Goal: Task Accomplishment & Management: Manage account settings

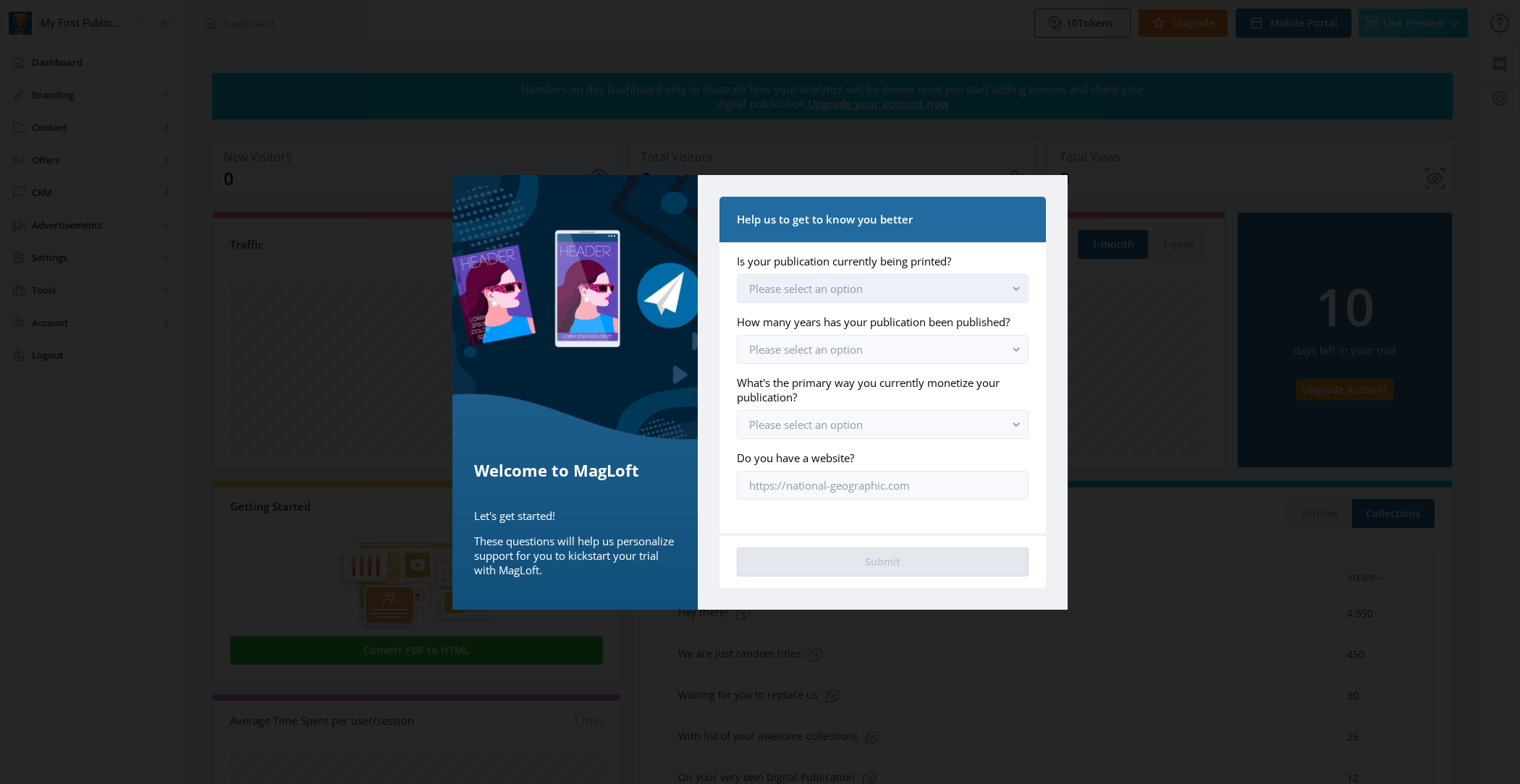
click at [798, 281] on button "Please select an option" at bounding box center [883, 289] width 292 height 29
click at [816, 325] on span "Yes, we still print [DATE]" at bounding box center [812, 324] width 126 height 18
click at [816, 325] on label "How many years has your publication been published?" at bounding box center [877, 322] width 280 height 15
click at [816, 343] on span "Please select an option" at bounding box center [806, 349] width 114 height 15
click at [825, 382] on span "We are just starting out" at bounding box center [811, 384] width 124 height 18
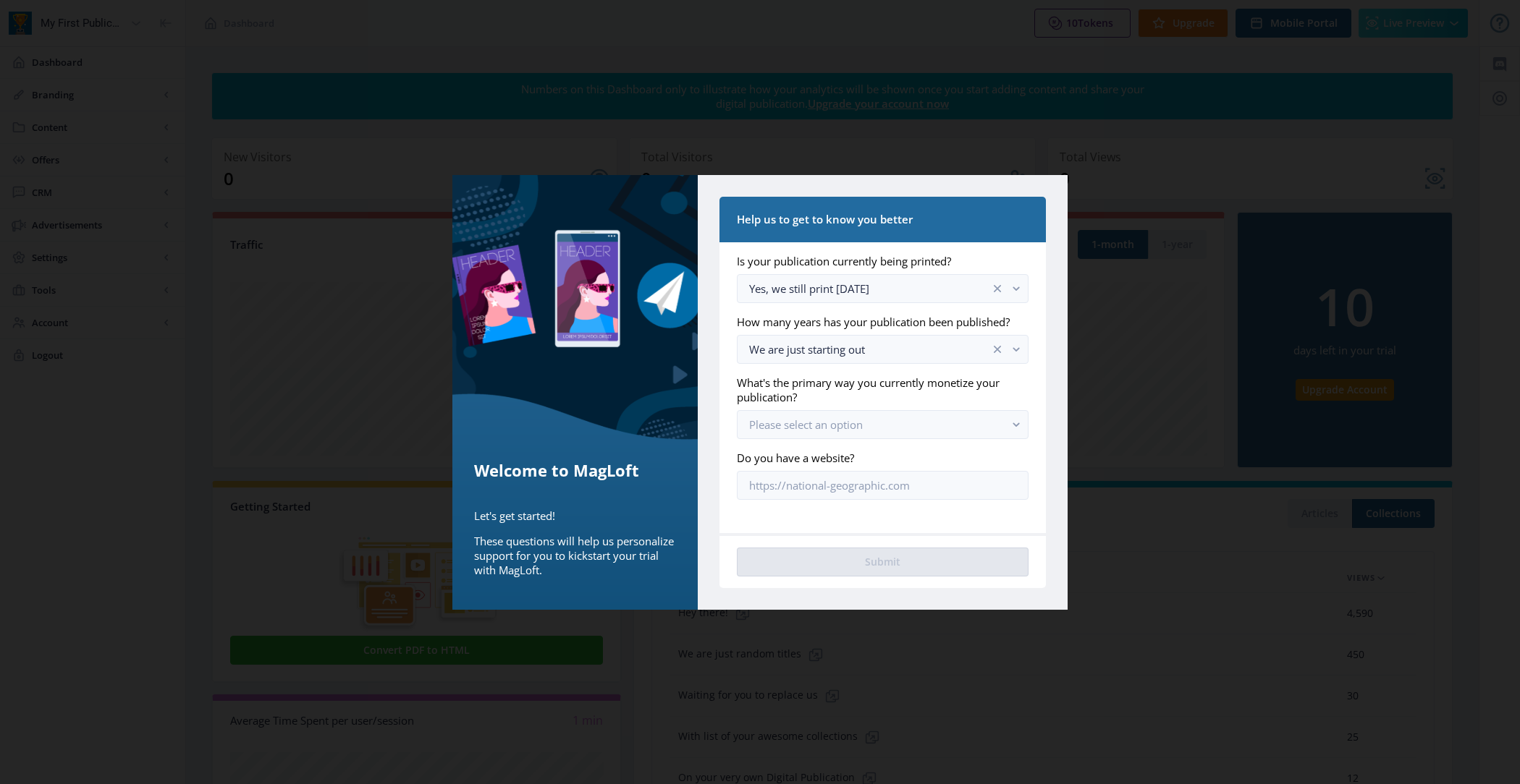
click at [824, 400] on label "What's the primary way you currently monetize your publication?" at bounding box center [877, 390] width 280 height 29
click at [824, 422] on span "Please select an option" at bounding box center [806, 424] width 114 height 15
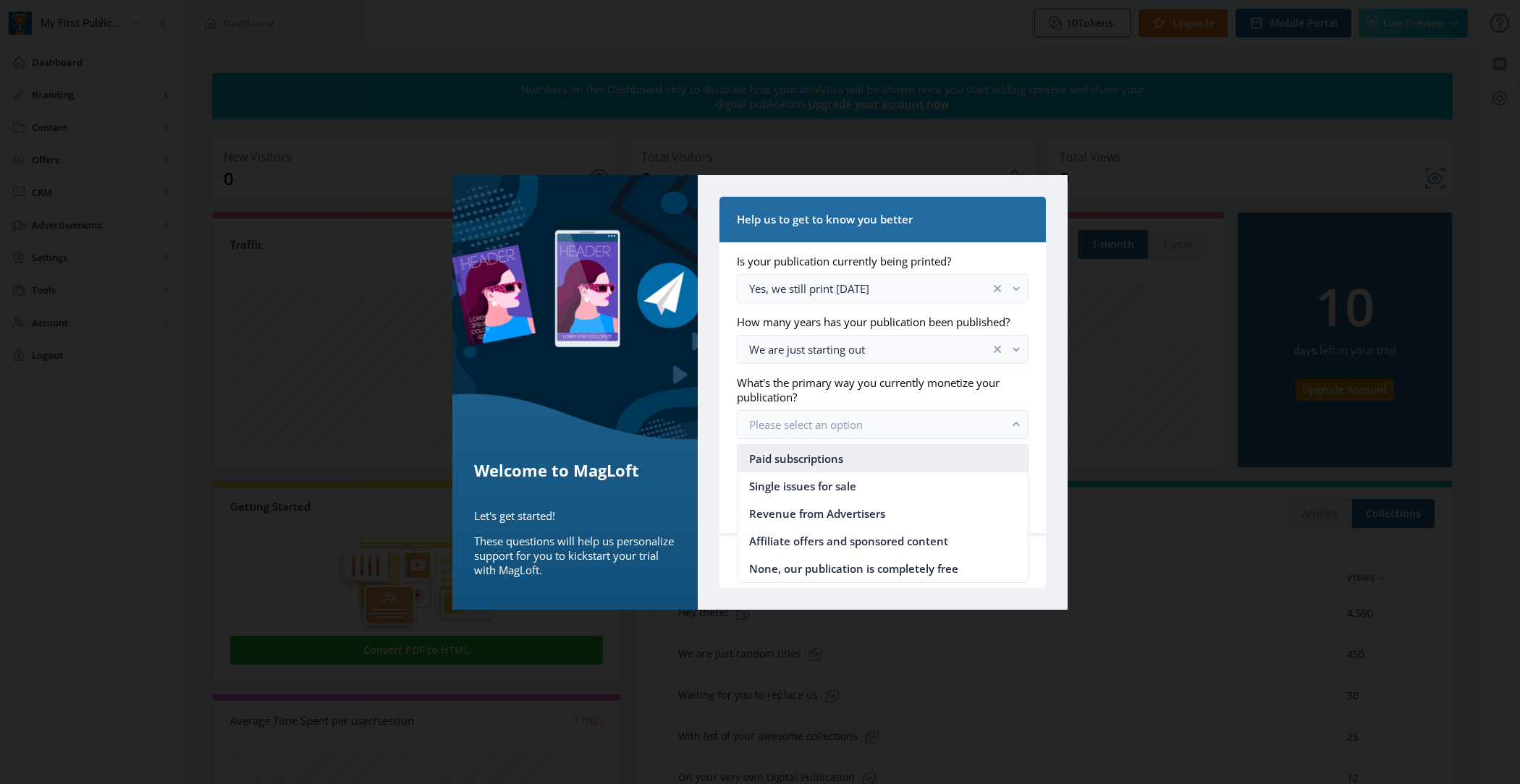
click at [825, 462] on span "Paid subscriptions" at bounding box center [796, 459] width 94 height 18
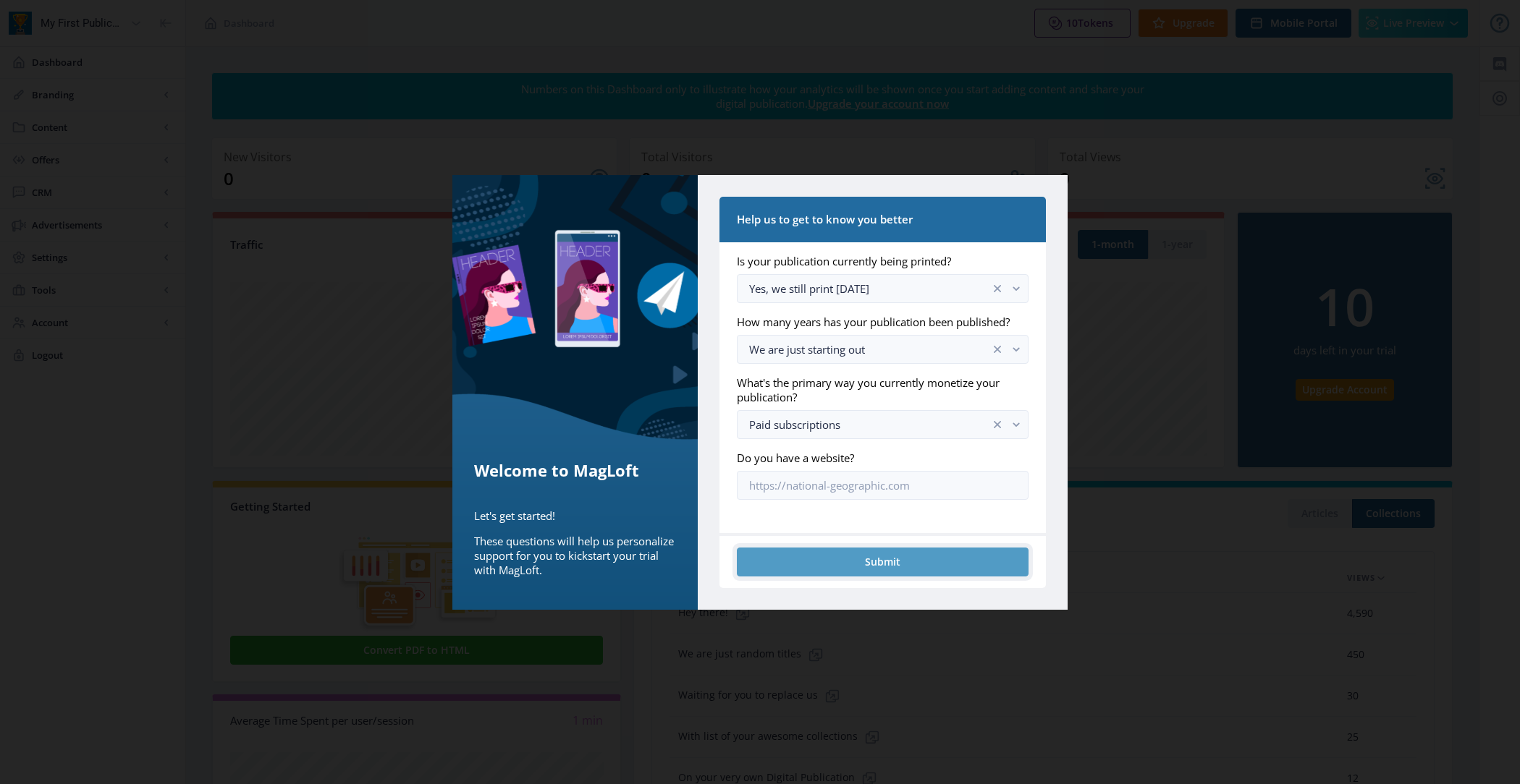
click at [835, 555] on button "Submit" at bounding box center [883, 562] width 292 height 29
click at [854, 560] on button "Submit" at bounding box center [883, 562] width 292 height 29
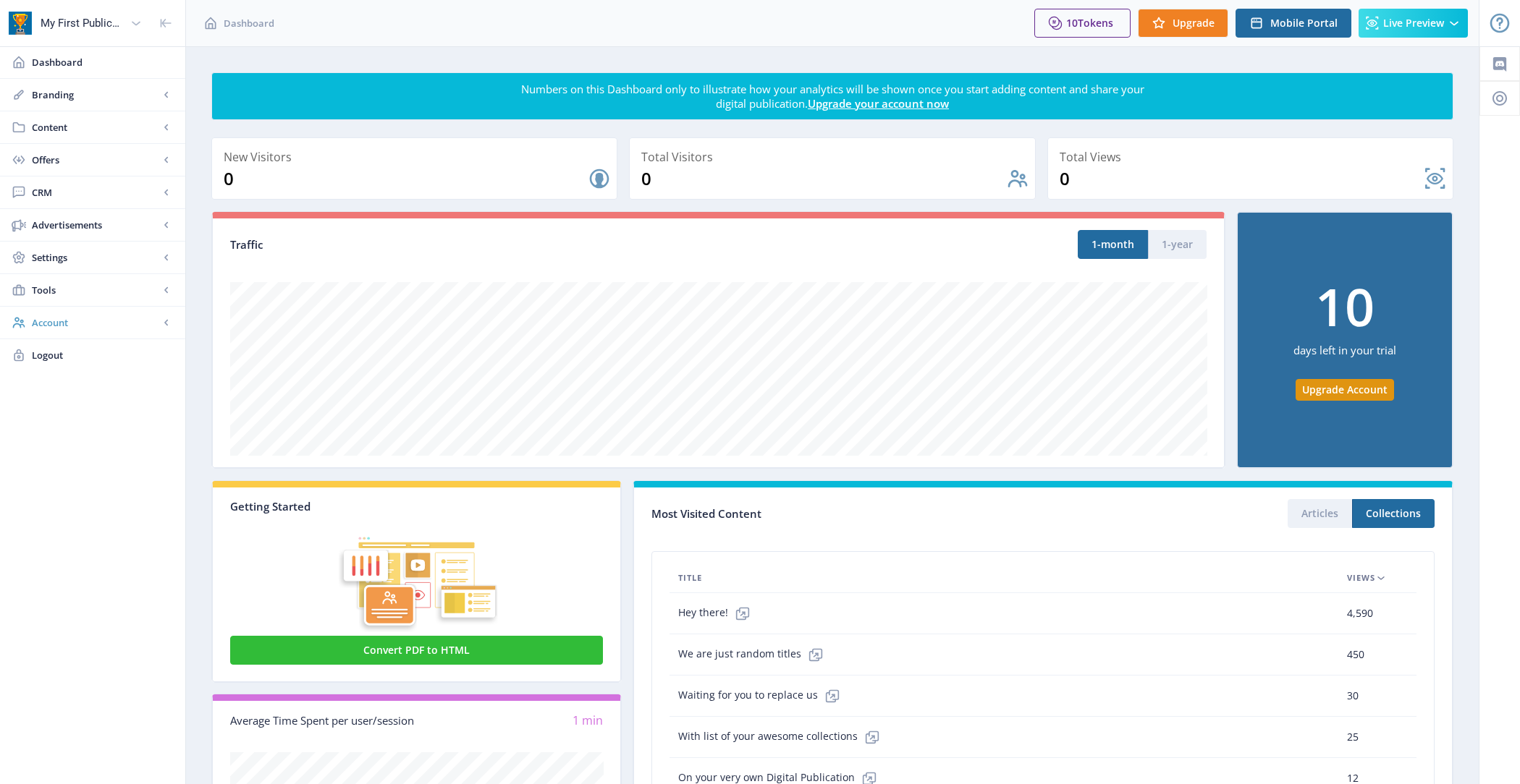
click at [117, 328] on link "Account" at bounding box center [92, 322] width 185 height 32
click at [78, 354] on span "Profile" at bounding box center [109, 355] width 125 height 15
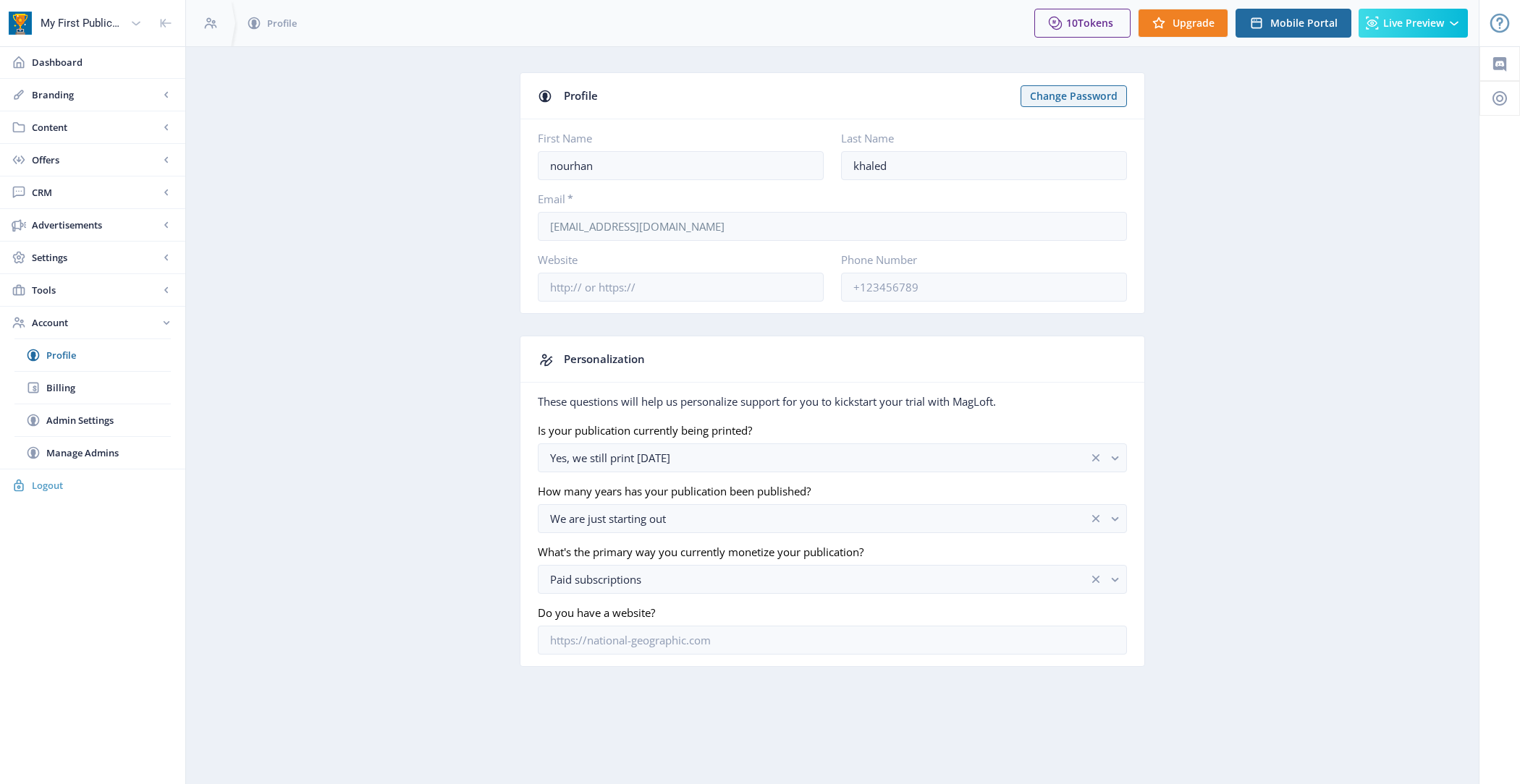
click at [88, 489] on link "Logout" at bounding box center [92, 485] width 185 height 32
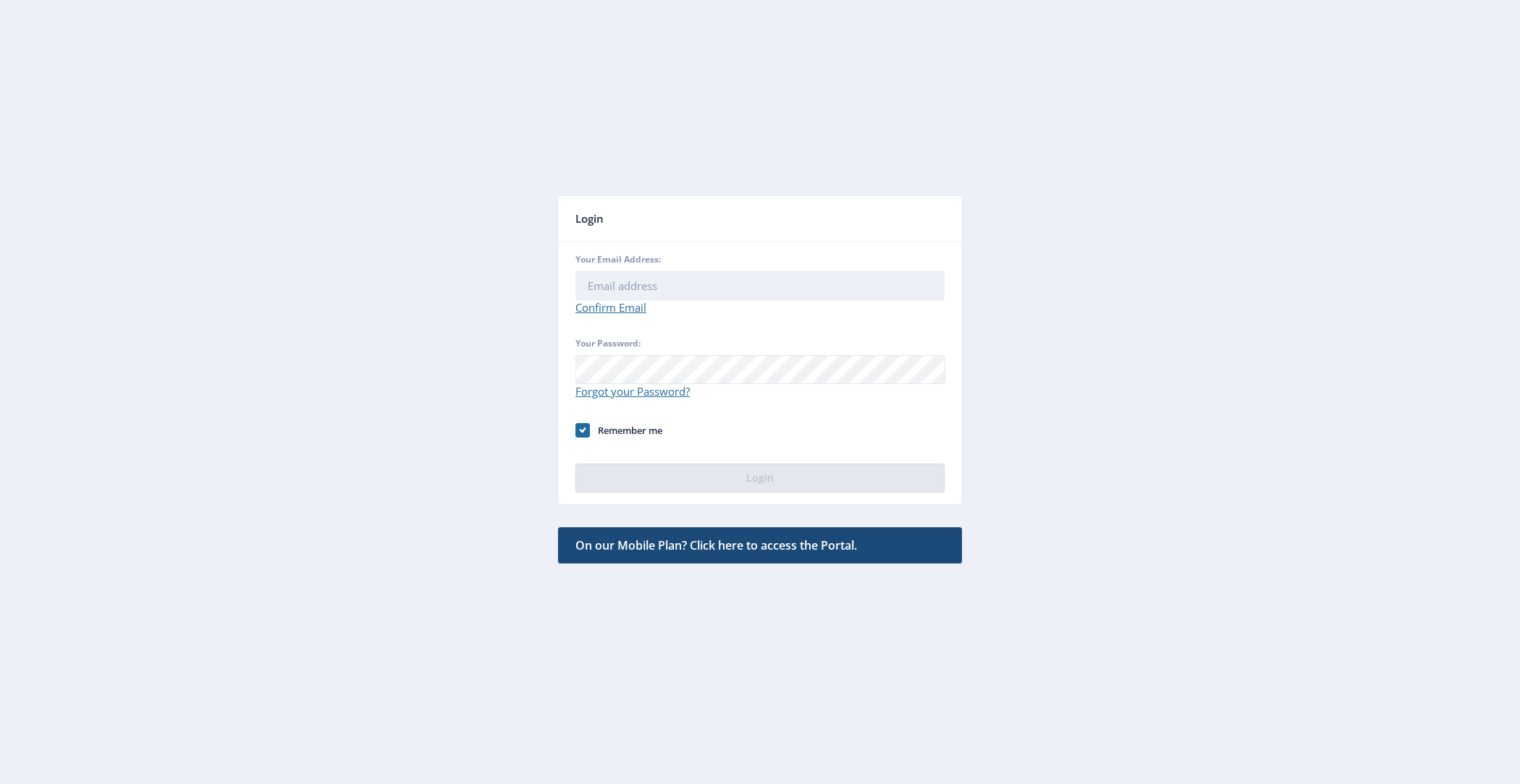
click at [756, 287] on input "Your Email Address:" at bounding box center [759, 286] width 369 height 29
type input "[EMAIL_ADDRESS][DOMAIN_NAME]"
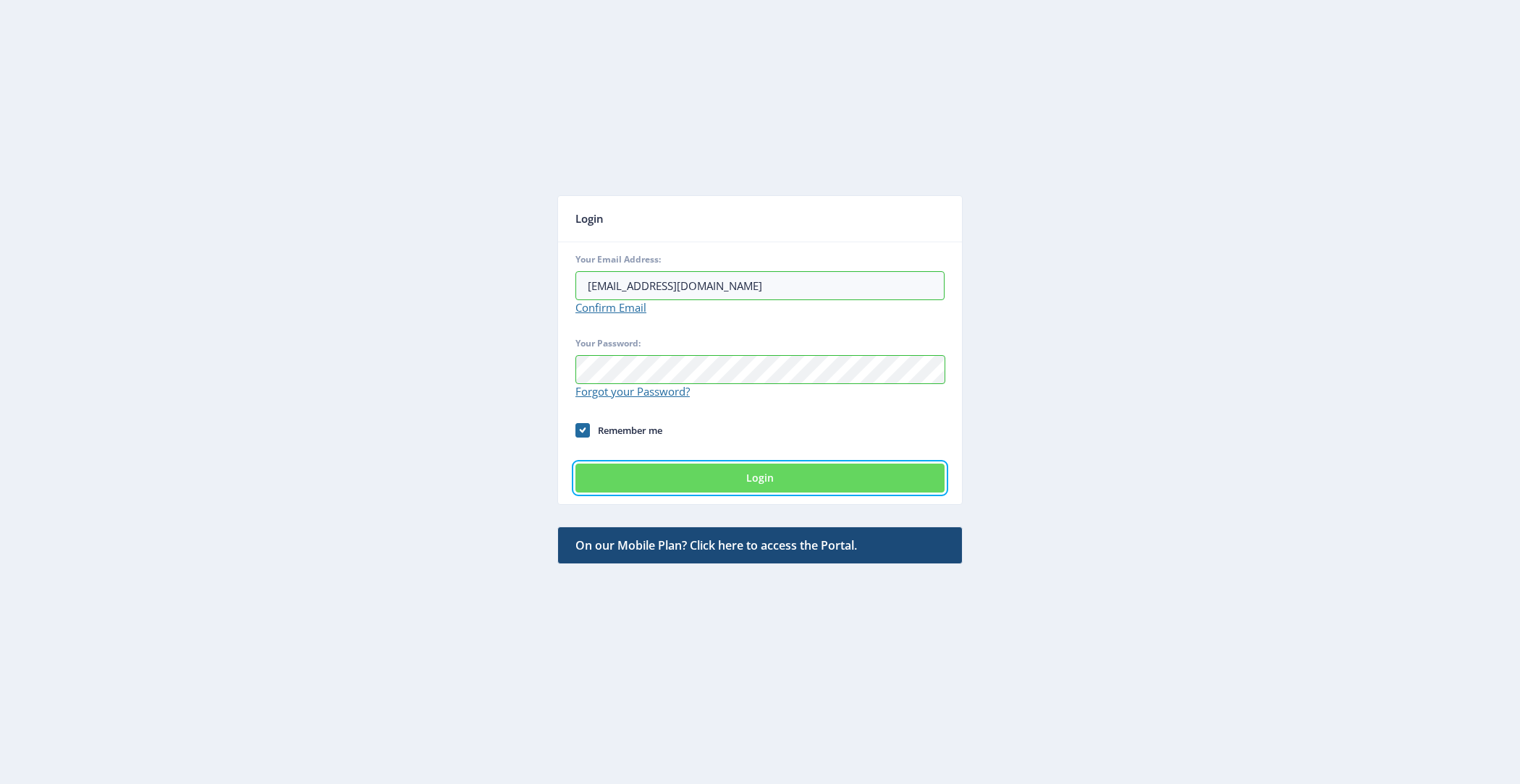
click at [713, 473] on button "Login" at bounding box center [759, 479] width 369 height 29
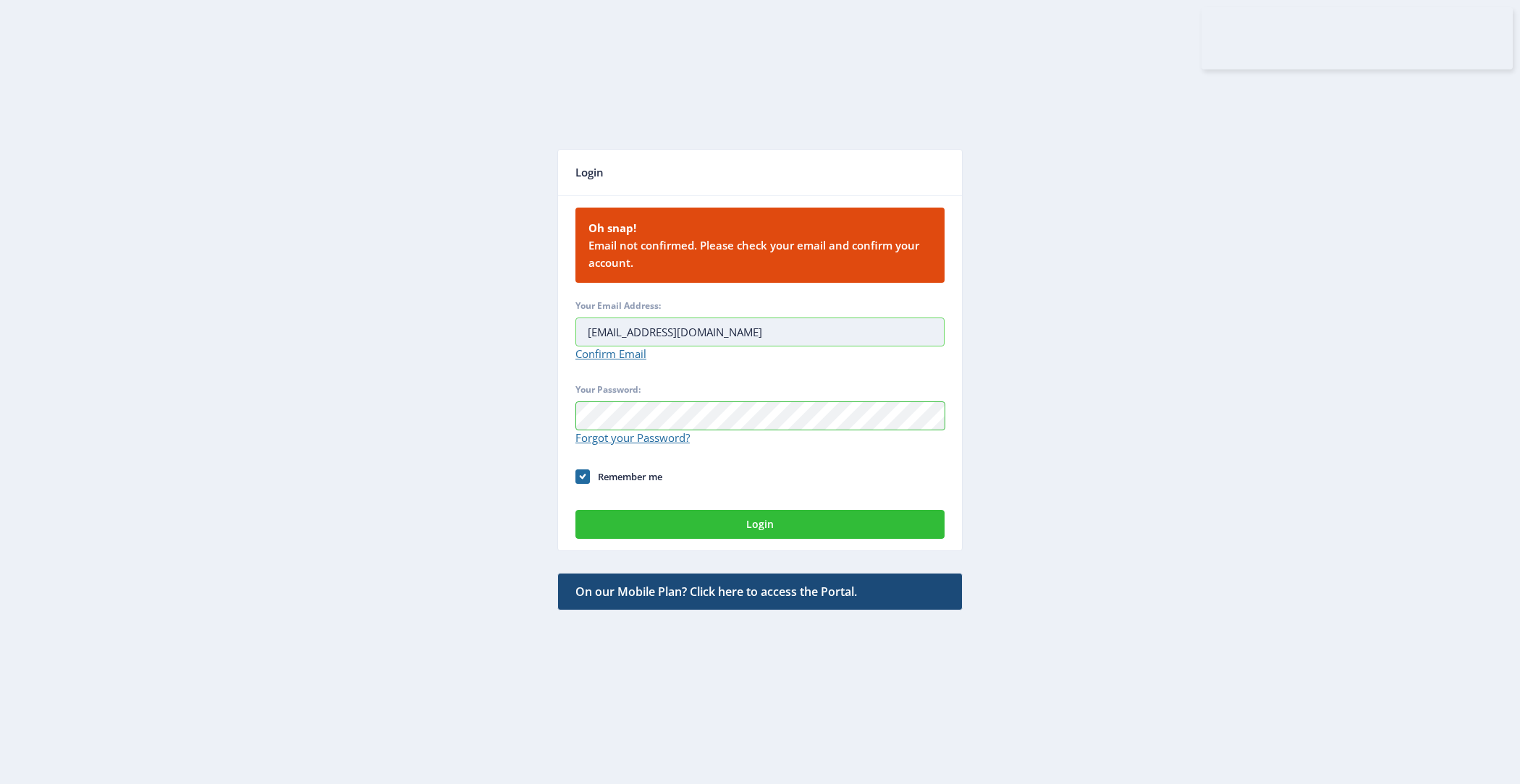
click at [589, 329] on input "[EMAIL_ADDRESS][DOMAIN_NAME]" at bounding box center [759, 333] width 369 height 29
click at [479, 357] on app-auth "Login Oh snap! Email not confirmed. Please check your email and confirm your ac…" at bounding box center [760, 391] width 1468 height 730
click at [1206, 385] on app-auth "Login Oh snap! Email not confirmed. Please check your email and confirm your ac…" at bounding box center [760, 391] width 1468 height 730
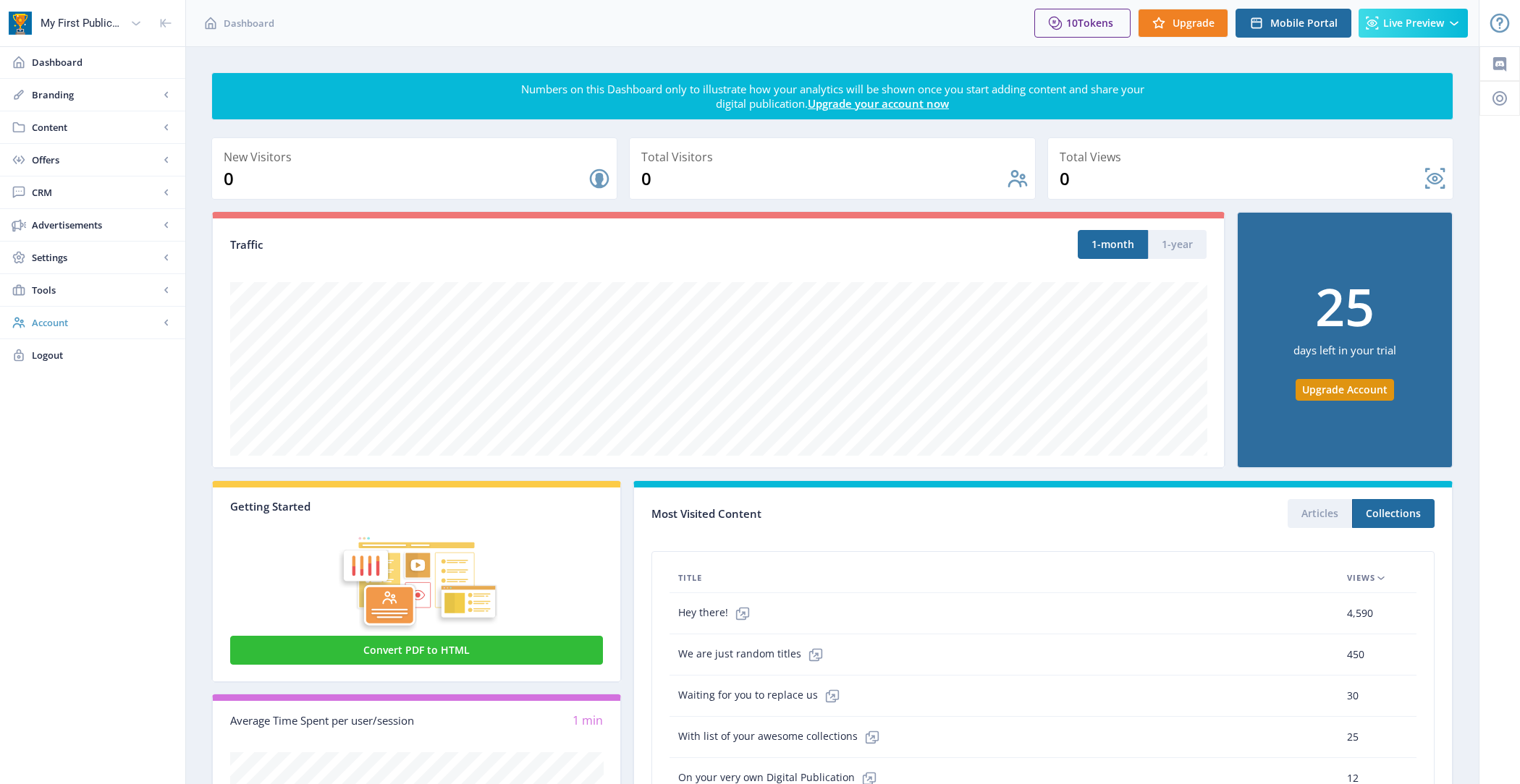
click at [77, 328] on link "Account" at bounding box center [92, 322] width 185 height 32
click at [86, 348] on span "Profile" at bounding box center [109, 355] width 125 height 15
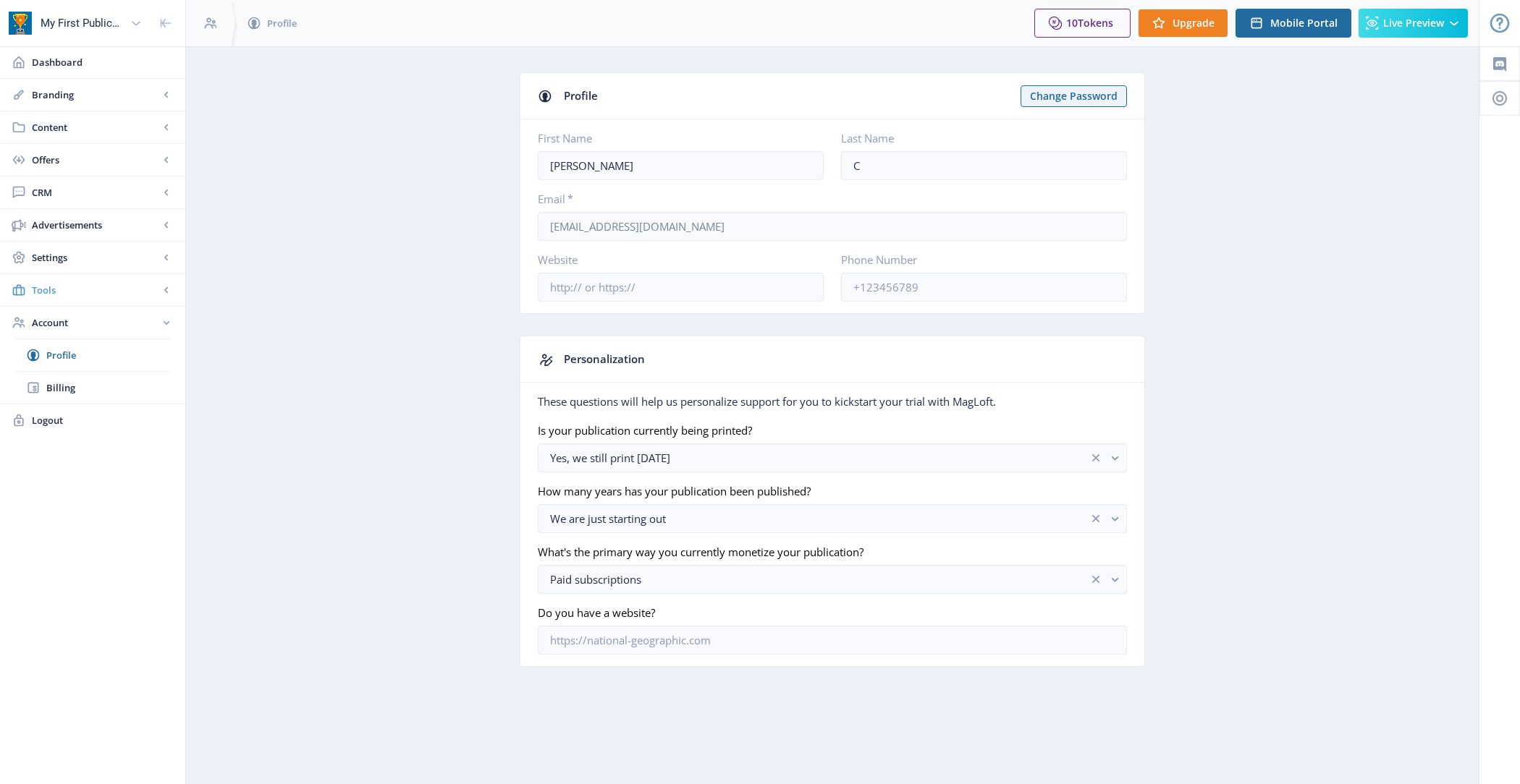
click at [114, 293] on span "Tools" at bounding box center [95, 290] width 127 height 15
click at [114, 258] on span "Settings" at bounding box center [95, 257] width 127 height 15
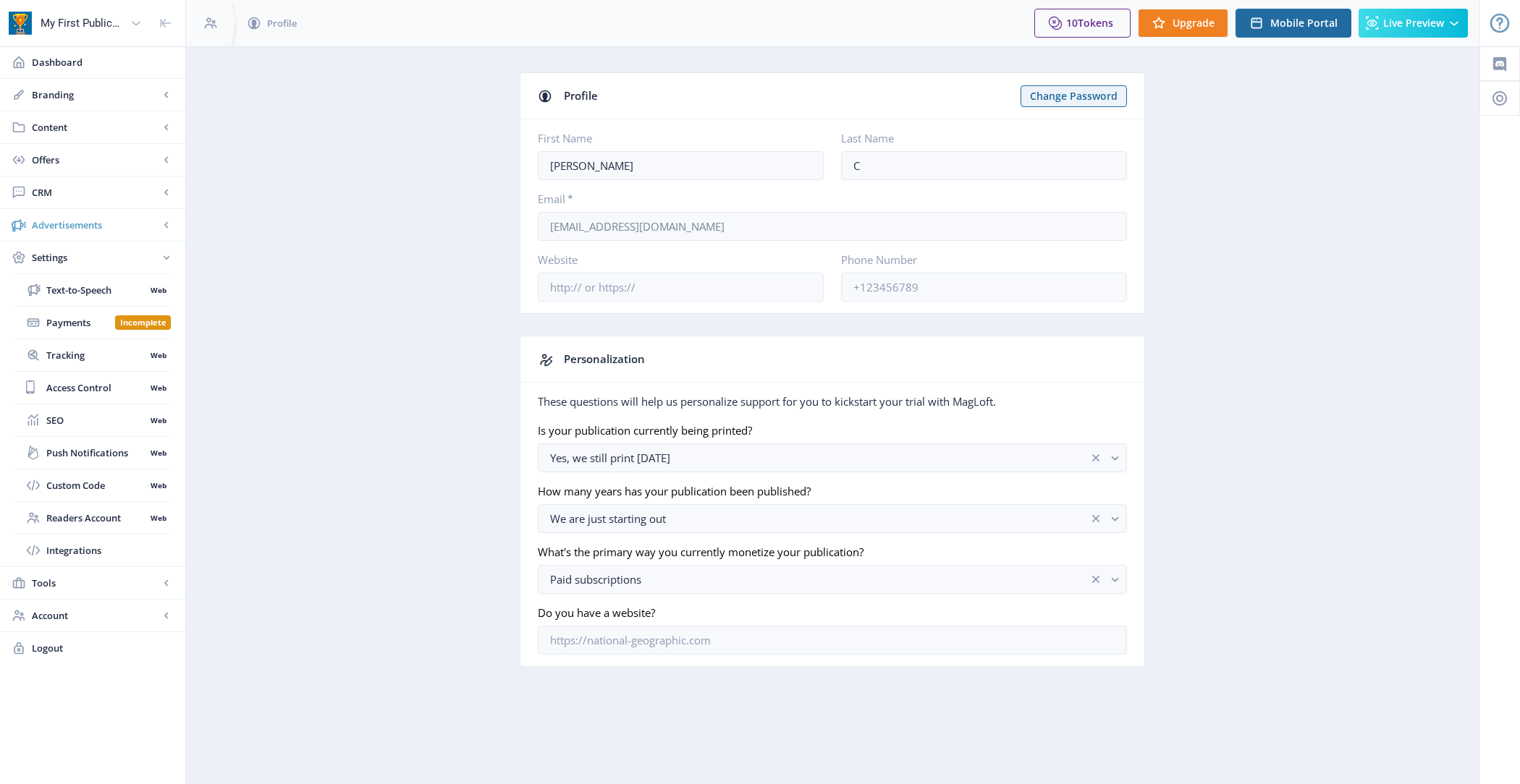
click at [111, 226] on span "Advertisements" at bounding box center [95, 225] width 127 height 15
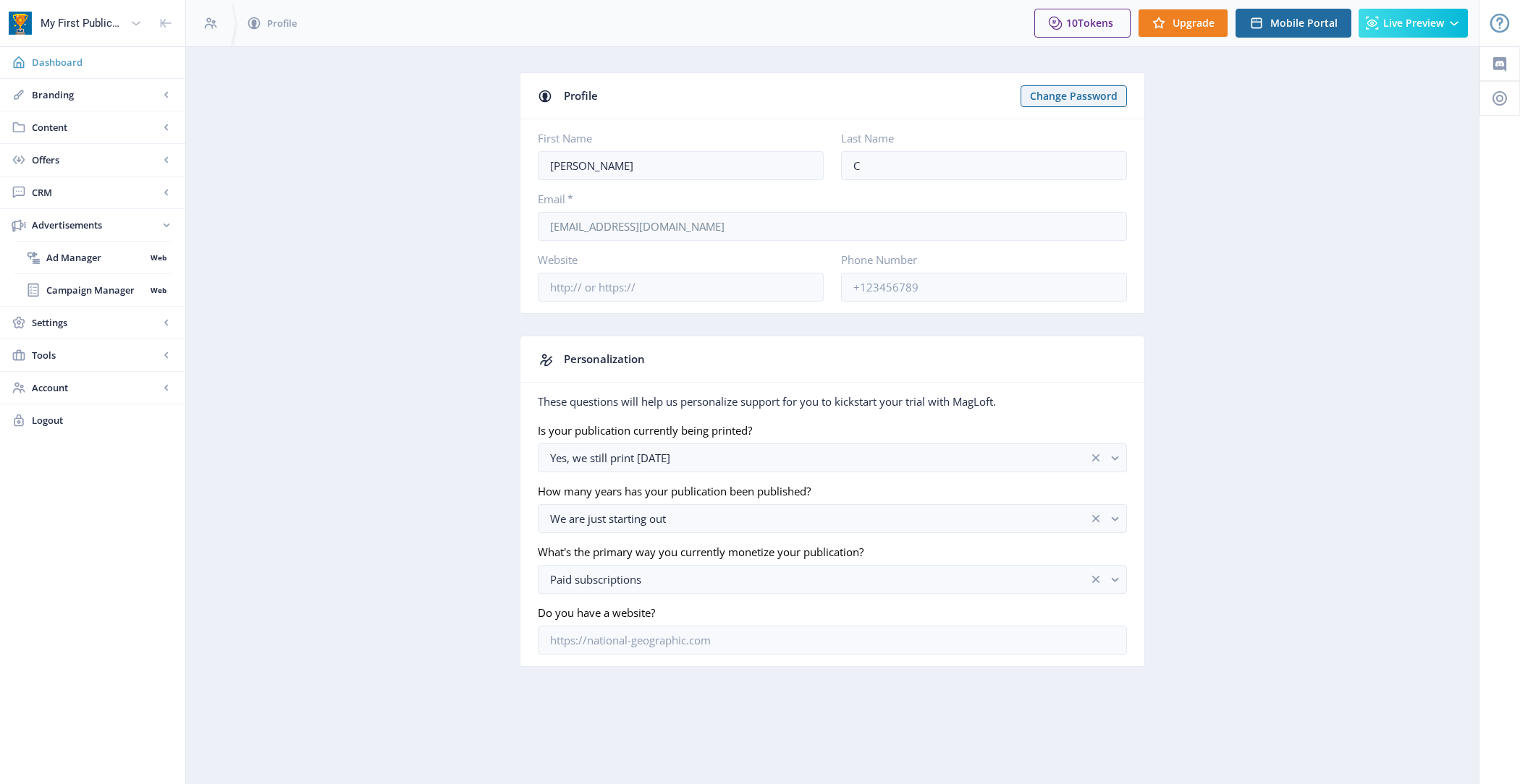
click at [98, 64] on span "Dashboard" at bounding box center [103, 62] width 142 height 15
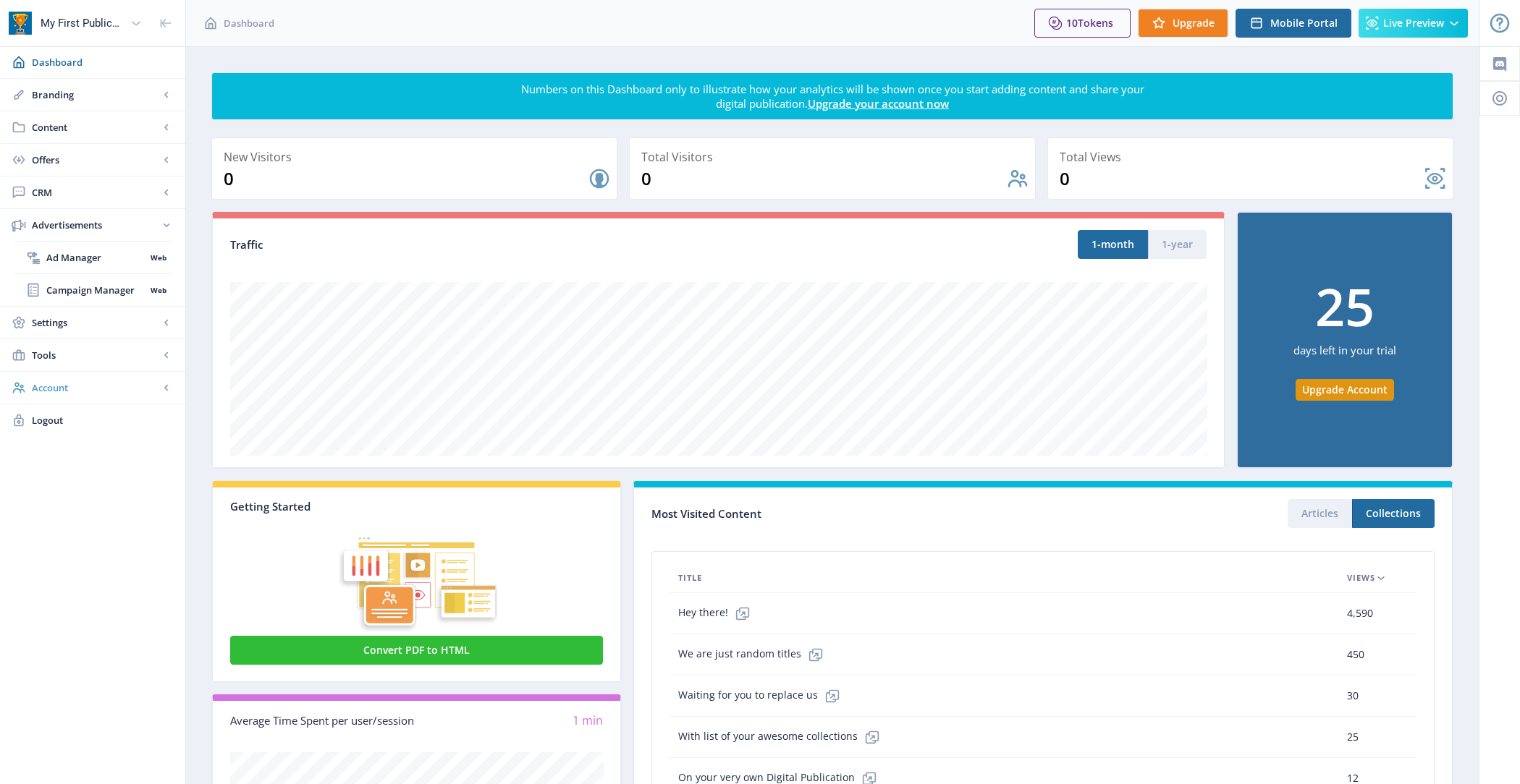
click at [72, 392] on link "Account" at bounding box center [92, 387] width 185 height 32
click at [84, 357] on span "Profile" at bounding box center [109, 355] width 125 height 15
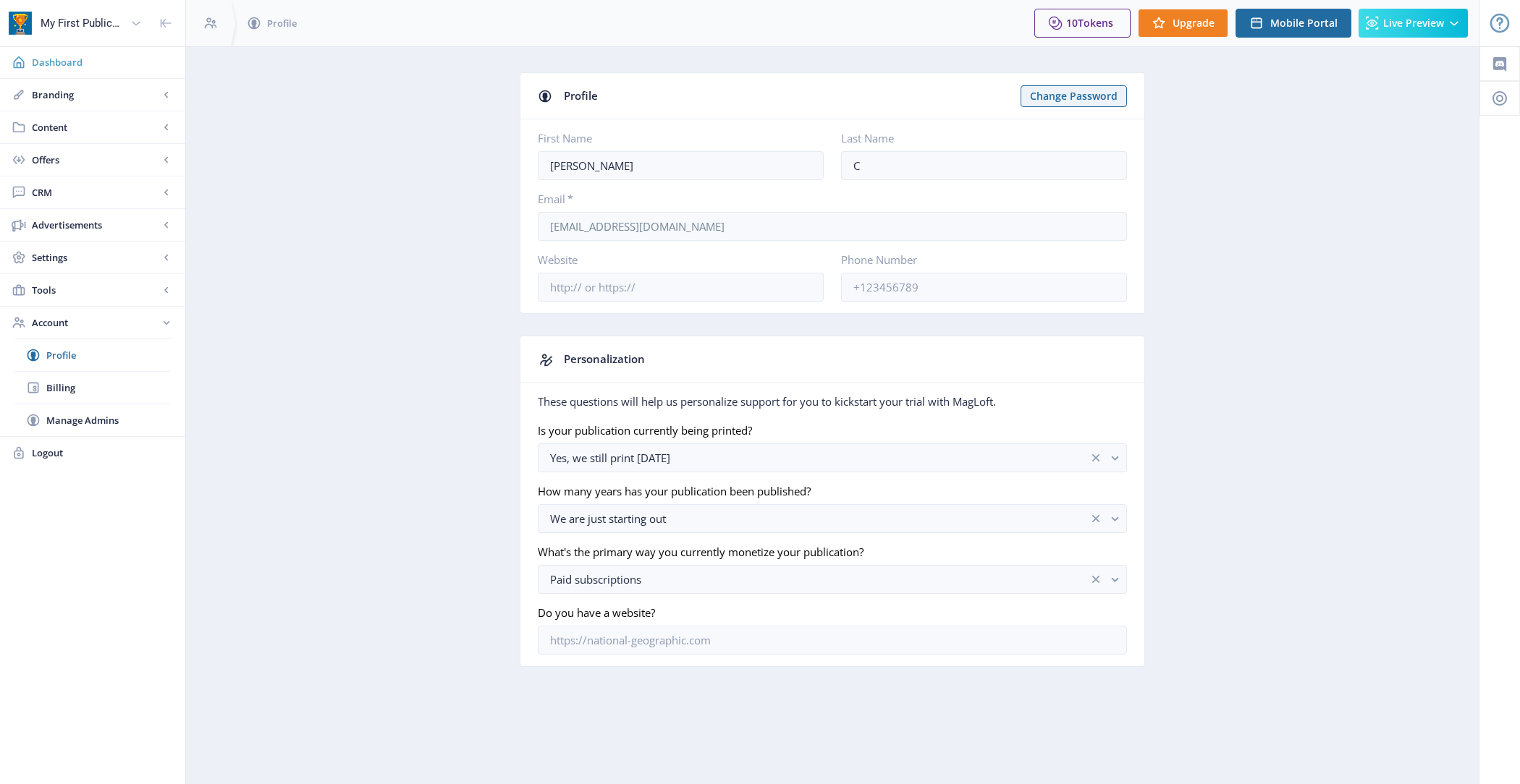
click at [94, 68] on span "Dashboard" at bounding box center [103, 62] width 142 height 15
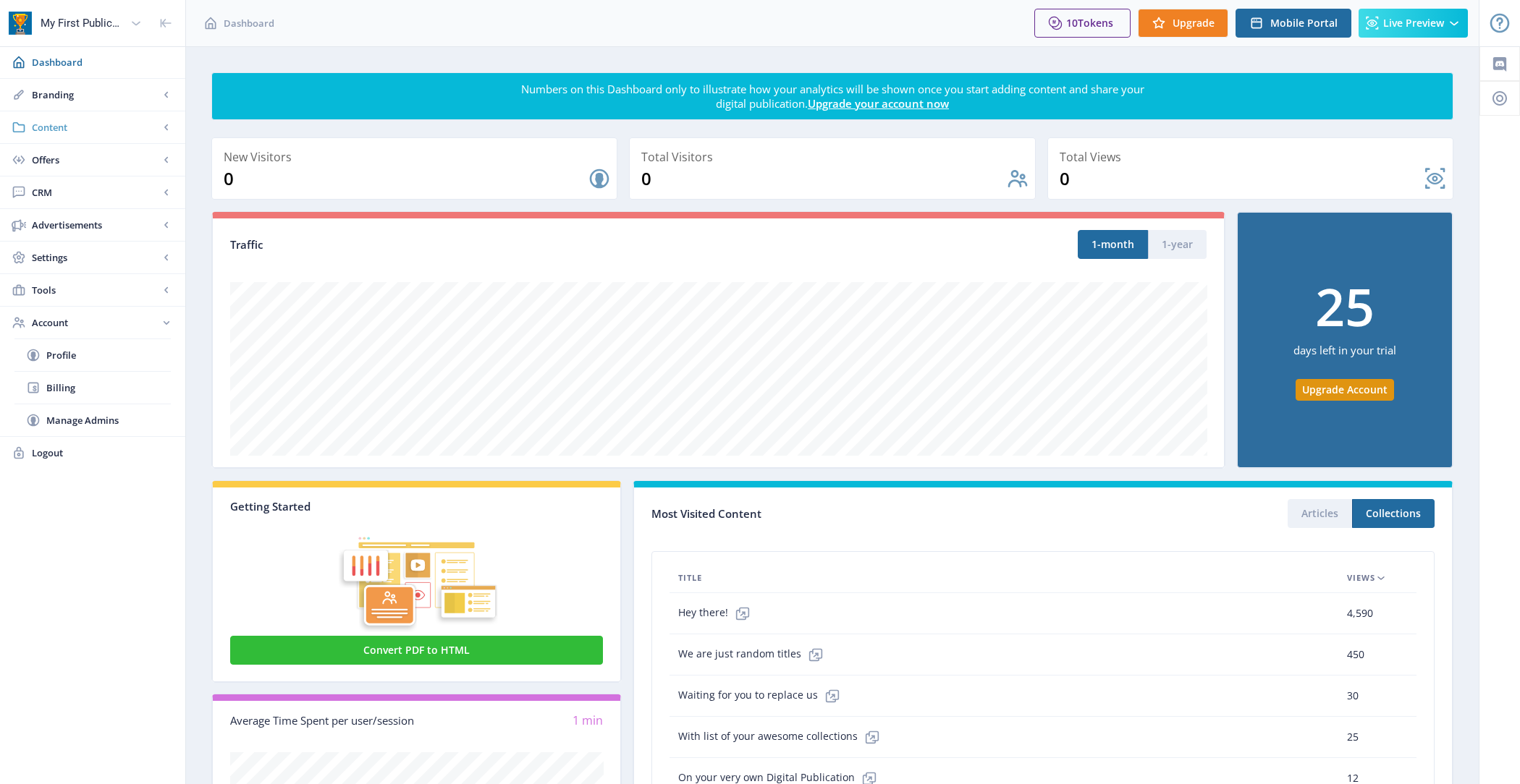
click at [97, 128] on span "Content" at bounding box center [95, 126] width 127 height 15
click at [98, 179] on link "Collections" at bounding box center [92, 192] width 157 height 32
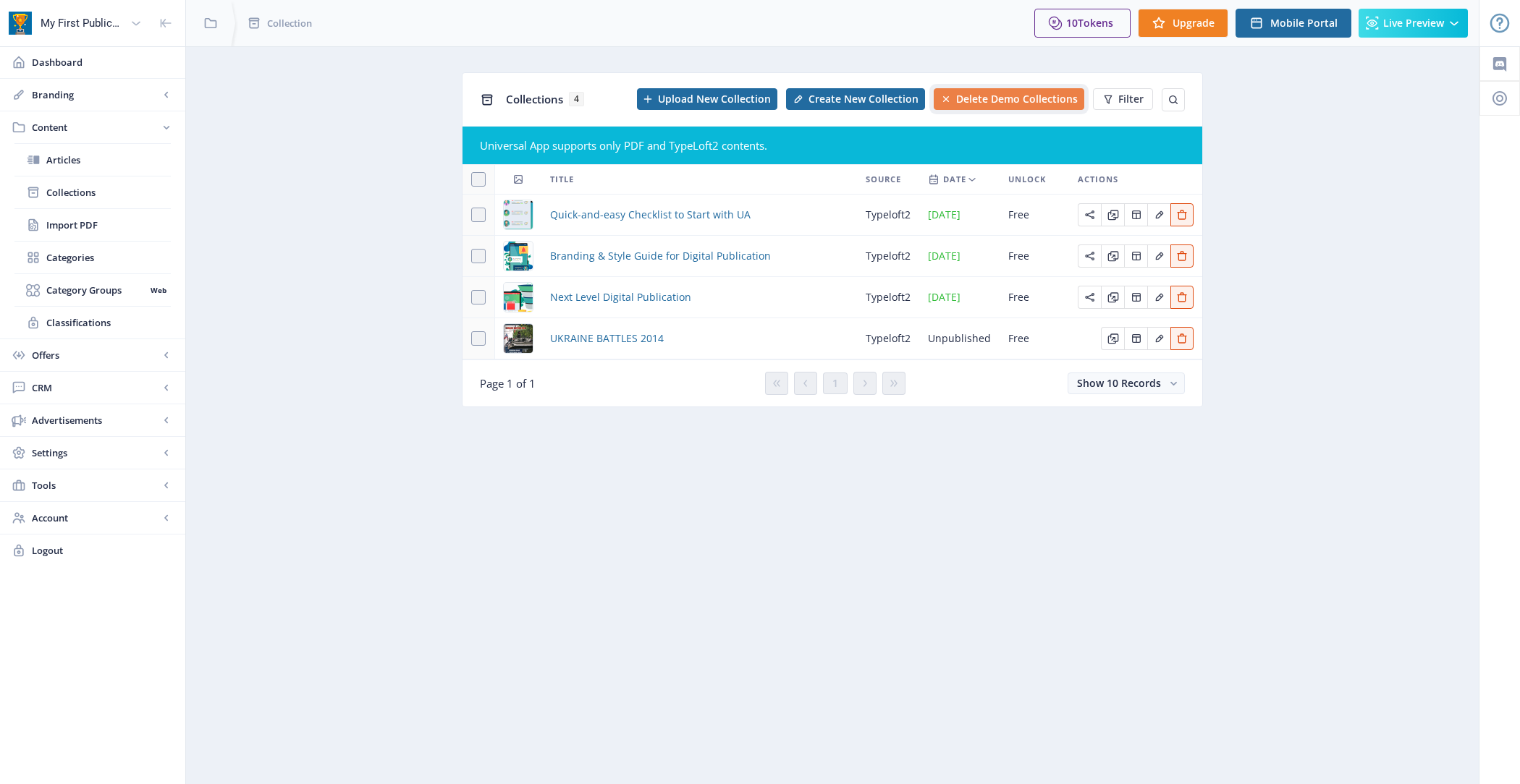
click at [1019, 106] on button "Delete Demo Collections" at bounding box center [1009, 99] width 151 height 21
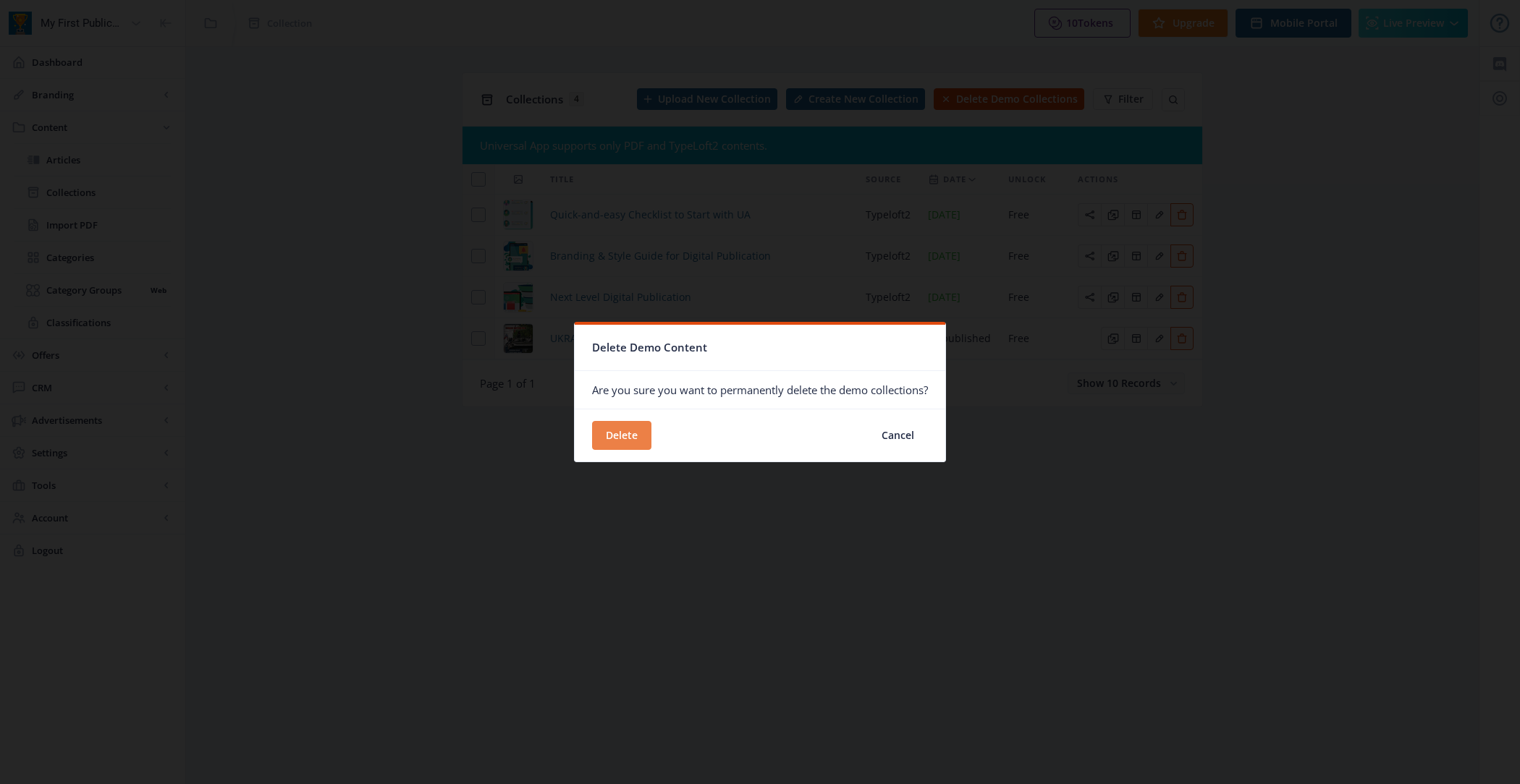
click at [637, 437] on button "Delete" at bounding box center [621, 436] width 59 height 29
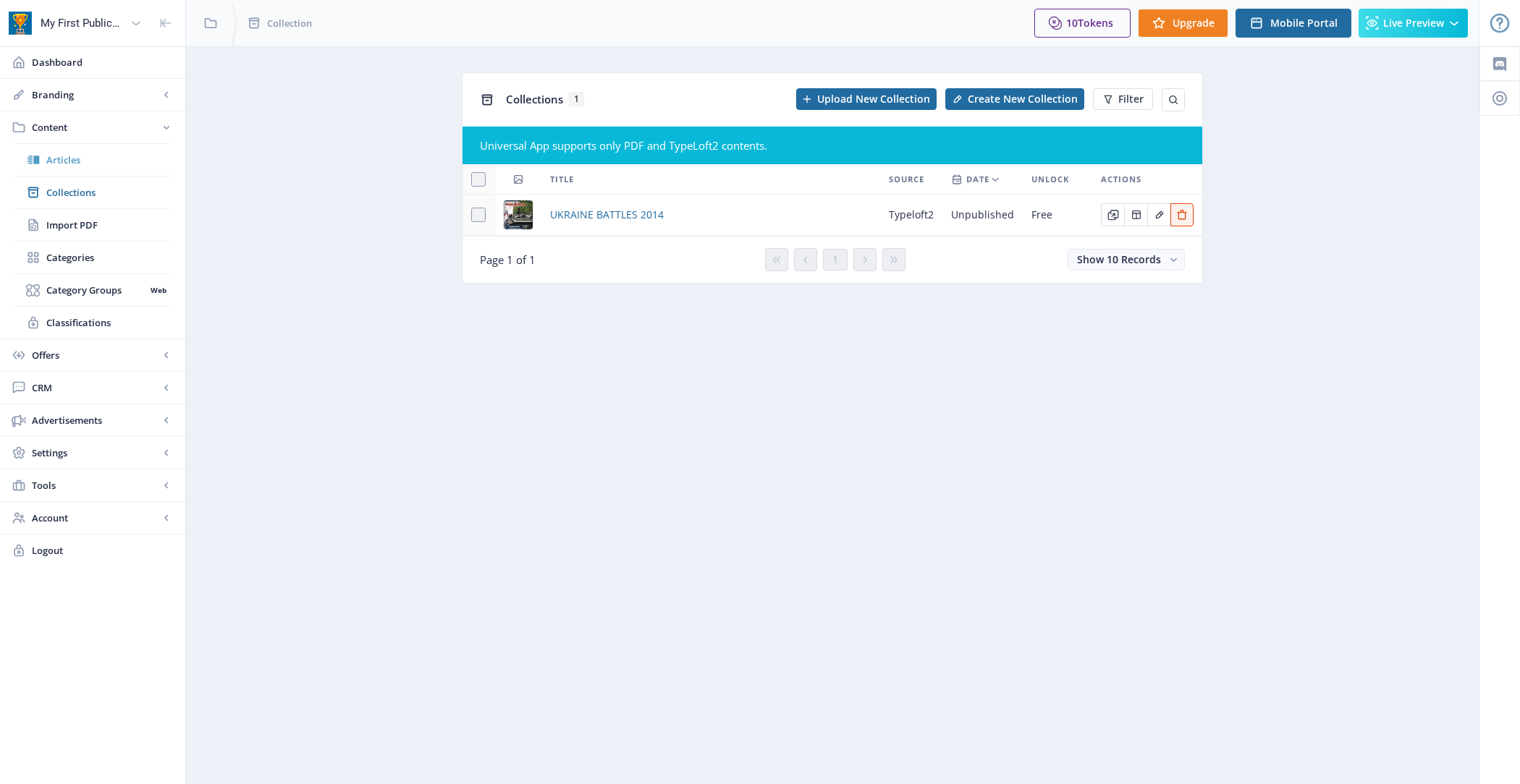
click at [141, 160] on span "Articles" at bounding box center [109, 160] width 125 height 15
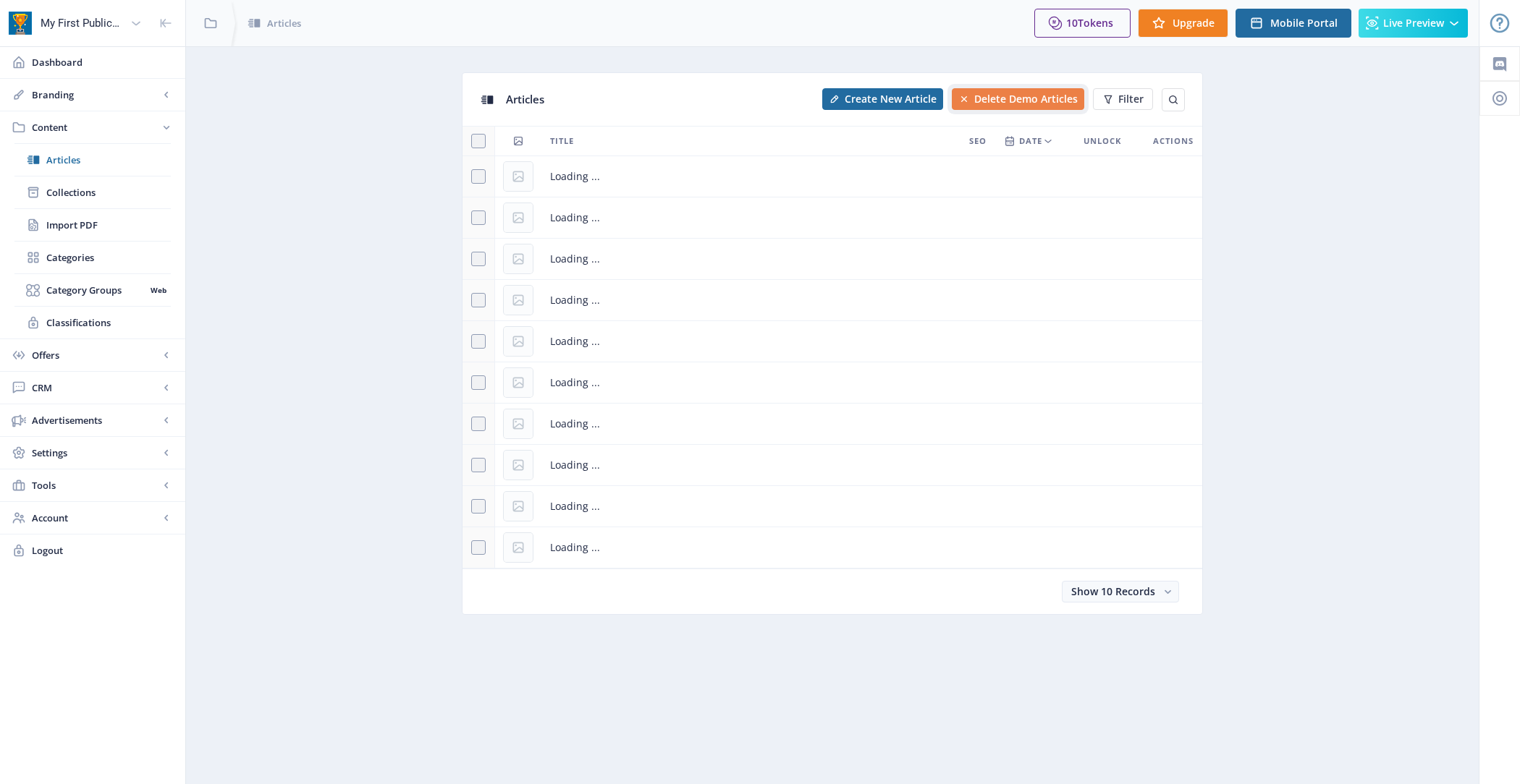
click at [999, 93] on span "Delete Demo Articles" at bounding box center [1026, 99] width 103 height 12
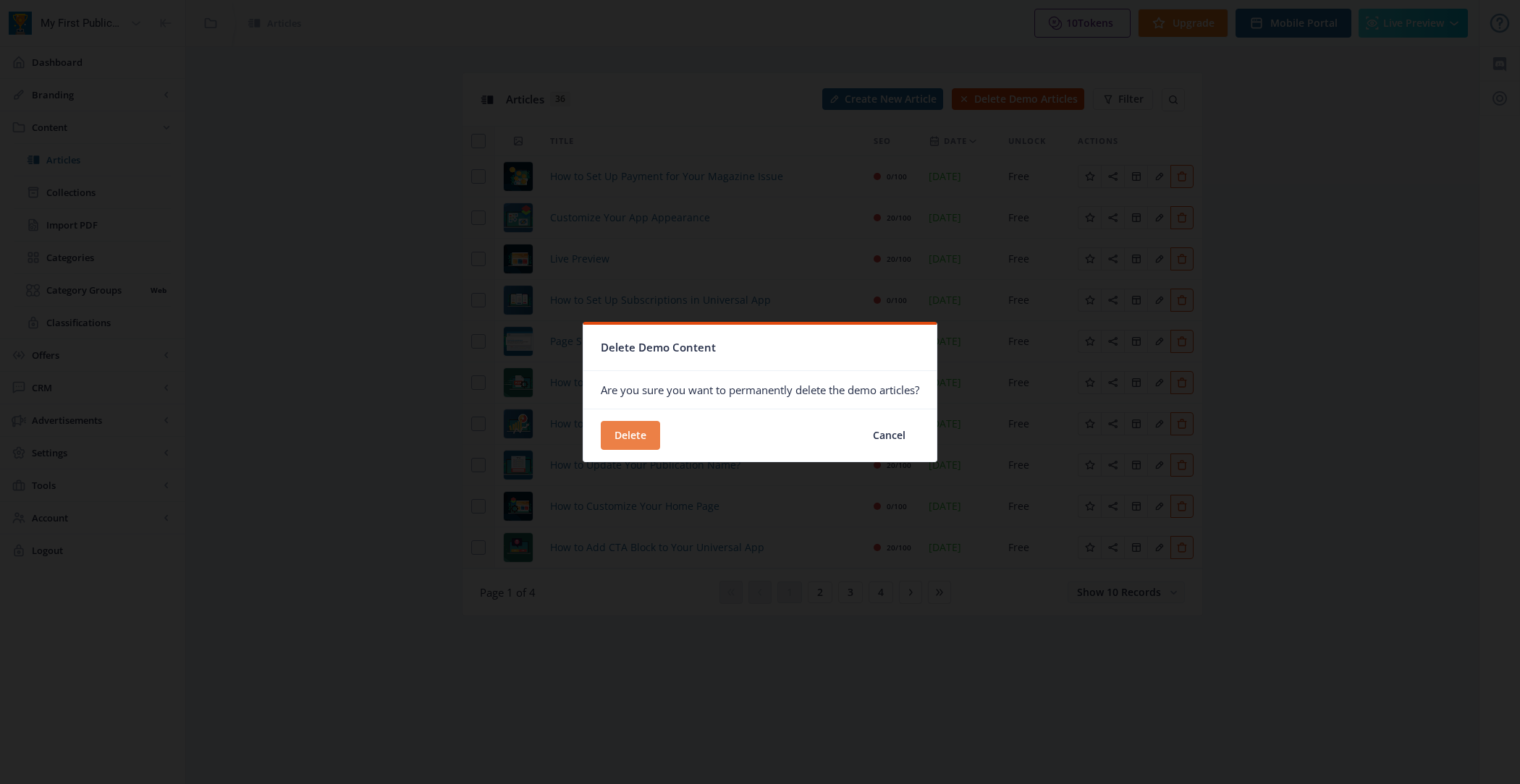
click at [621, 429] on button "Delete" at bounding box center [630, 436] width 59 height 29
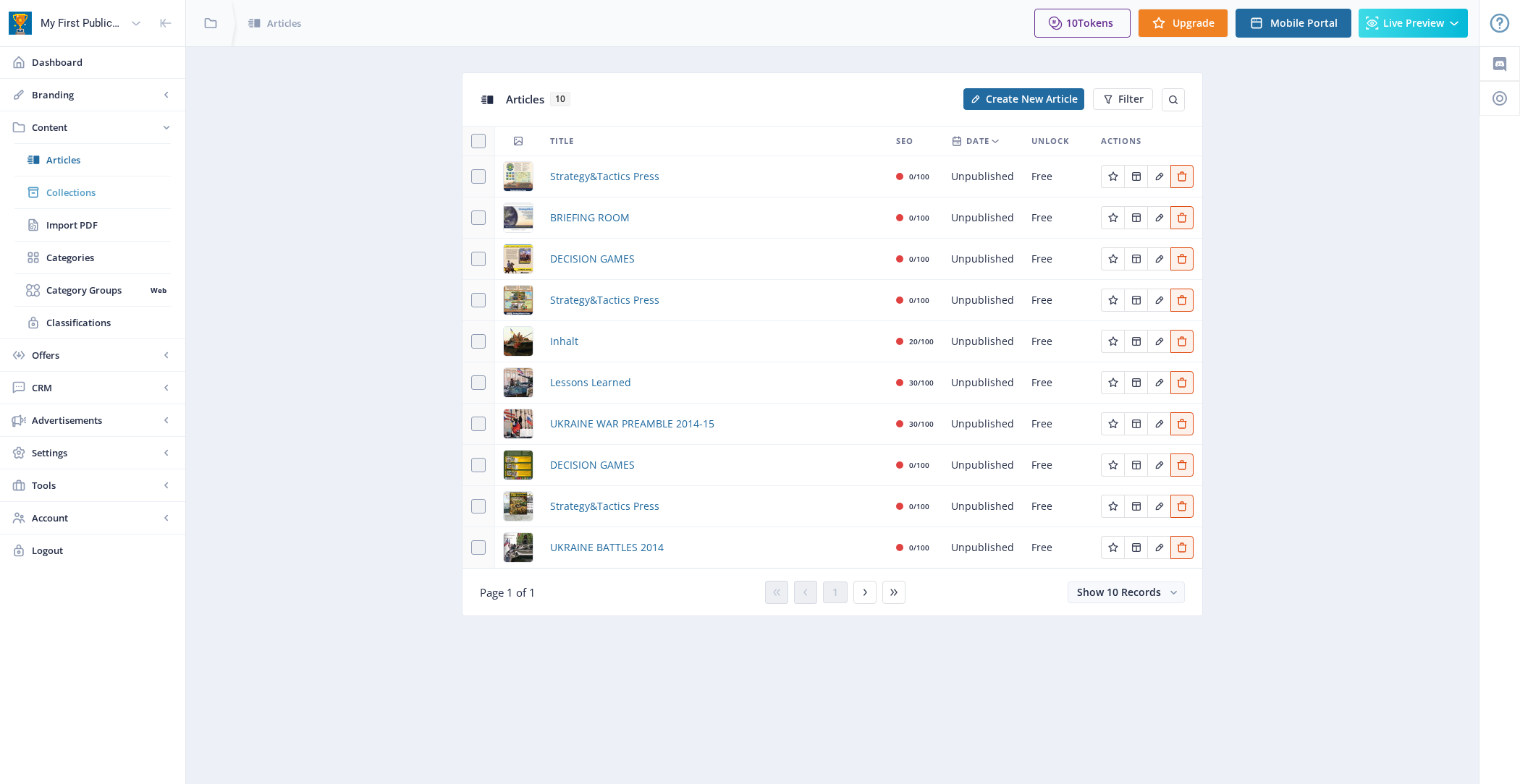
click at [85, 193] on span "Collections" at bounding box center [109, 192] width 125 height 15
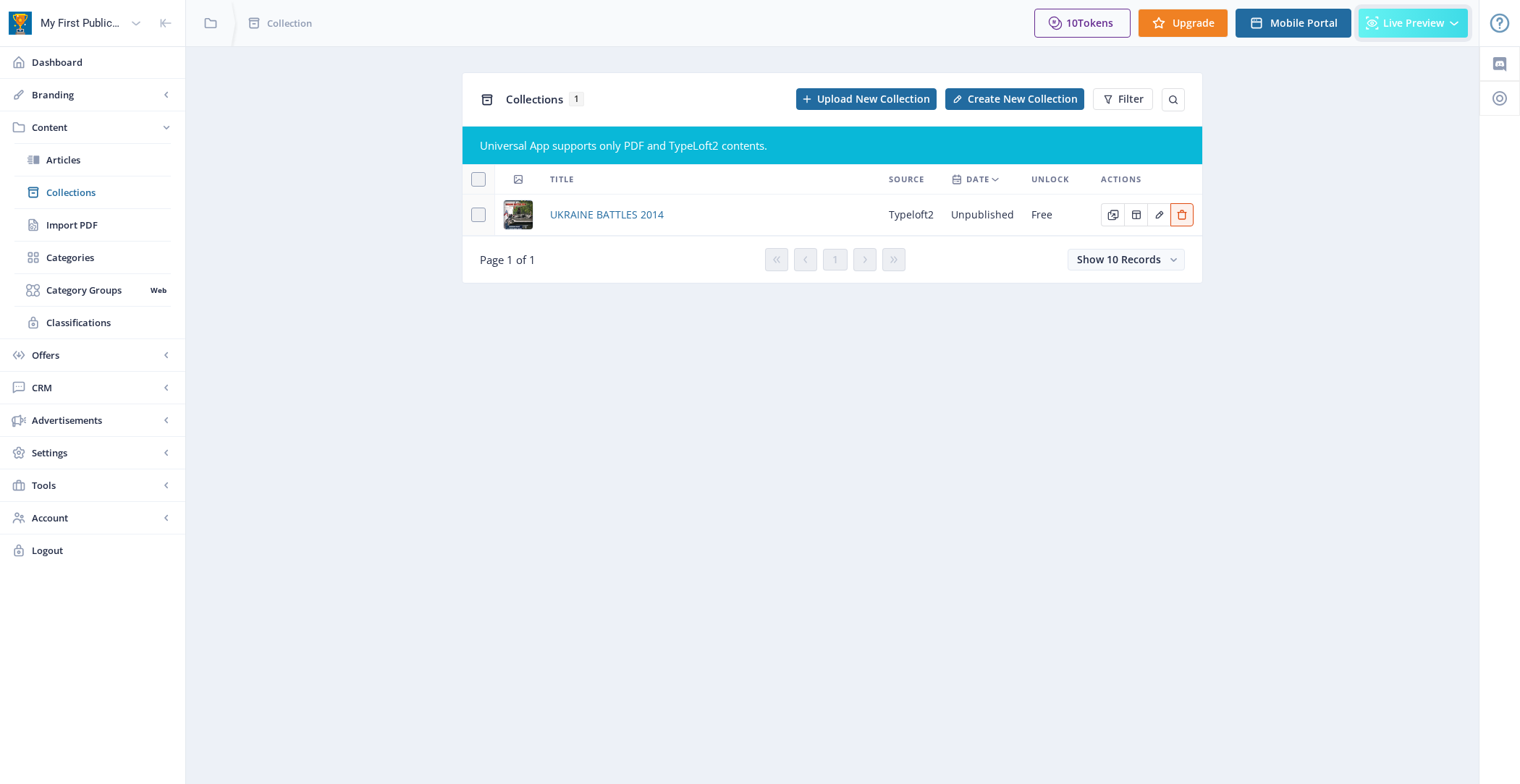
click at [1381, 32] on button "Live Preview" at bounding box center [1413, 23] width 109 height 29
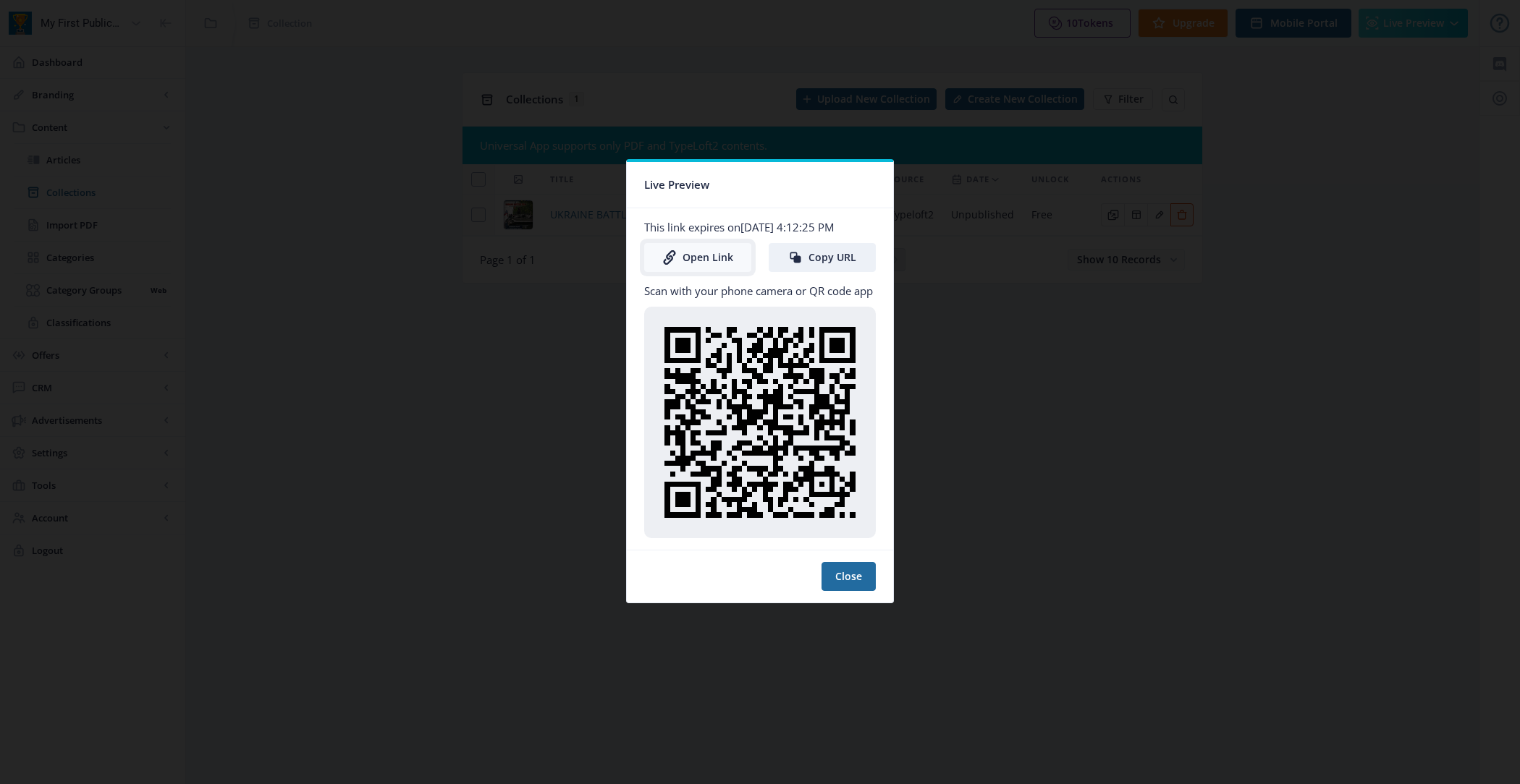
click at [697, 256] on link "Open Link" at bounding box center [698, 258] width 107 height 29
click at [848, 584] on button "Close" at bounding box center [849, 577] width 54 height 29
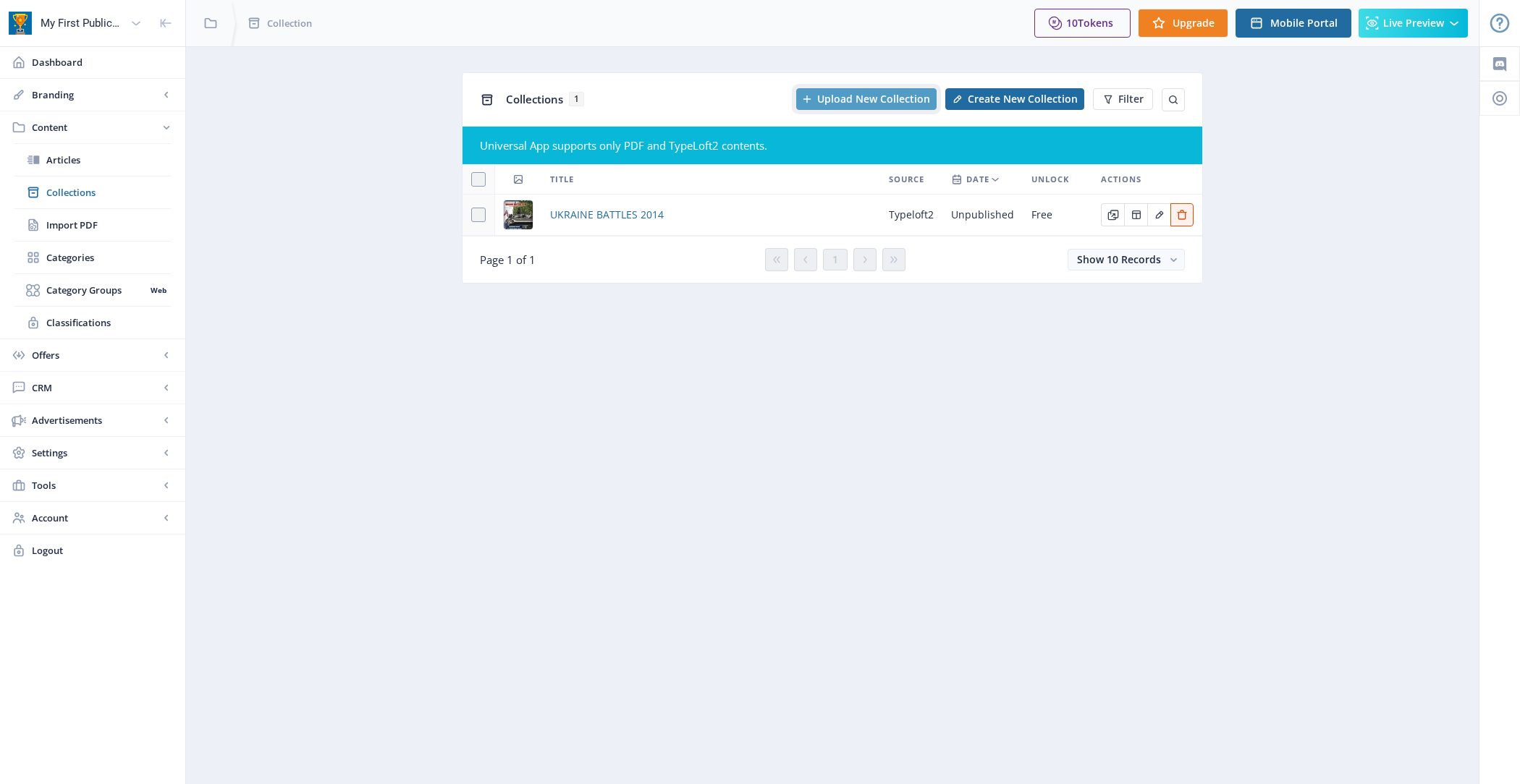
click at [838, 97] on span "Upload New Collection" at bounding box center [874, 99] width 113 height 12
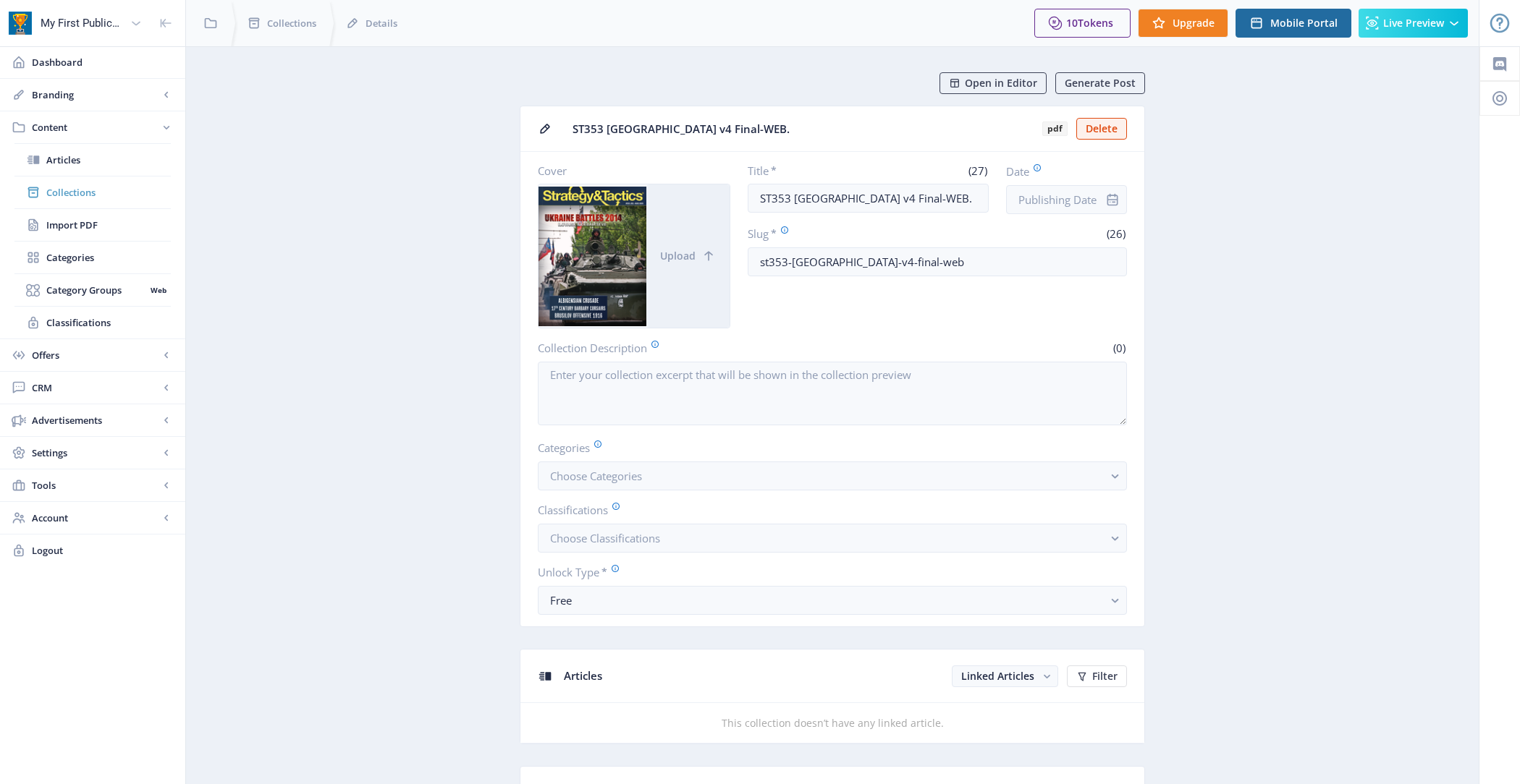
click at [125, 191] on span "Collections" at bounding box center [109, 192] width 125 height 15
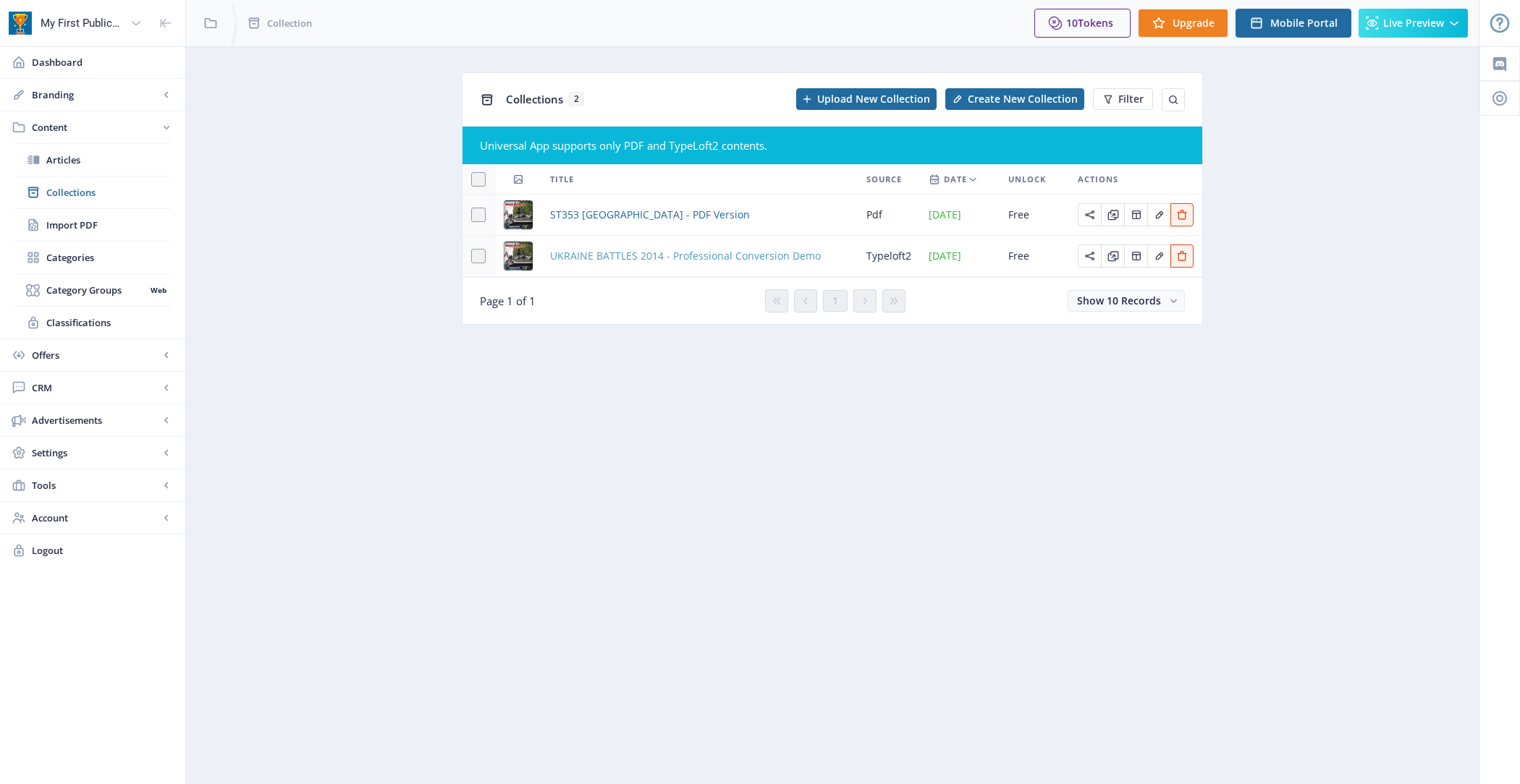
click at [641, 258] on span "UKRAINE BATTLES 2014 - Professional Conversion Demo" at bounding box center [685, 256] width 271 height 18
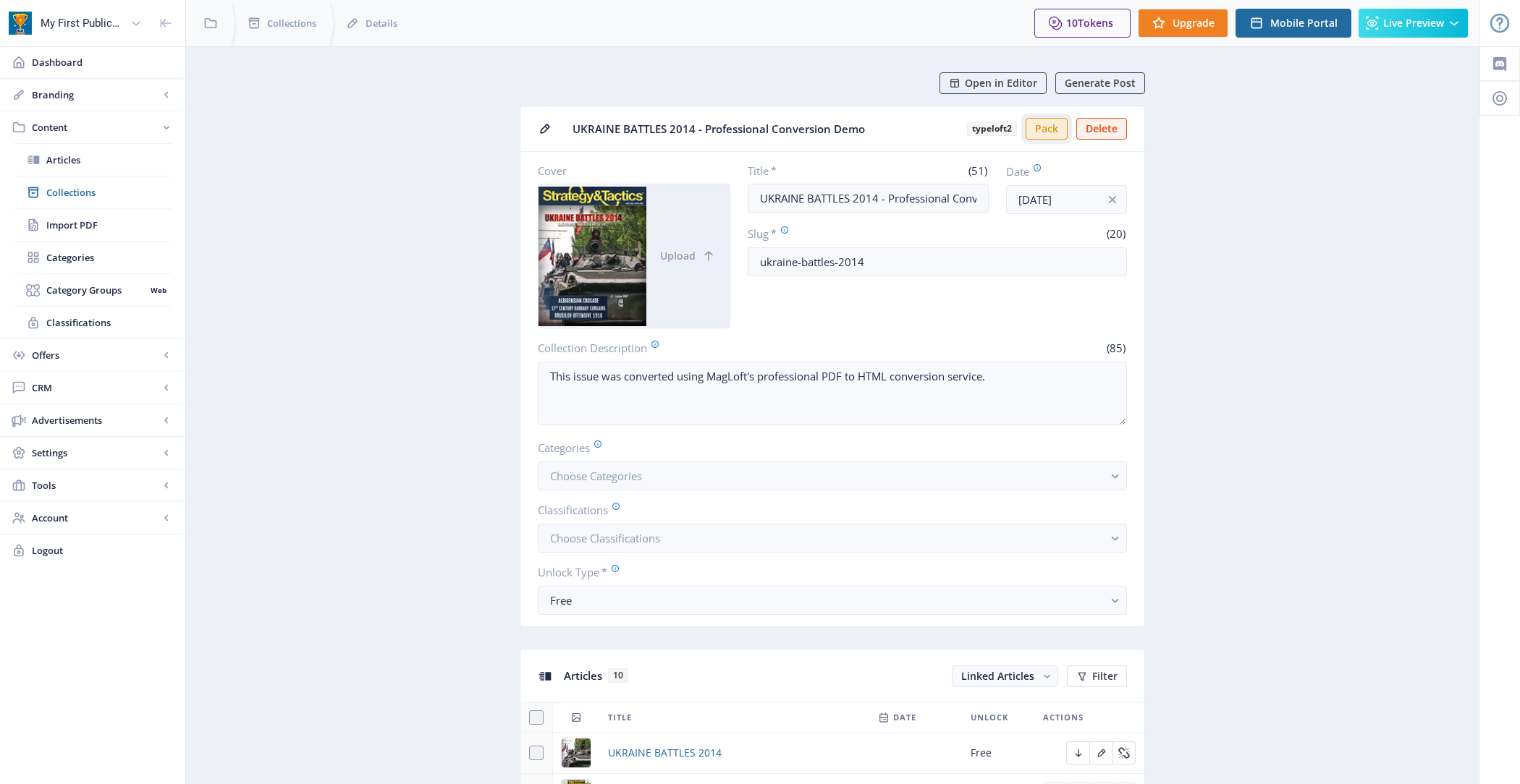
click at [1058, 125] on button "Pack" at bounding box center [1046, 128] width 42 height 21
click at [979, 80] on span "Open in Editor" at bounding box center [1001, 84] width 72 height 12
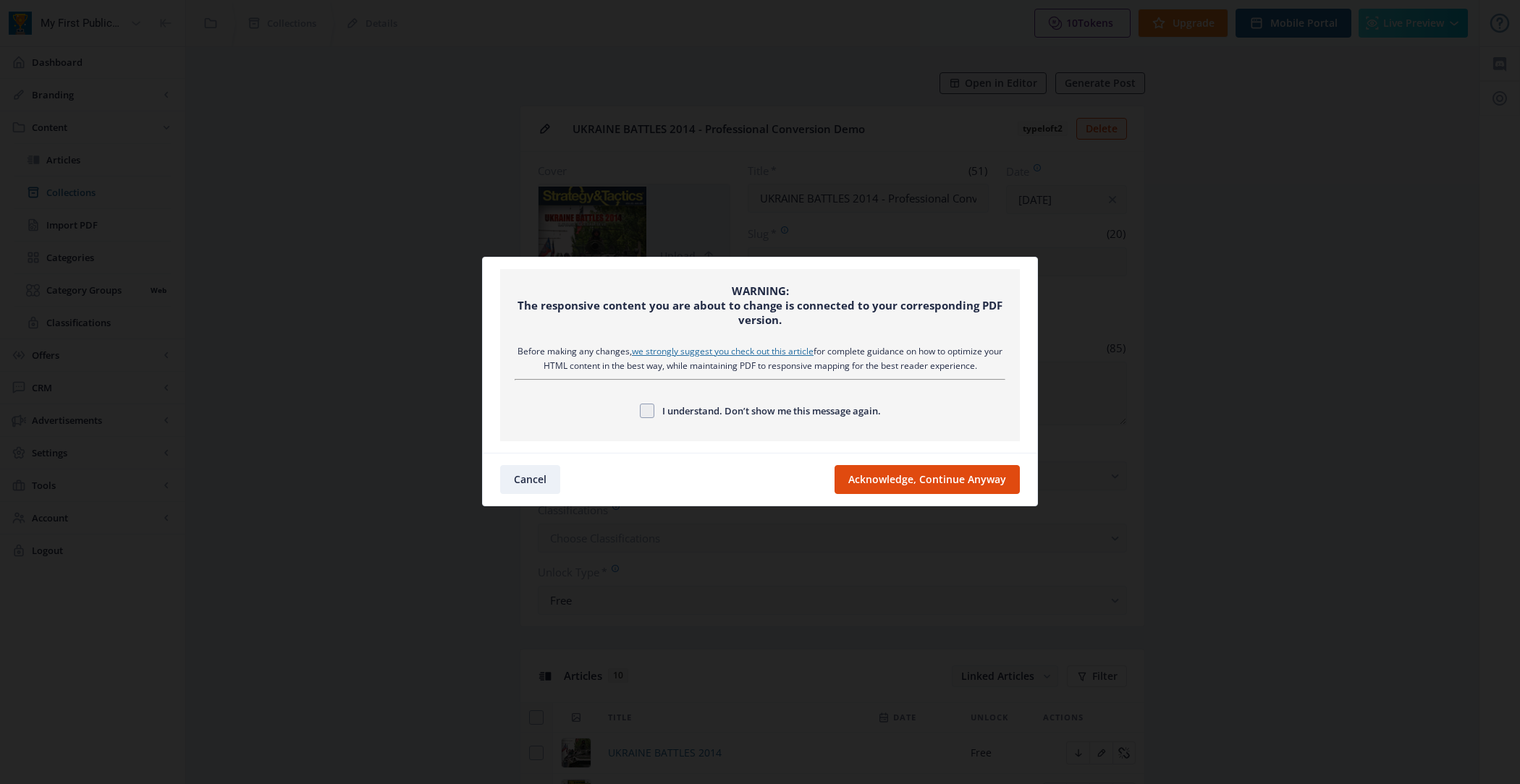
click at [846, 403] on span "I understand. Don’t show me this message again." at bounding box center [767, 411] width 227 height 18
click at [640, 410] on input "I understand. Don’t show me this message again." at bounding box center [640, 410] width 1 height 1
checkbox input "true"
click at [911, 486] on button "Acknowledge, Continue Anyway" at bounding box center [927, 480] width 185 height 29
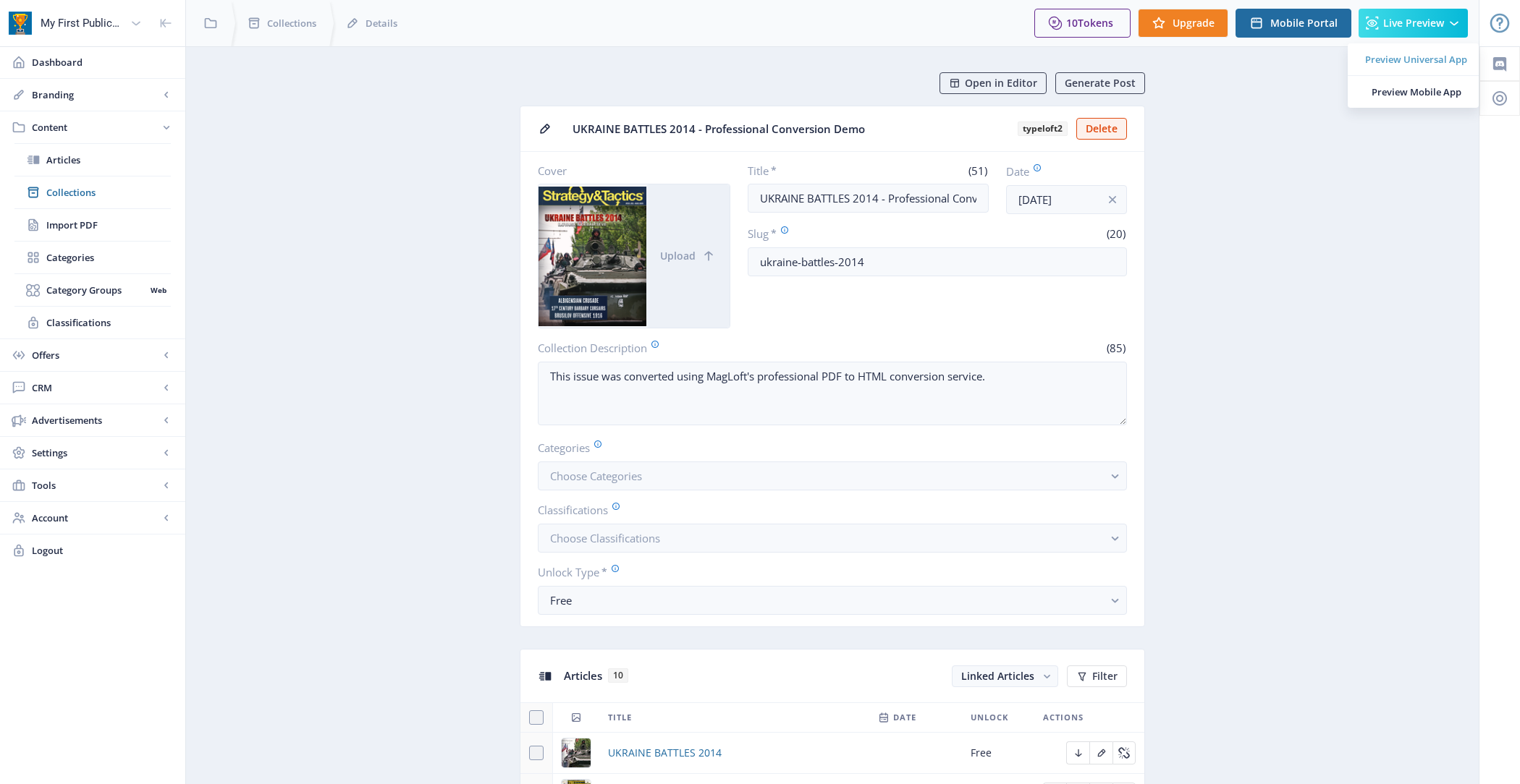
click at [1395, 60] on span "Preview Universal App" at bounding box center [1416, 59] width 102 height 15
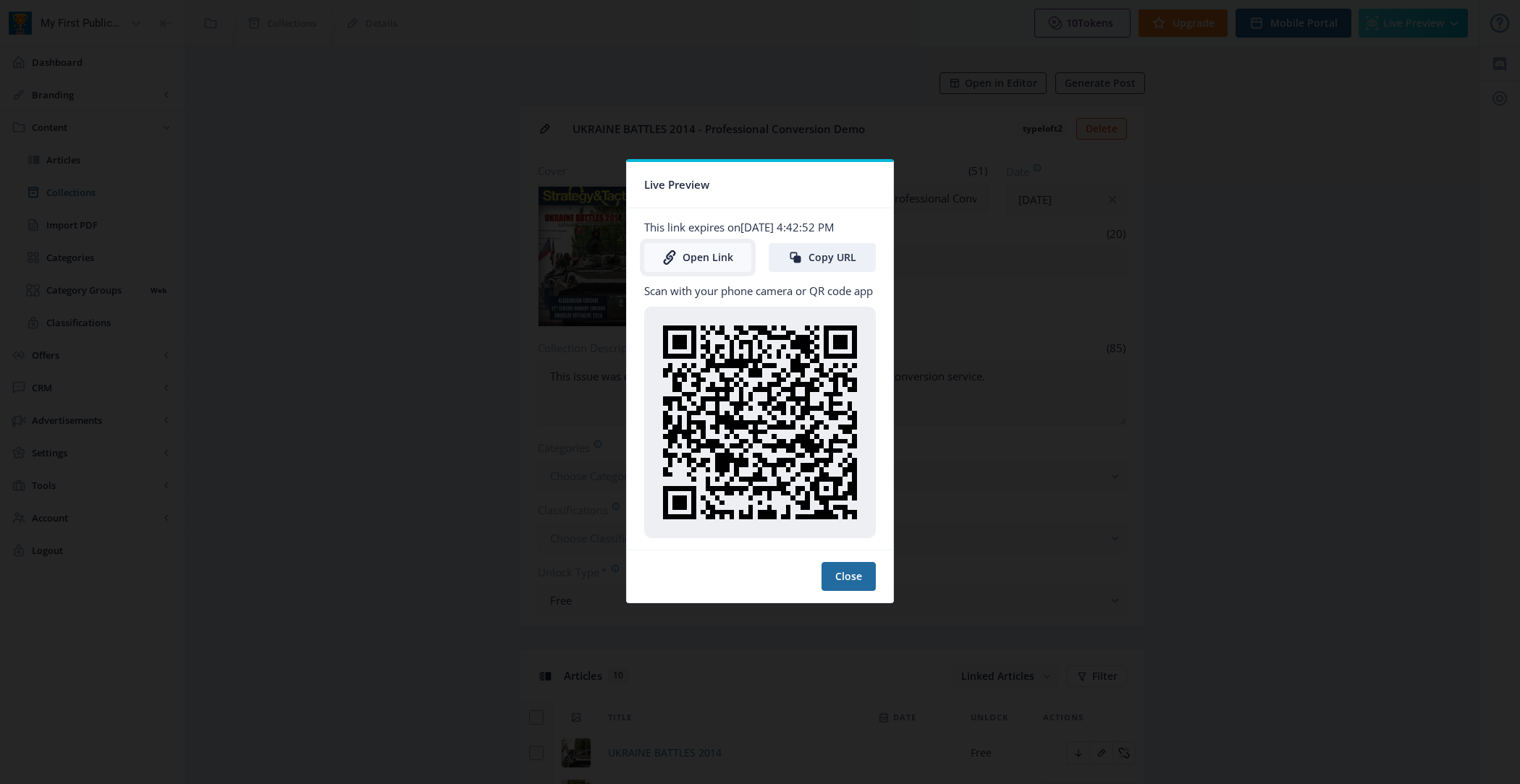
click at [688, 259] on link "Open Link" at bounding box center [698, 258] width 107 height 29
click at [837, 573] on button "Close" at bounding box center [849, 577] width 54 height 29
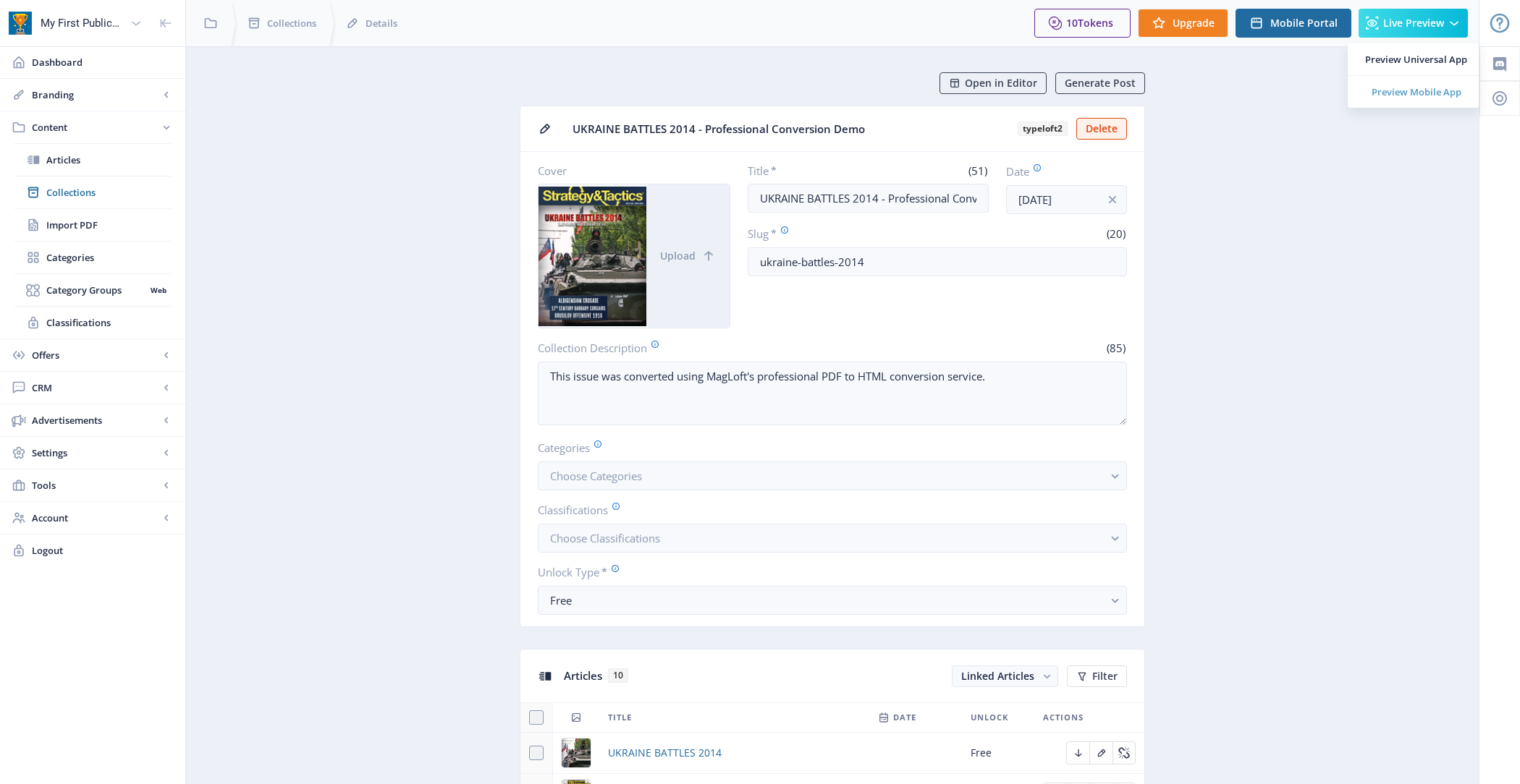
click at [1426, 89] on span "Preview Mobile App" at bounding box center [1416, 91] width 102 height 15
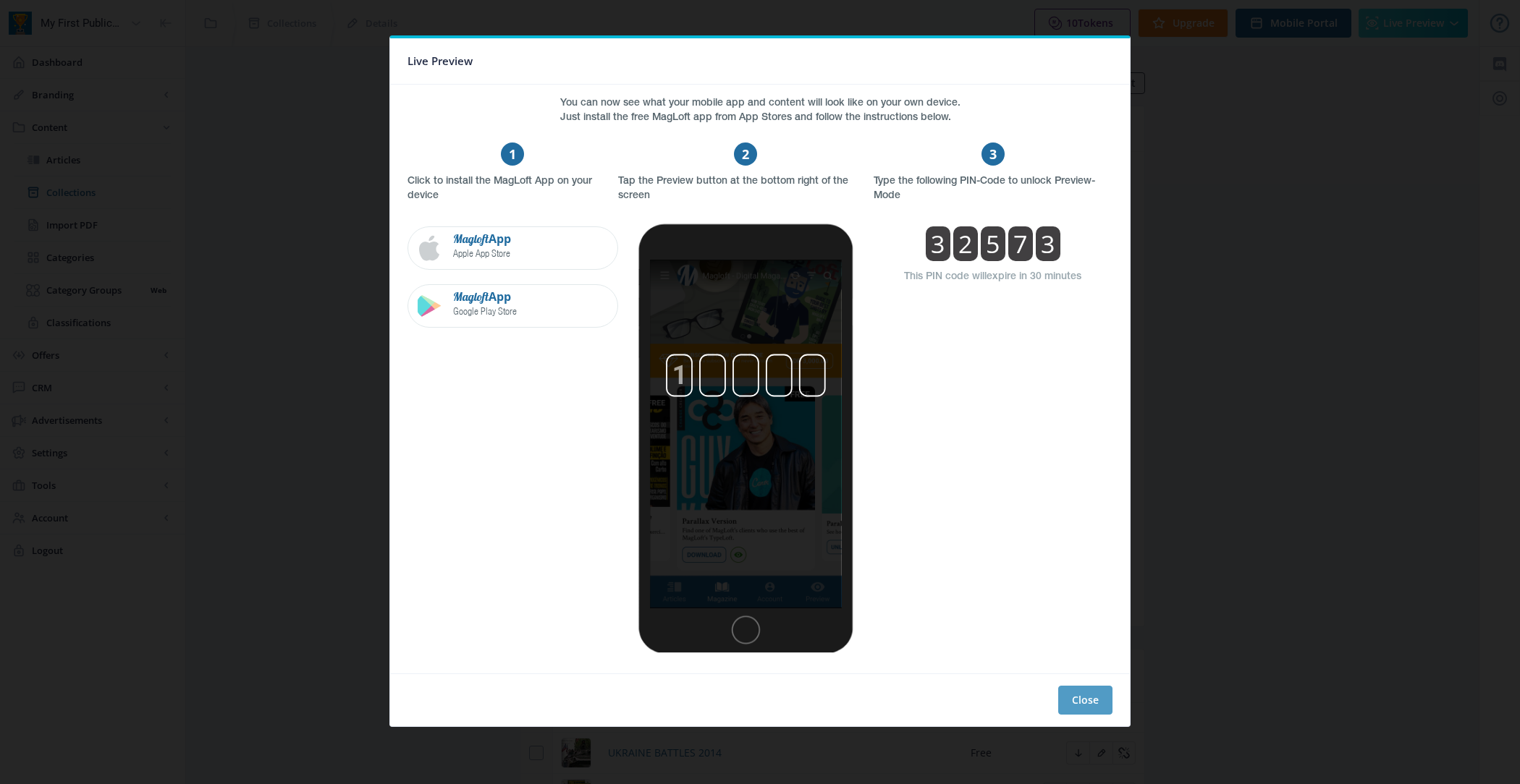
click at [1093, 707] on button "Close" at bounding box center [1085, 700] width 54 height 29
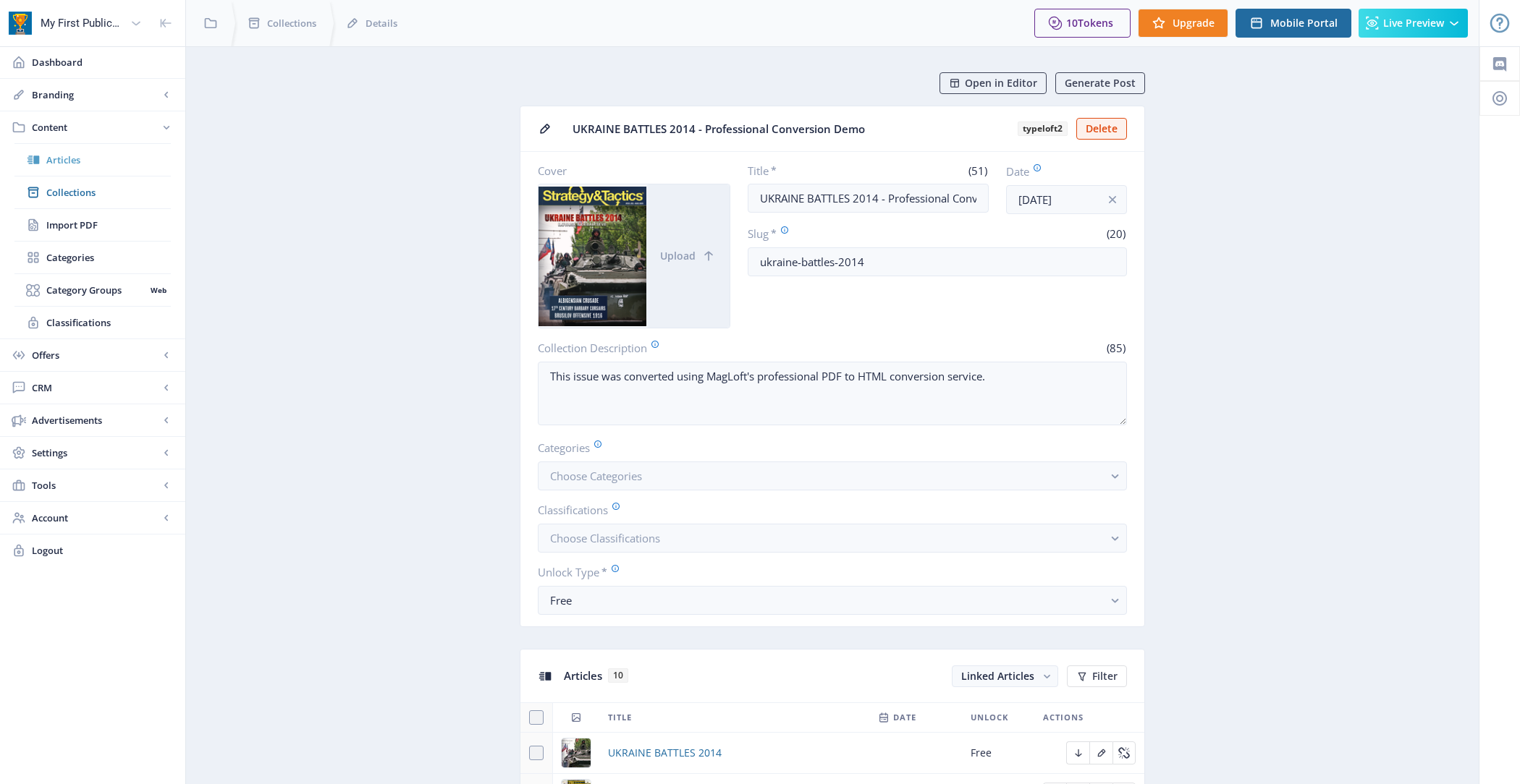
click at [101, 166] on link "Articles" at bounding box center [92, 160] width 157 height 32
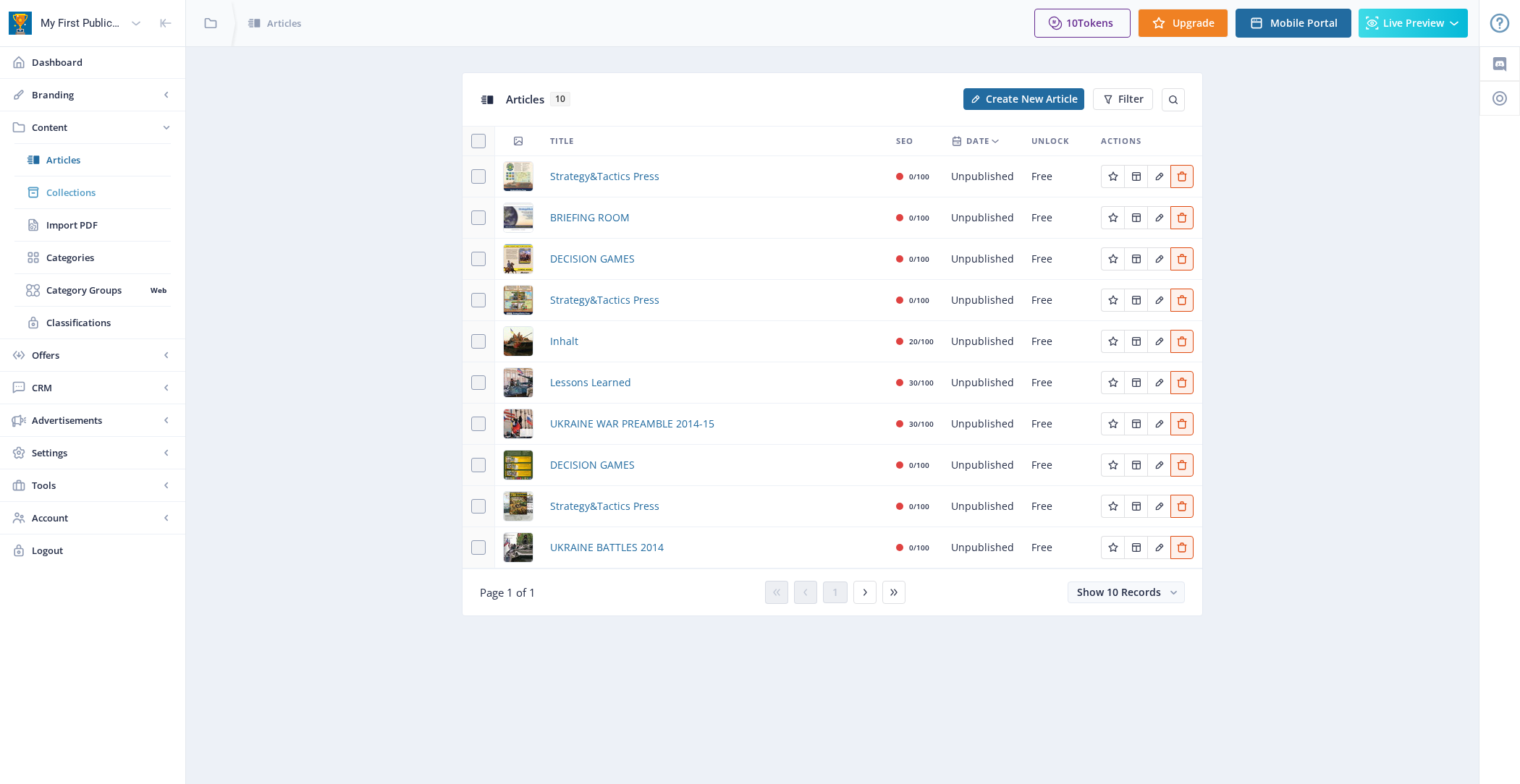
click at [103, 197] on span "Collections" at bounding box center [109, 192] width 125 height 15
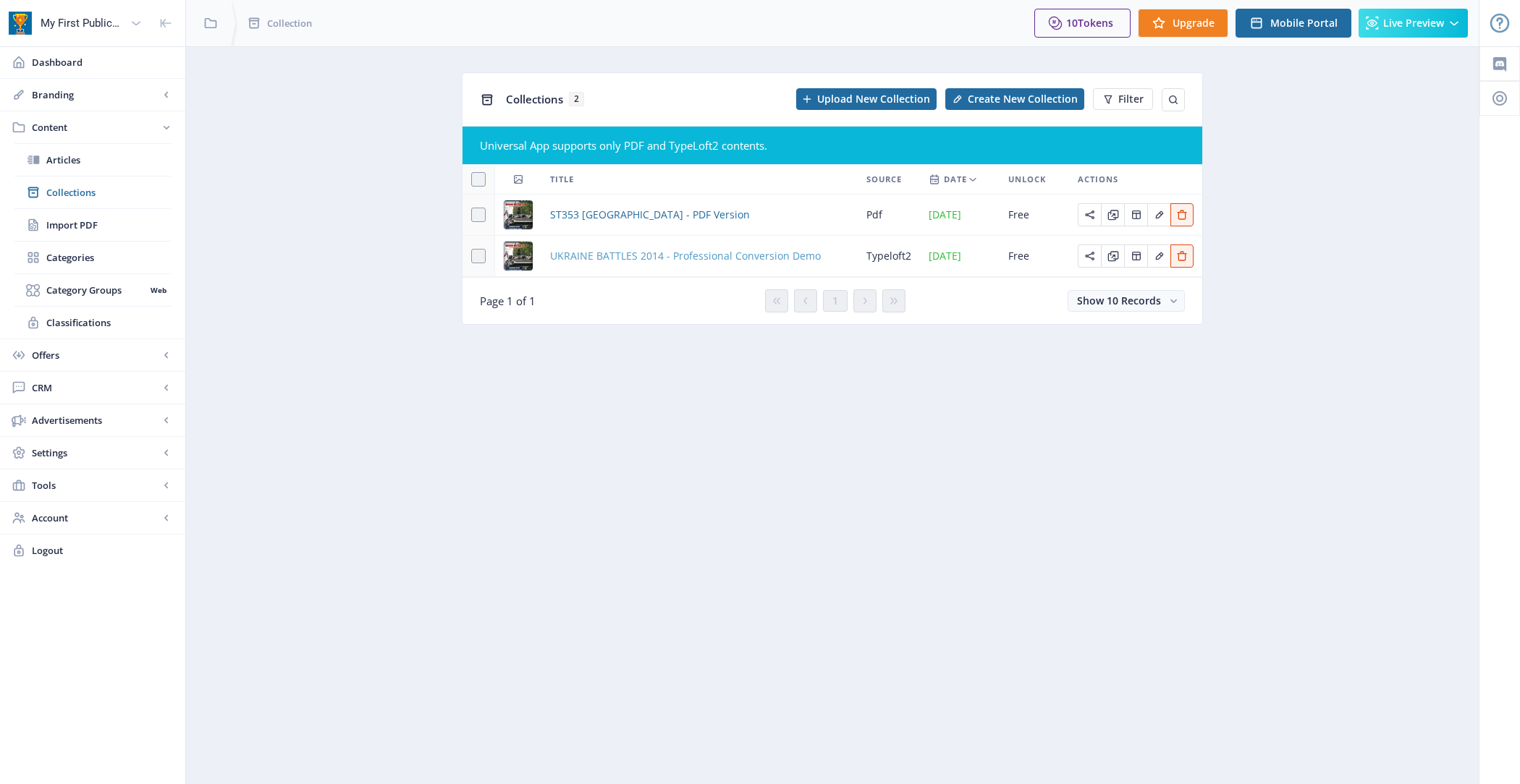
click at [608, 256] on span "UKRAINE BATTLES 2014 - Professional Conversion Demo" at bounding box center [685, 256] width 271 height 18
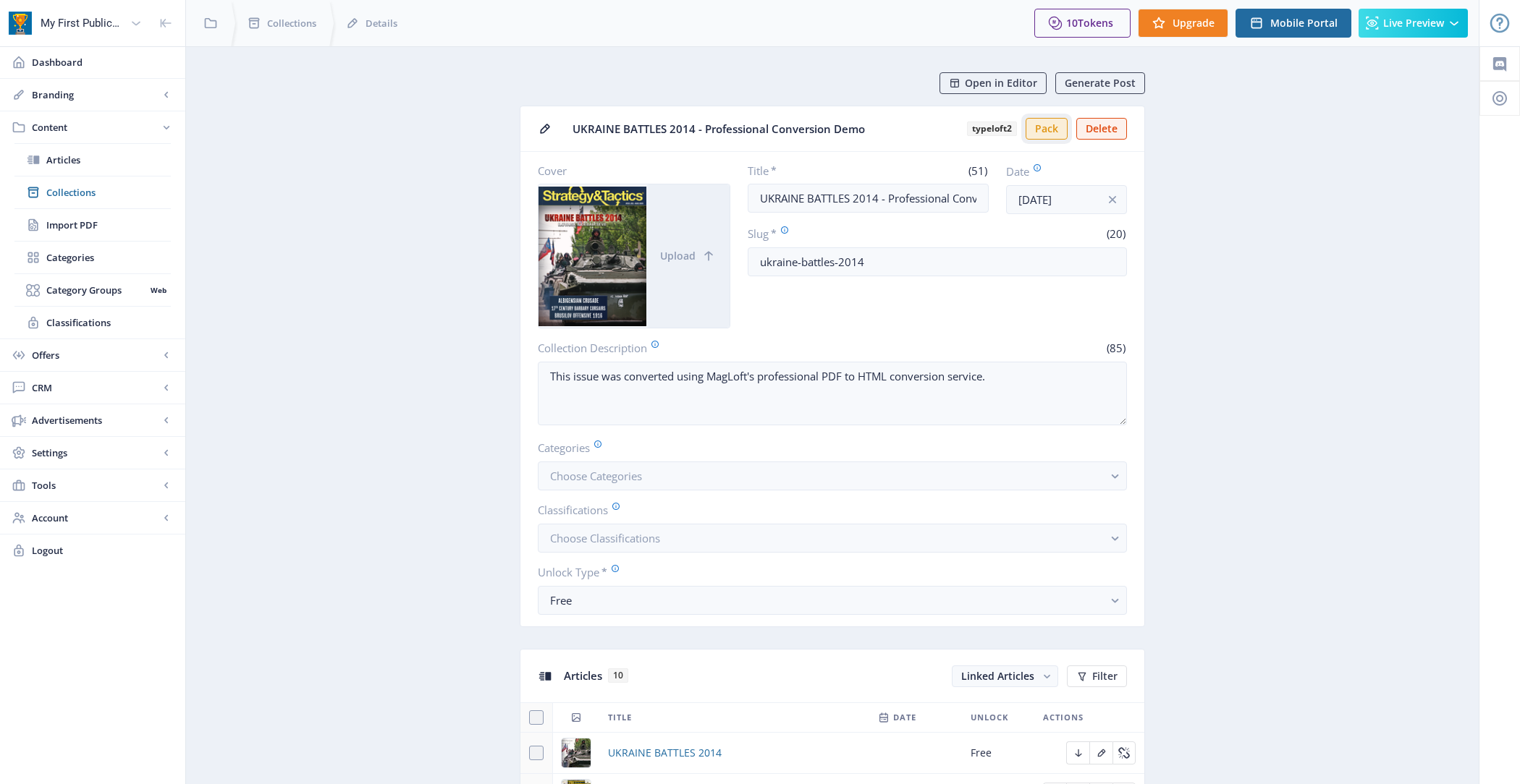
click at [1044, 129] on button "Pack" at bounding box center [1046, 128] width 42 height 21
click at [122, 189] on span "Collections" at bounding box center [109, 192] width 125 height 15
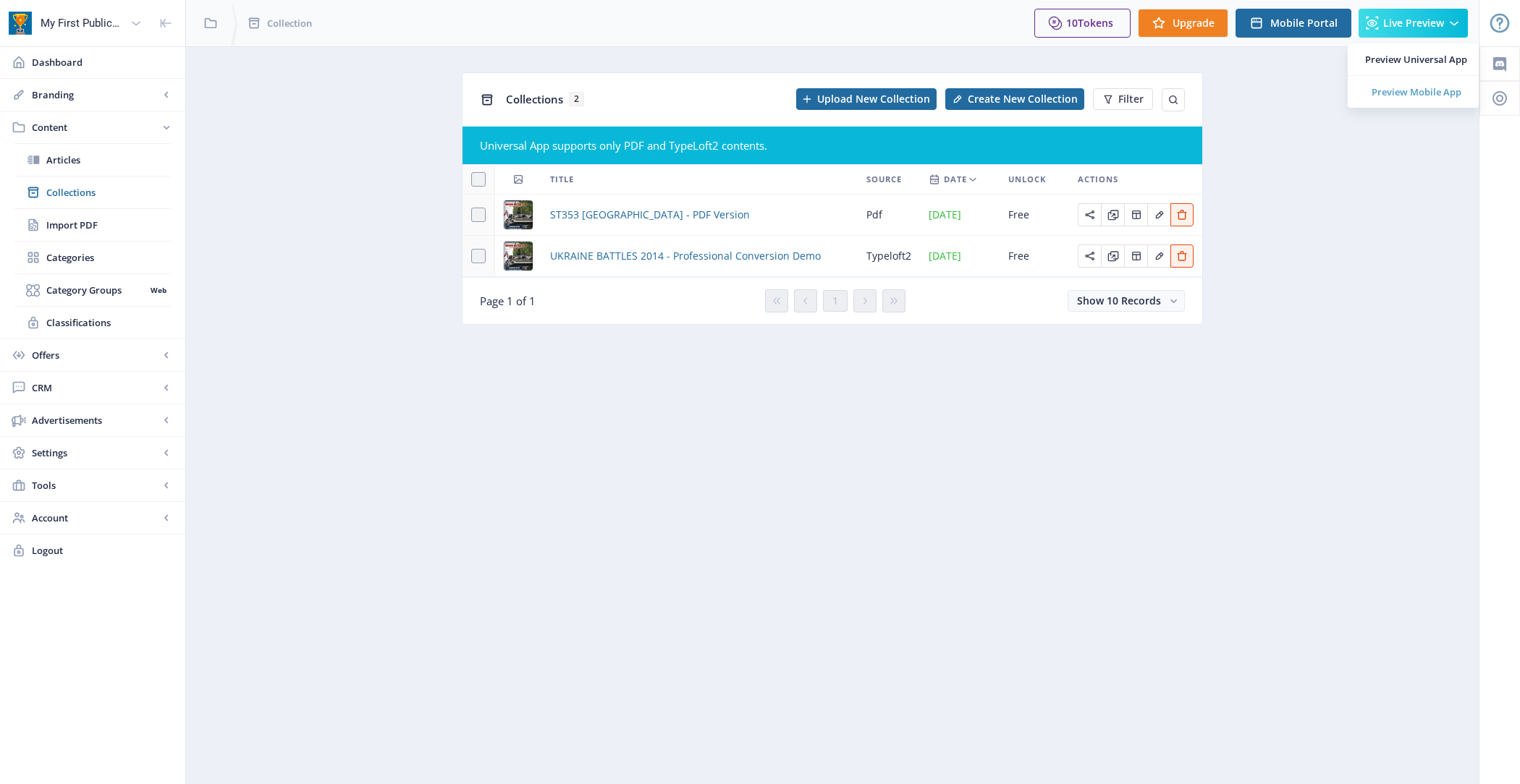
click at [1417, 89] on span "Preview Mobile App" at bounding box center [1416, 91] width 102 height 15
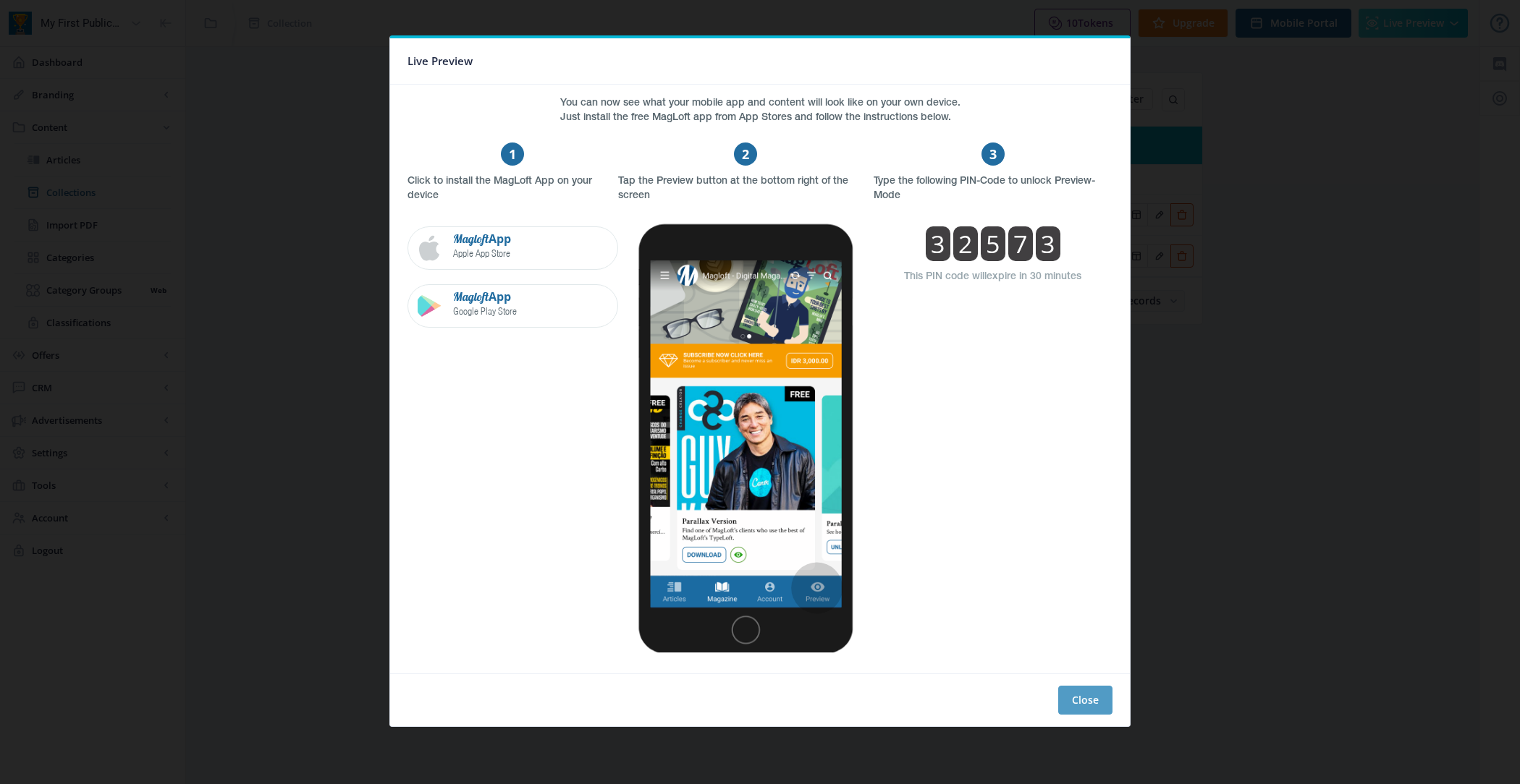
click at [1093, 696] on button "Close" at bounding box center [1085, 700] width 54 height 29
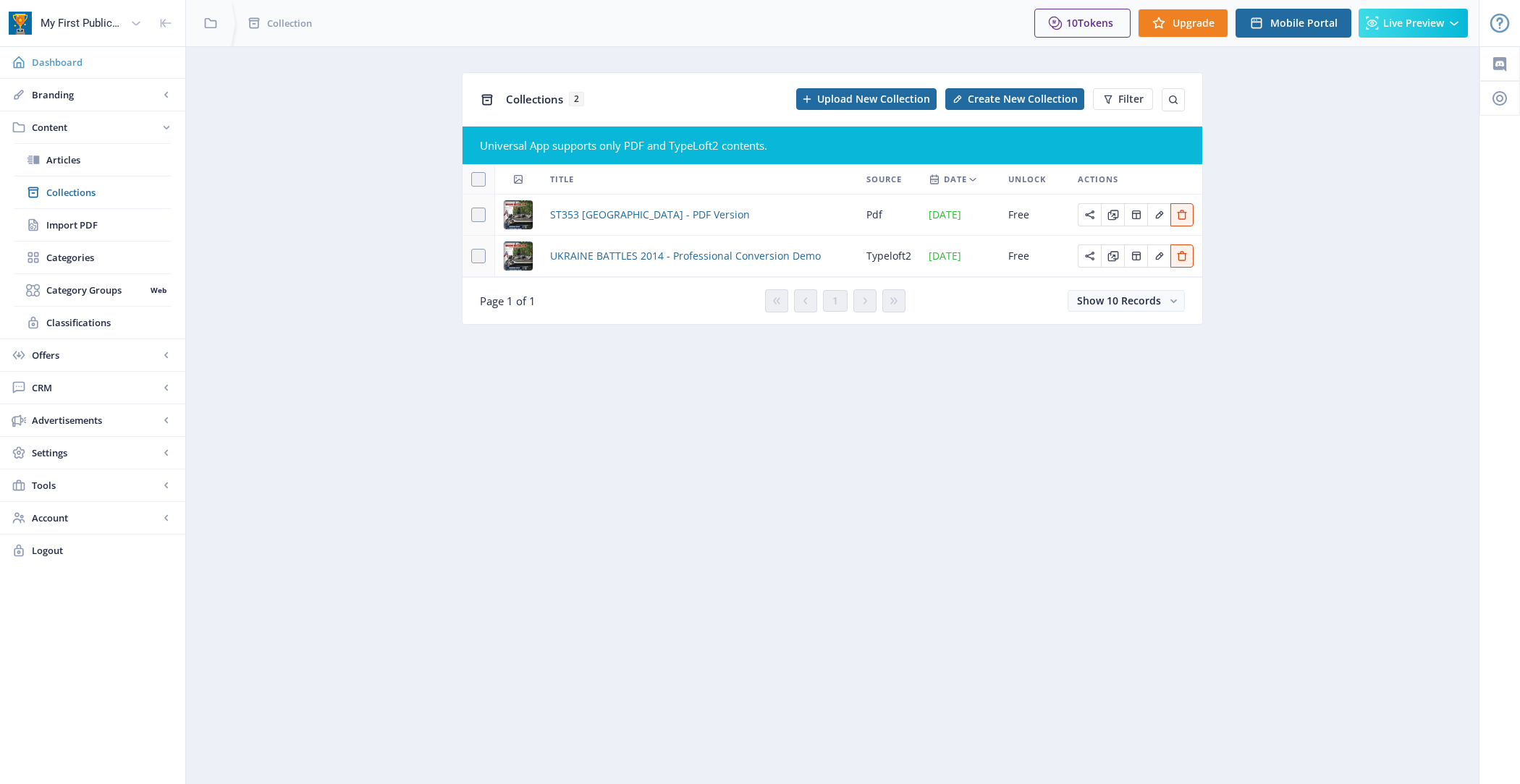
click at [91, 58] on span "Dashboard" at bounding box center [103, 62] width 142 height 15
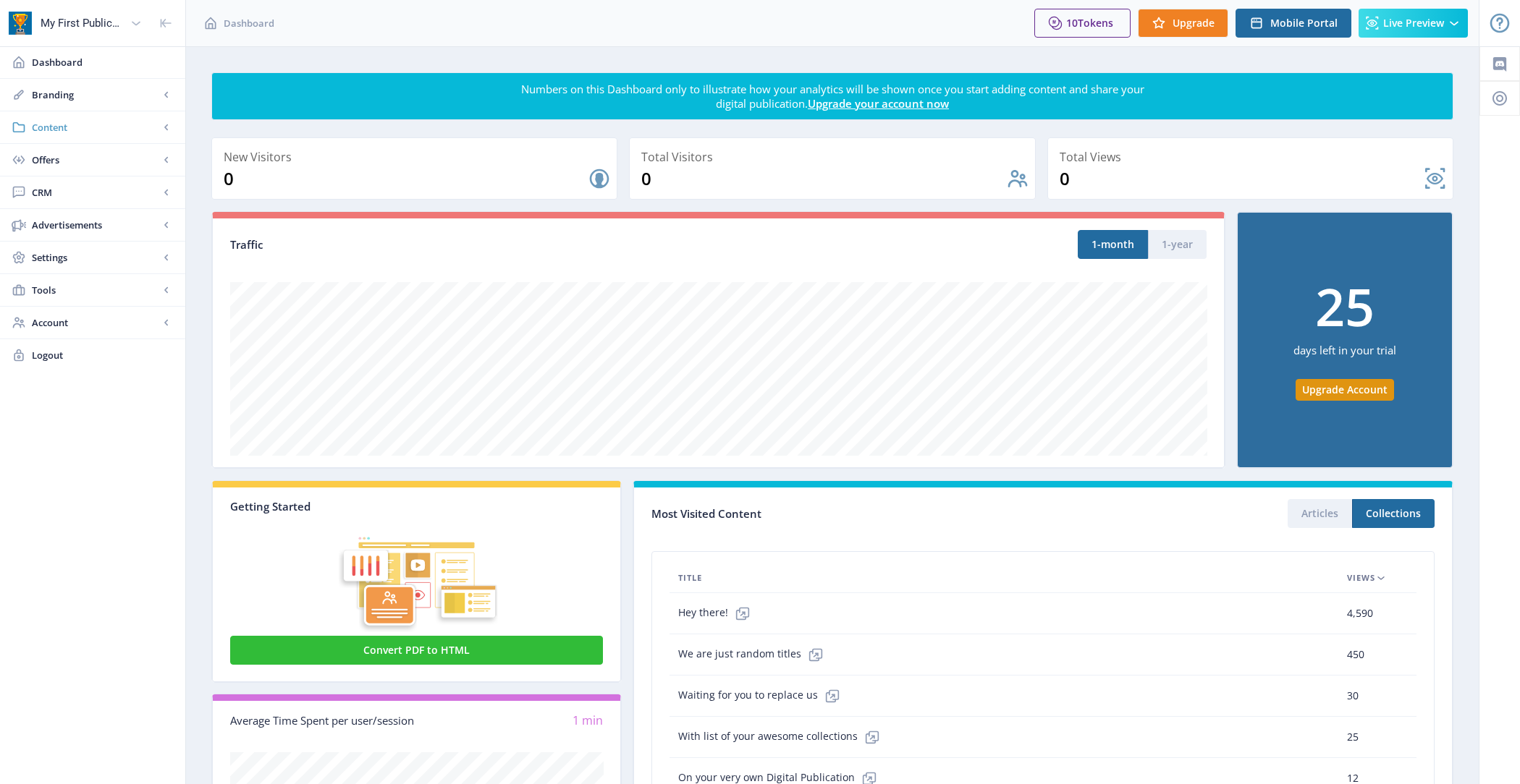
click at [97, 120] on span "Content" at bounding box center [95, 126] width 127 height 15
click at [117, 185] on span "Collections" at bounding box center [109, 192] width 125 height 15
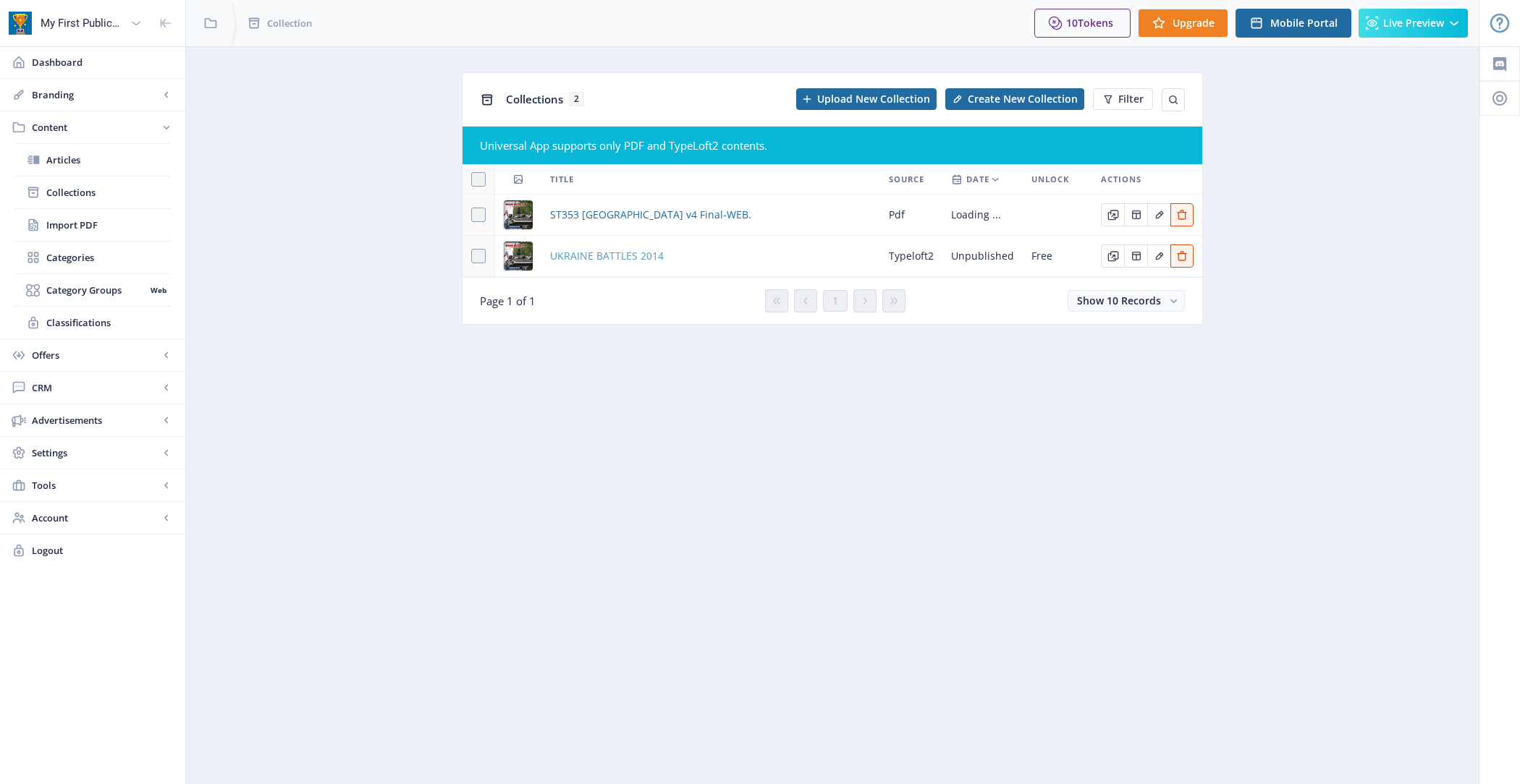
click at [595, 262] on span "UKRAINE BATTLES 2014" at bounding box center [606, 256] width 114 height 18
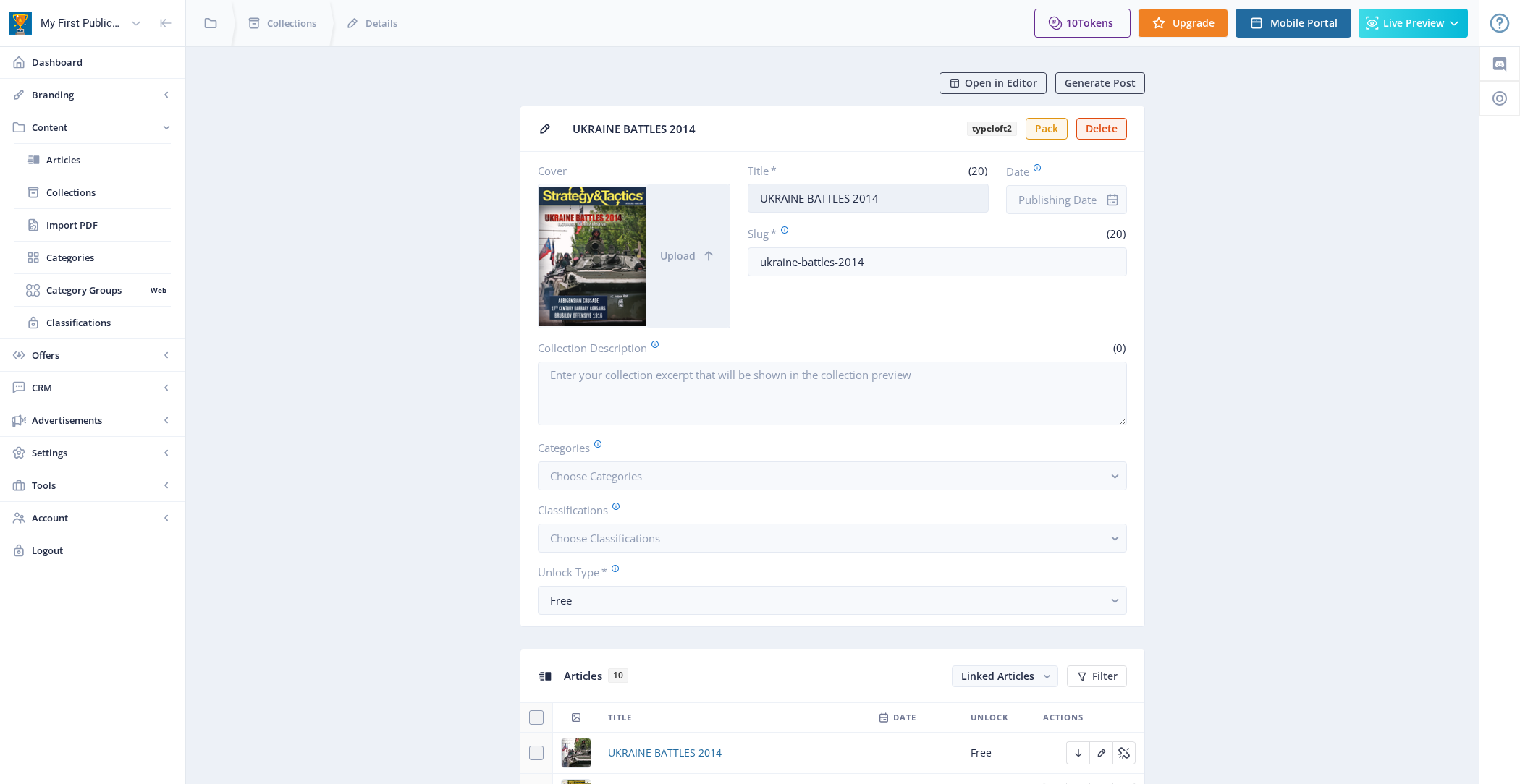
click at [894, 198] on input "UKRAINE BATTLES 2014" at bounding box center [868, 198] width 241 height 29
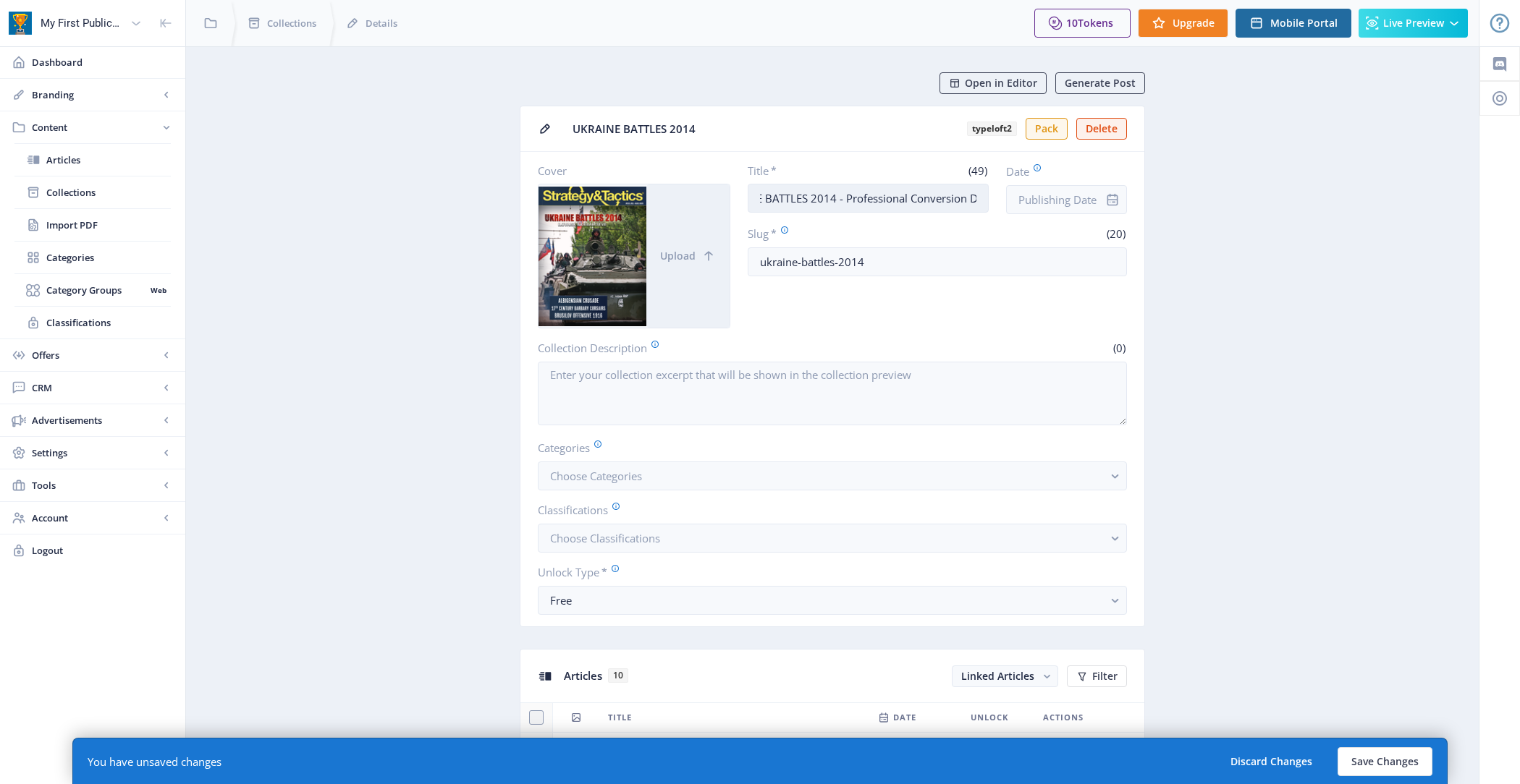
scroll to position [0, 65]
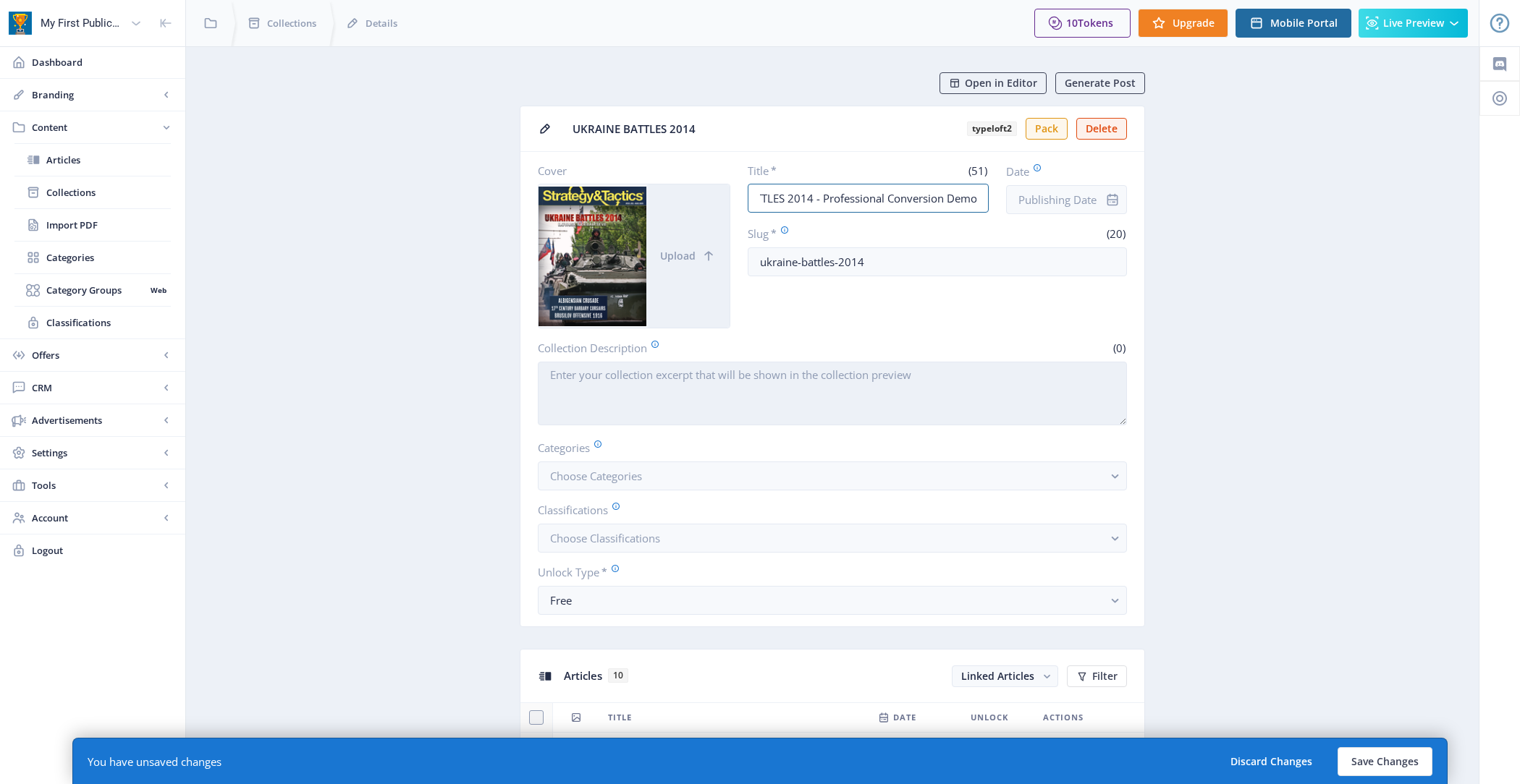
type input "UKRAINE BATTLES 2014 - Professional Conversion Demo"
click at [791, 378] on textarea "Collection Description" at bounding box center [832, 393] width 589 height 63
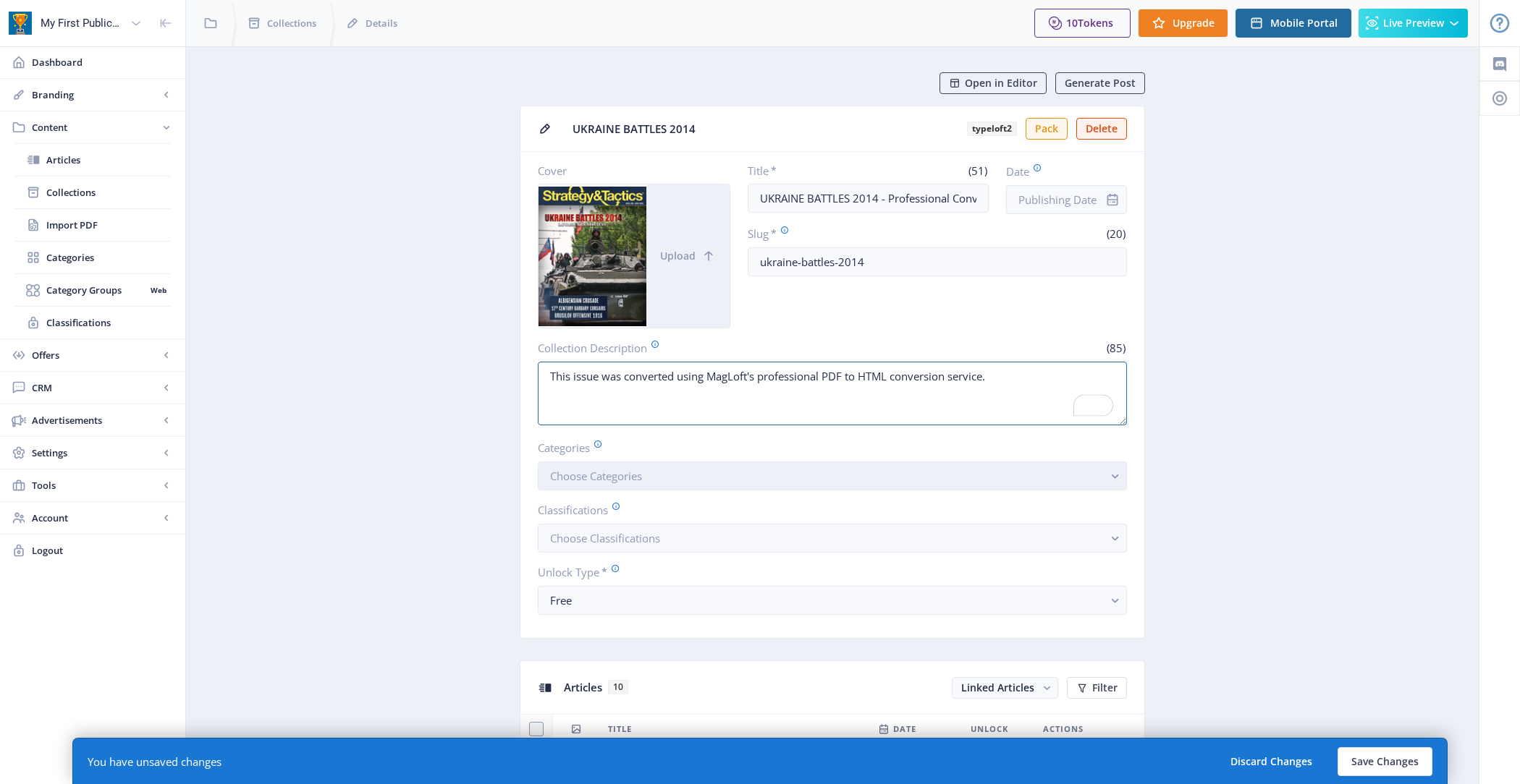
type textarea "This issue was converted using MagLoft's professional PDF to HTML conversion se…"
click at [709, 466] on button "Choose Categories" at bounding box center [832, 477] width 589 height 29
click at [1104, 202] on div at bounding box center [1112, 199] width 29 height 29
click at [1107, 202] on icon "info" at bounding box center [1112, 199] width 11 height 13
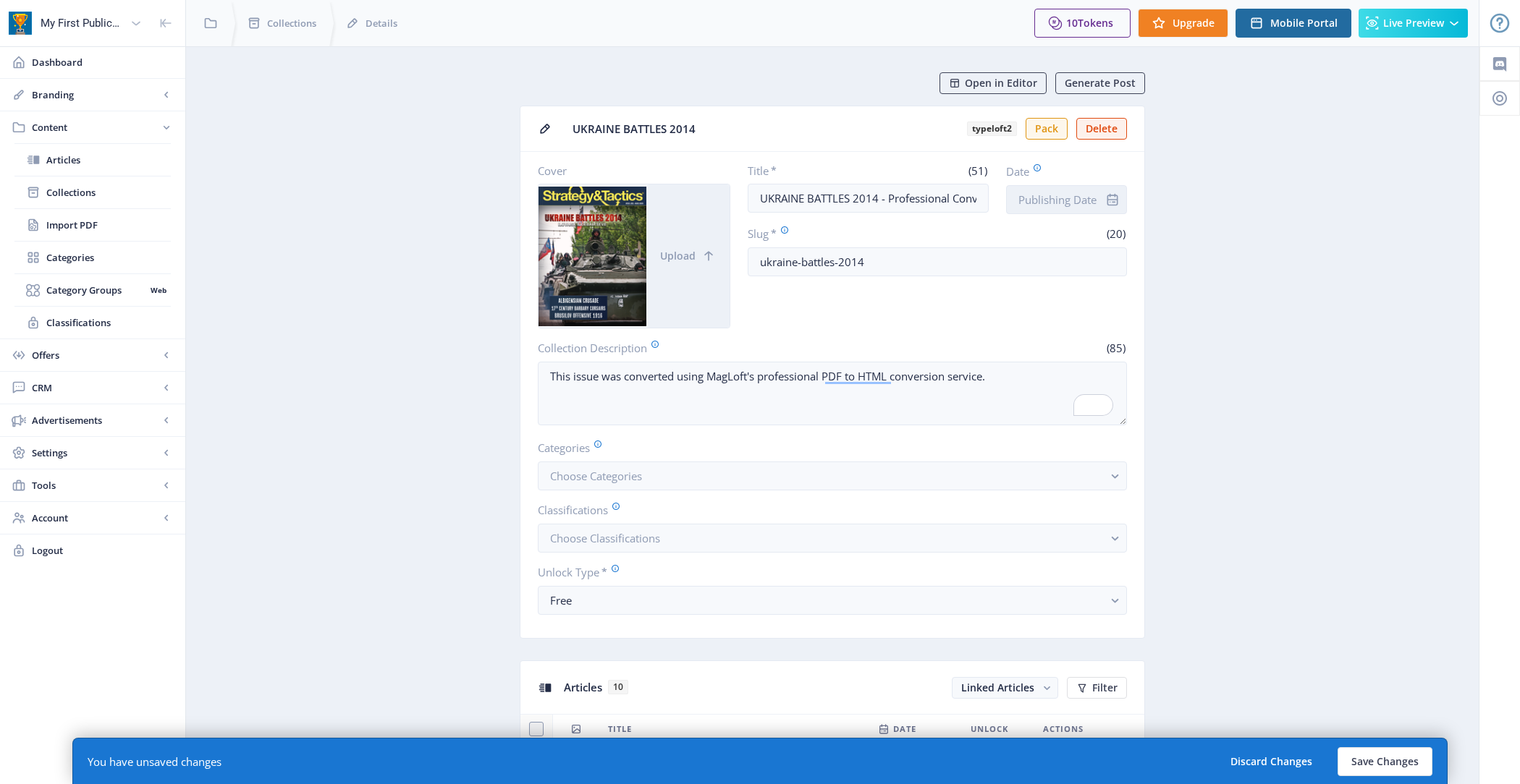
click at [1054, 197] on input "Date" at bounding box center [1067, 199] width 121 height 29
click at [1003, 310] on div "1" at bounding box center [1002, 313] width 32 height 32
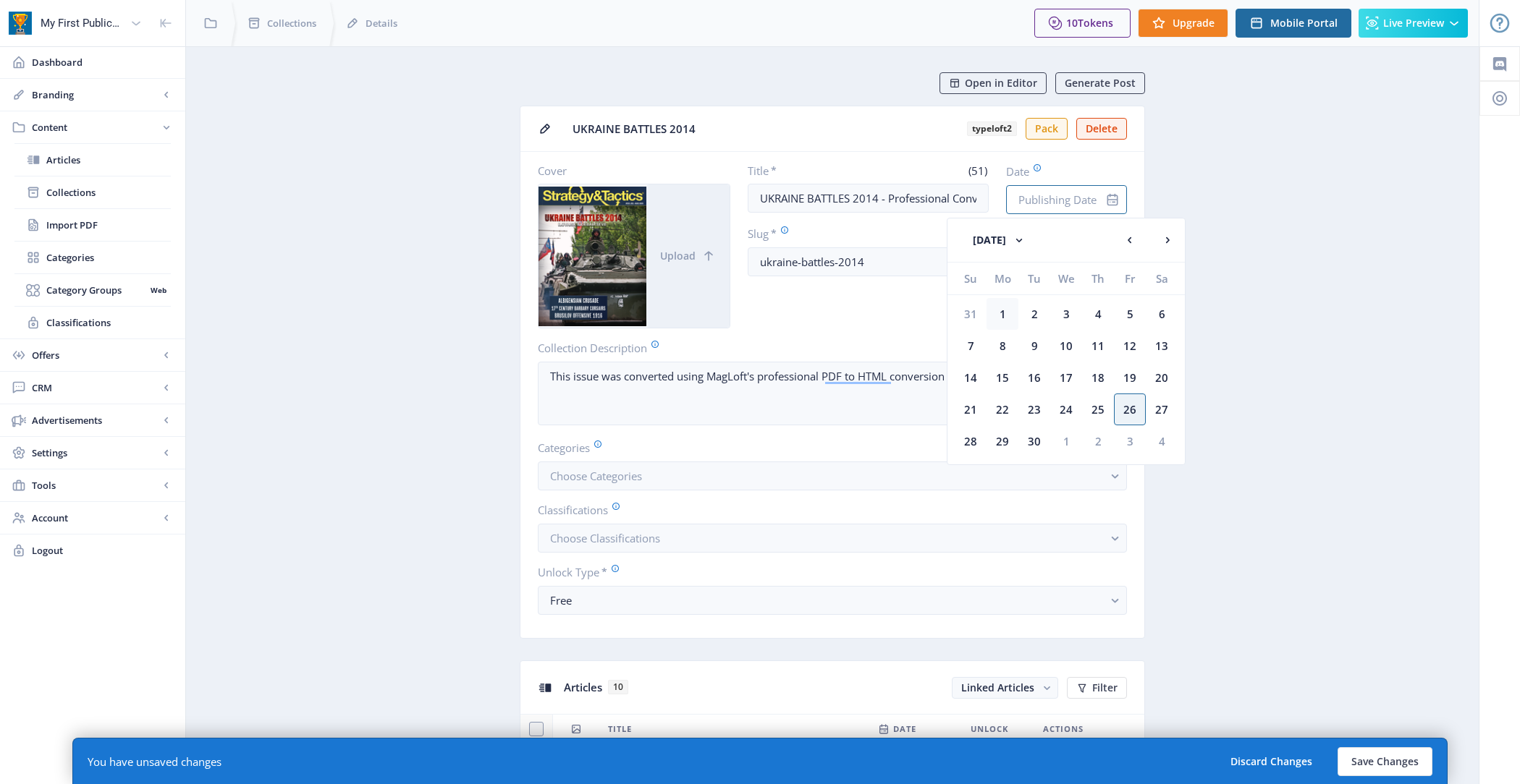
type input "Sep 1, 2025"
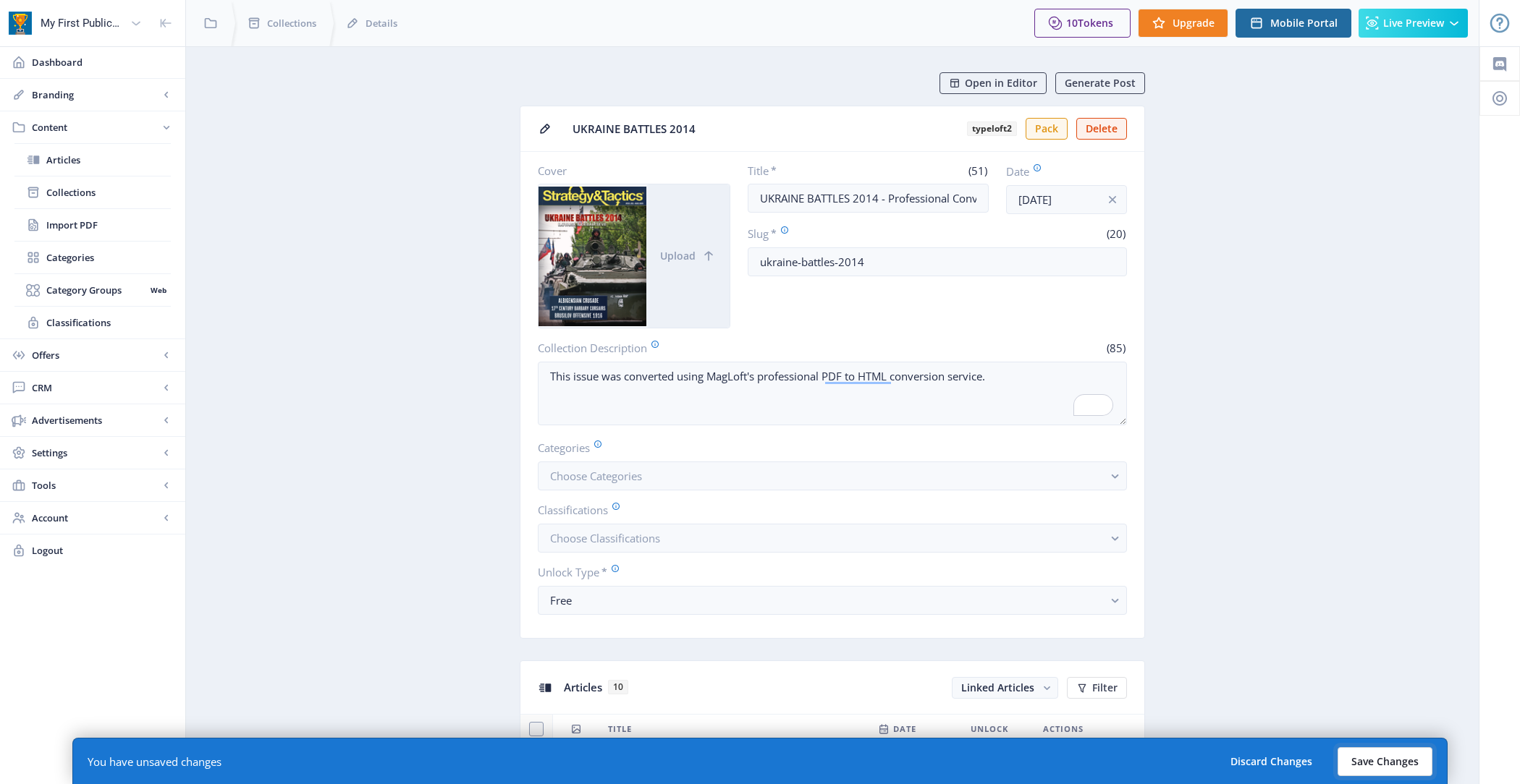
click at [1396, 765] on button "Save Changes" at bounding box center [1385, 762] width 94 height 29
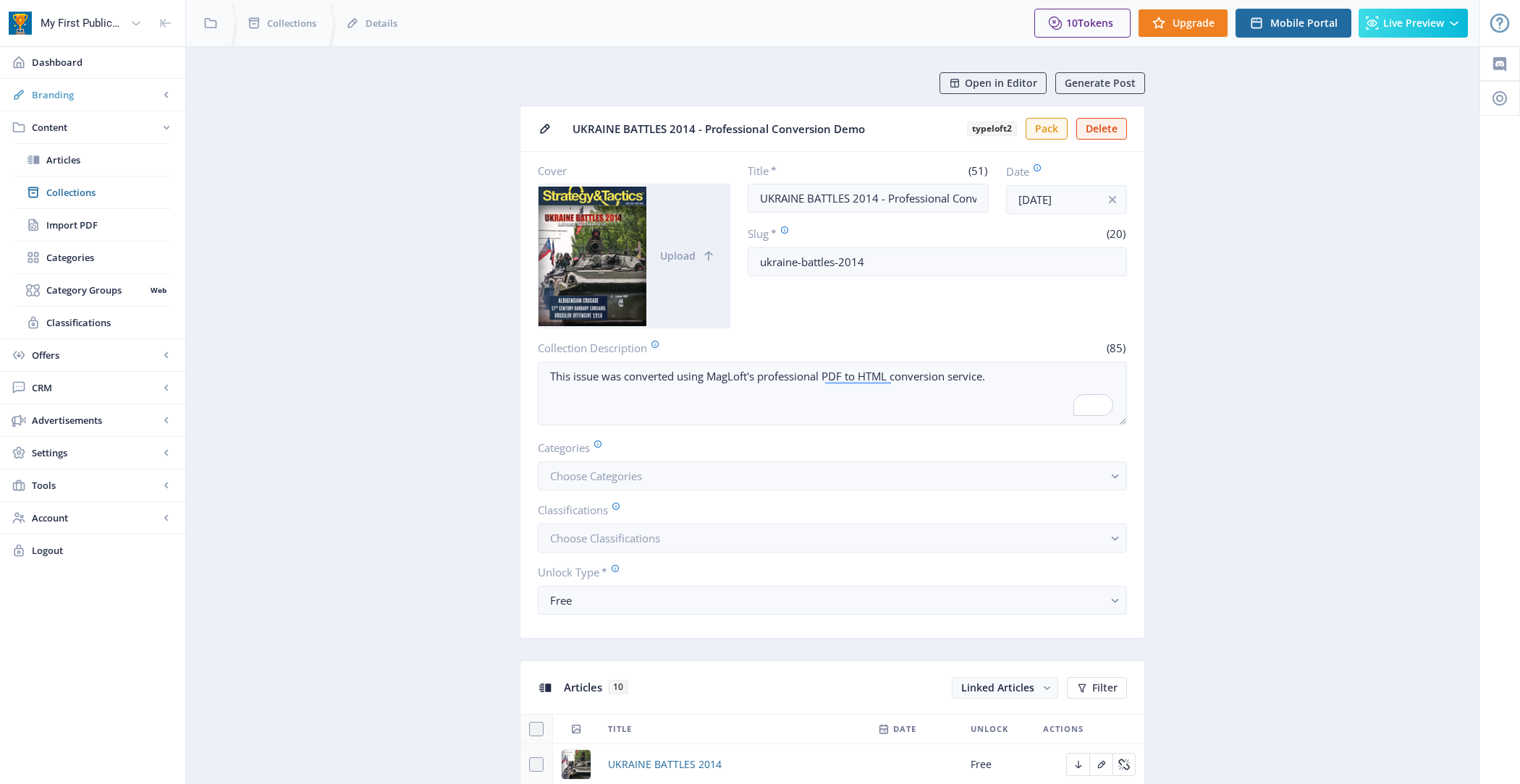
click at [110, 91] on span "Branding" at bounding box center [95, 94] width 127 height 15
click at [114, 132] on span "App" at bounding box center [109, 126] width 125 height 15
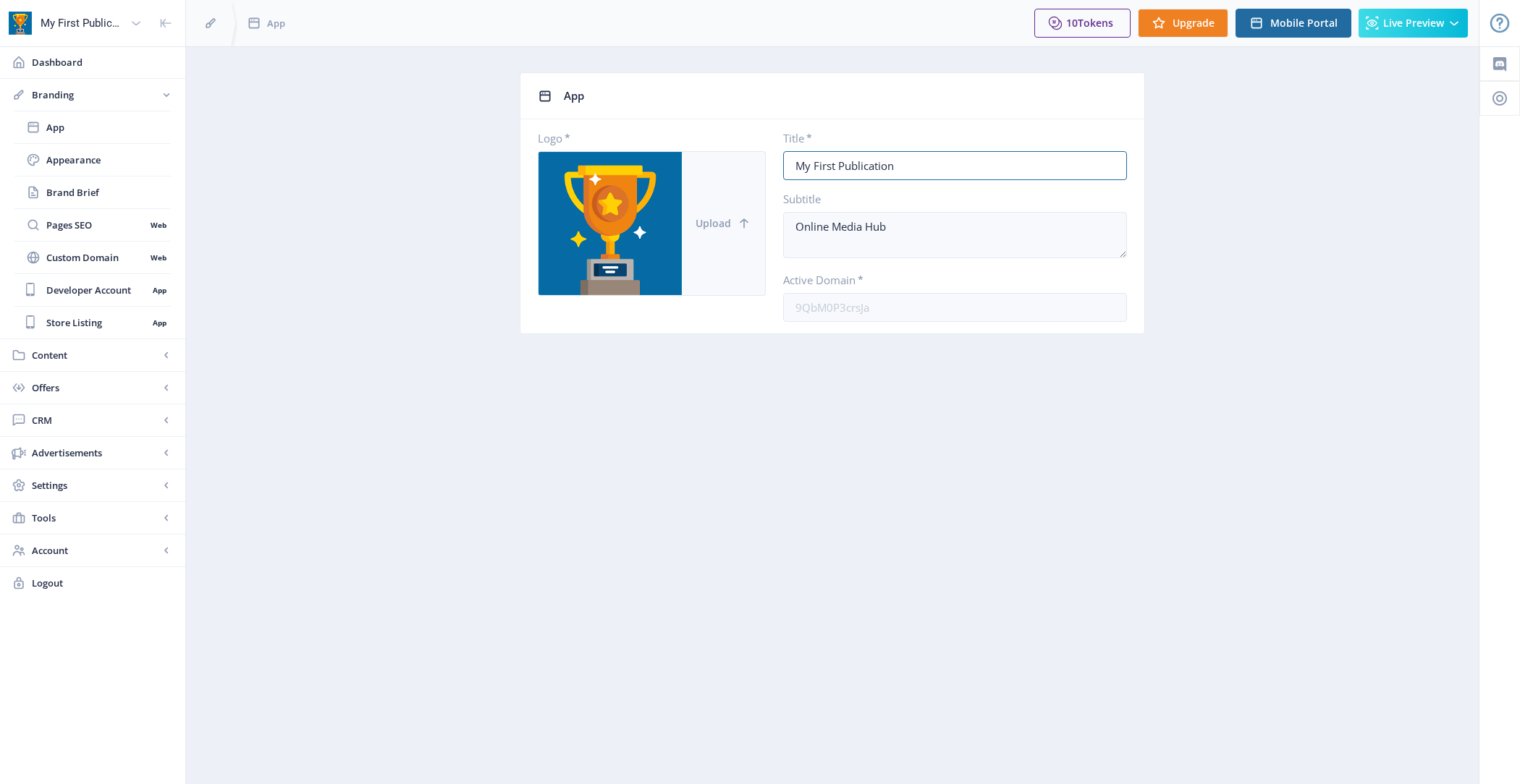
drag, startPoint x: 905, startPoint y: 171, endPoint x: 750, endPoint y: 173, distance: 155.0
click at [750, 173] on div "Logo * Upload Title * My First Publication Subtitle Online Media Hub Active Dom…" at bounding box center [832, 227] width 589 height 191
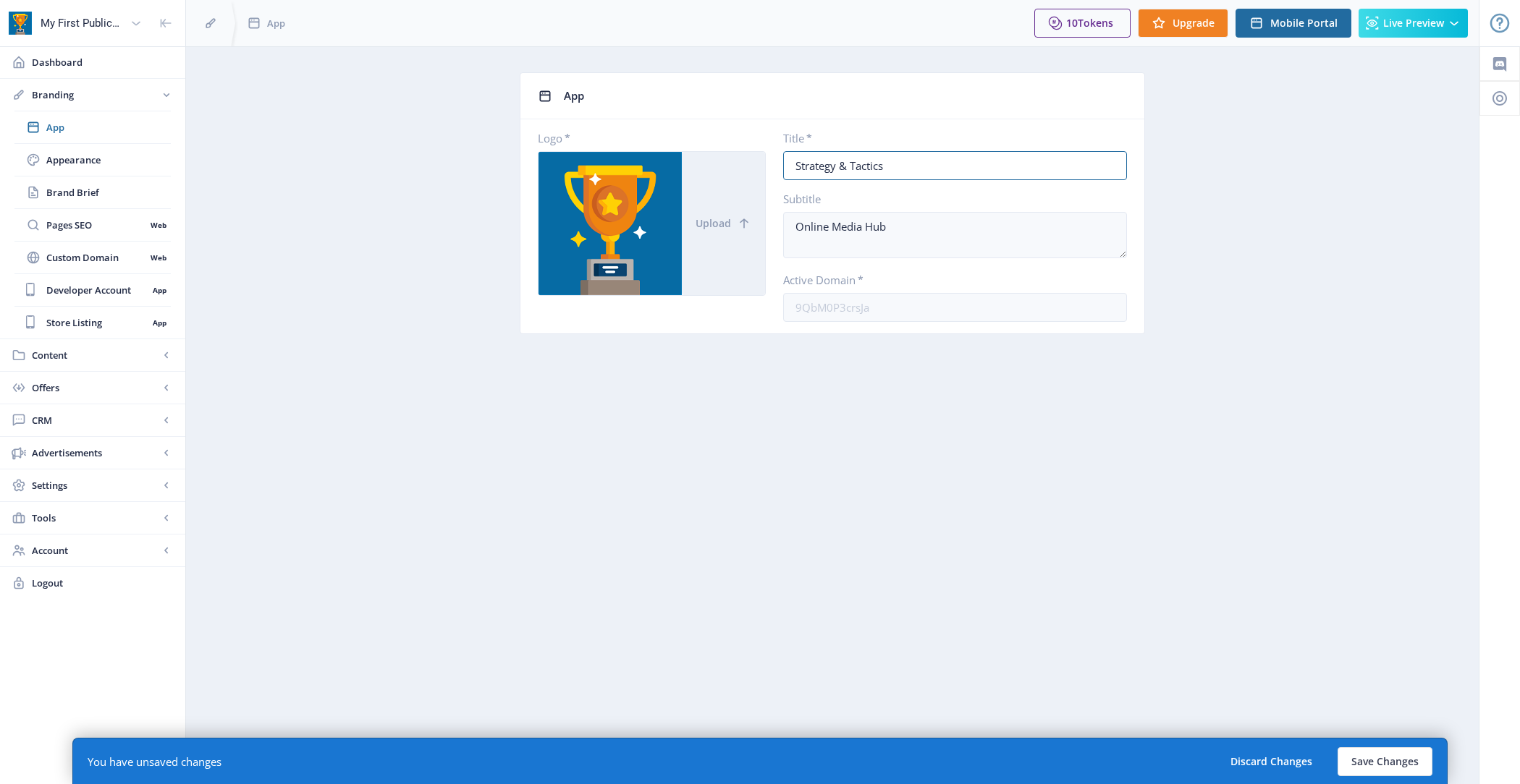
type input "Strategy & Tactics"
click at [882, 230] on textarea "Online Media Hub" at bounding box center [955, 235] width 344 height 47
paste textarea "Longest running military history magazine"
type textarea "Longest running military history magazine"
click at [1380, 762] on button "Save Changes" at bounding box center [1385, 762] width 94 height 29
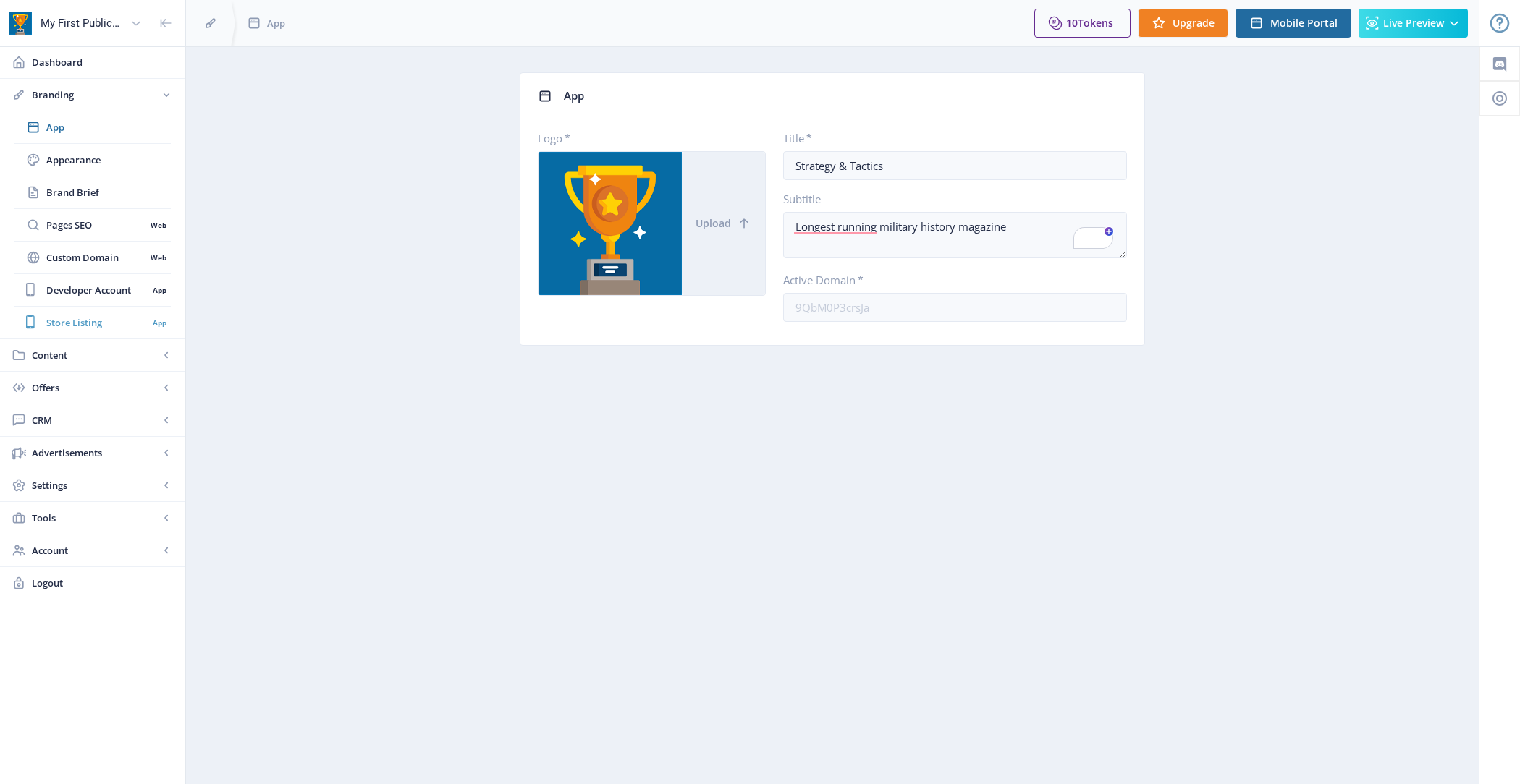
click at [119, 316] on span "Store Listing" at bounding box center [97, 322] width 101 height 15
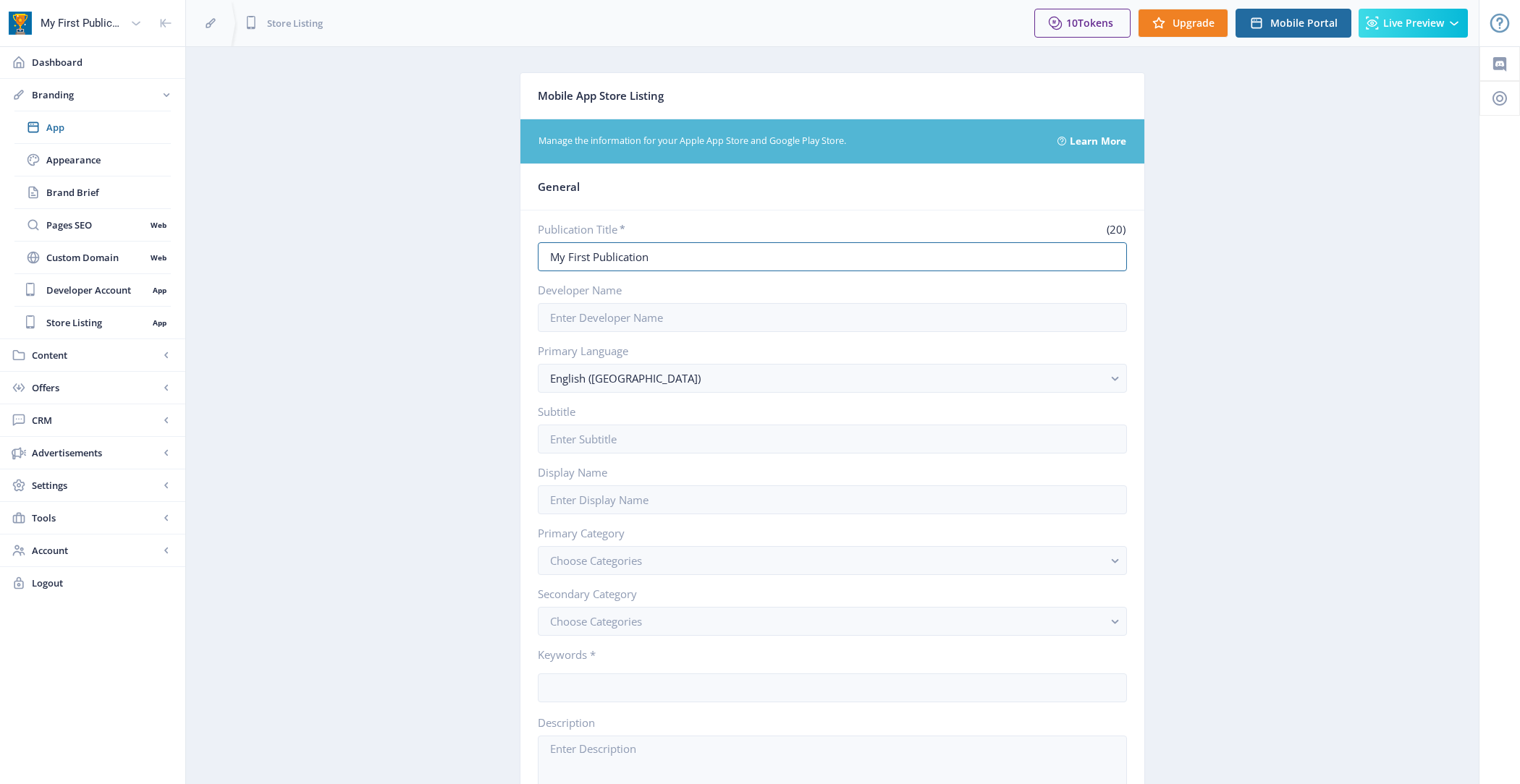
drag, startPoint x: 655, startPoint y: 259, endPoint x: 503, endPoint y: 258, distance: 152.0
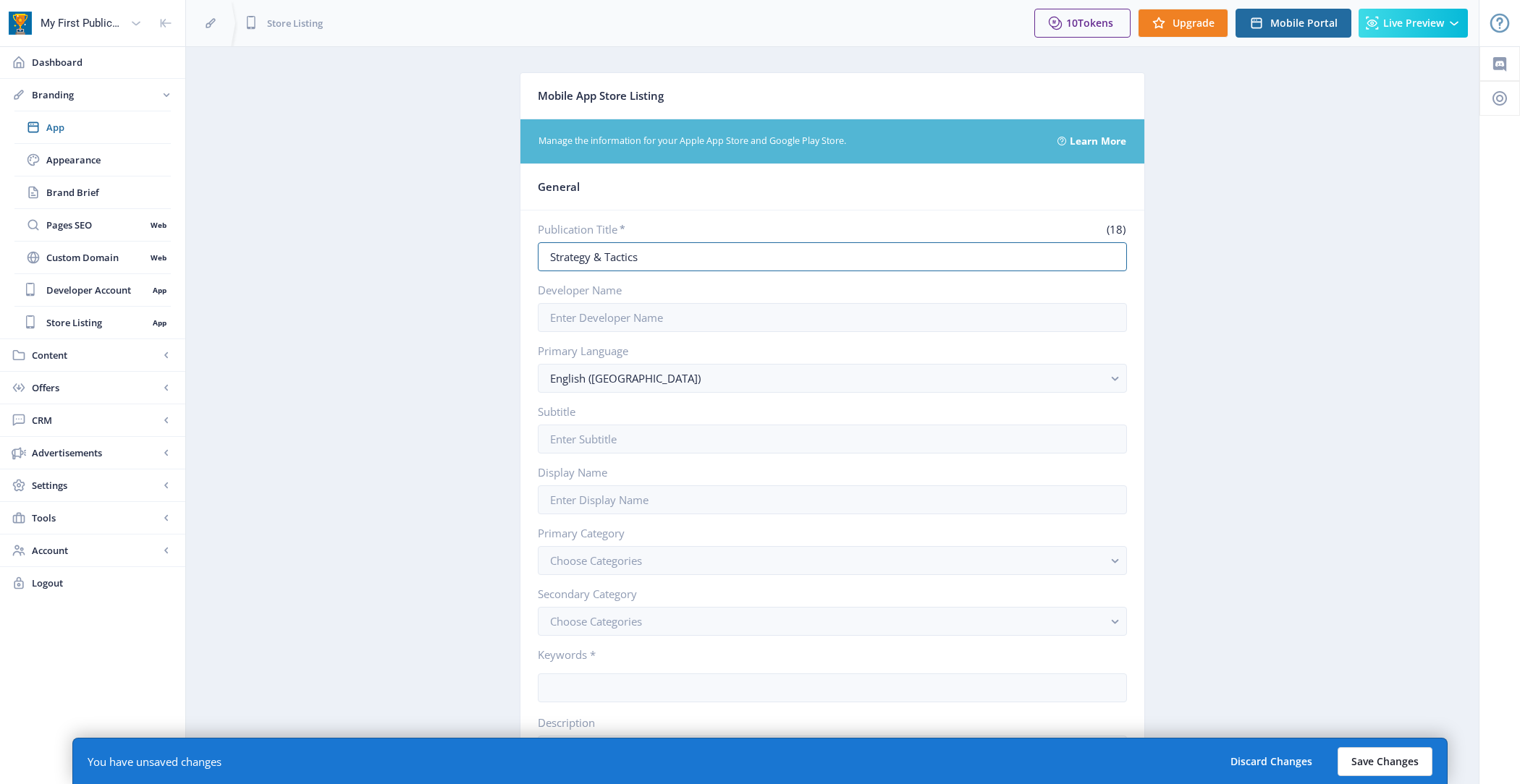
type input "Strategy & Tactics"
click at [1381, 759] on button "Save Changes" at bounding box center [1385, 762] width 94 height 29
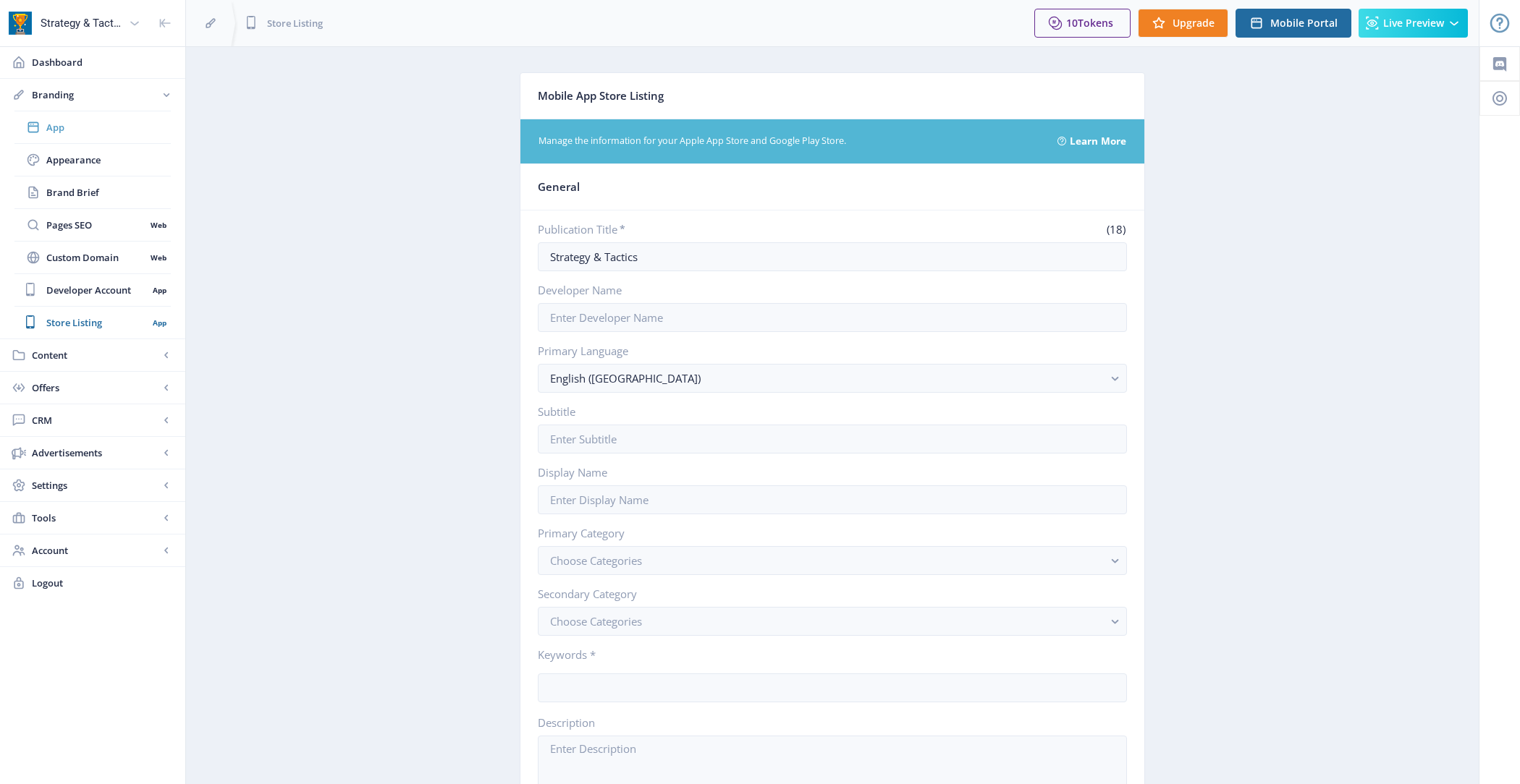
click at [109, 134] on link "App" at bounding box center [92, 127] width 157 height 32
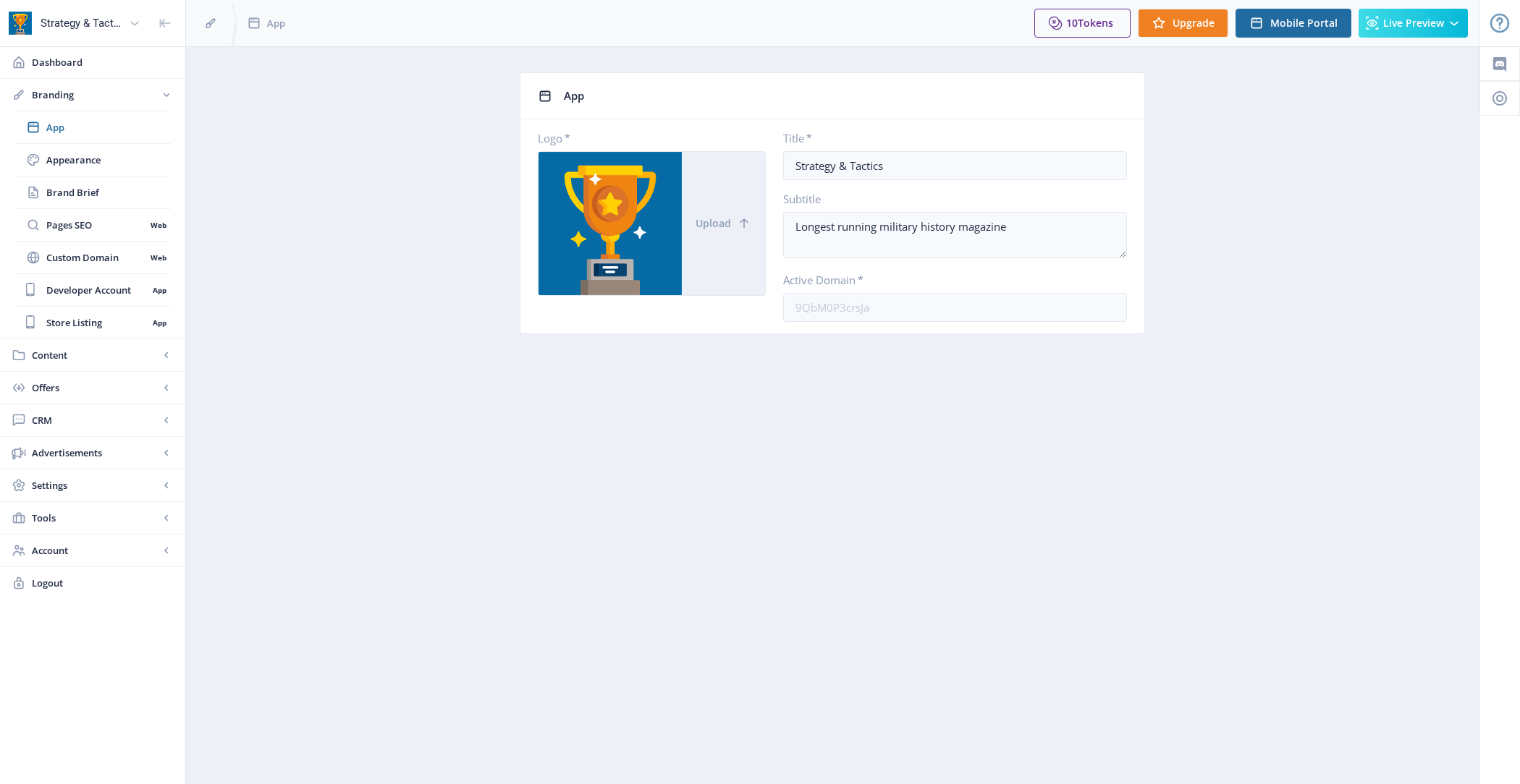
click at [578, 234] on div at bounding box center [609, 223] width 143 height 143
click at [728, 233] on button "Upload" at bounding box center [724, 223] width 84 height 143
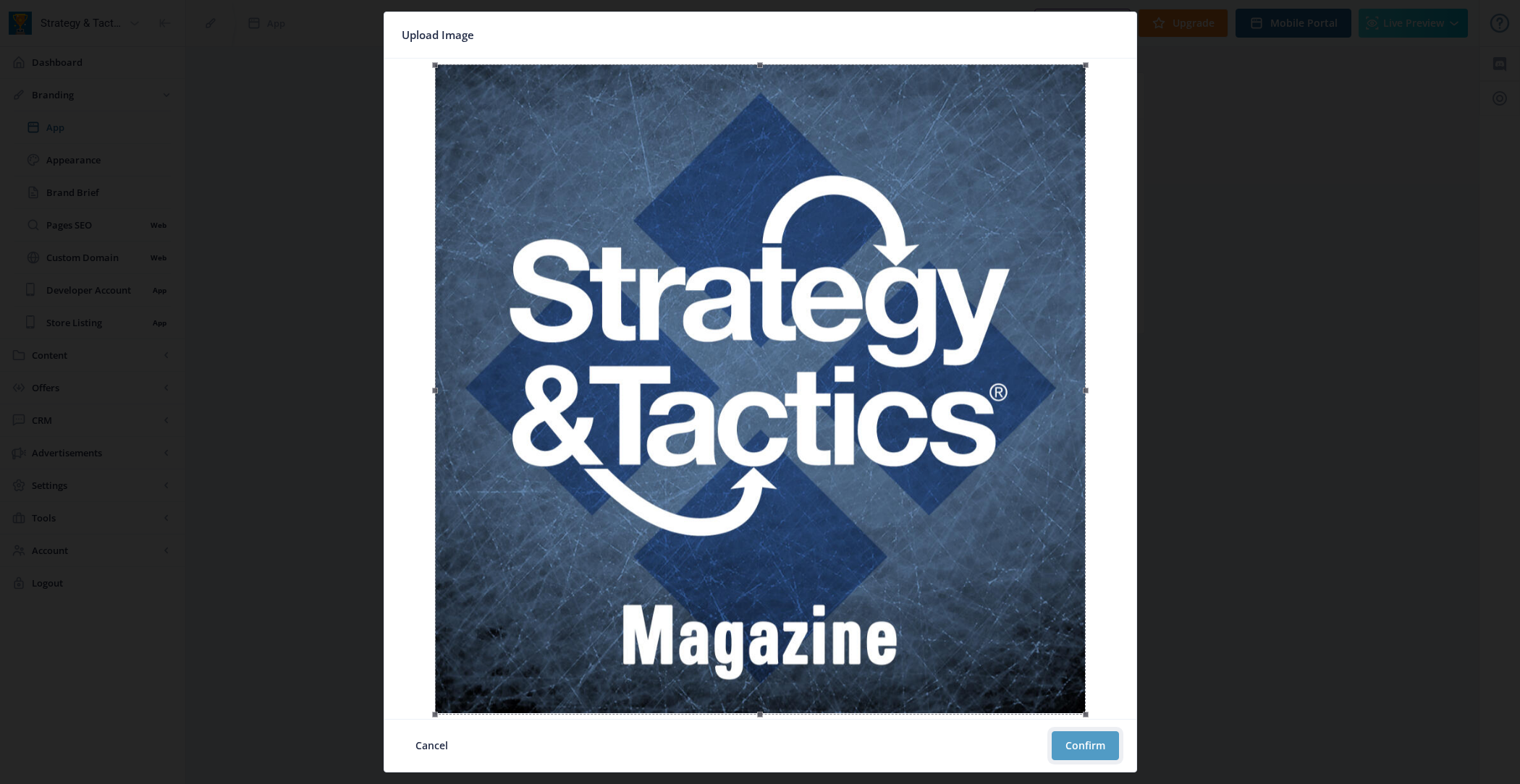
click at [1101, 739] on button "Confirm" at bounding box center [1085, 746] width 67 height 29
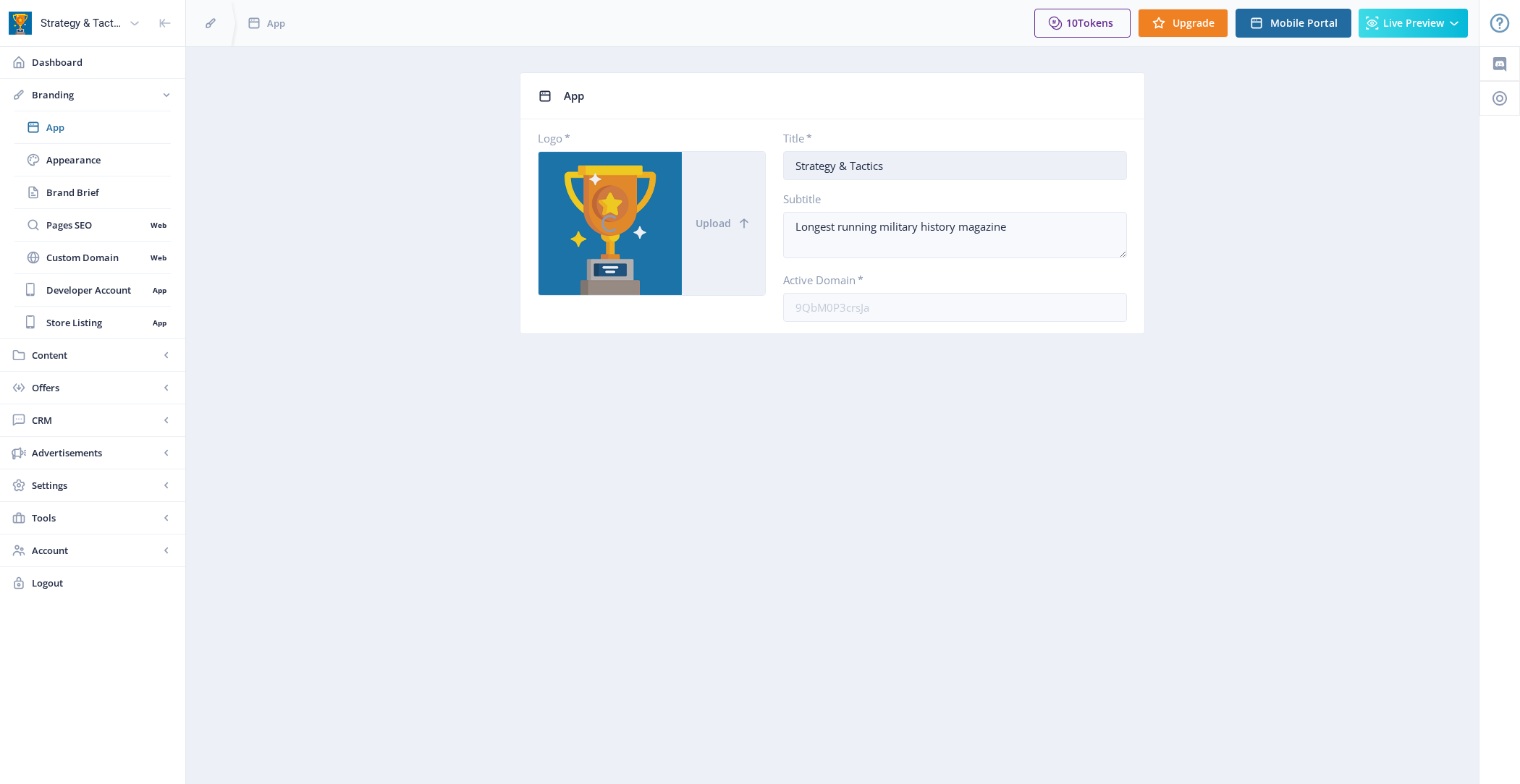
click at [906, 160] on input "Strategy & Tactics" at bounding box center [955, 165] width 344 height 29
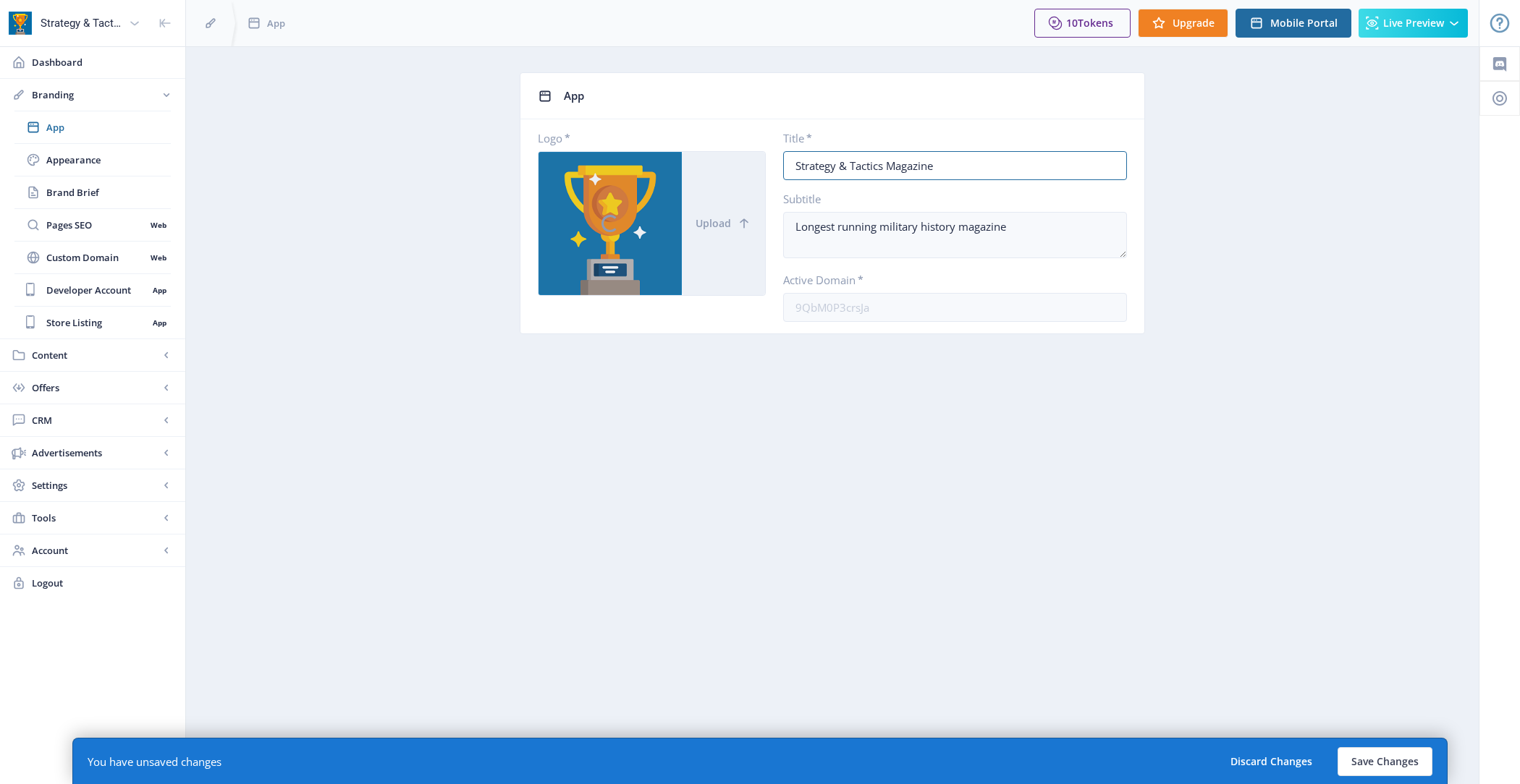
type input "Strategy & Tactics Magazine"
click at [1317, 317] on app-branding-app "App Logo * Upload Title * Strategy & Tactics Magazine Subtitle Longest running …" at bounding box center [832, 214] width 1242 height 284
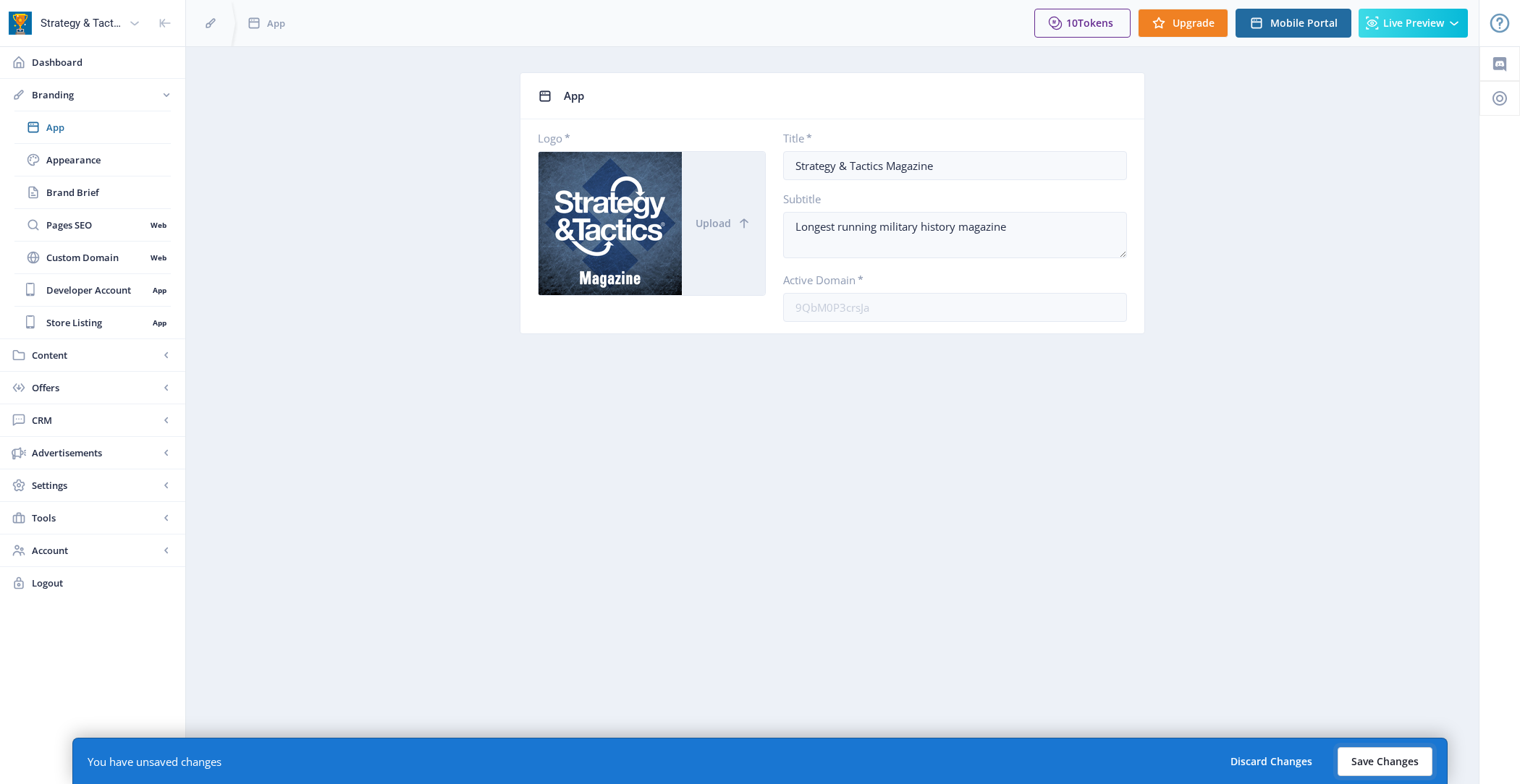
click at [1394, 758] on button "Save Changes" at bounding box center [1385, 762] width 94 height 29
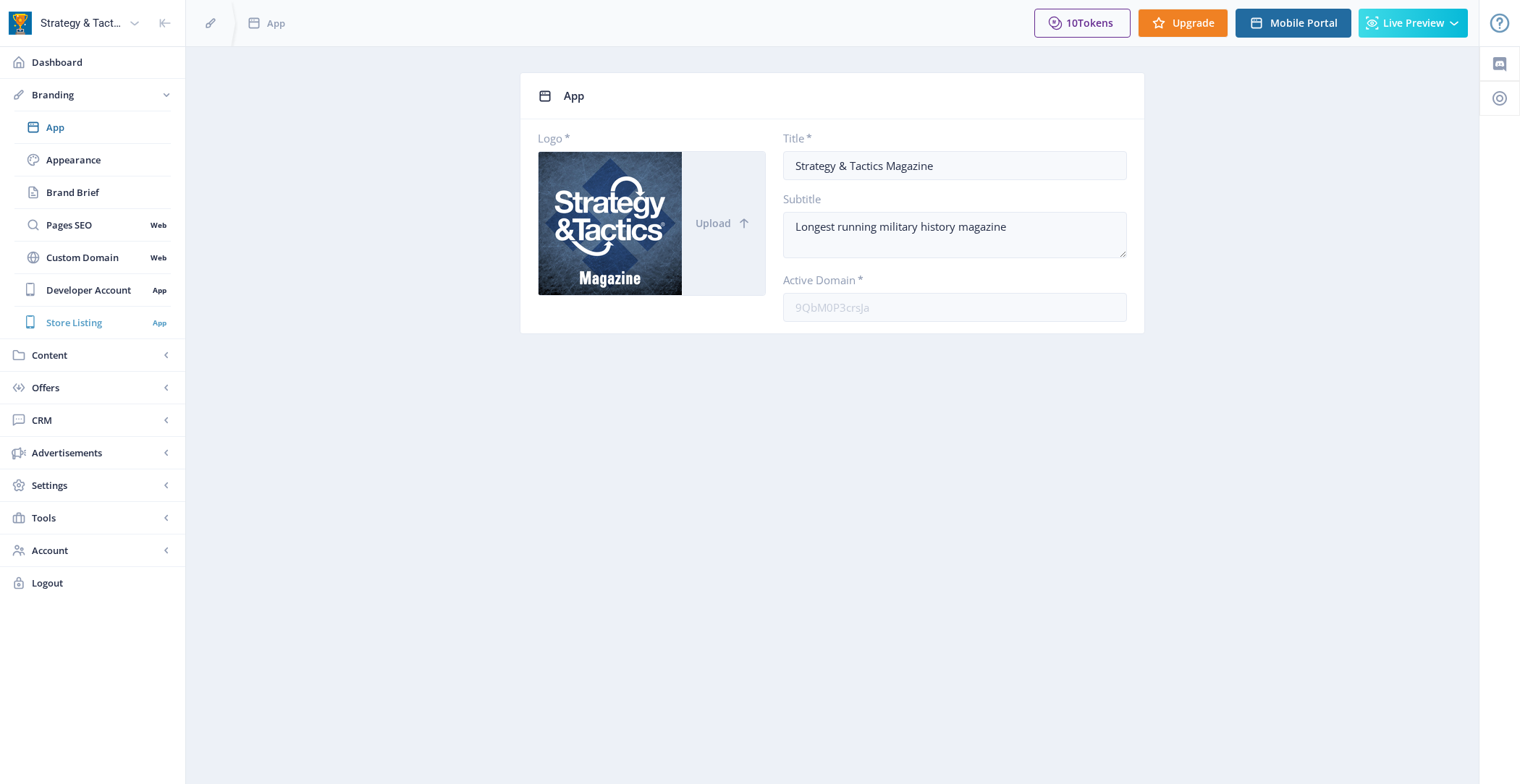
click at [106, 323] on span "Store Listing" at bounding box center [97, 322] width 101 height 15
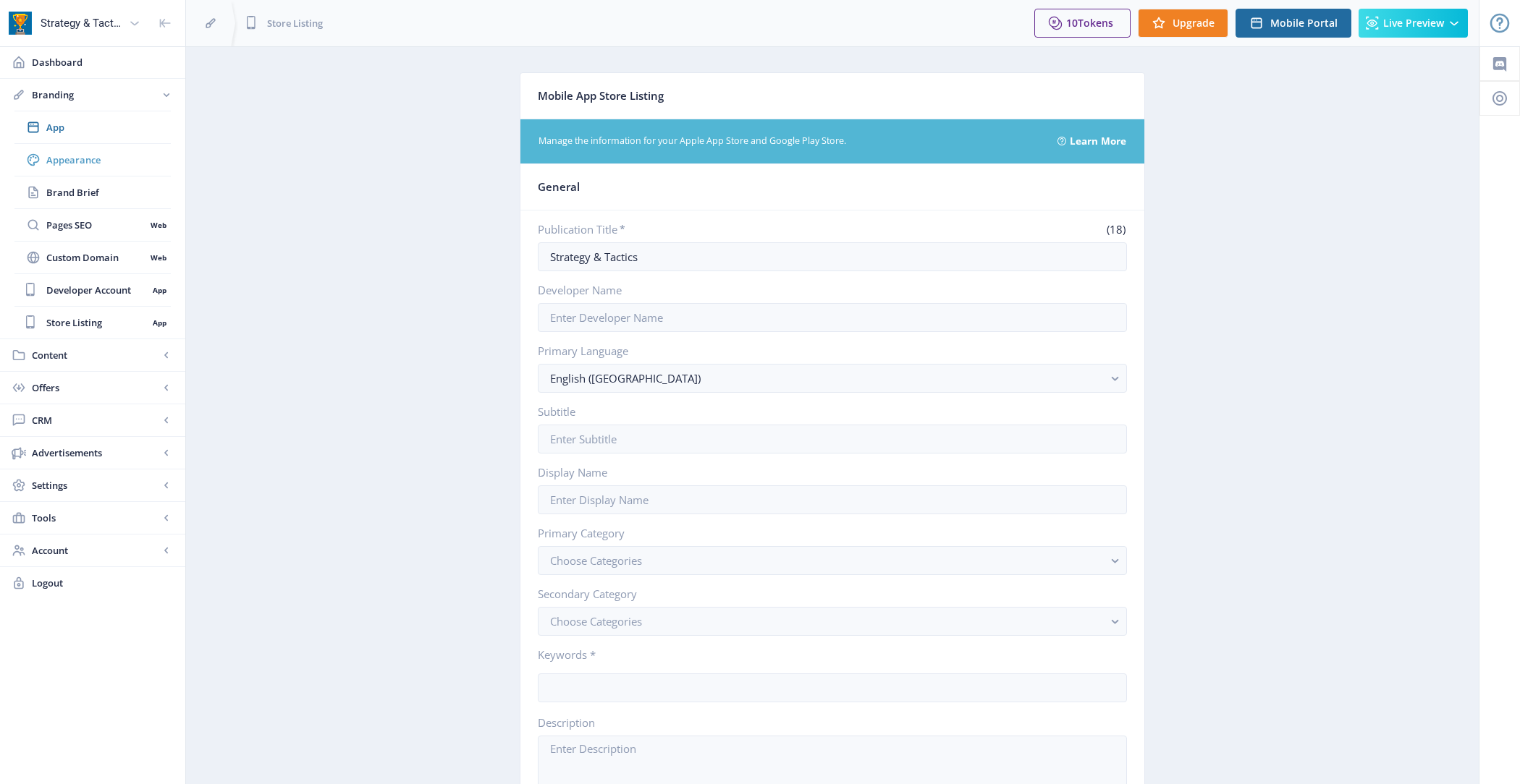
click at [106, 153] on span "Appearance" at bounding box center [109, 160] width 125 height 15
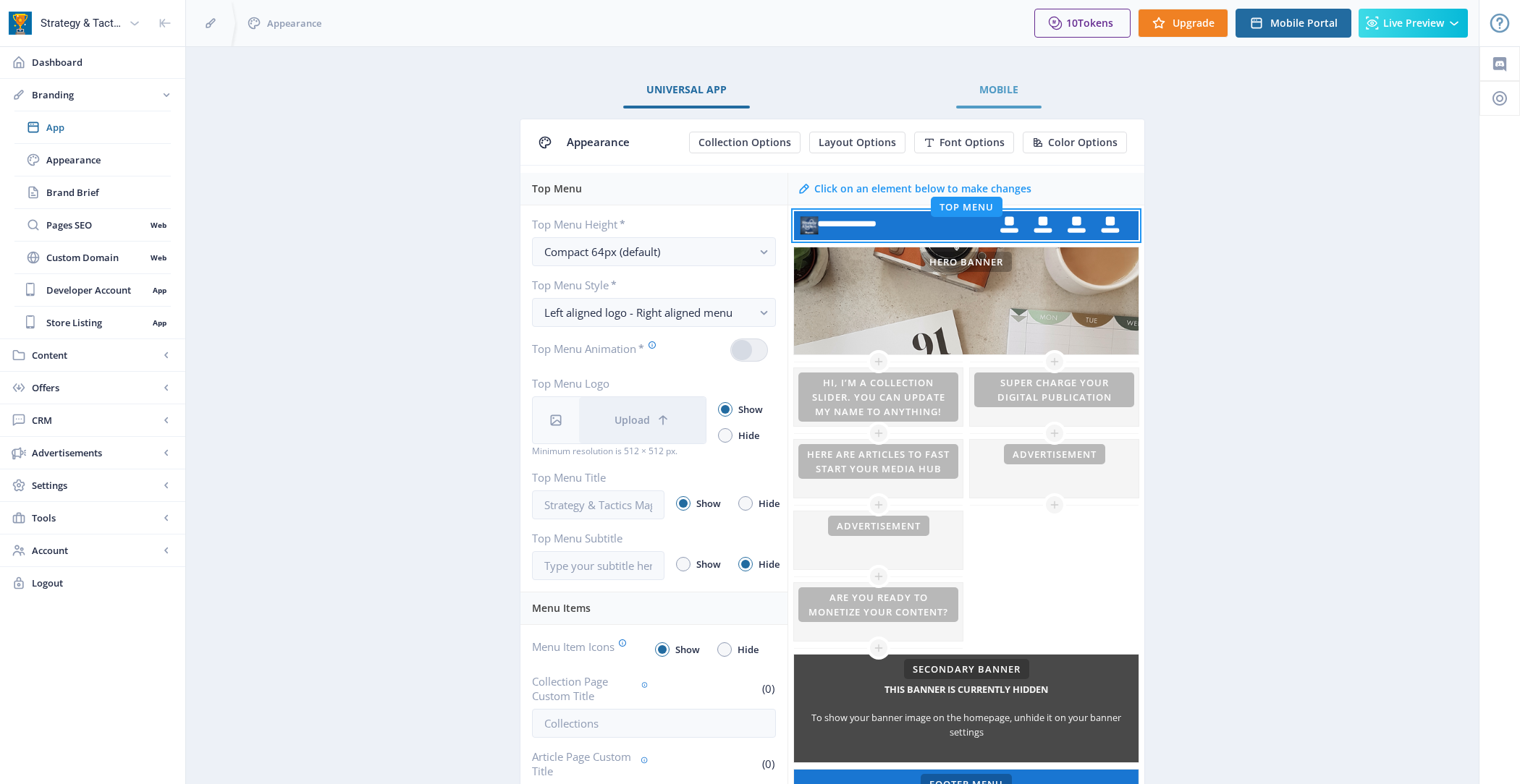
click at [1029, 80] on link "Mobile" at bounding box center [999, 89] width 86 height 35
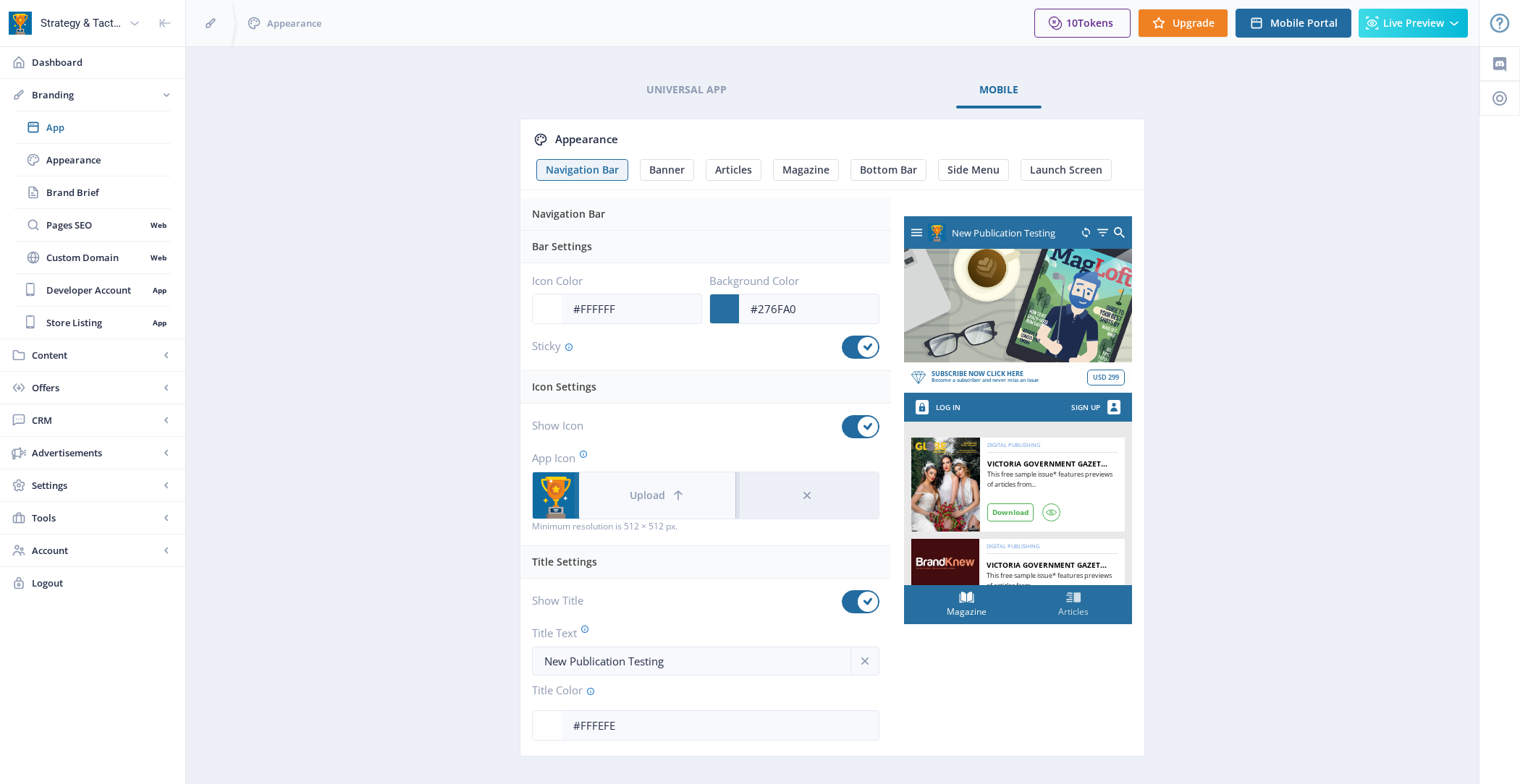
click at [654, 500] on button "Upload" at bounding box center [657, 496] width 157 height 47
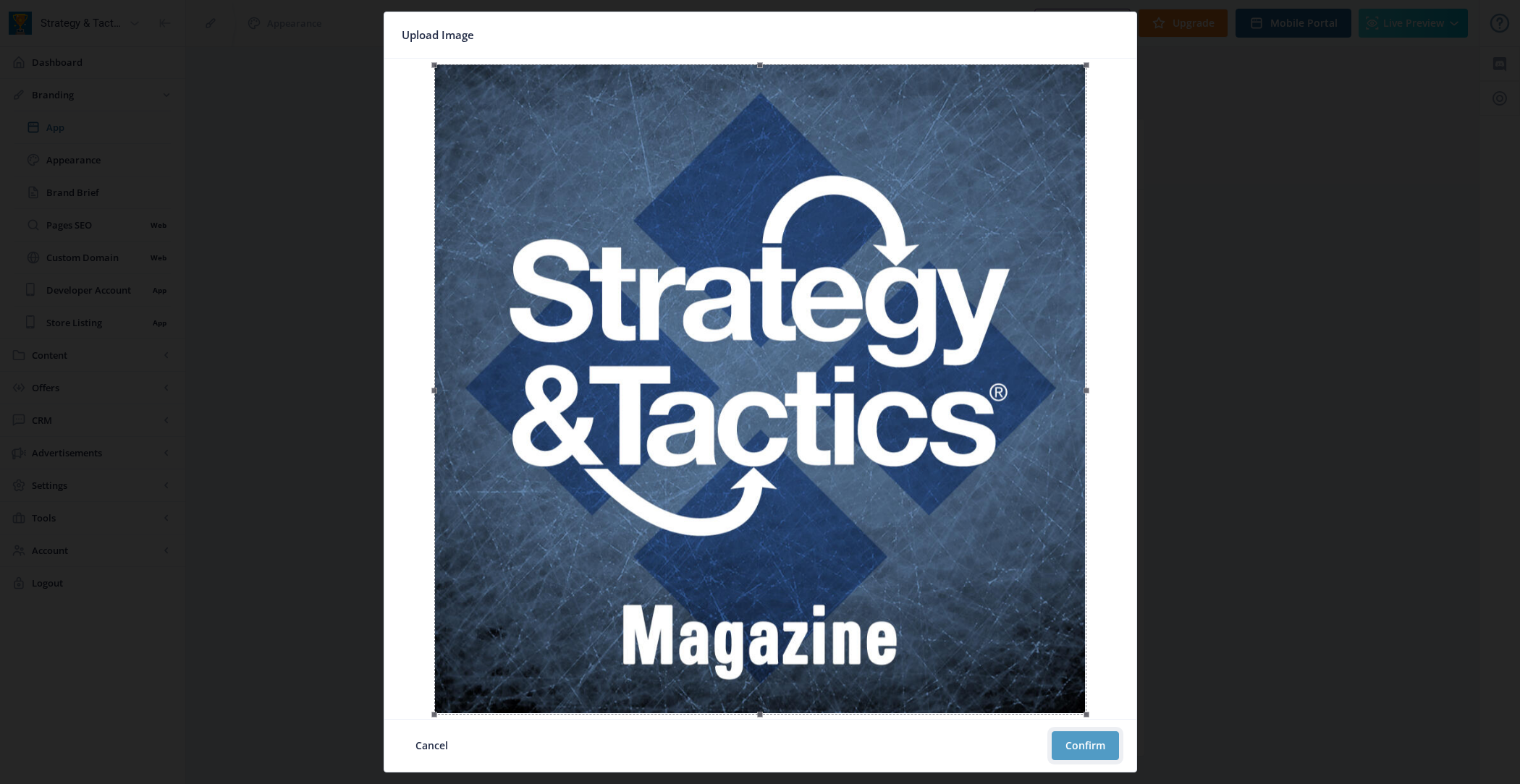
click at [1104, 743] on button "Confirm" at bounding box center [1085, 746] width 67 height 29
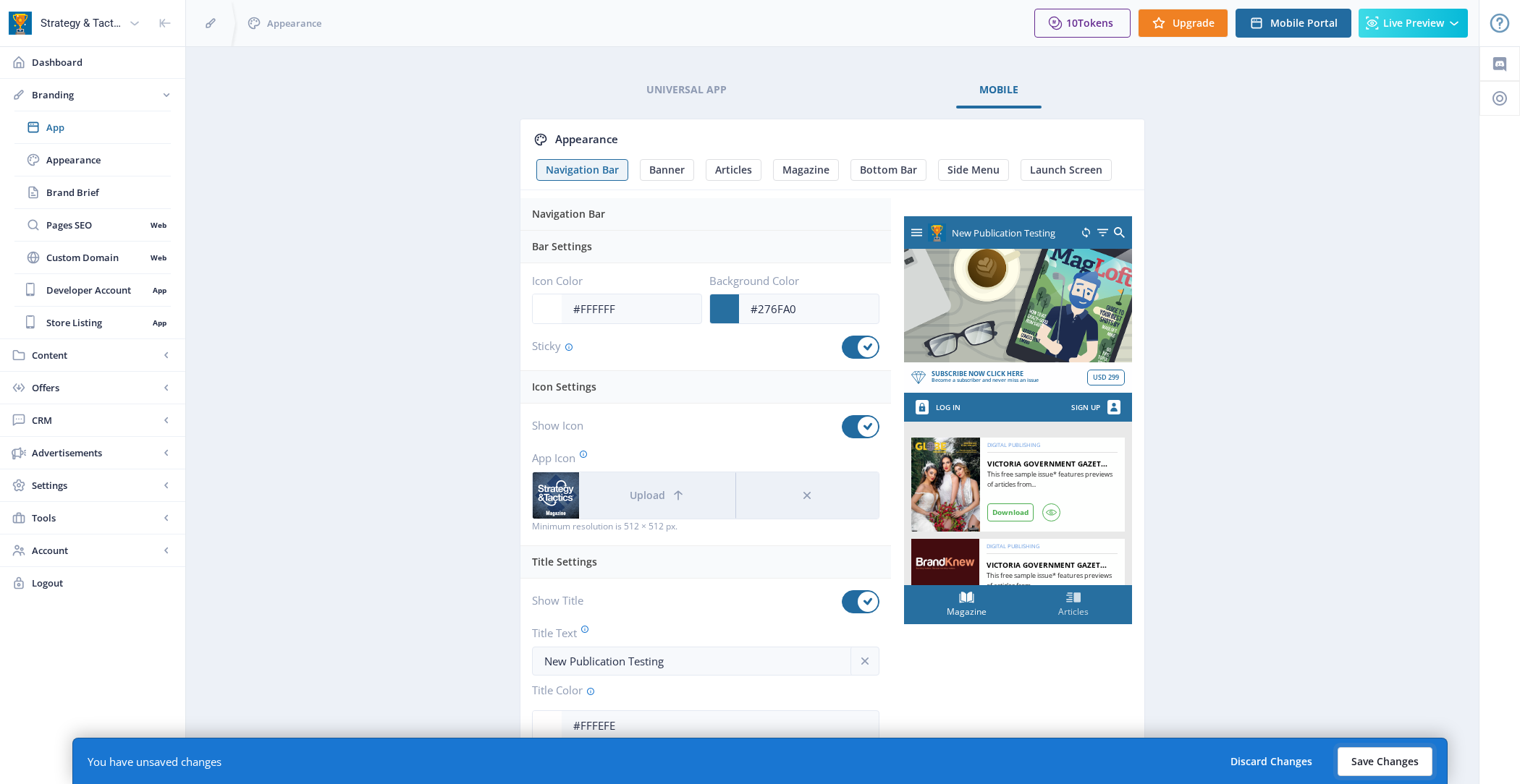
click at [1400, 756] on button "Save Changes" at bounding box center [1385, 762] width 94 height 29
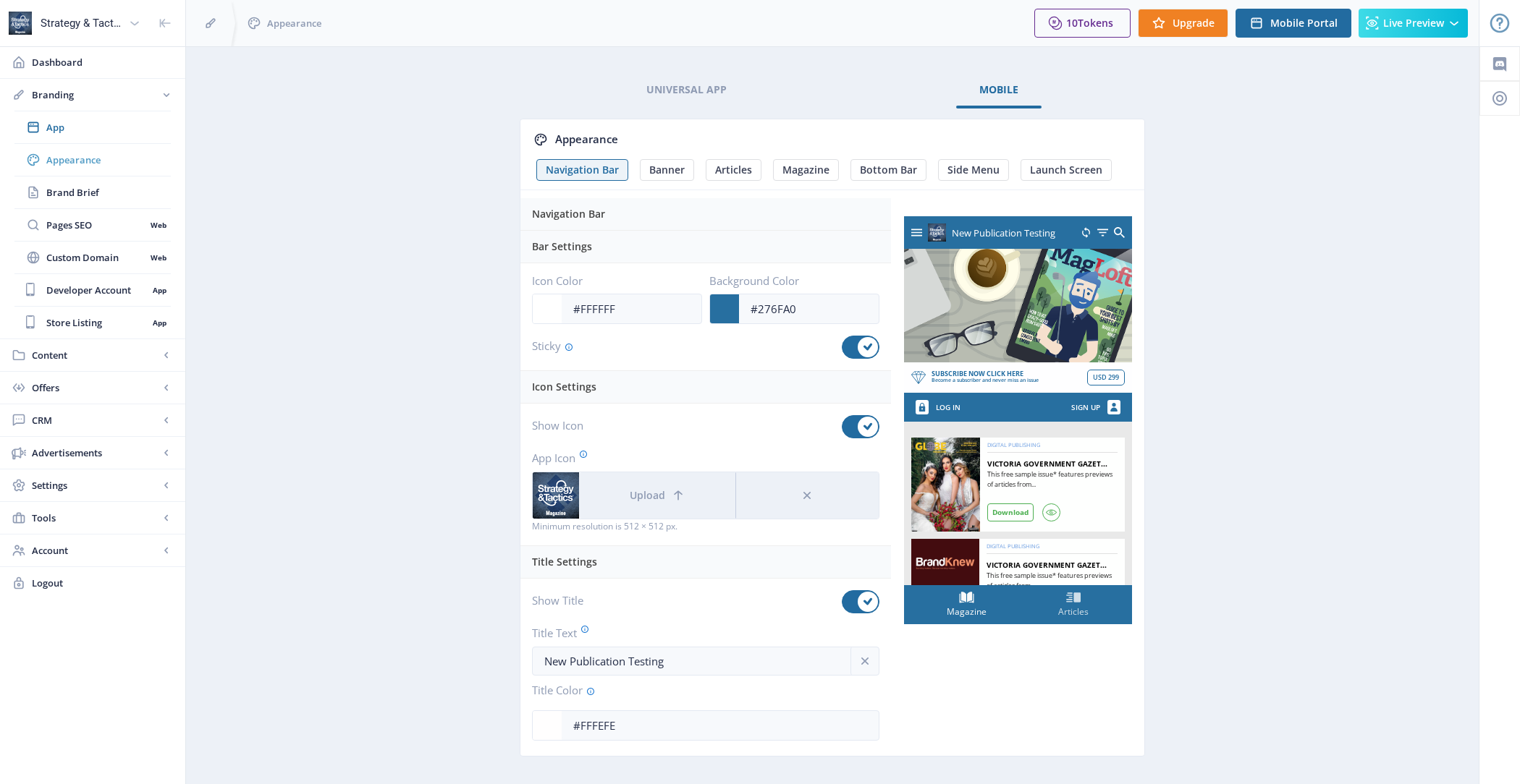
click at [121, 157] on span "Appearance" at bounding box center [109, 160] width 125 height 15
click at [142, 156] on span "Appearance" at bounding box center [109, 160] width 125 height 15
click at [142, 137] on link "App" at bounding box center [92, 127] width 157 height 32
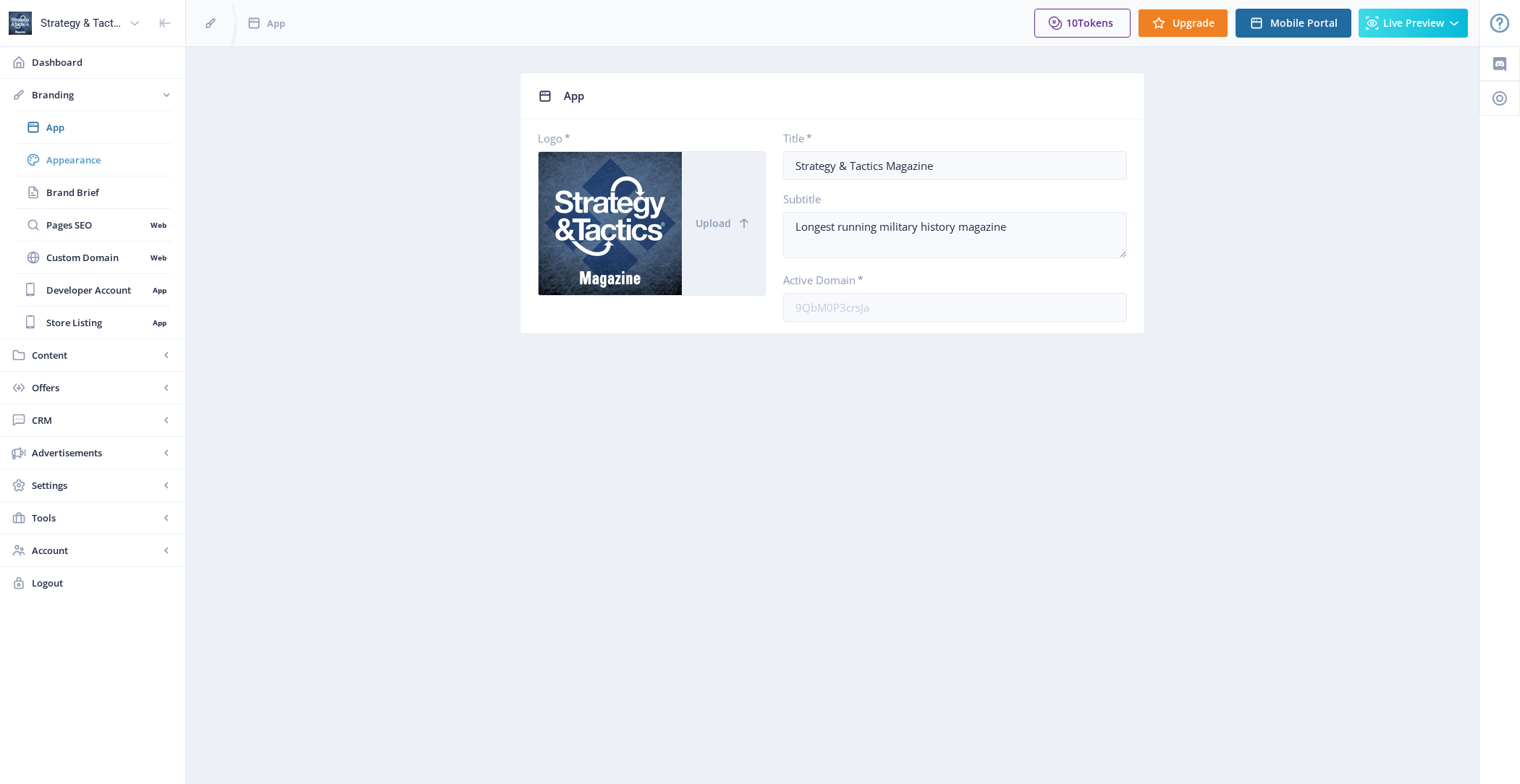
click at [140, 166] on link "Appearance" at bounding box center [92, 160] width 157 height 32
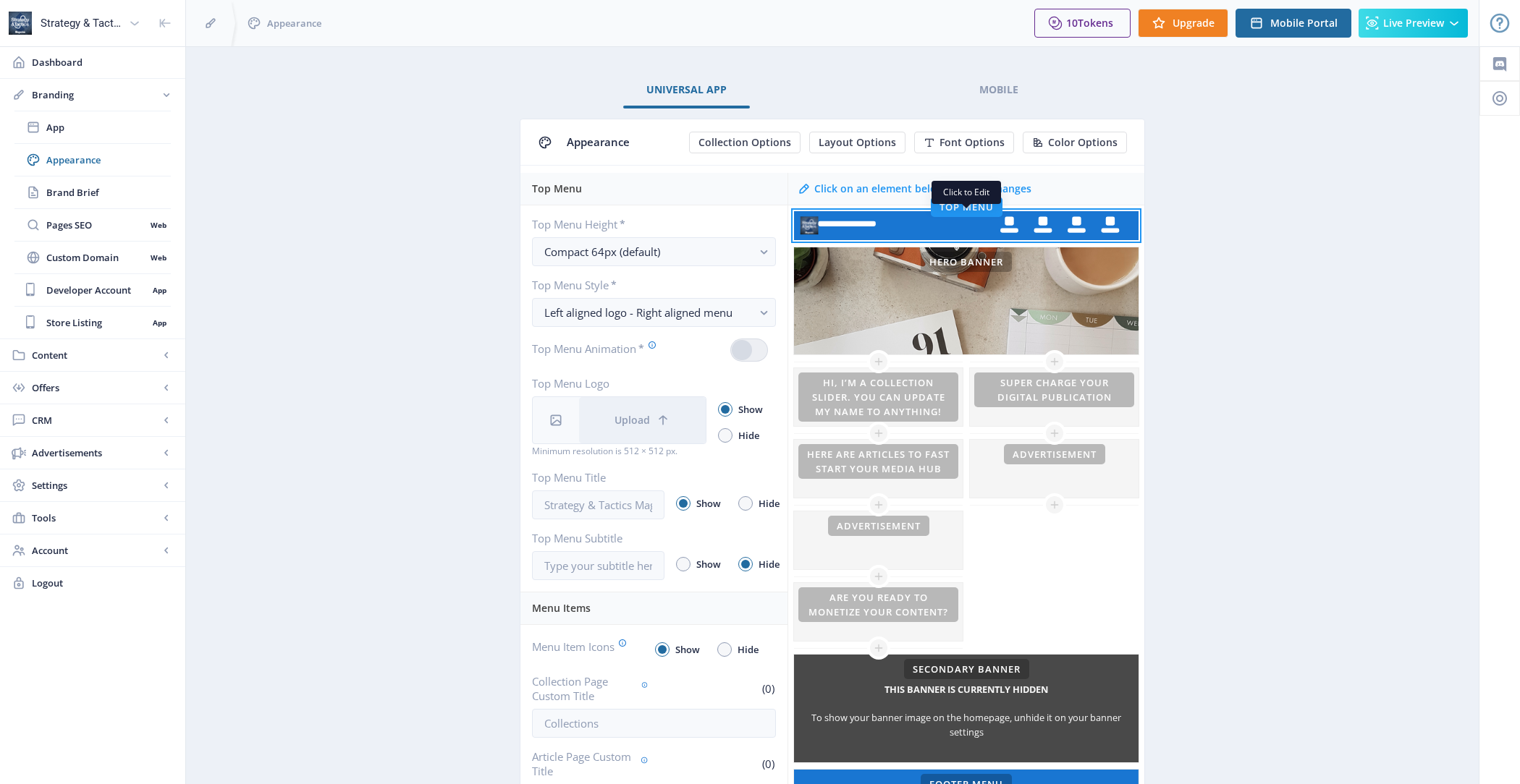
click at [886, 217] on rect at bounding box center [966, 226] width 344 height 29
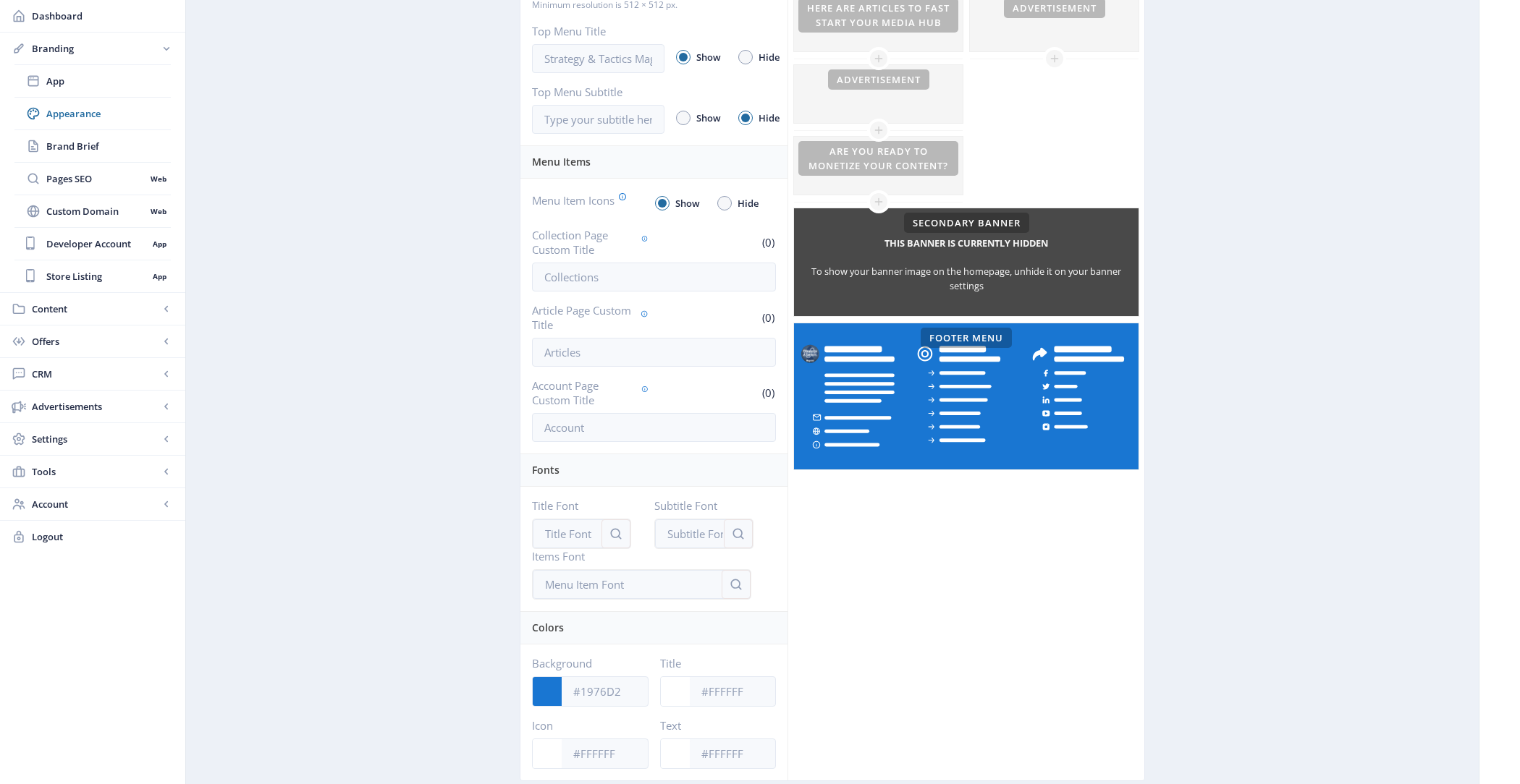
scroll to position [496, 0]
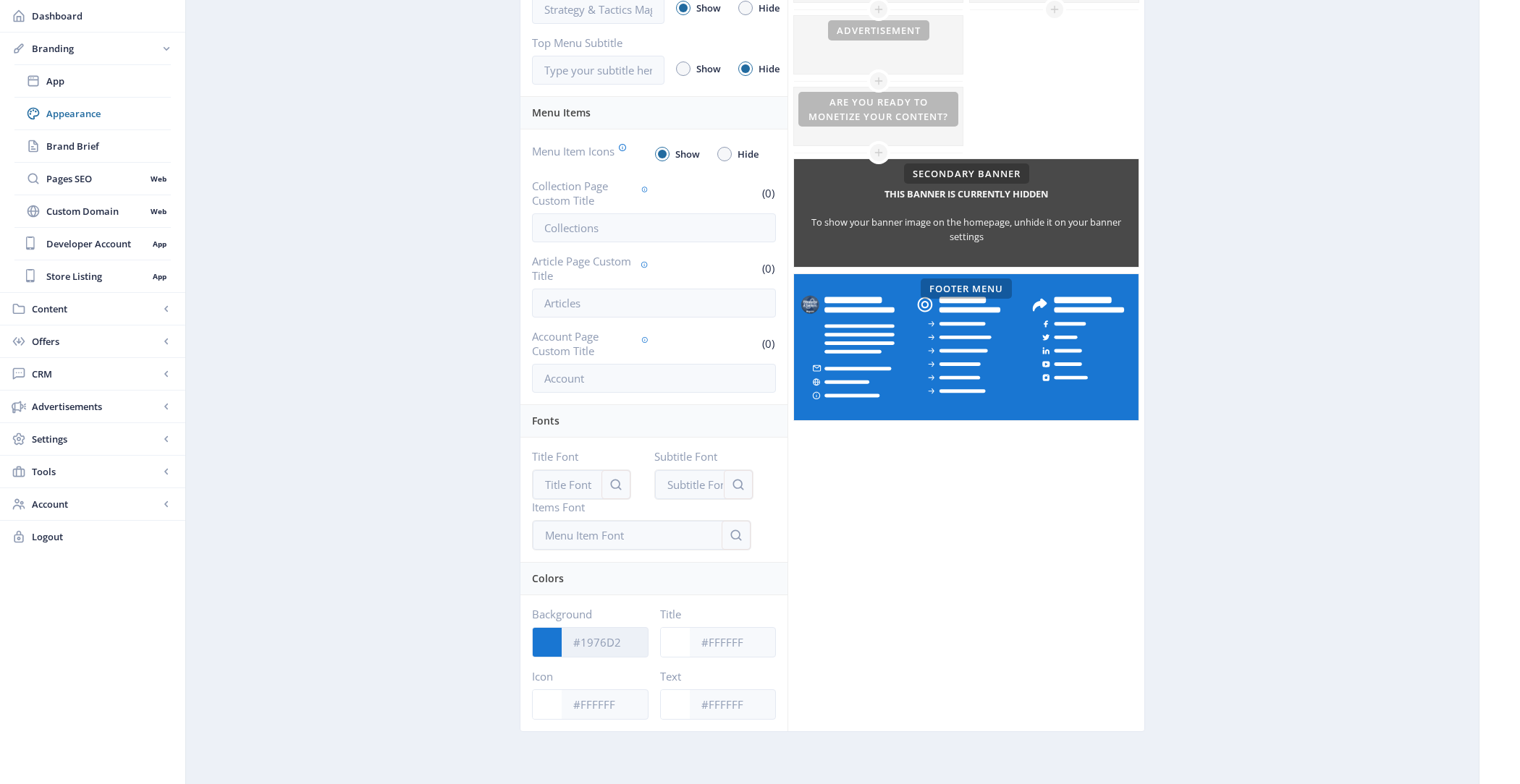
click at [597, 638] on input "Background" at bounding box center [604, 642] width 87 height 27
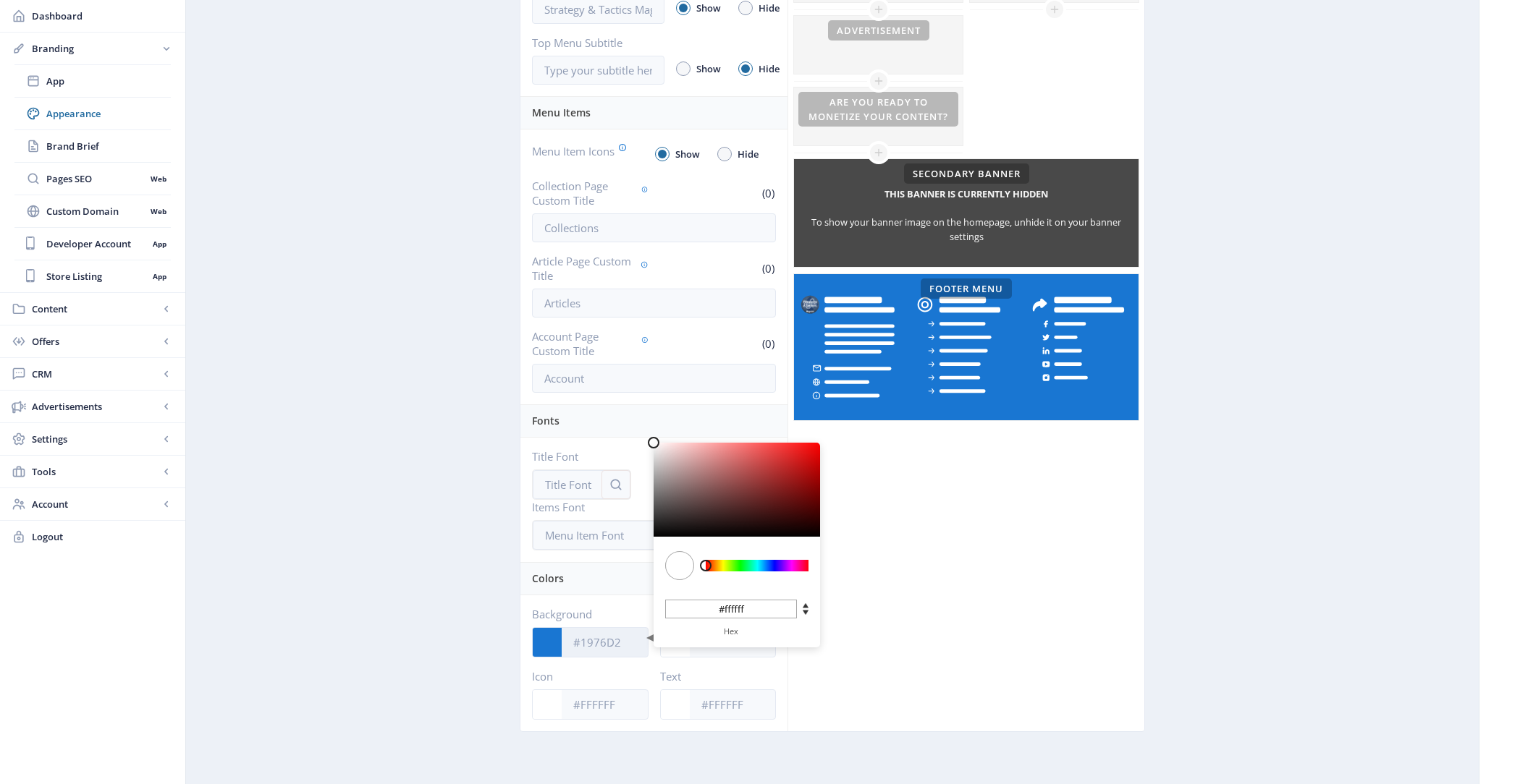
paste input "#DCDDE2"
type input "#DCDDE2"
type input "#dcdde2"
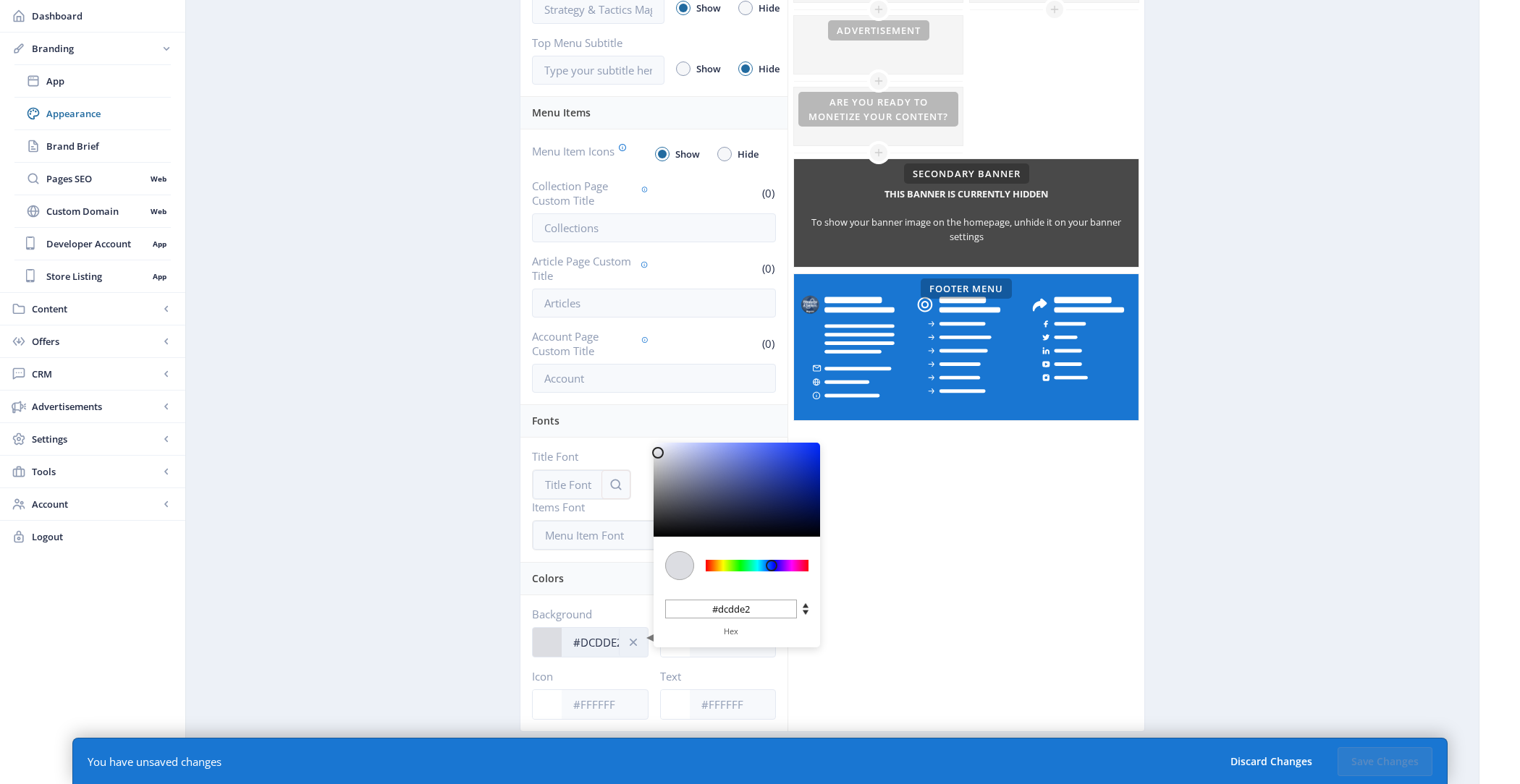
click at [614, 637] on input "#DCDDE2" at bounding box center [604, 642] width 87 height 27
paste input "093359"
type input "#093359"
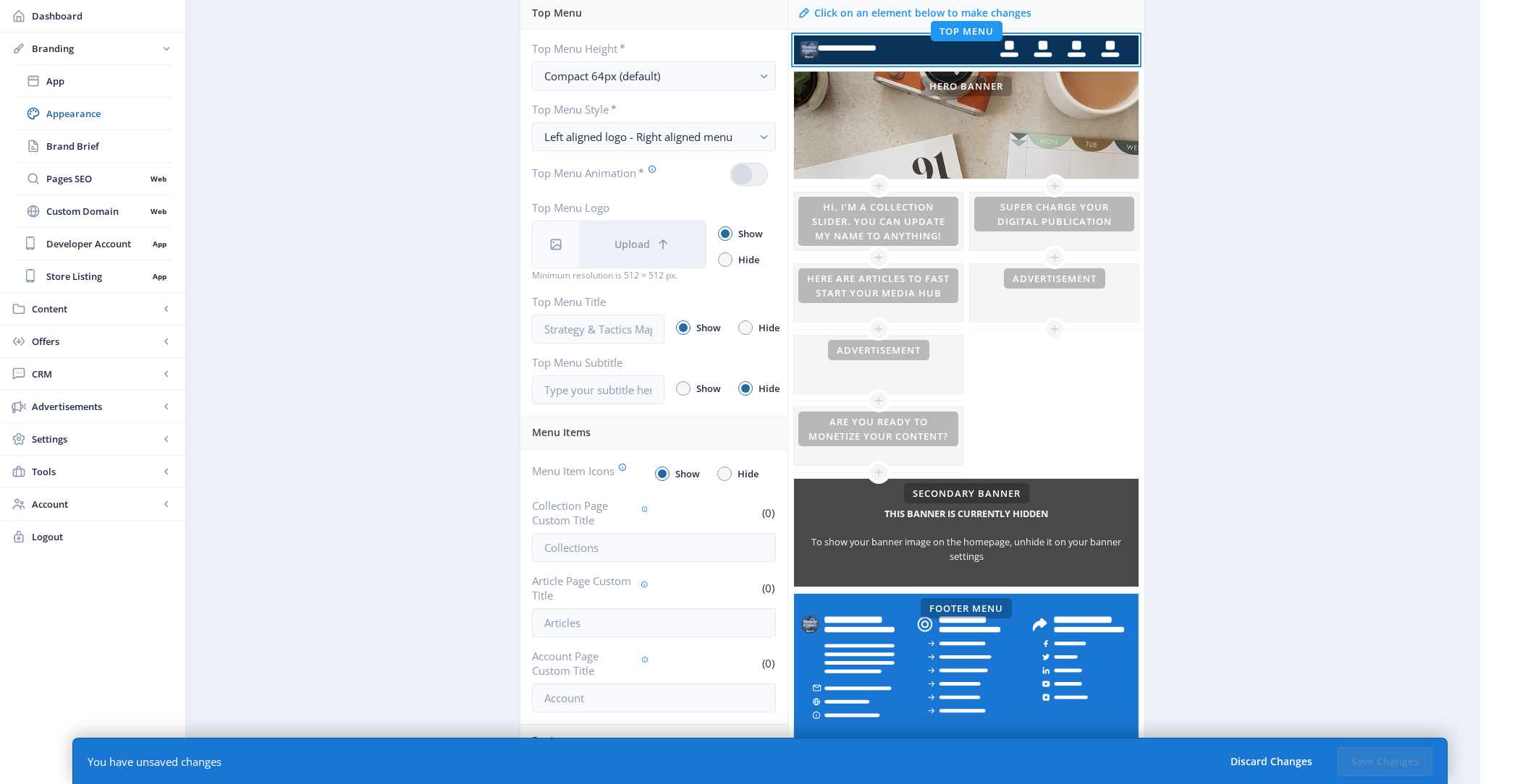
scroll to position [261, 0]
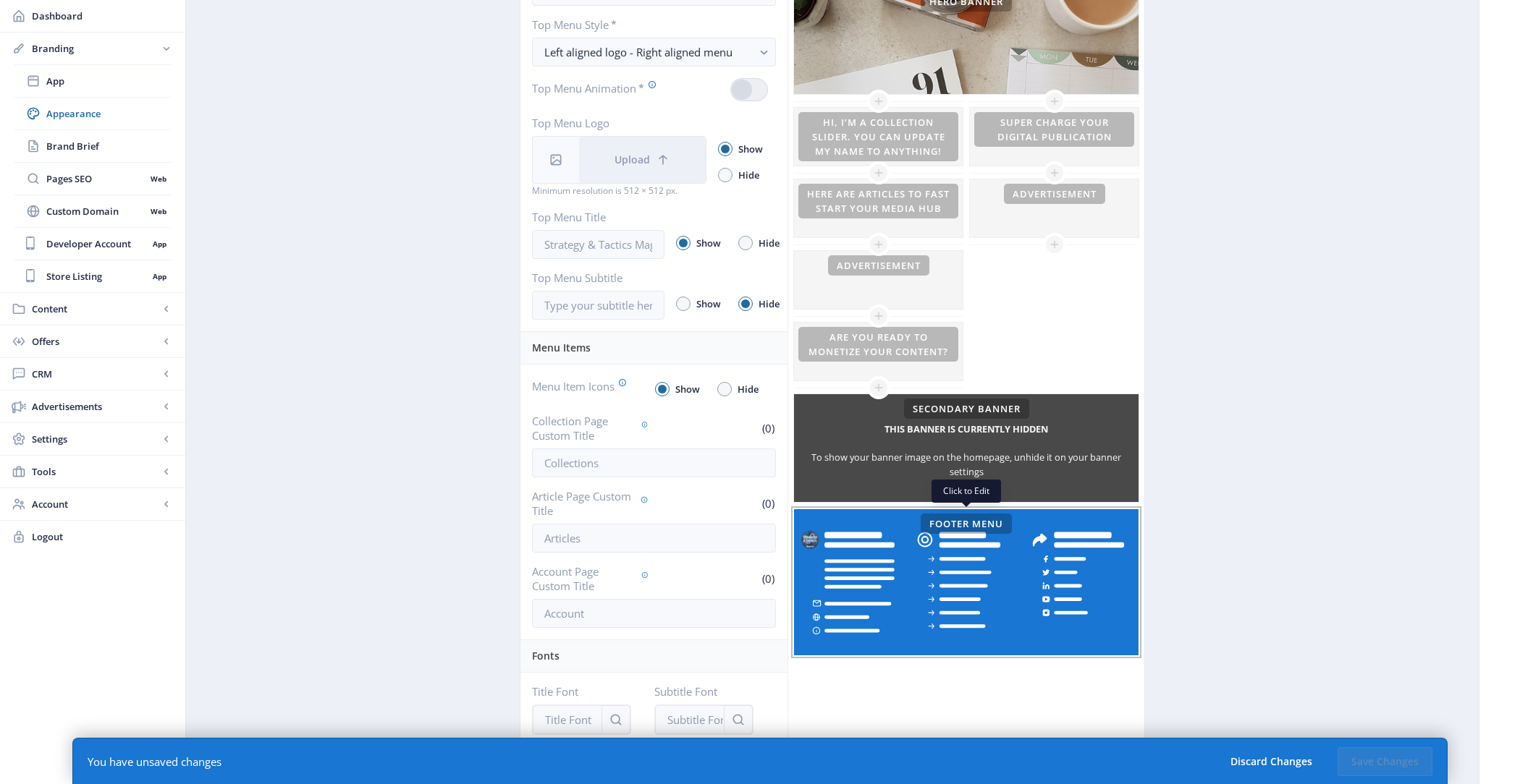
click at [1021, 566] on rect at bounding box center [966, 583] width 344 height 146
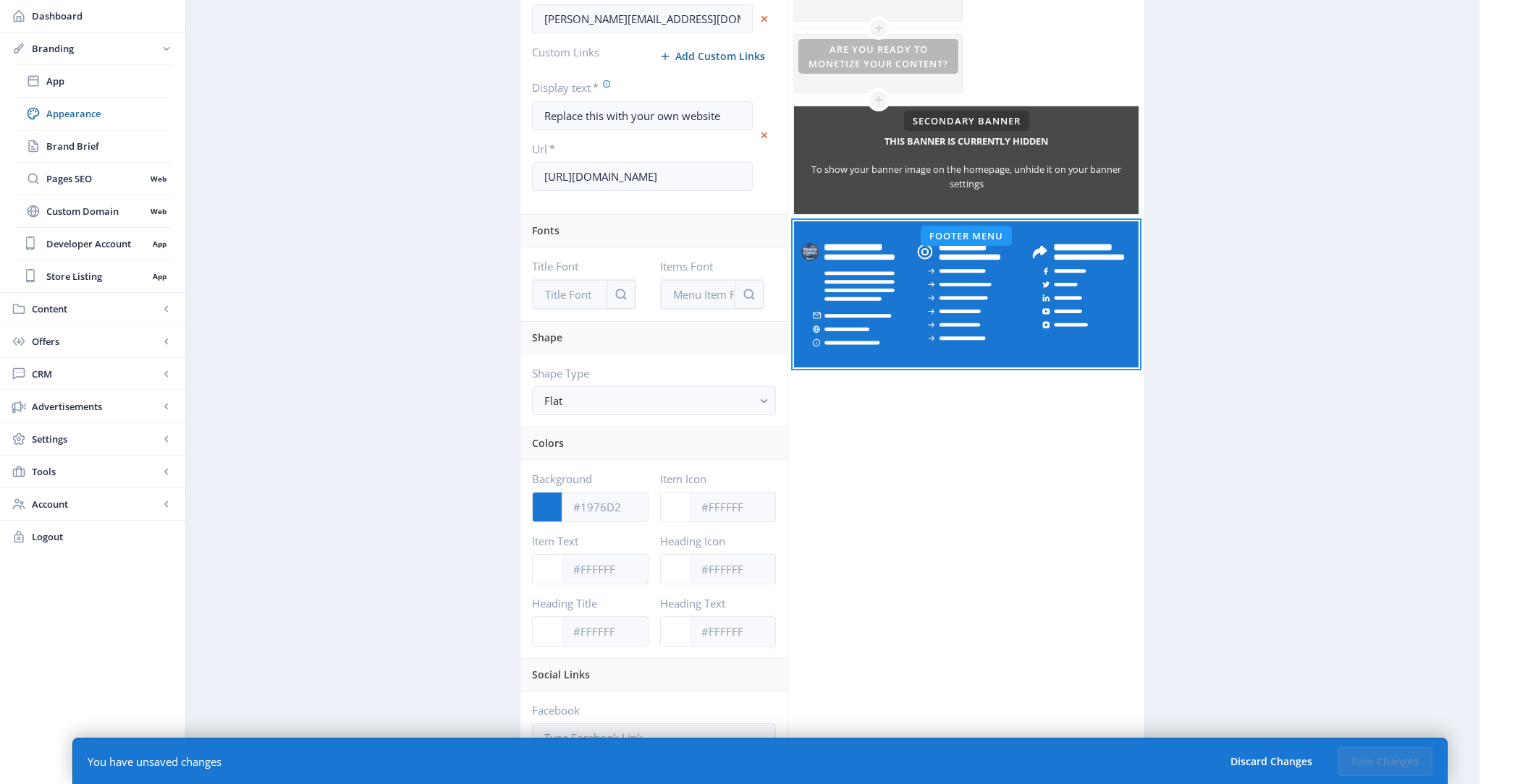
scroll to position [699, 0]
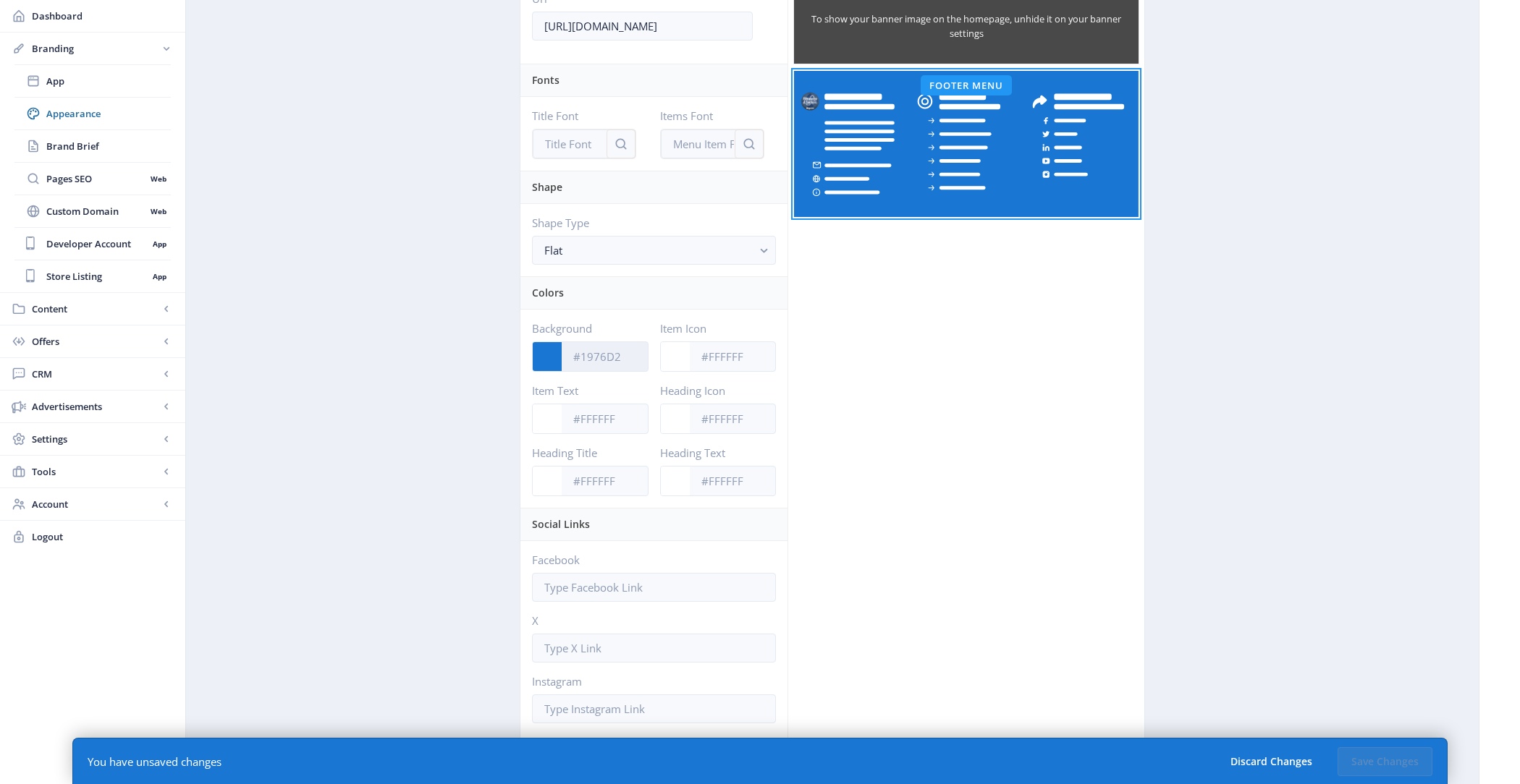
click at [600, 359] on input "Background" at bounding box center [604, 357] width 87 height 27
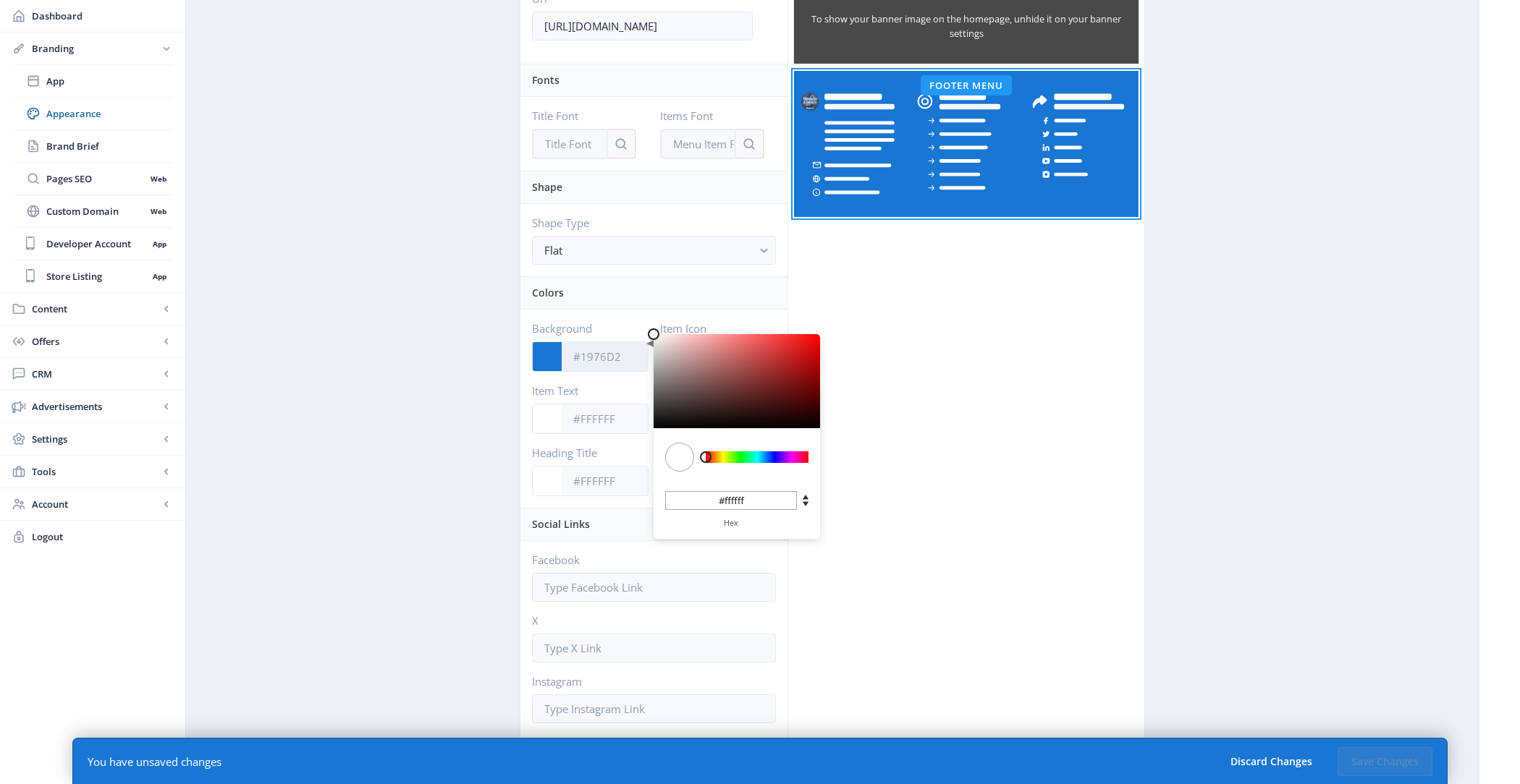
paste input "#093359"
type input "#093359"
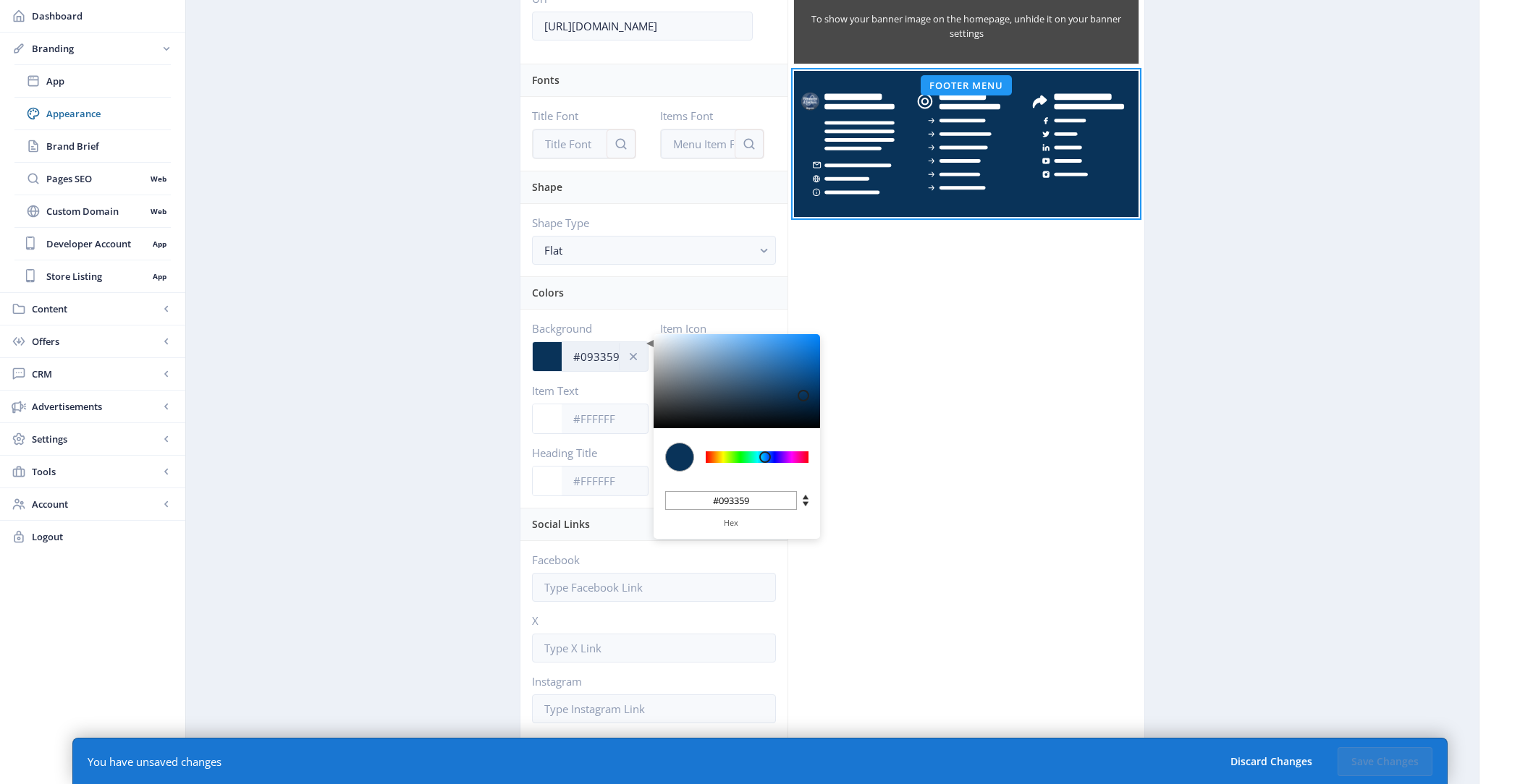
type input "#093359"
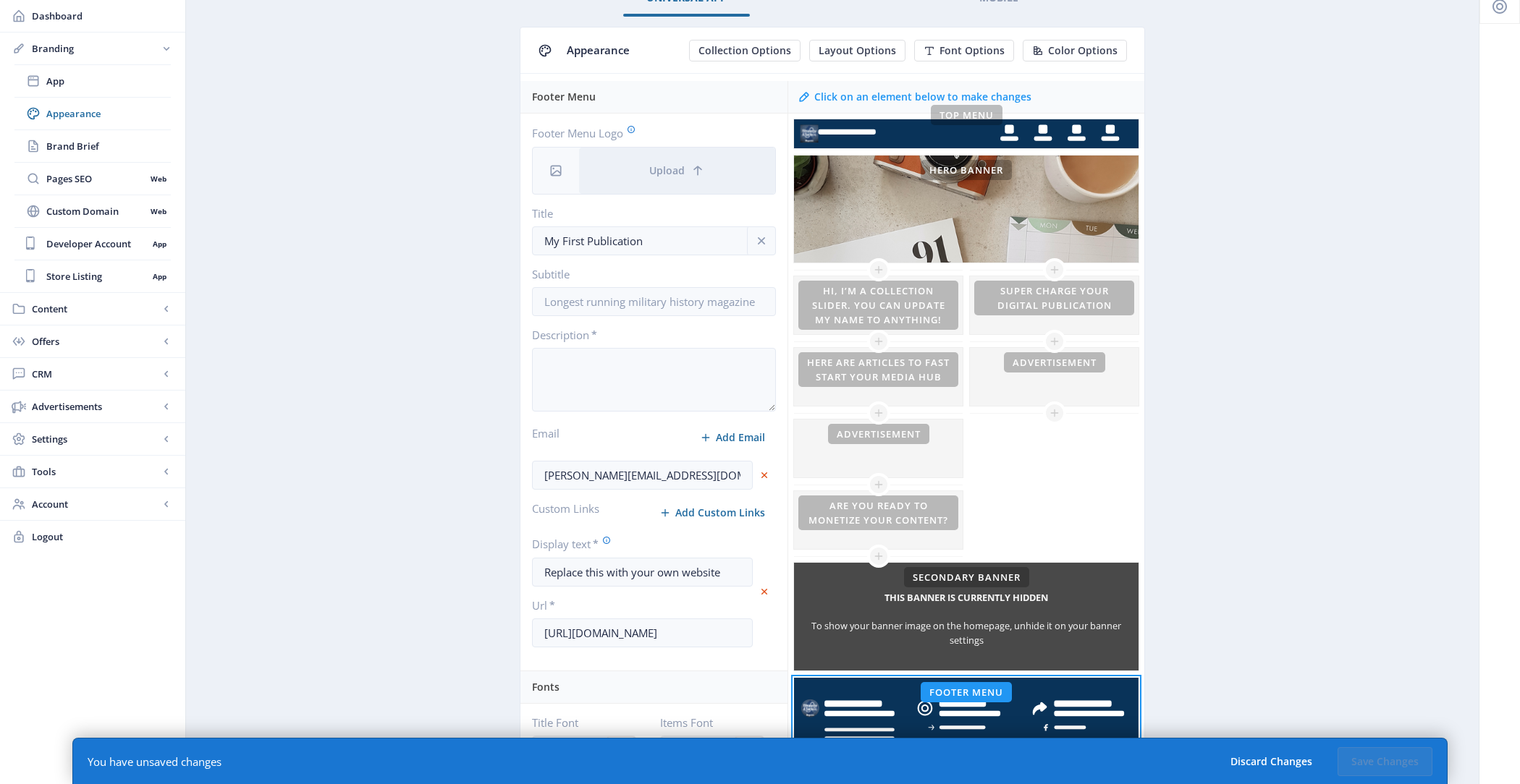
scroll to position [58, 0]
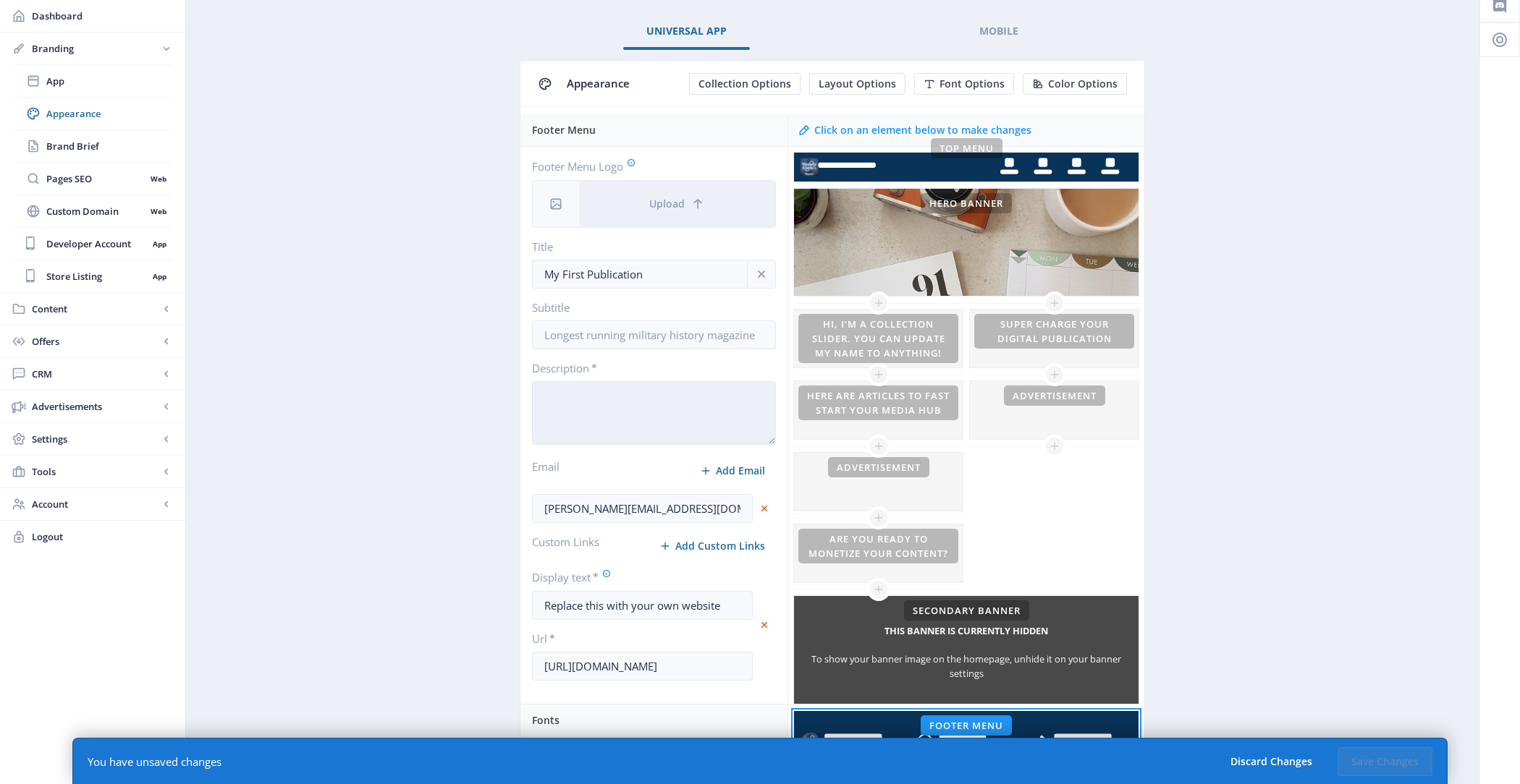
click at [602, 383] on textarea "Description *" at bounding box center [654, 412] width 244 height 63
click at [766, 267] on icon "info" at bounding box center [761, 273] width 15 height 15
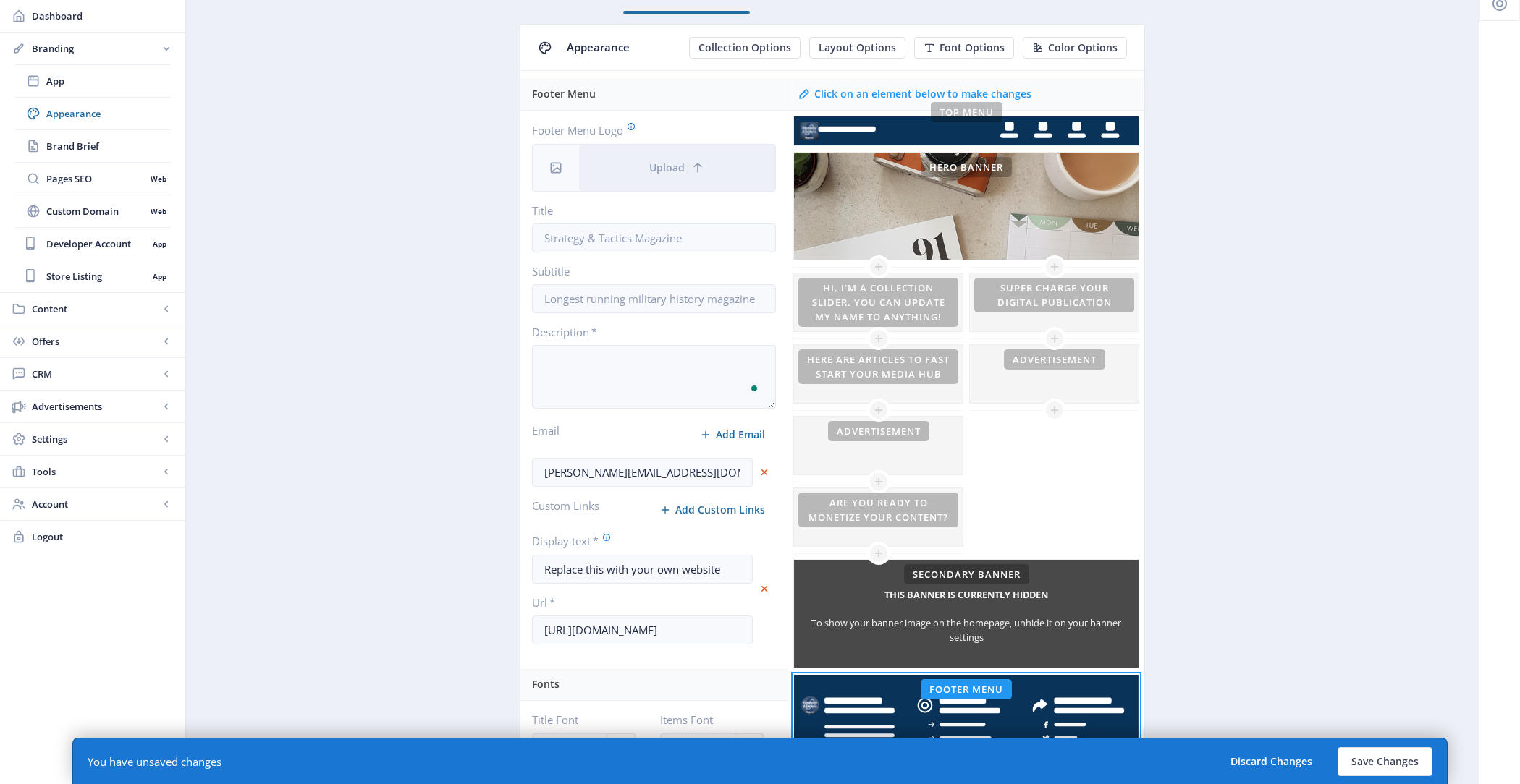
scroll to position [81, 0]
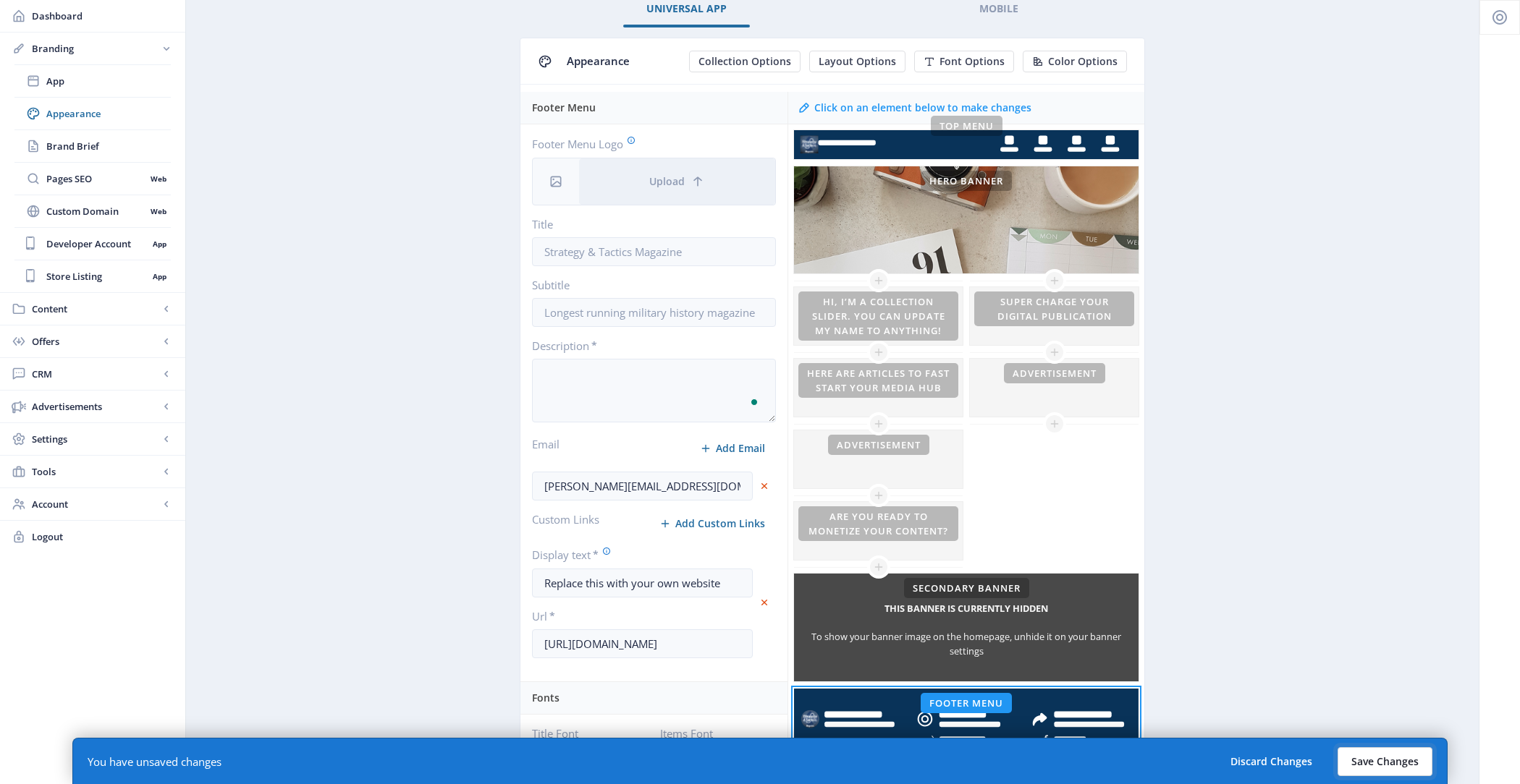
click at [1365, 765] on button "Save Changes" at bounding box center [1385, 762] width 94 height 29
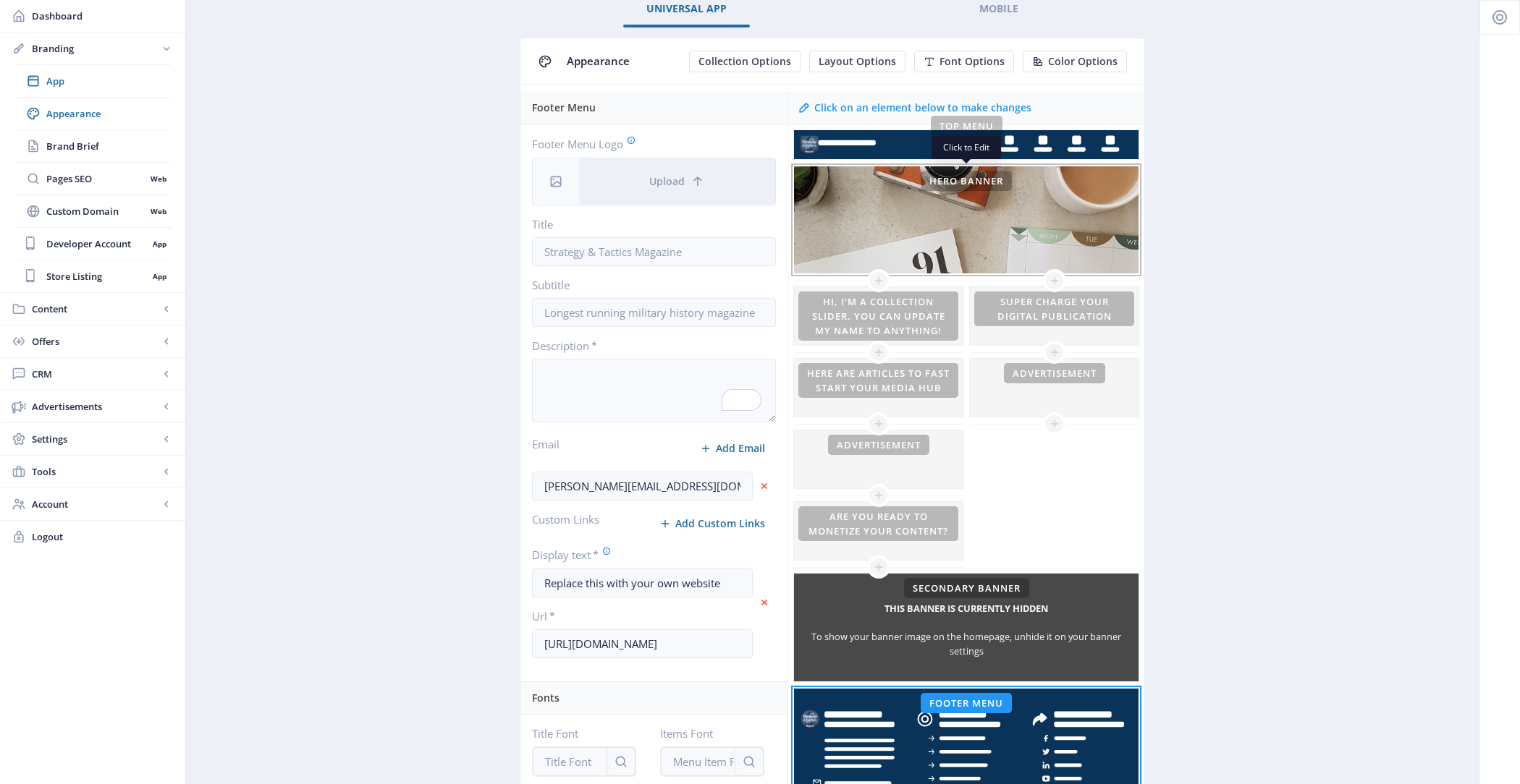
click at [995, 226] on div "This banner is currently hidden To show your banner image on the homepage, unhi…" at bounding box center [966, 220] width 344 height 108
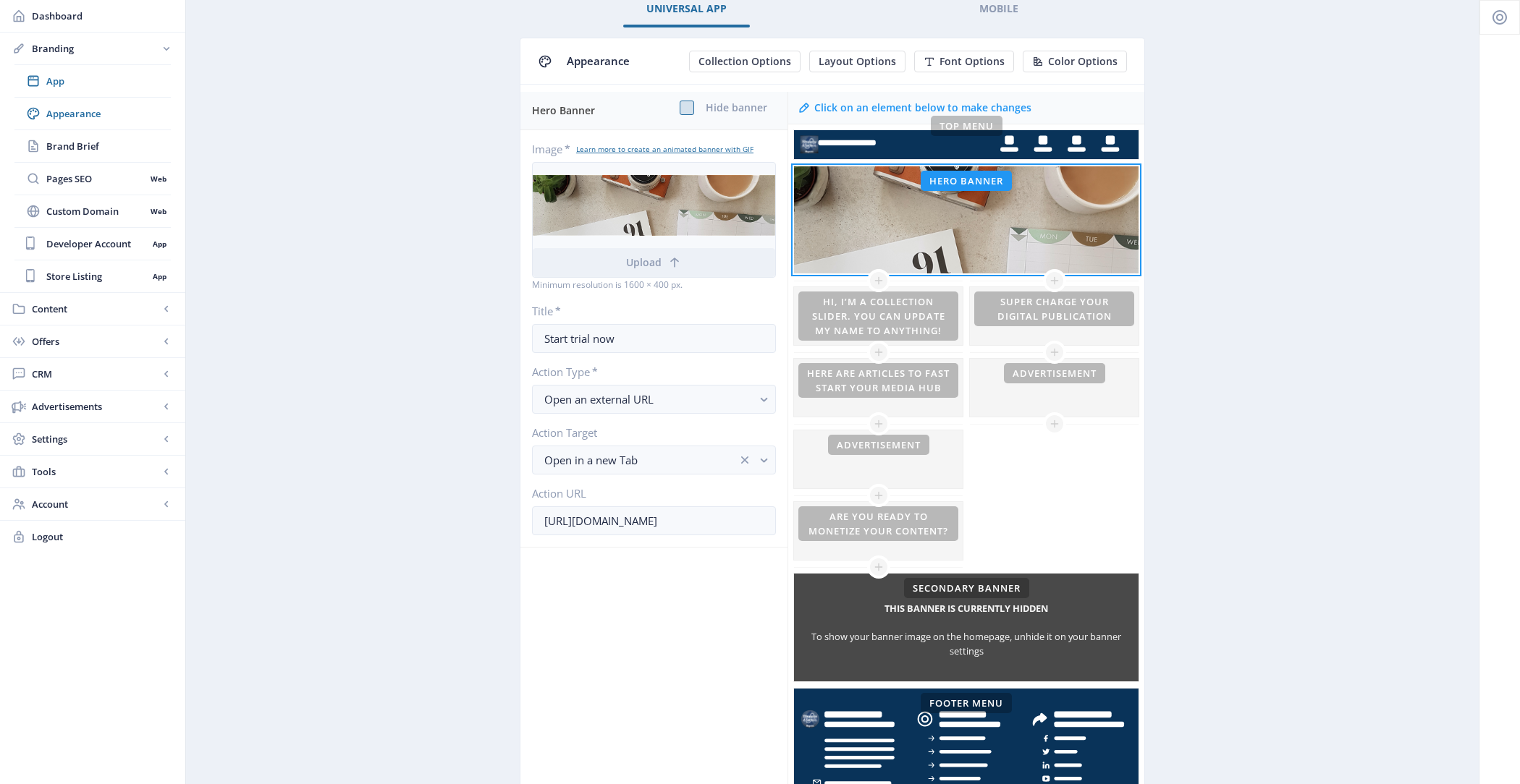
click at [685, 112] on span at bounding box center [686, 107] width 15 height 15
click at [680, 109] on input "checkbox" at bounding box center [679, 108] width 1 height 1
checkbox input "true"
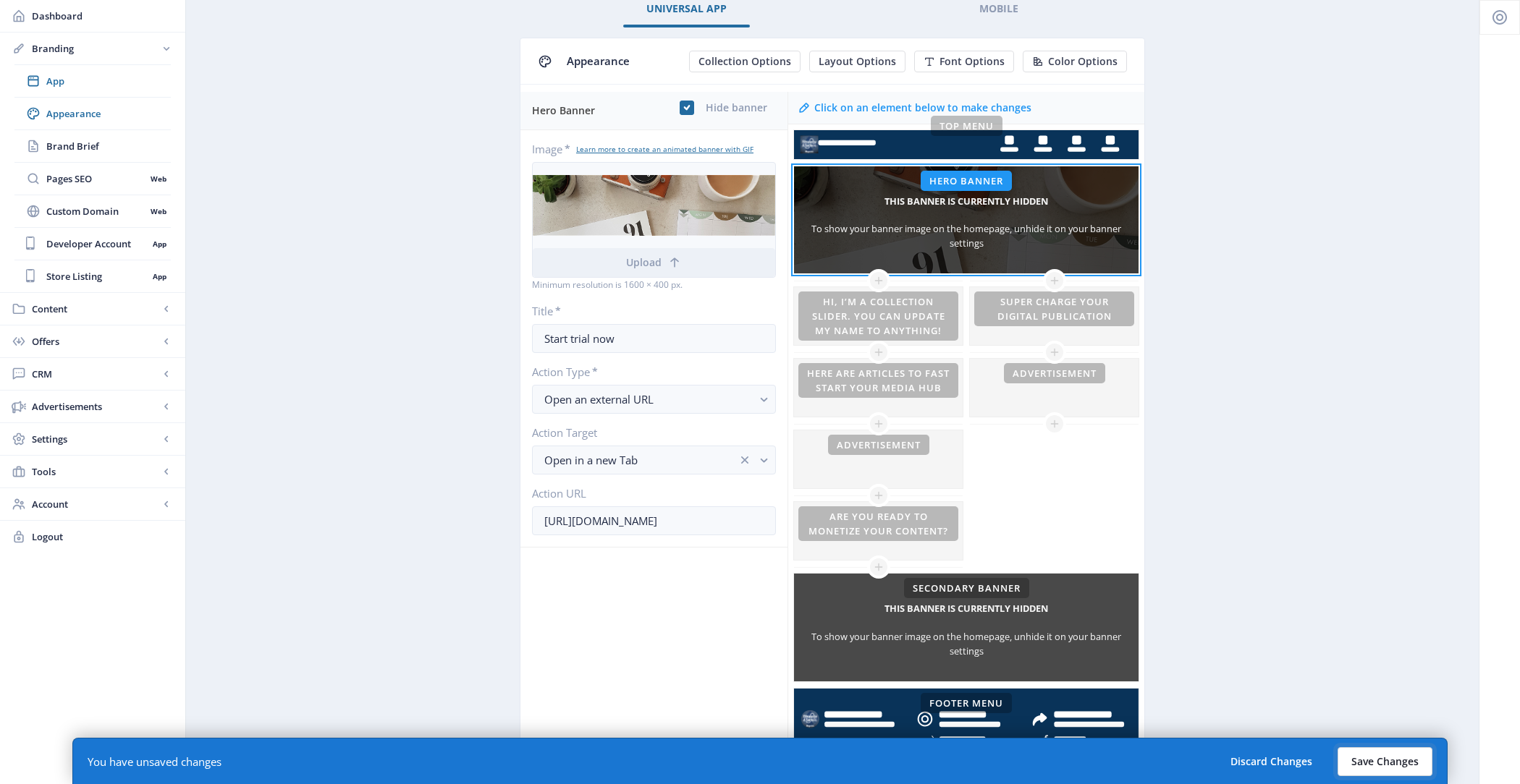
click at [1389, 747] on button "Save Changes" at bounding box center [1385, 762] width 94 height 29
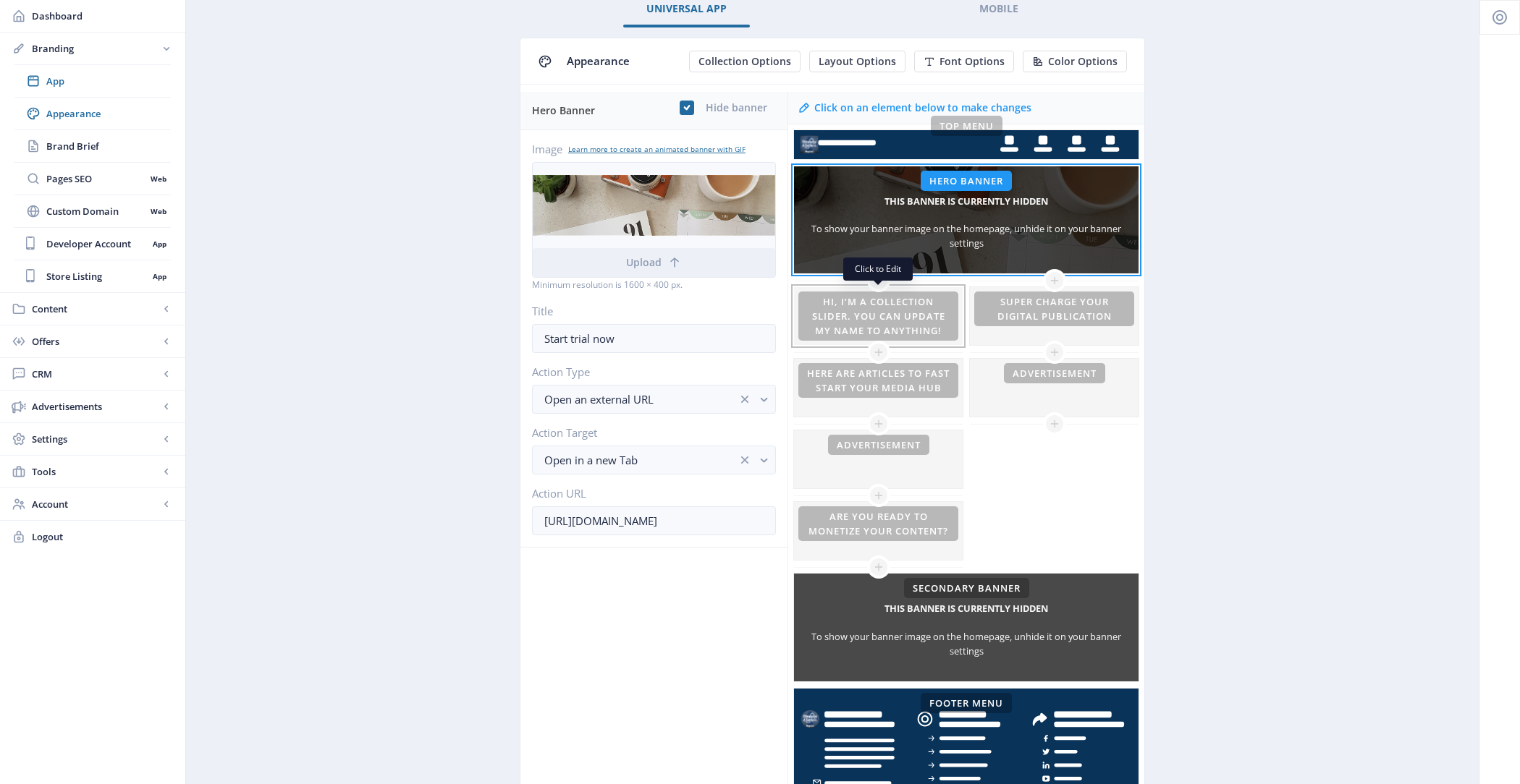
click at [846, 318] on div at bounding box center [878, 316] width 168 height 58
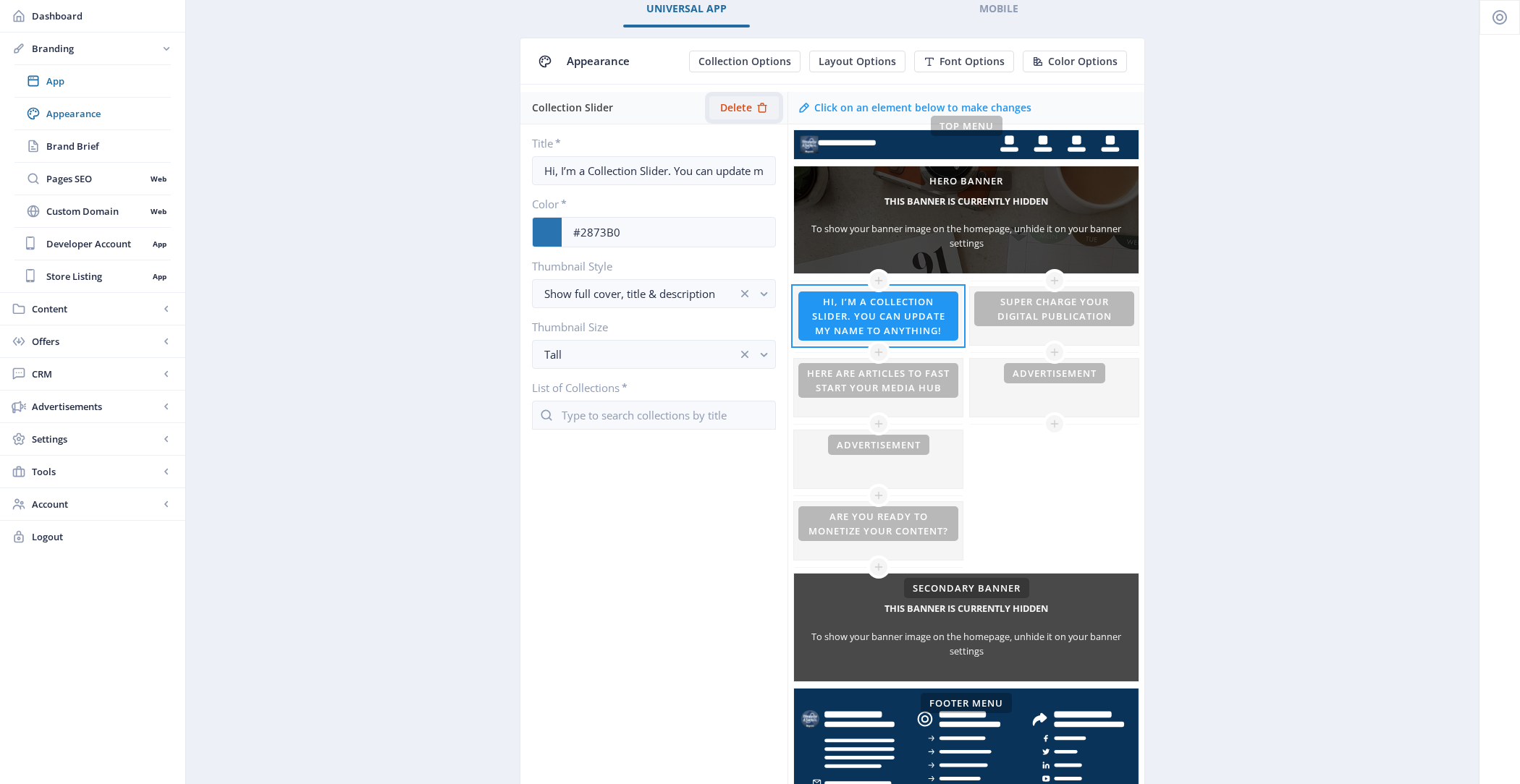
click at [750, 107] on span "Delete" at bounding box center [736, 108] width 32 height 12
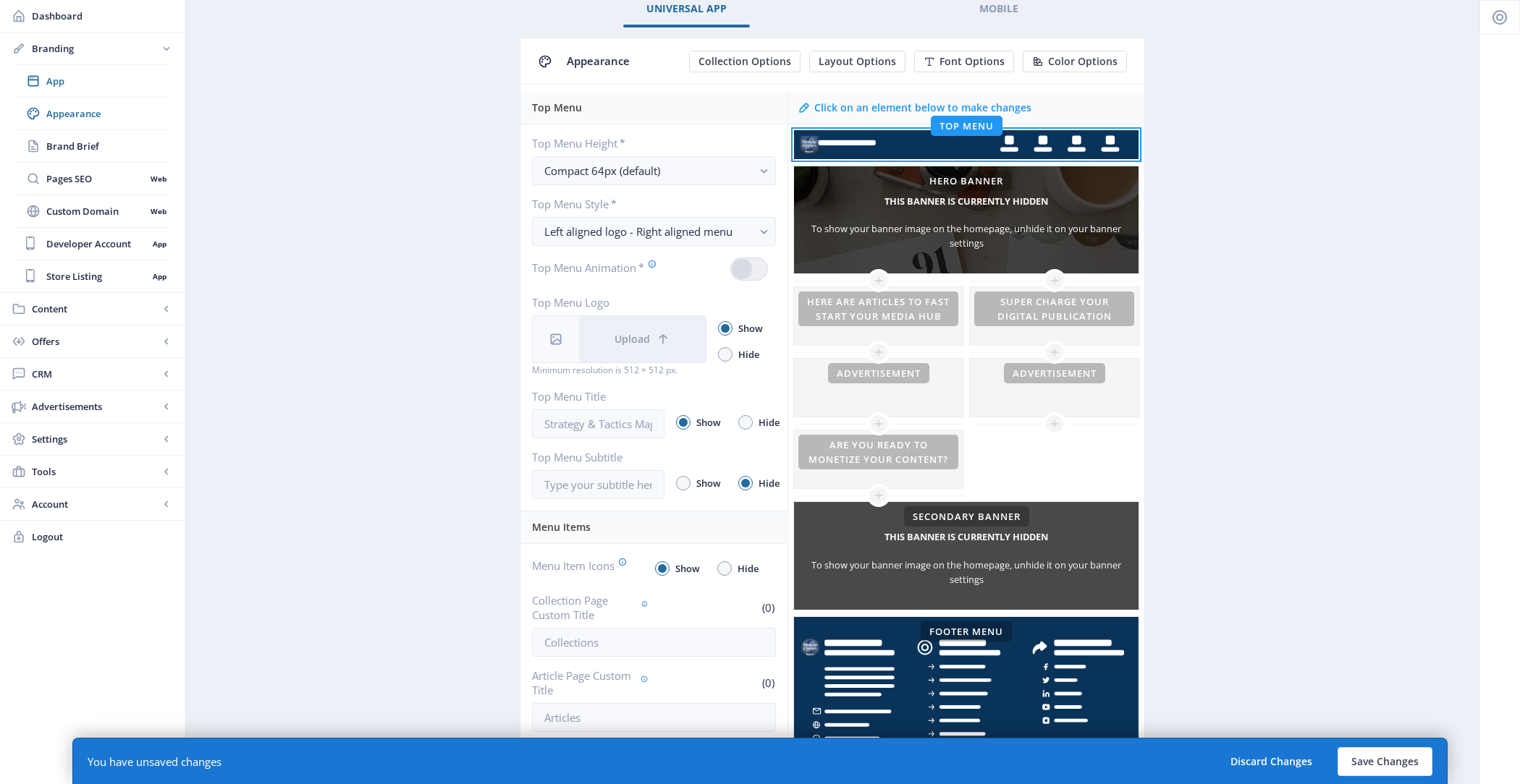
click at [911, 346] on div "Here are Articles to Fast Start Your Media Hub Advertisement Are you ready to m…" at bounding box center [878, 392] width 168 height 222
click at [903, 332] on div at bounding box center [878, 316] width 168 height 58
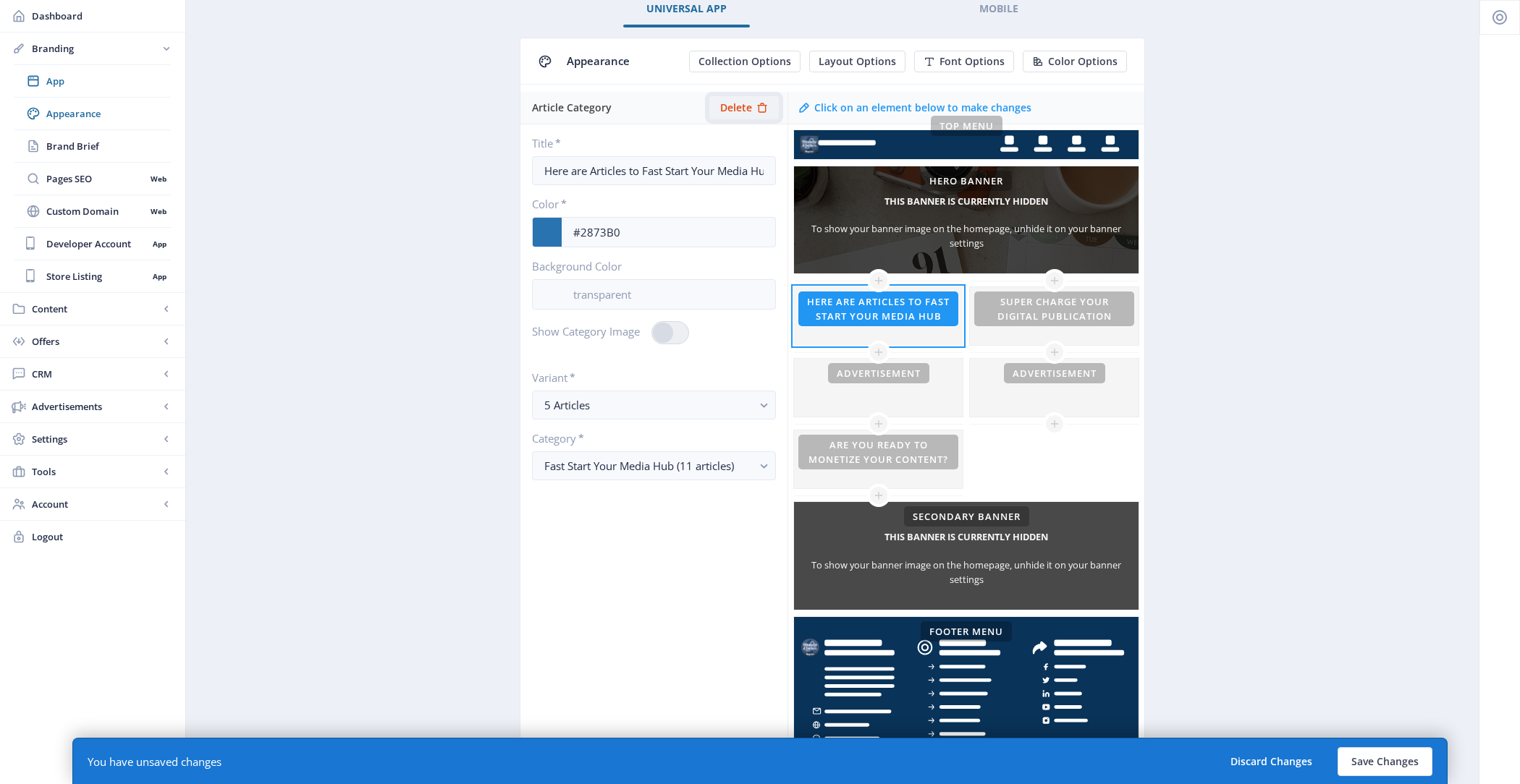
click at [744, 112] on span "Delete" at bounding box center [736, 108] width 32 height 12
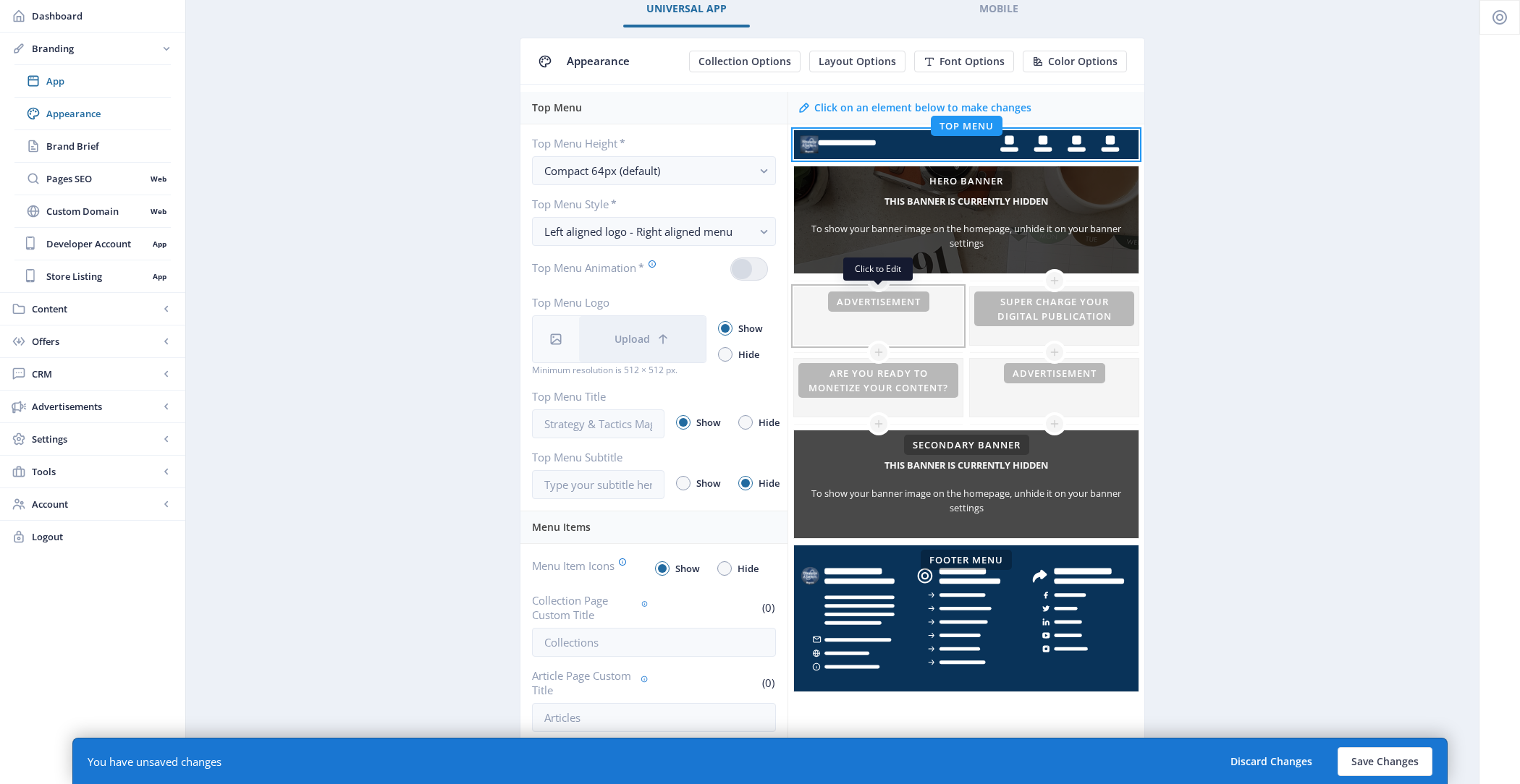
click at [890, 298] on div at bounding box center [878, 316] width 168 height 58
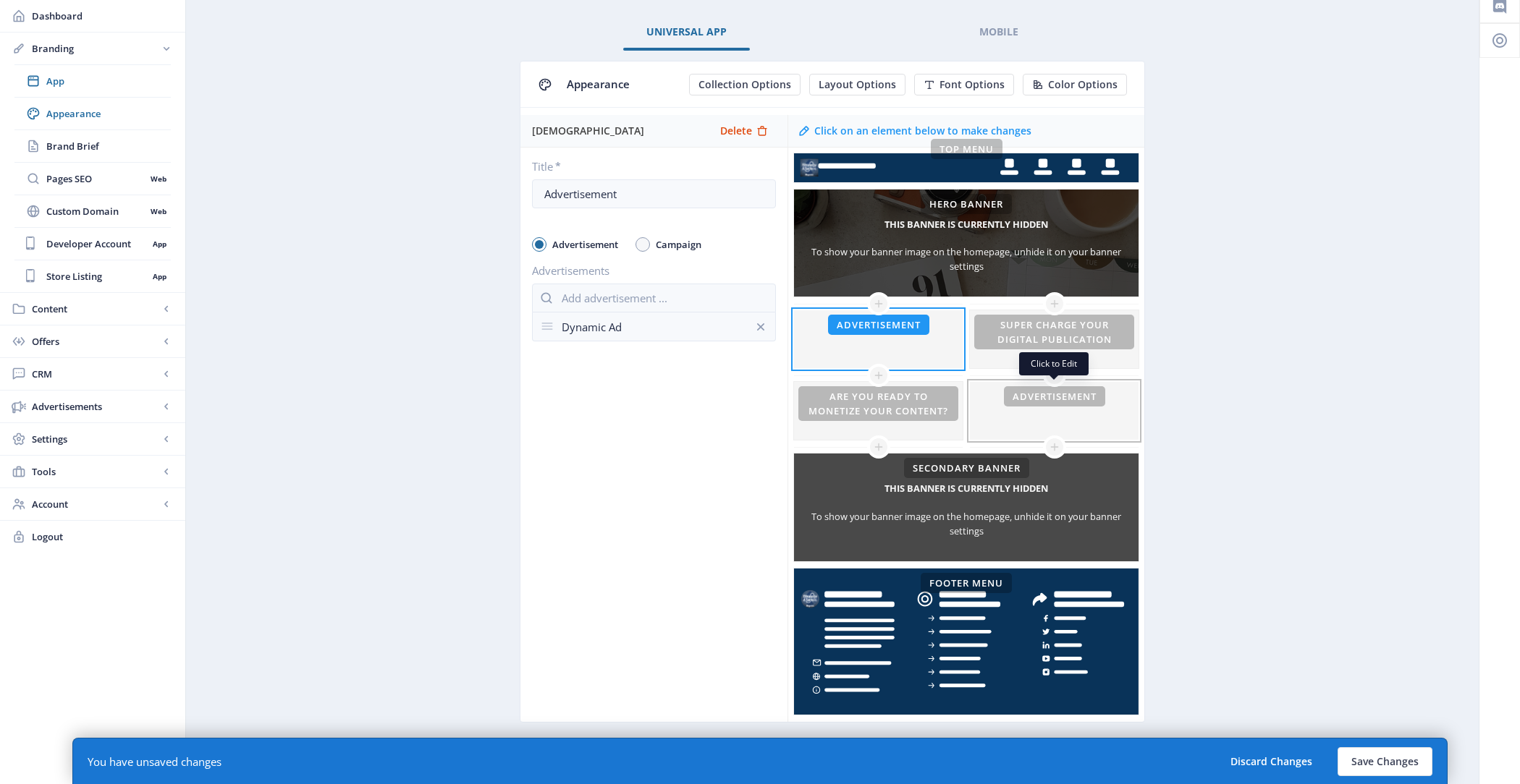
click at [1018, 413] on div at bounding box center [1054, 411] width 168 height 58
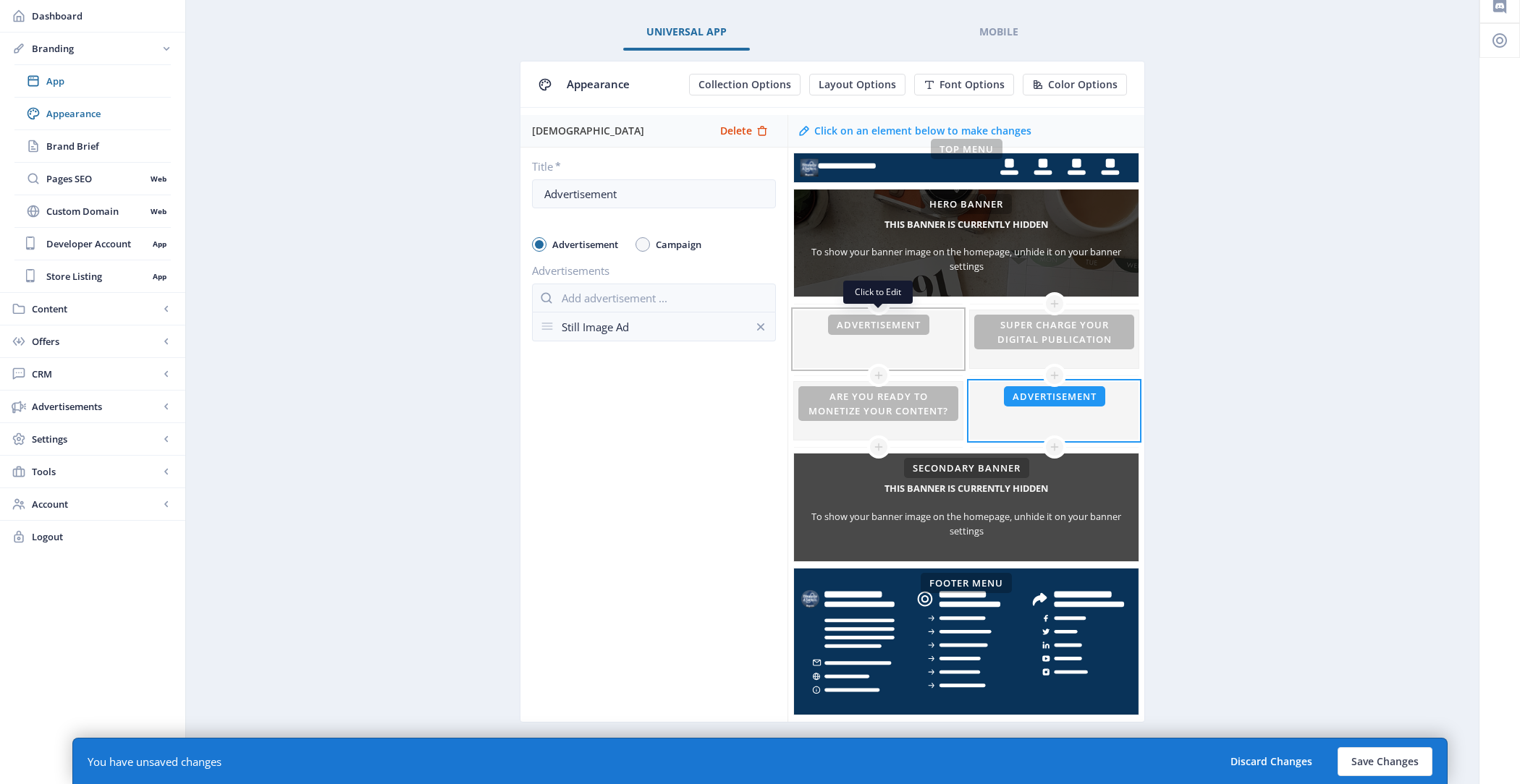
click at [914, 349] on div at bounding box center [878, 339] width 168 height 58
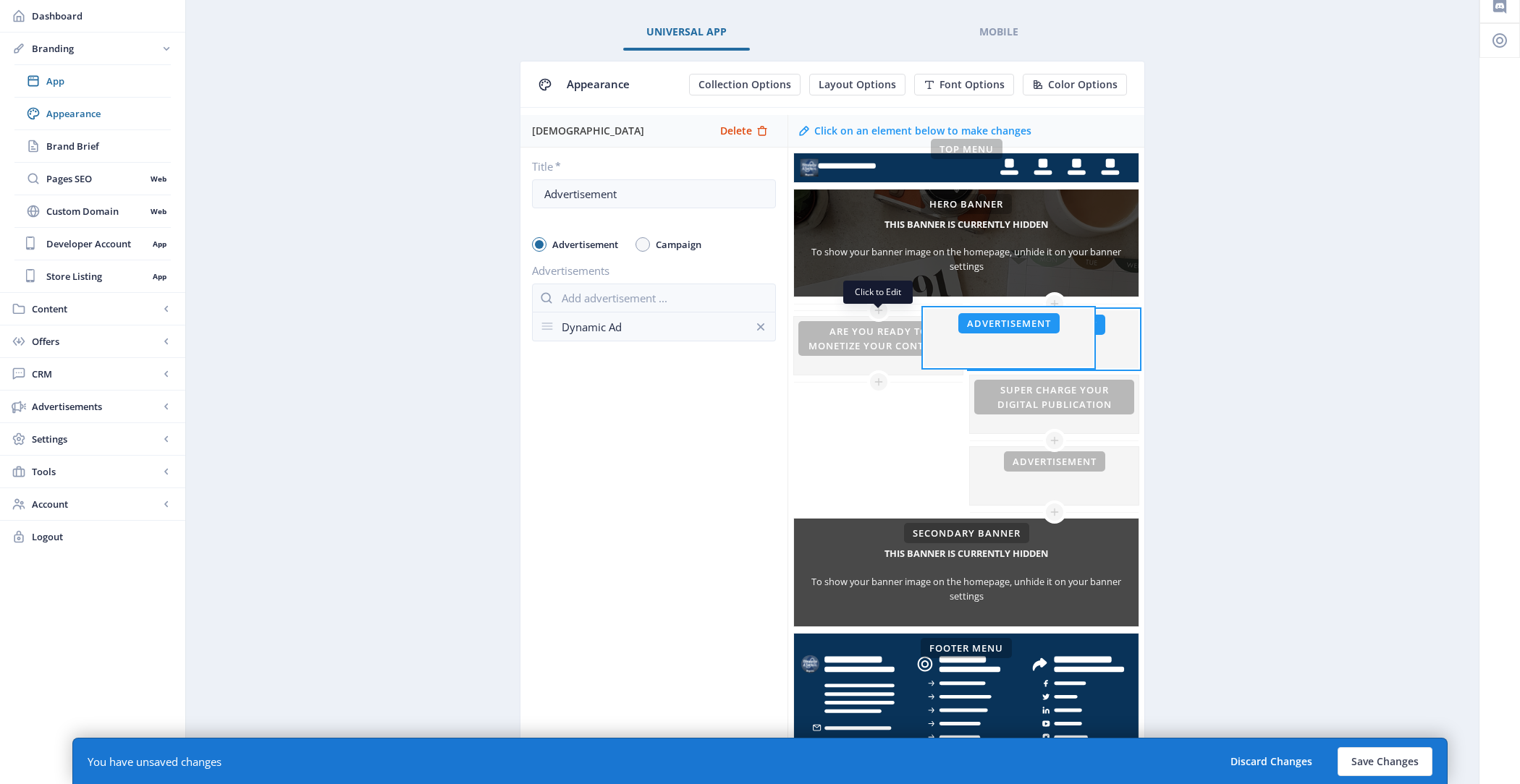
scroll to position [81, 0]
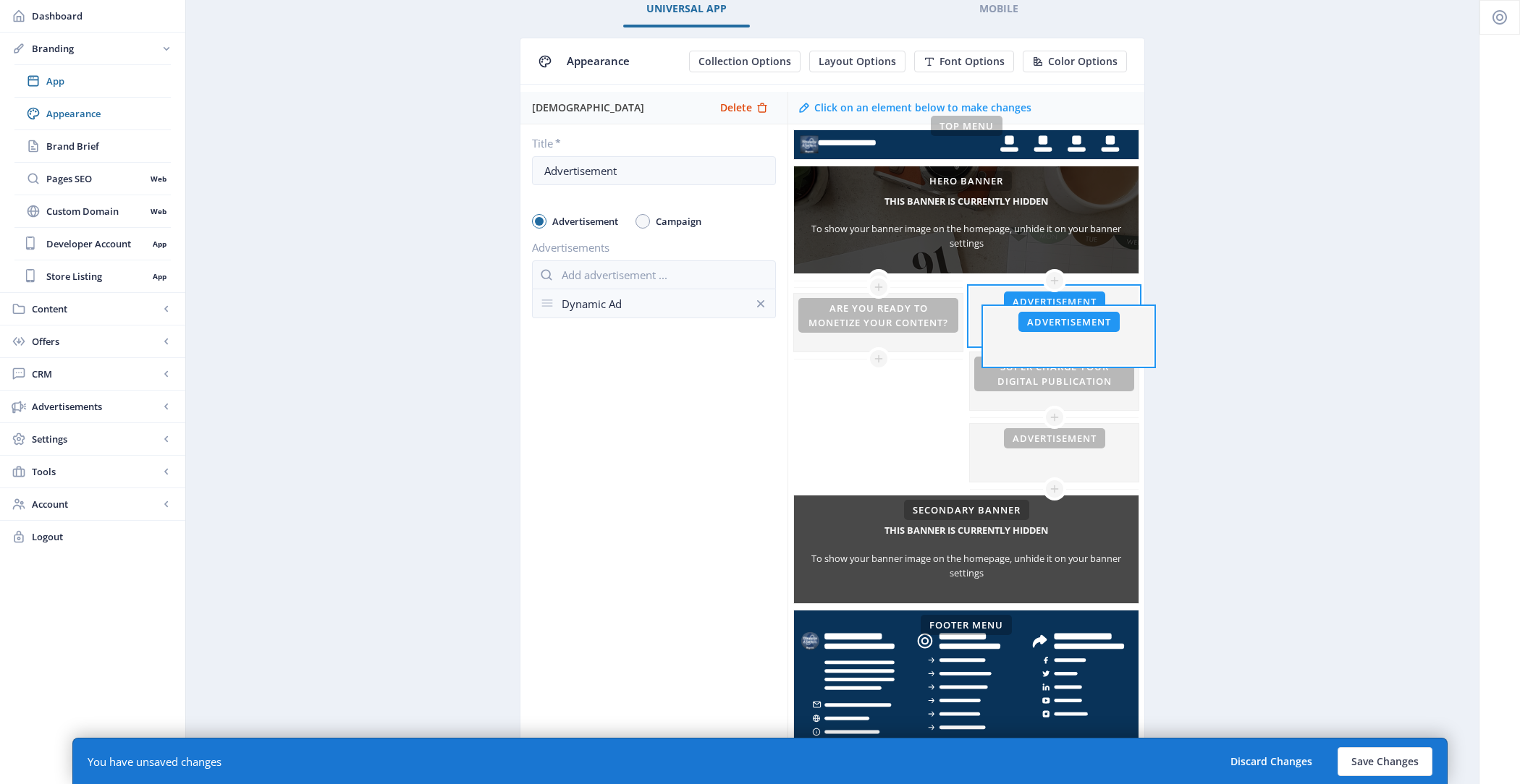
drag, startPoint x: 896, startPoint y: 341, endPoint x: 1087, endPoint y: 339, distance: 191.0
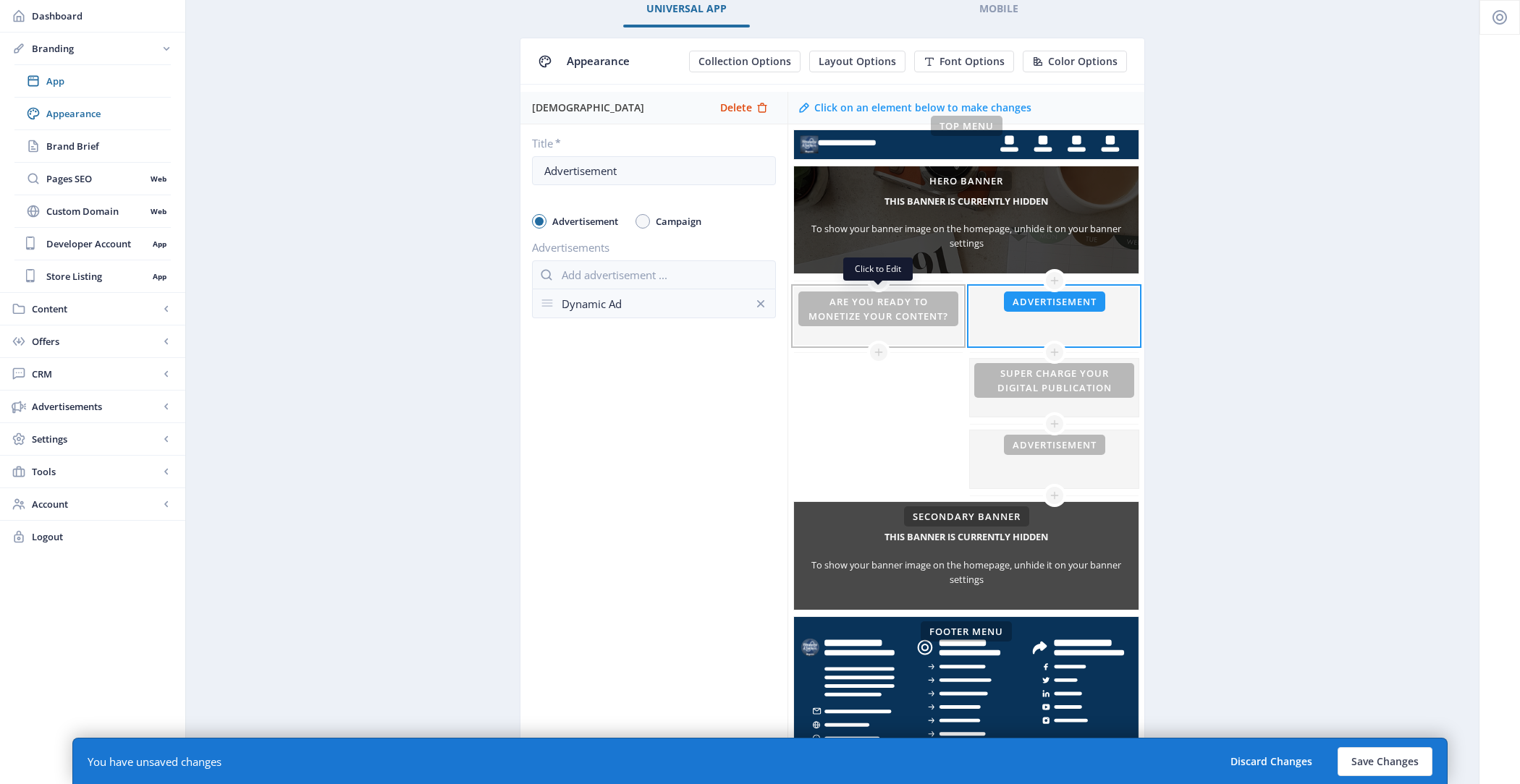
click at [916, 321] on div at bounding box center [878, 316] width 168 height 58
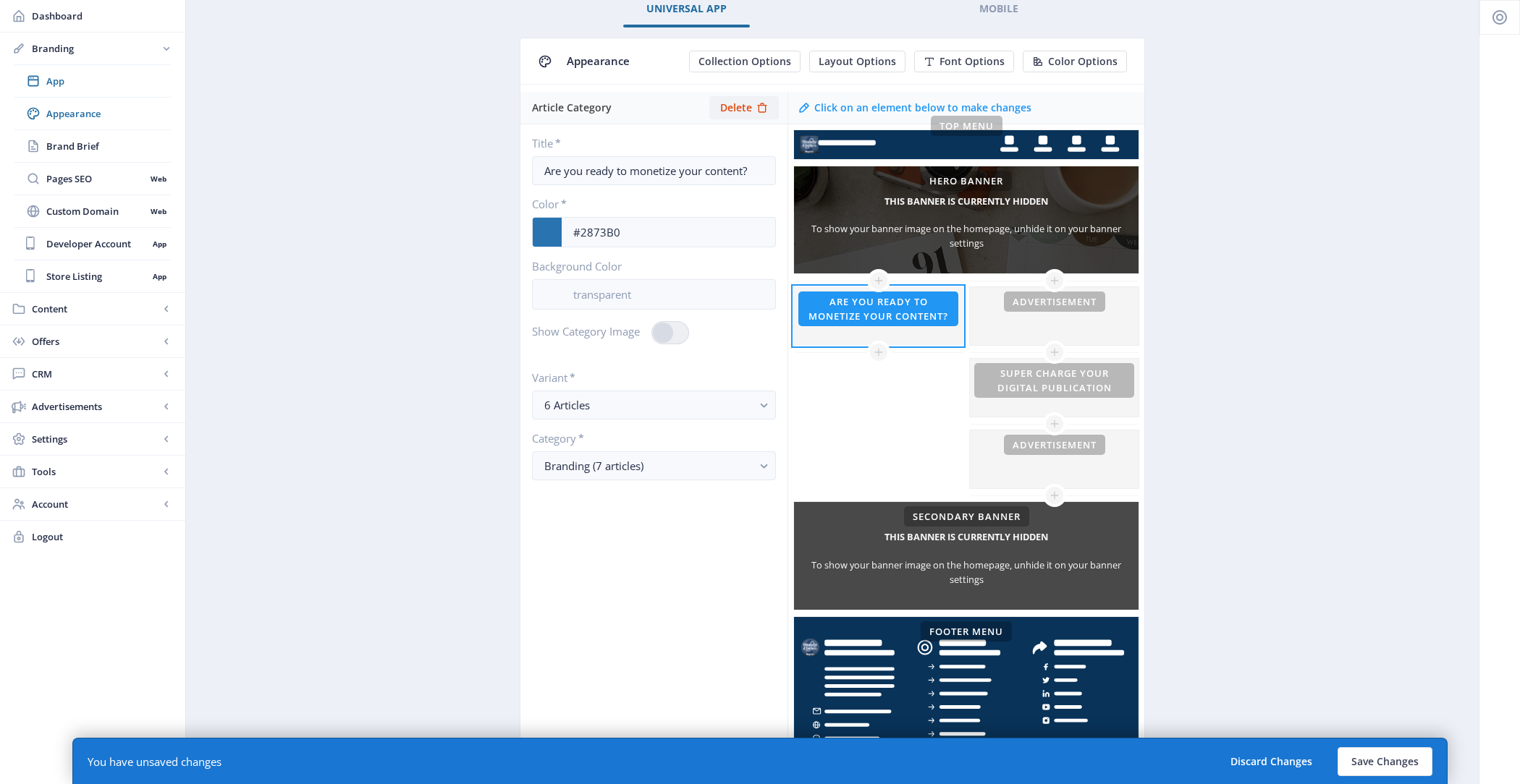
click at [740, 118] on div "Article Category Delete" at bounding box center [654, 107] width 267 height 32
click at [745, 106] on span "Delete" at bounding box center [736, 108] width 32 height 12
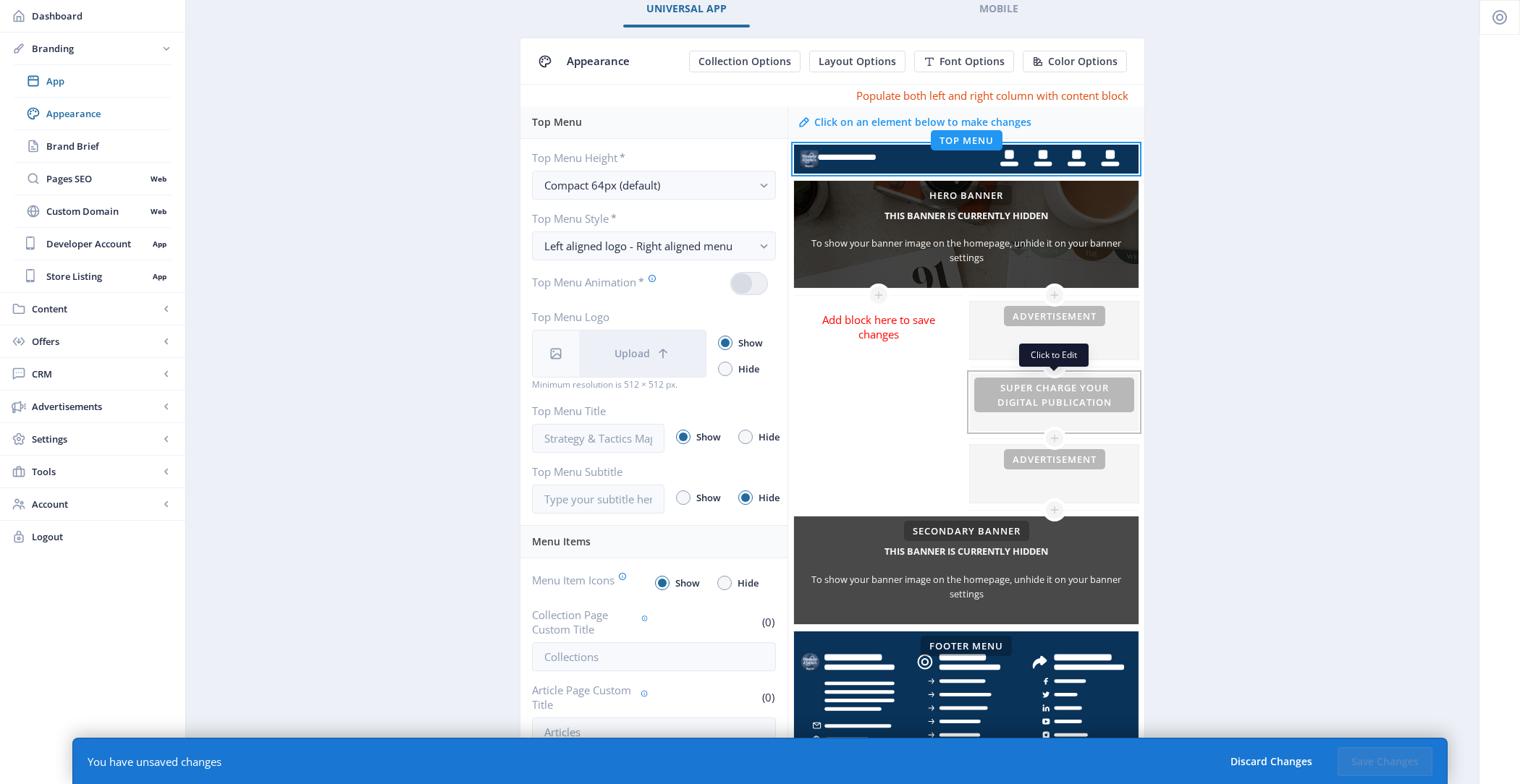
click at [986, 404] on div at bounding box center [1054, 403] width 168 height 58
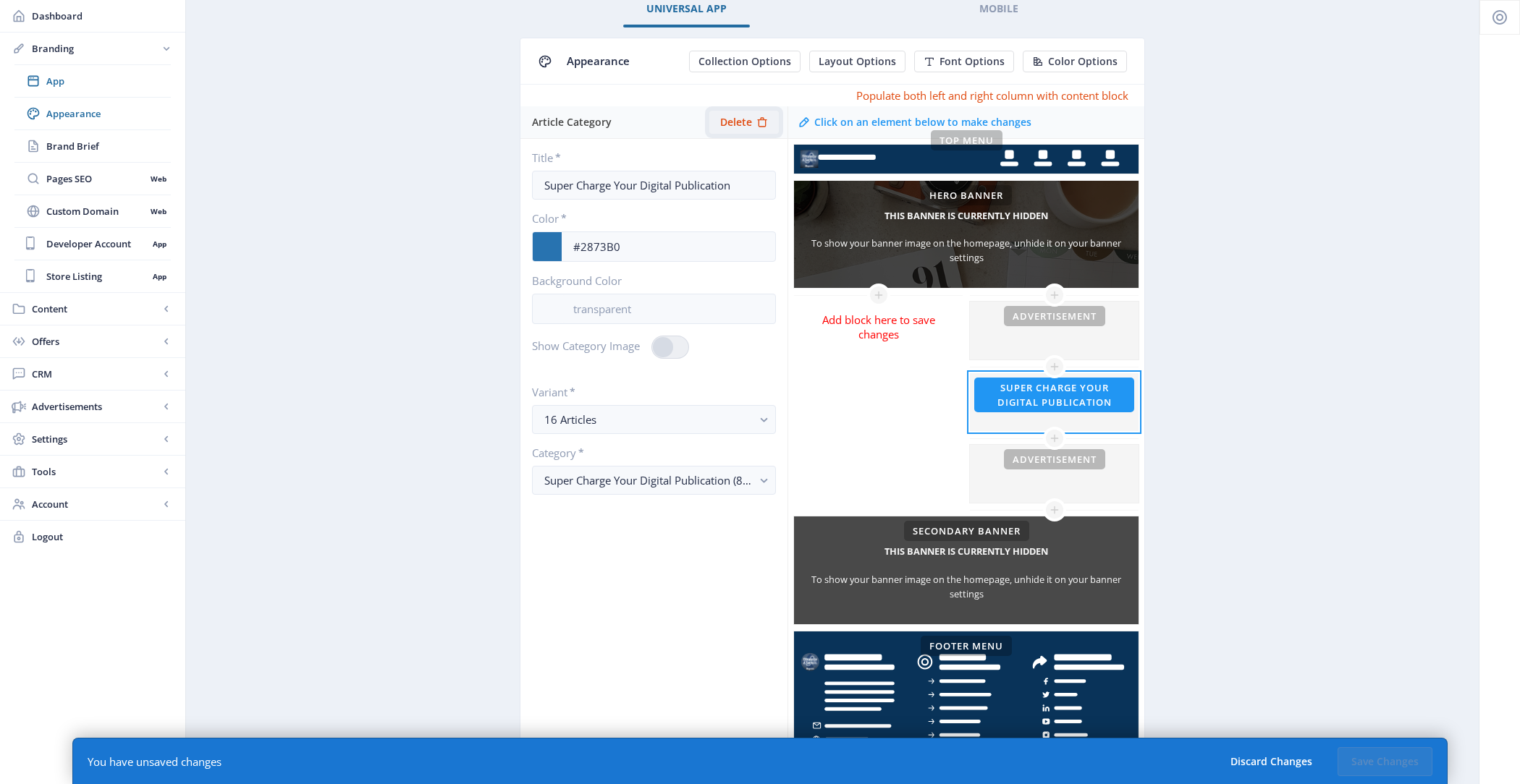
click at [739, 119] on span "Delete" at bounding box center [736, 123] width 32 height 12
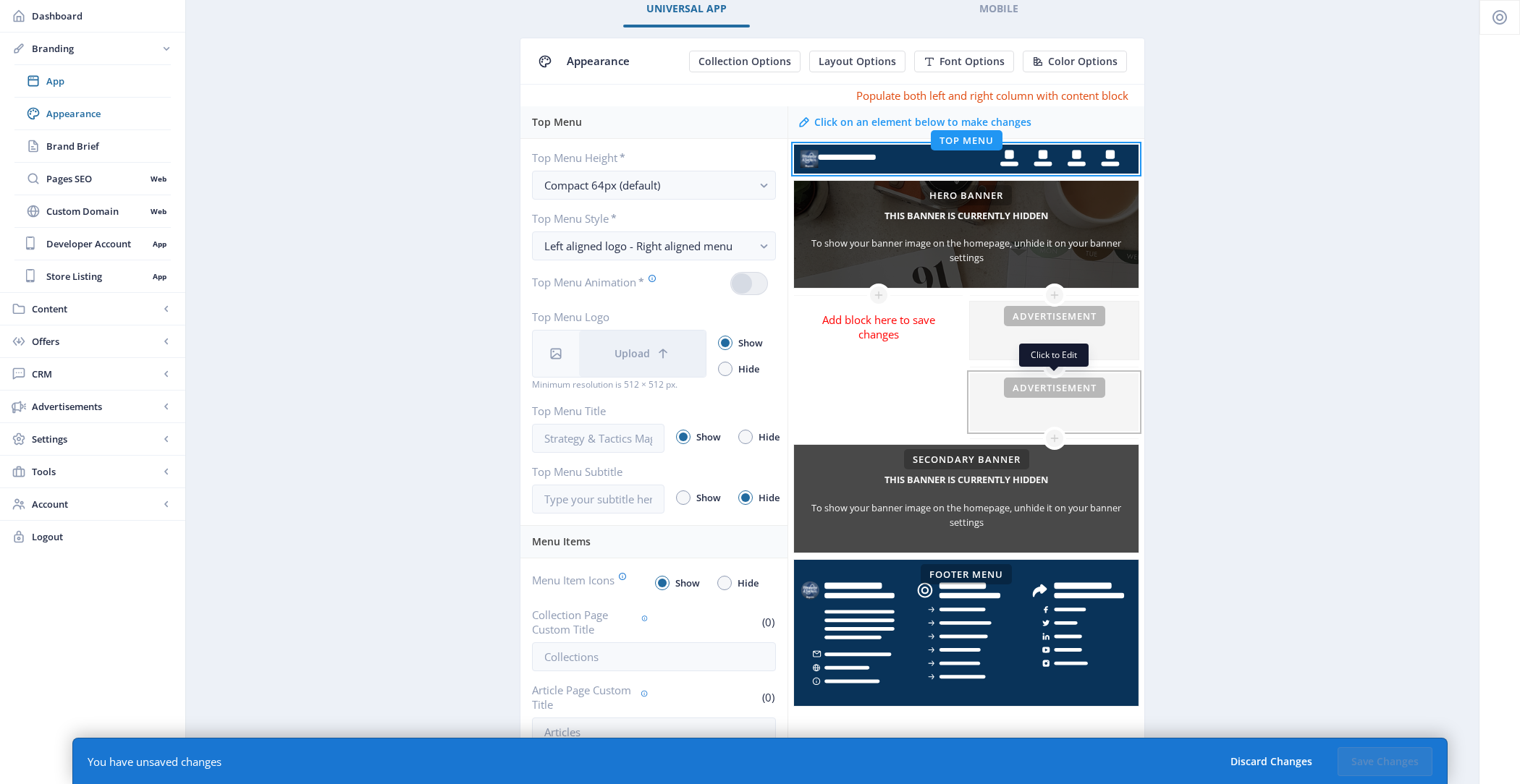
click at [1026, 403] on div at bounding box center [1054, 403] width 168 height 58
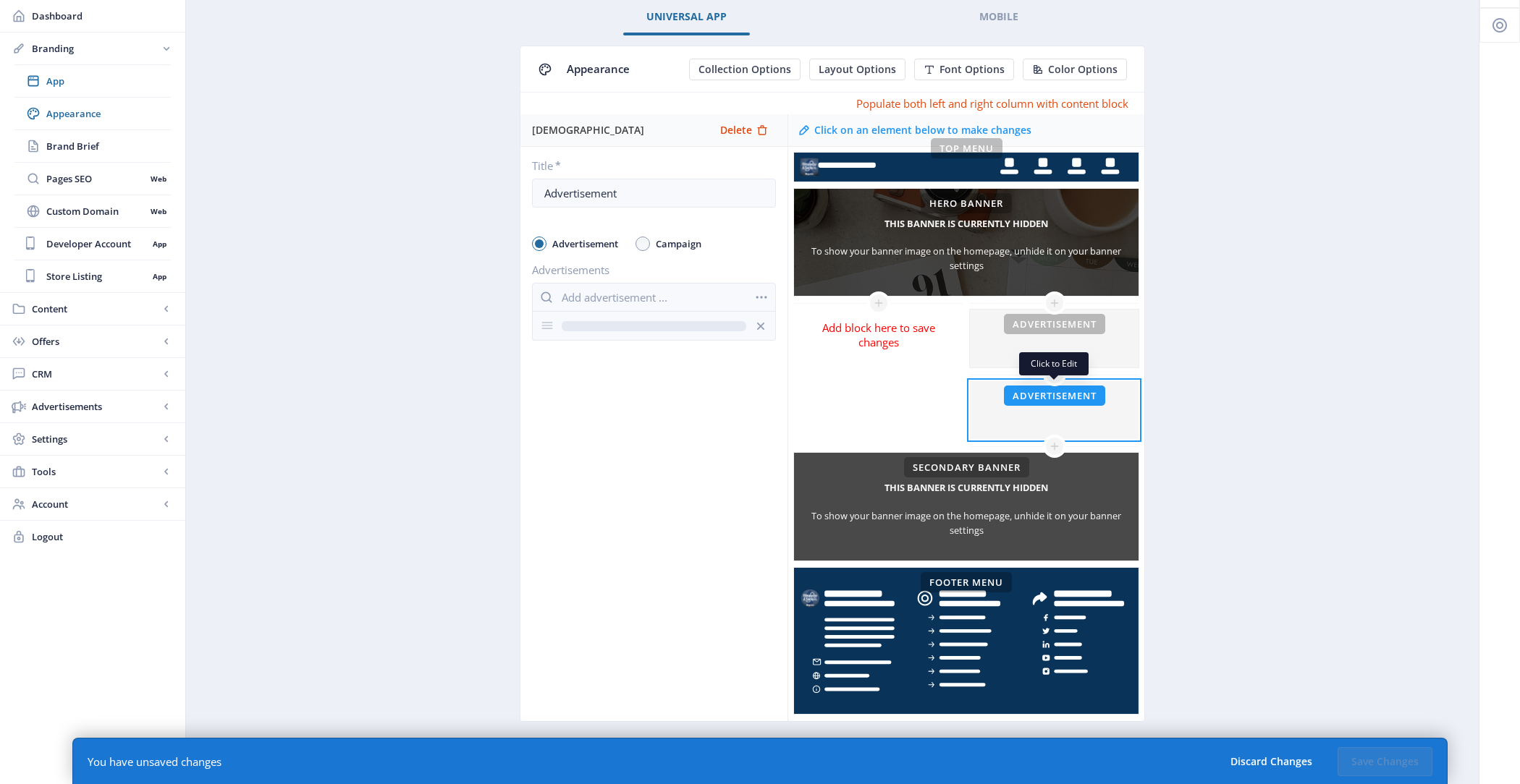
scroll to position [72, 0]
click at [759, 128] on icon at bounding box center [762, 130] width 10 height 10
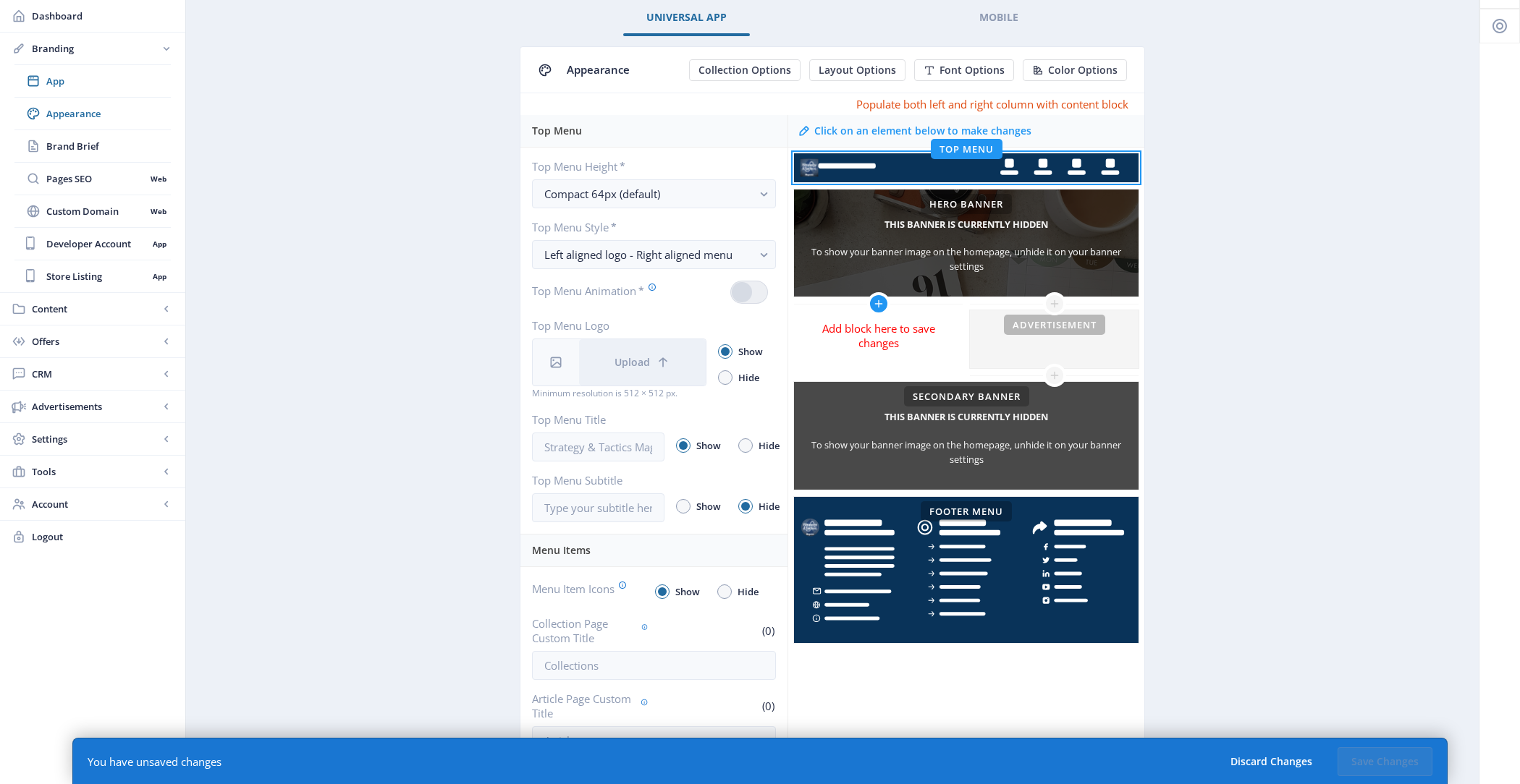
click at [871, 298] on nb-icon at bounding box center [879, 304] width 23 height 23
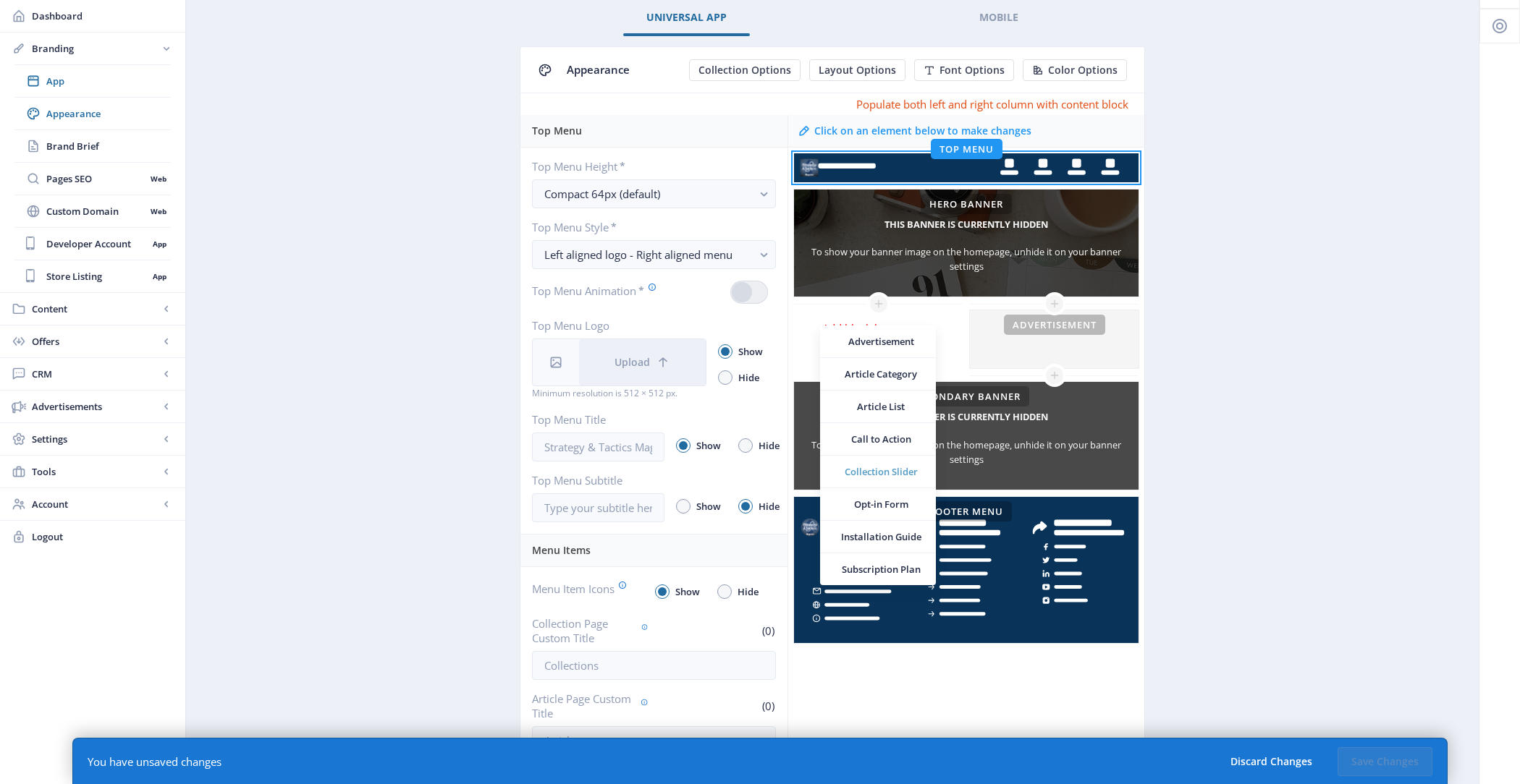
click at [897, 469] on span "Collection Slider" at bounding box center [881, 472] width 87 height 15
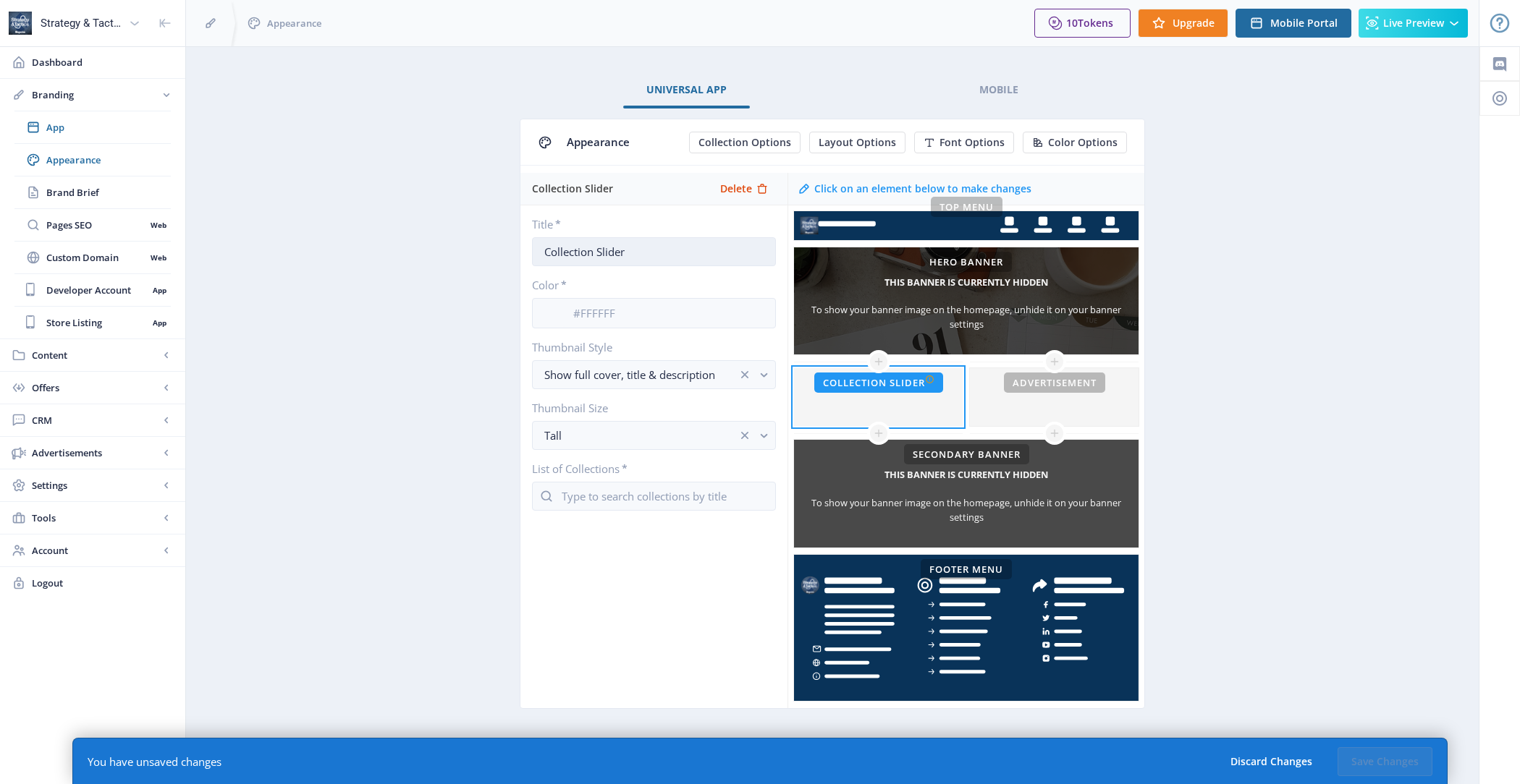
click at [629, 259] on input "Collection Slider" at bounding box center [654, 252] width 244 height 29
type input "Latest Issues"
click at [657, 300] on input at bounding box center [668, 313] width 213 height 27
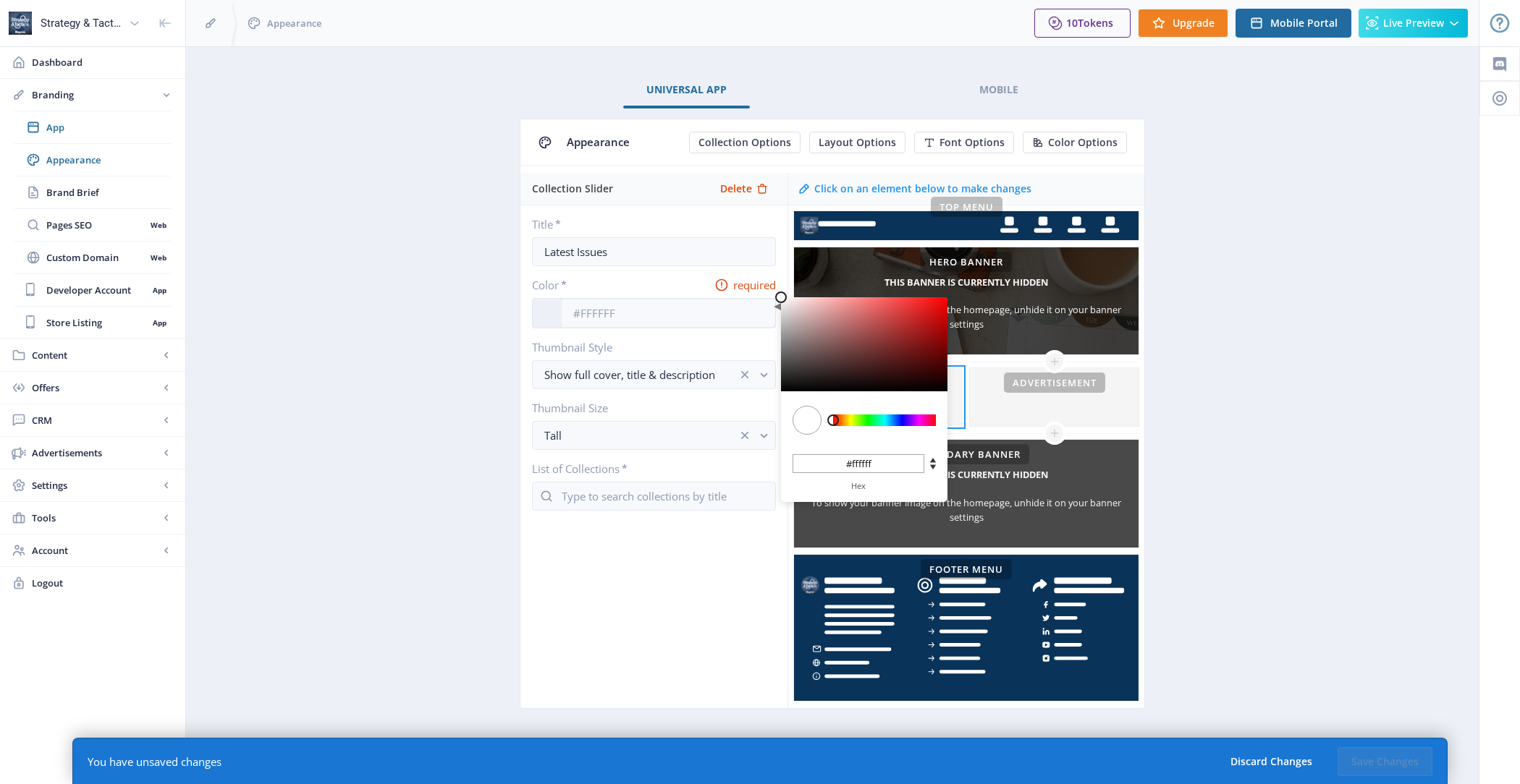
type input "#572929"
type input "#572828"
type input "#552222"
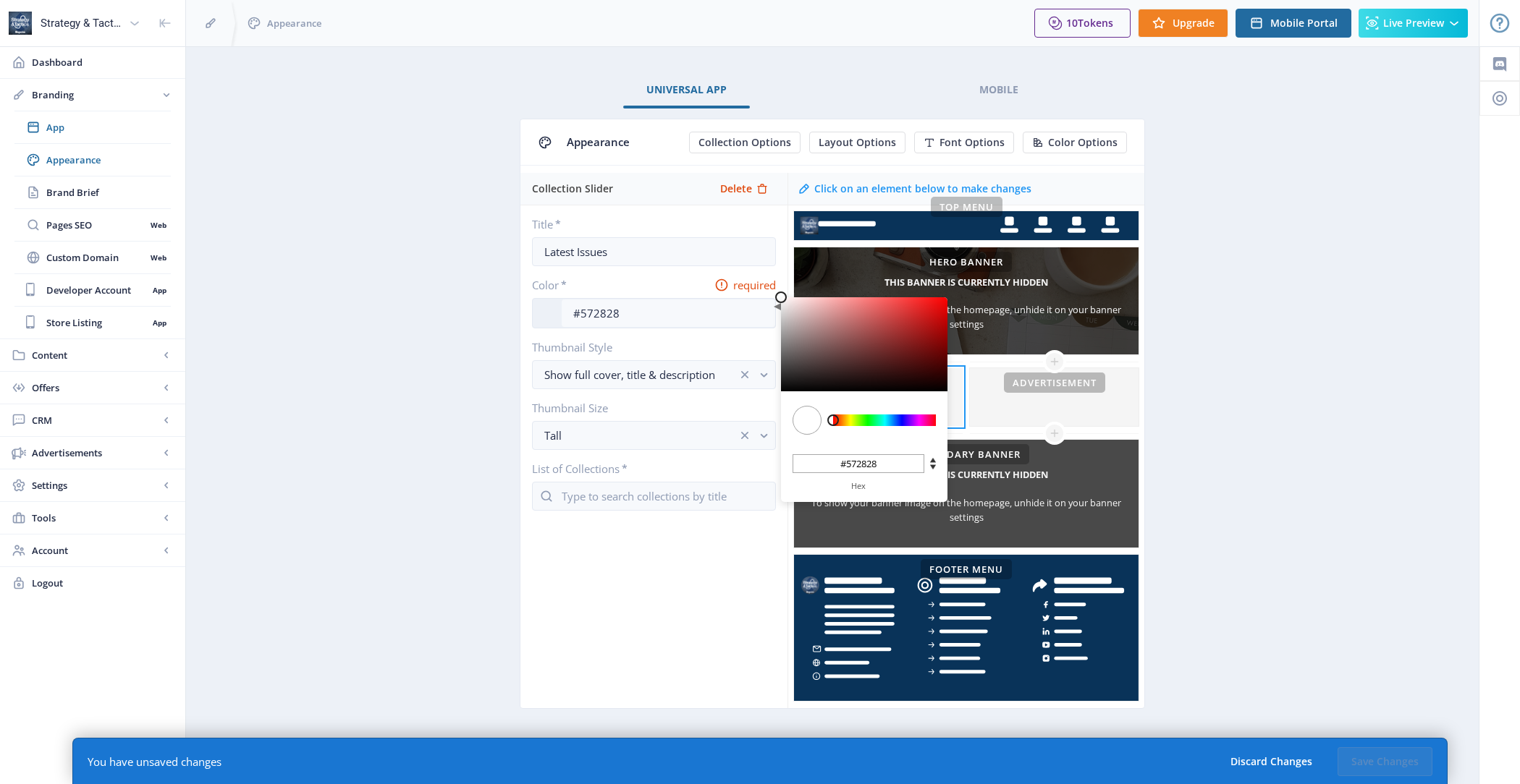
type input "#552222"
type input "#491717"
type input "#360B0B"
type input "#360b0b"
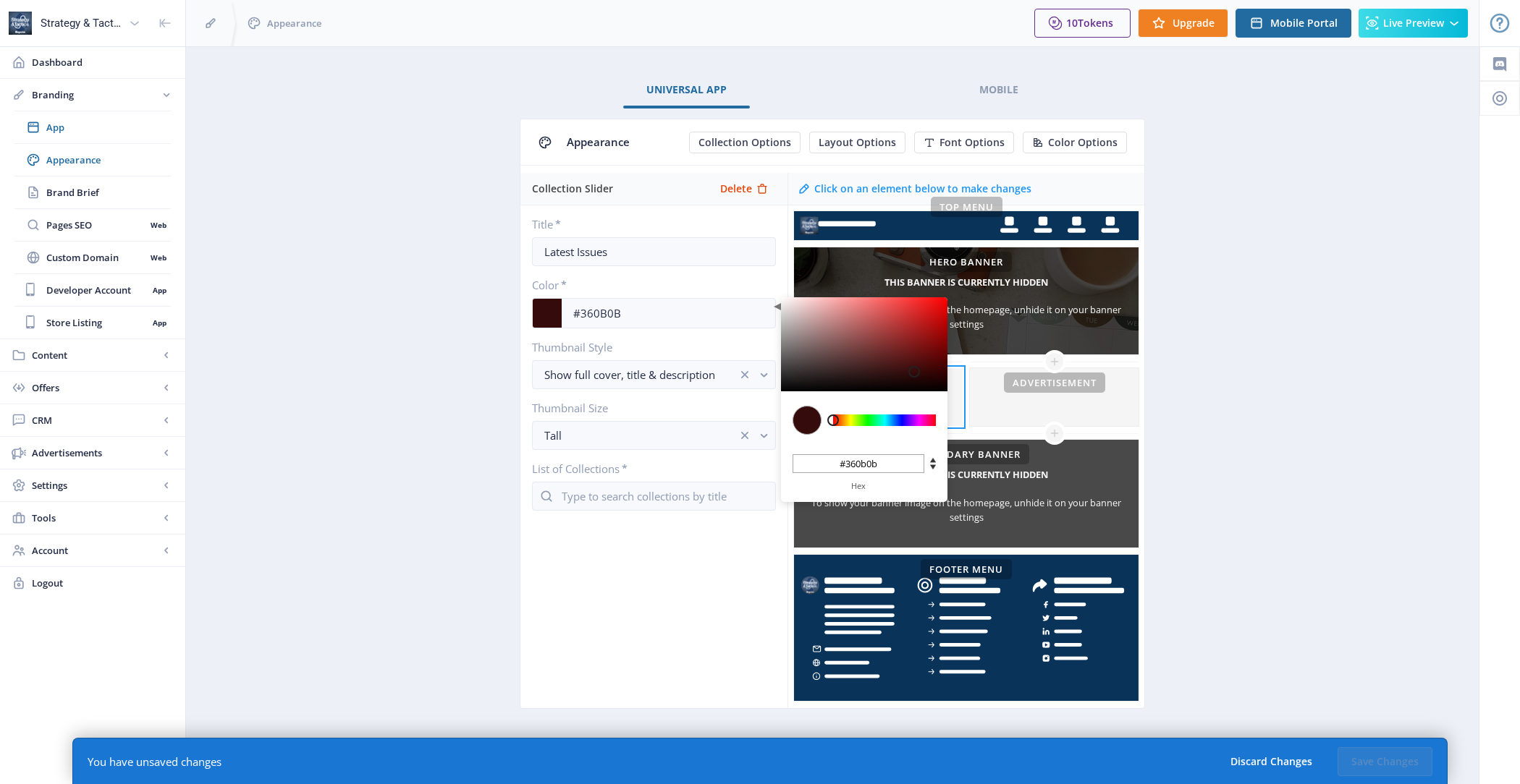
type input "#240404"
type input "#140000"
type input "#050000"
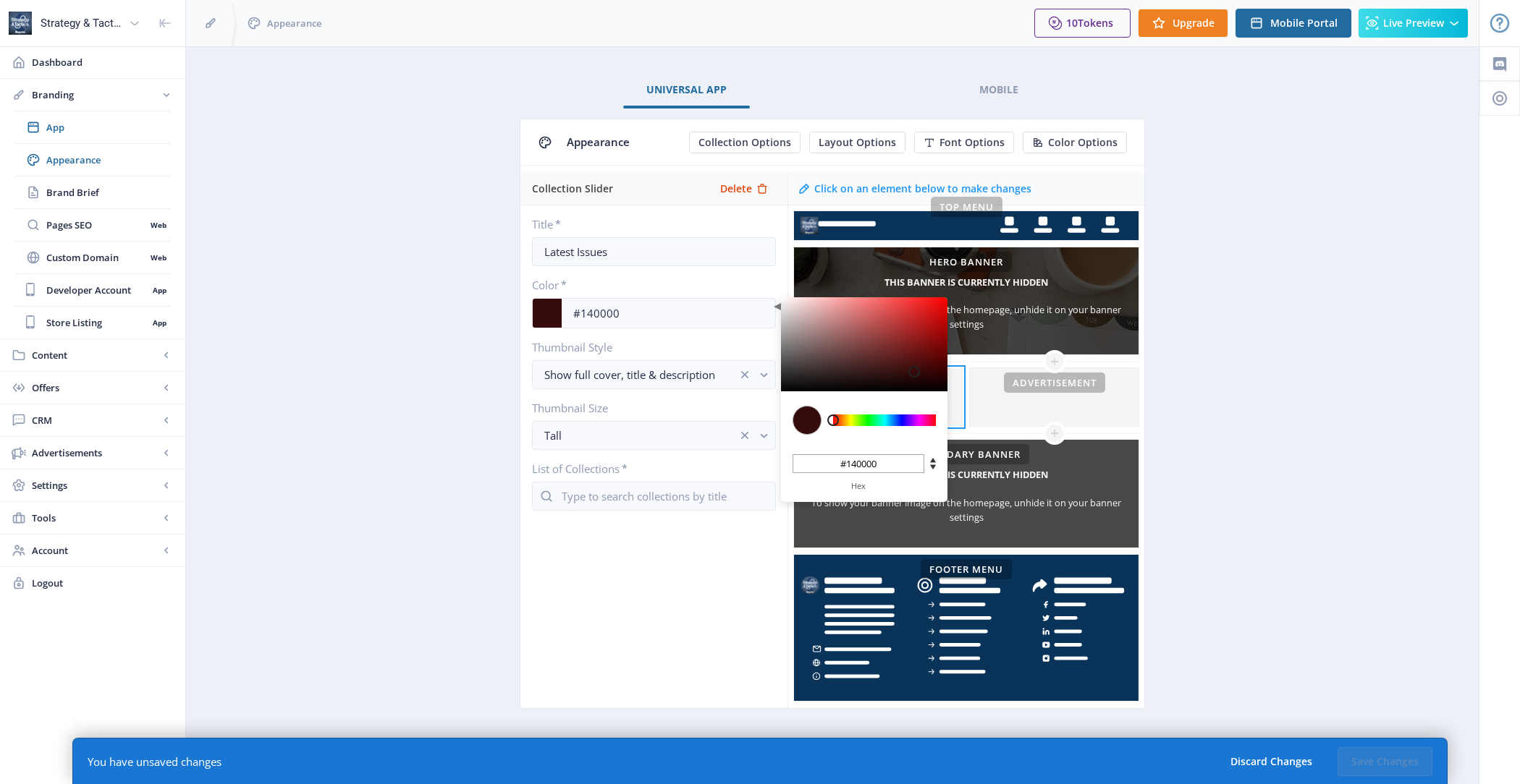
type input "#050000"
type input "#000000"
drag, startPoint x: 869, startPoint y: 360, endPoint x: 1013, endPoint y: 430, distance: 160.1
click at [1013, 430] on div "Collection Slider Delete Title * Latest Issues Color * #000000 C M Y K 0 0 0 H …" at bounding box center [832, 441] width 624 height 535
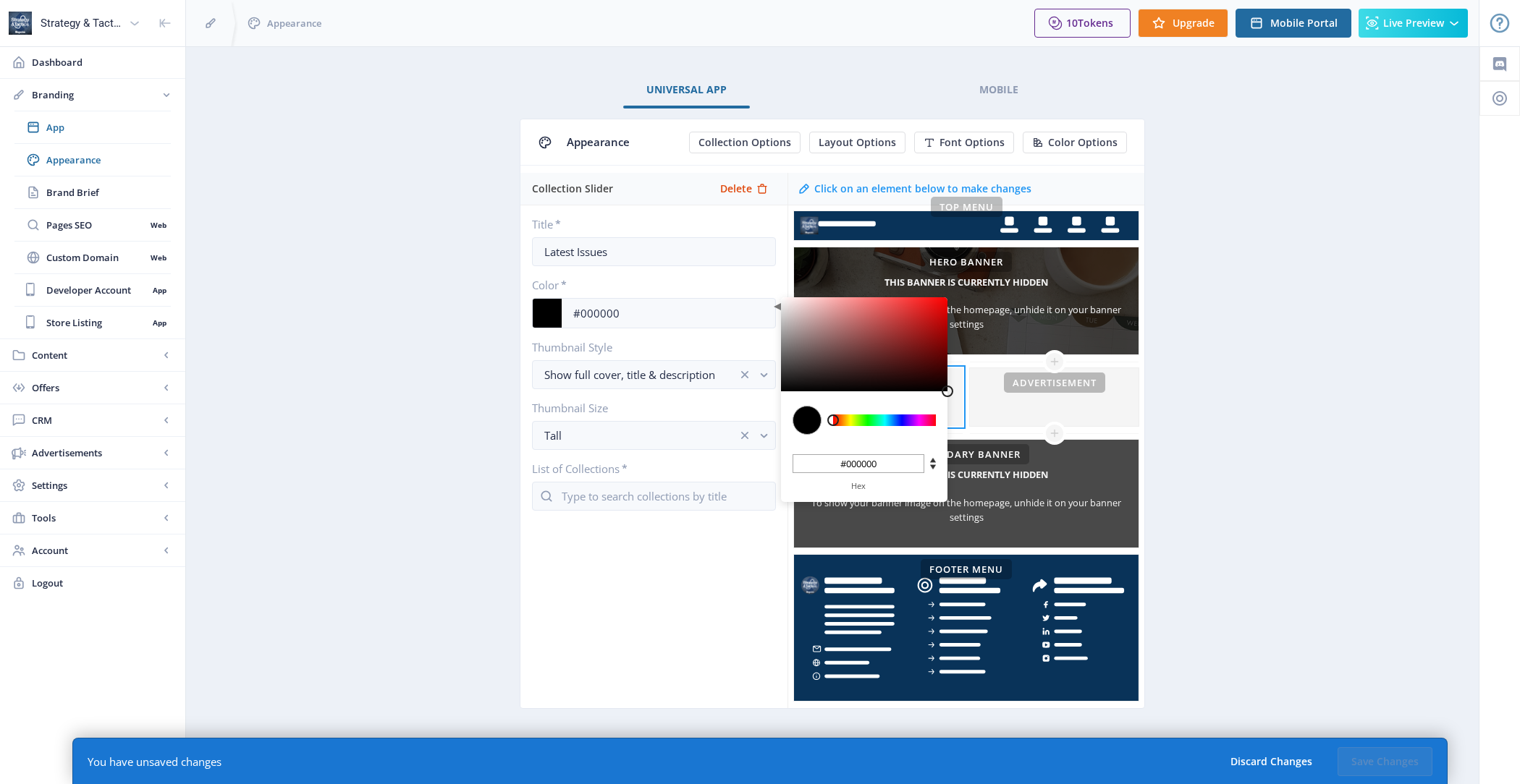
click at [647, 508] on div "Title * Latest Issues Color * #000000 C M Y K 0 0 0 H S L 0 0 0 R G B #000000 H…" at bounding box center [654, 364] width 267 height 317
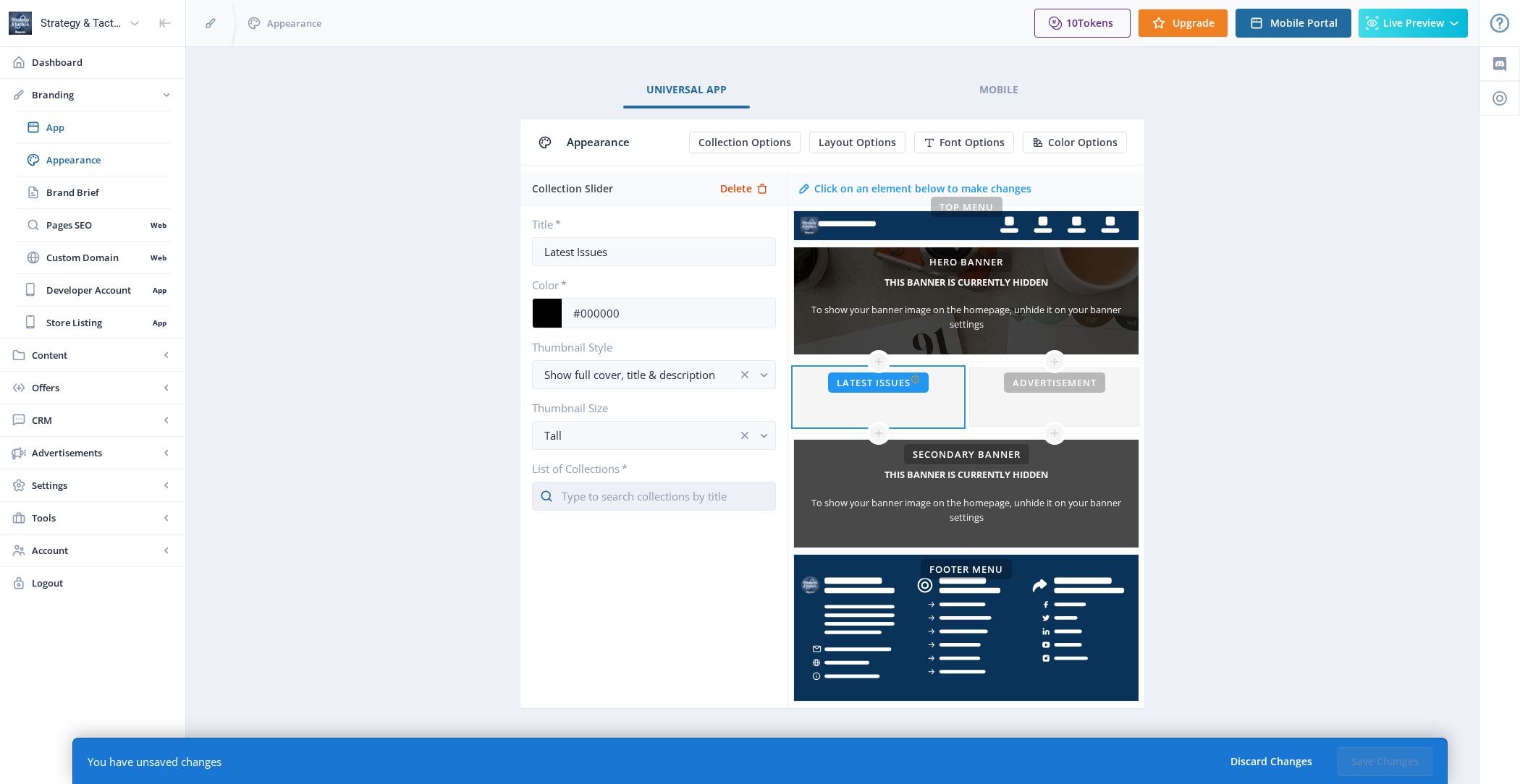
click at [645, 499] on input "text" at bounding box center [654, 496] width 244 height 29
click at [656, 547] on nb-option "UKRAINE BATTLES 2014 - Professional Conversion Demo" at bounding box center [653, 536] width 242 height 45
click at [638, 493] on input "text" at bounding box center [654, 496] width 244 height 29
click at [634, 528] on nb-option "ST353 Ukraine v4 Final-WEB." at bounding box center [653, 527] width 242 height 27
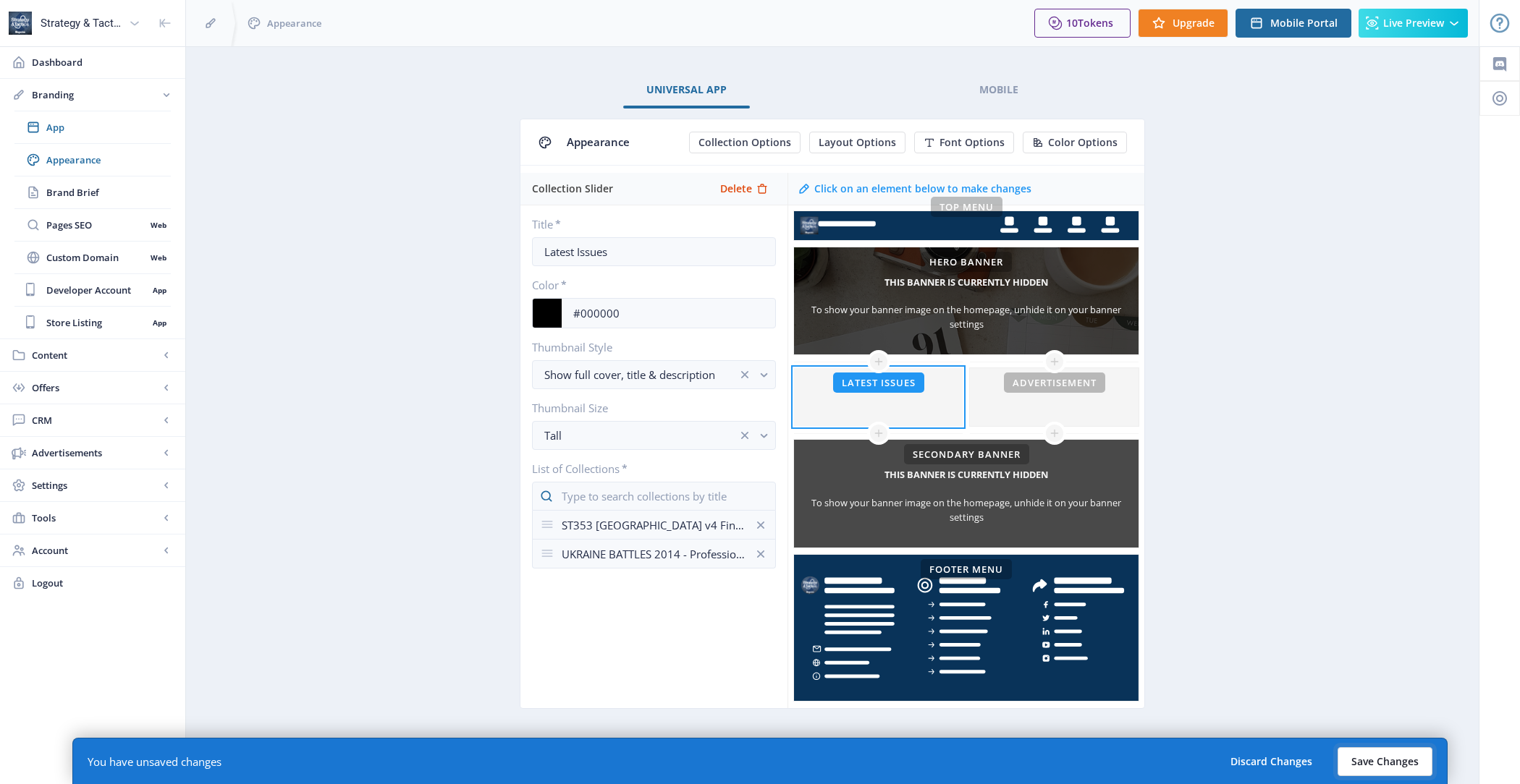
click at [1360, 755] on button "Save Changes" at bounding box center [1385, 762] width 94 height 29
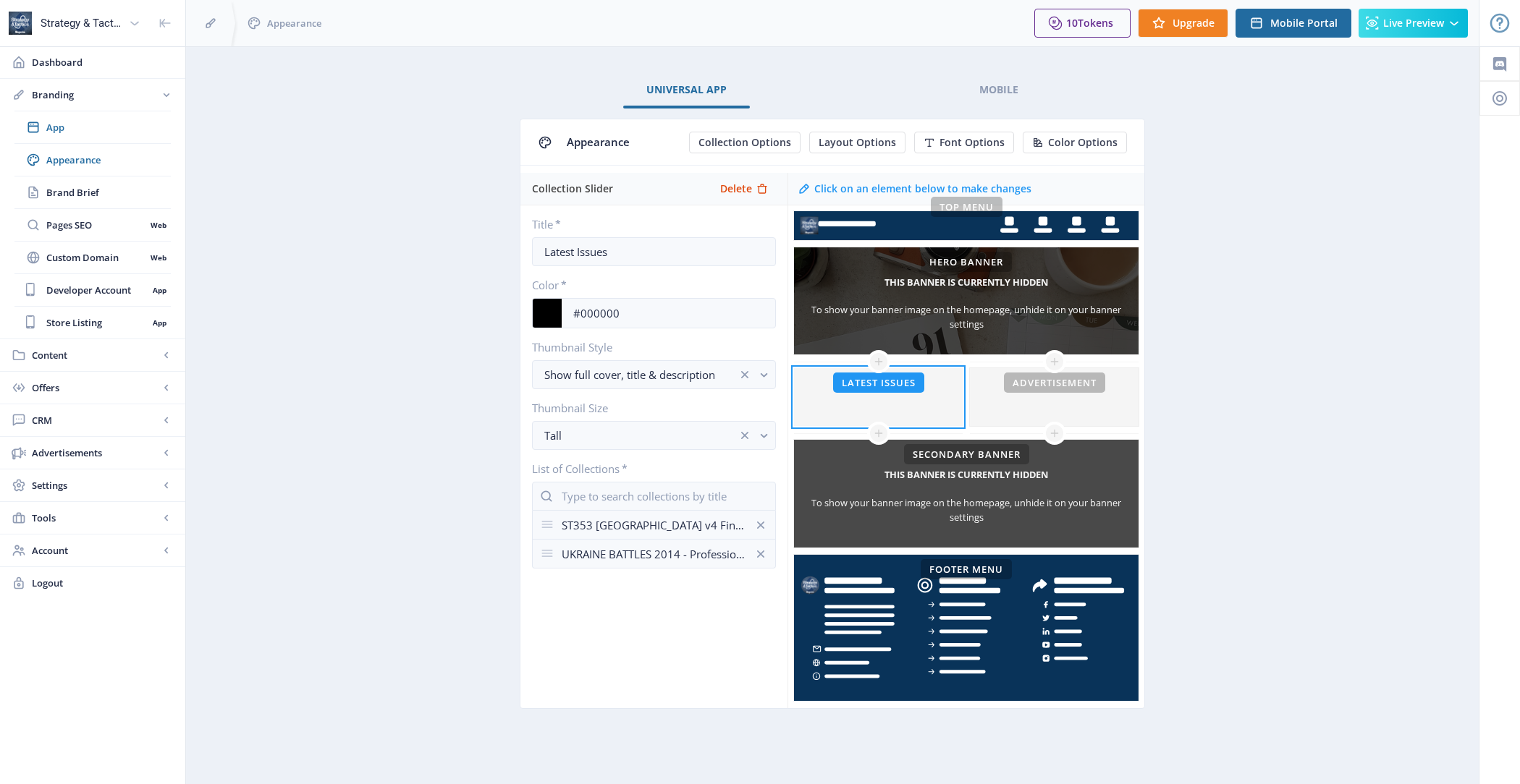
click at [1258, 269] on app-branding-designer "Universal App Mobile Appearance Collection Options Layout Options Font Options …" at bounding box center [832, 407] width 1242 height 670
click at [1389, 28] on span "Live Preview" at bounding box center [1413, 23] width 60 height 12
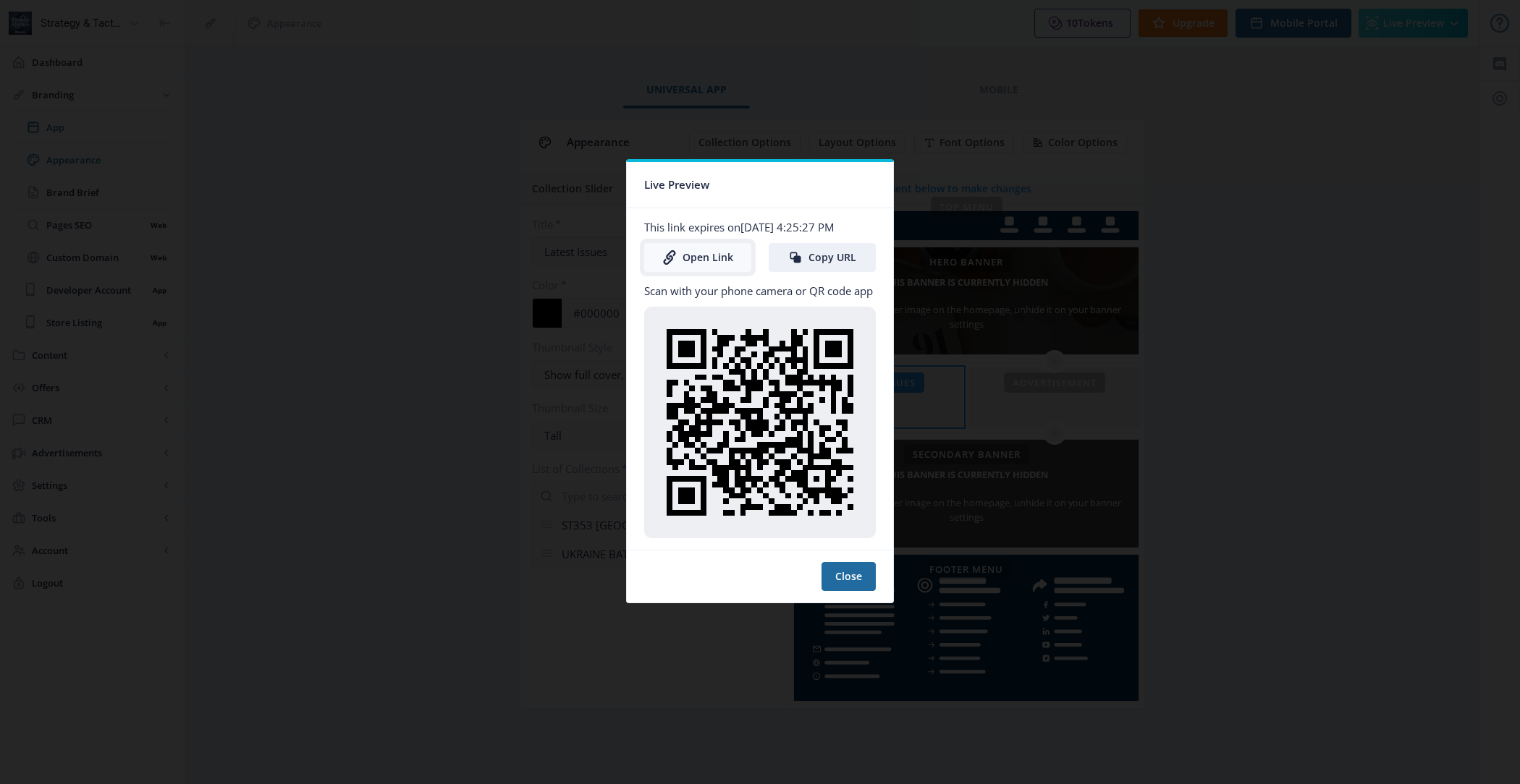
click at [697, 265] on link "Open Link" at bounding box center [698, 258] width 107 height 29
click at [857, 569] on button "Close" at bounding box center [849, 577] width 54 height 29
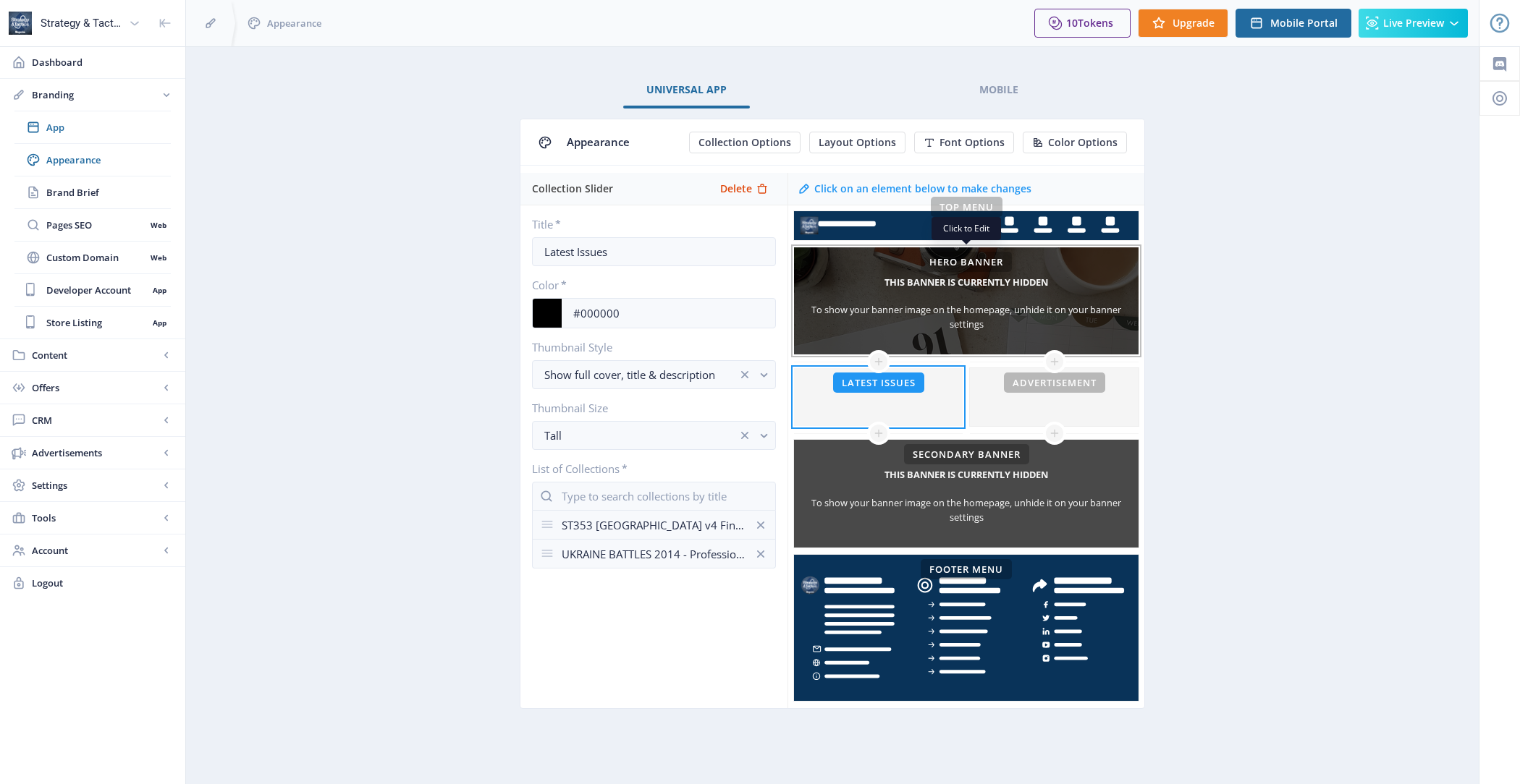
click at [920, 309] on div "To show your banner image on the homepage, unhide it on your banner settings" at bounding box center [966, 317] width 344 height 29
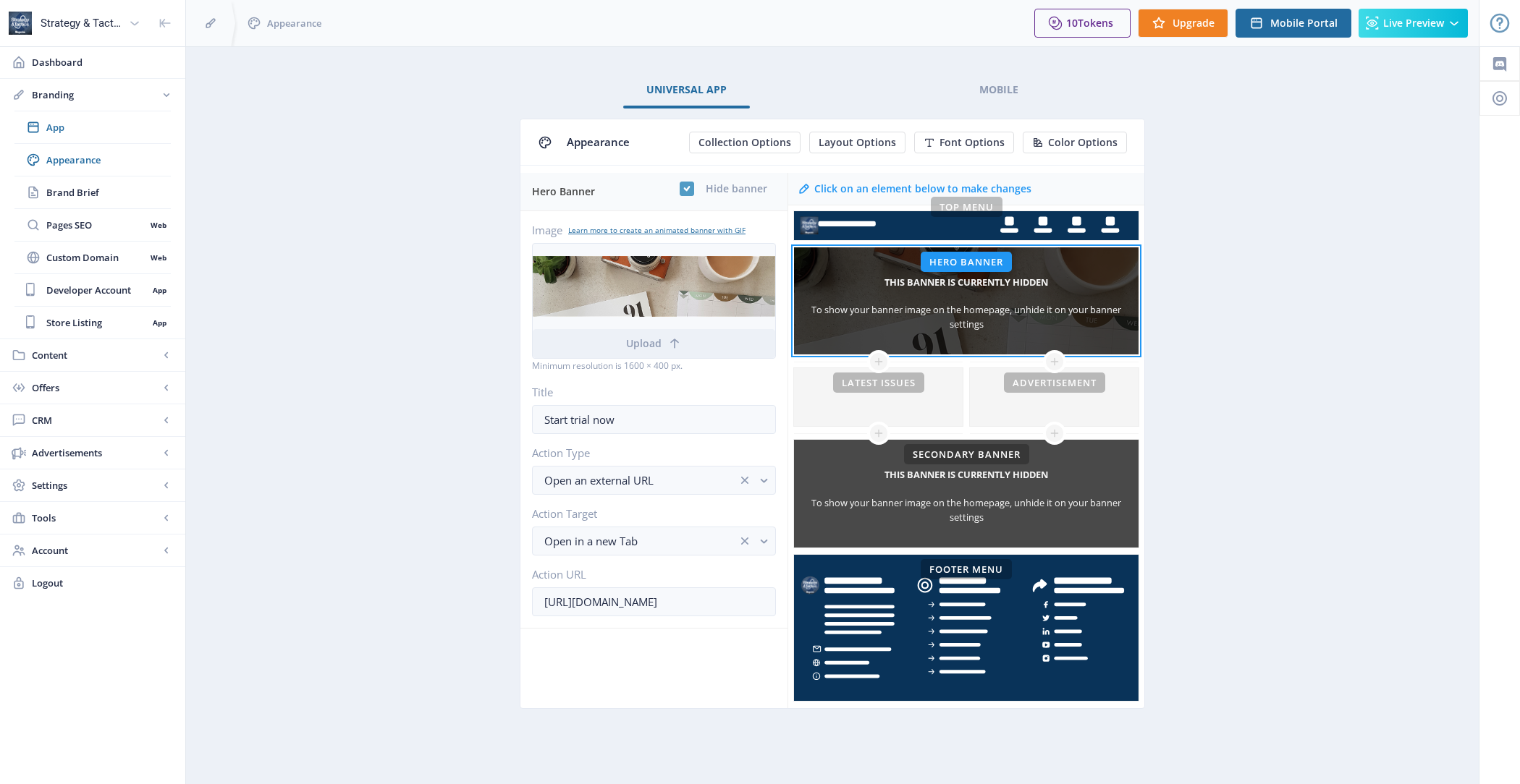
click at [693, 190] on span at bounding box center [686, 189] width 15 height 15
click at [680, 190] on input "checkbox" at bounding box center [679, 189] width 1 height 1
checkbox input "false"
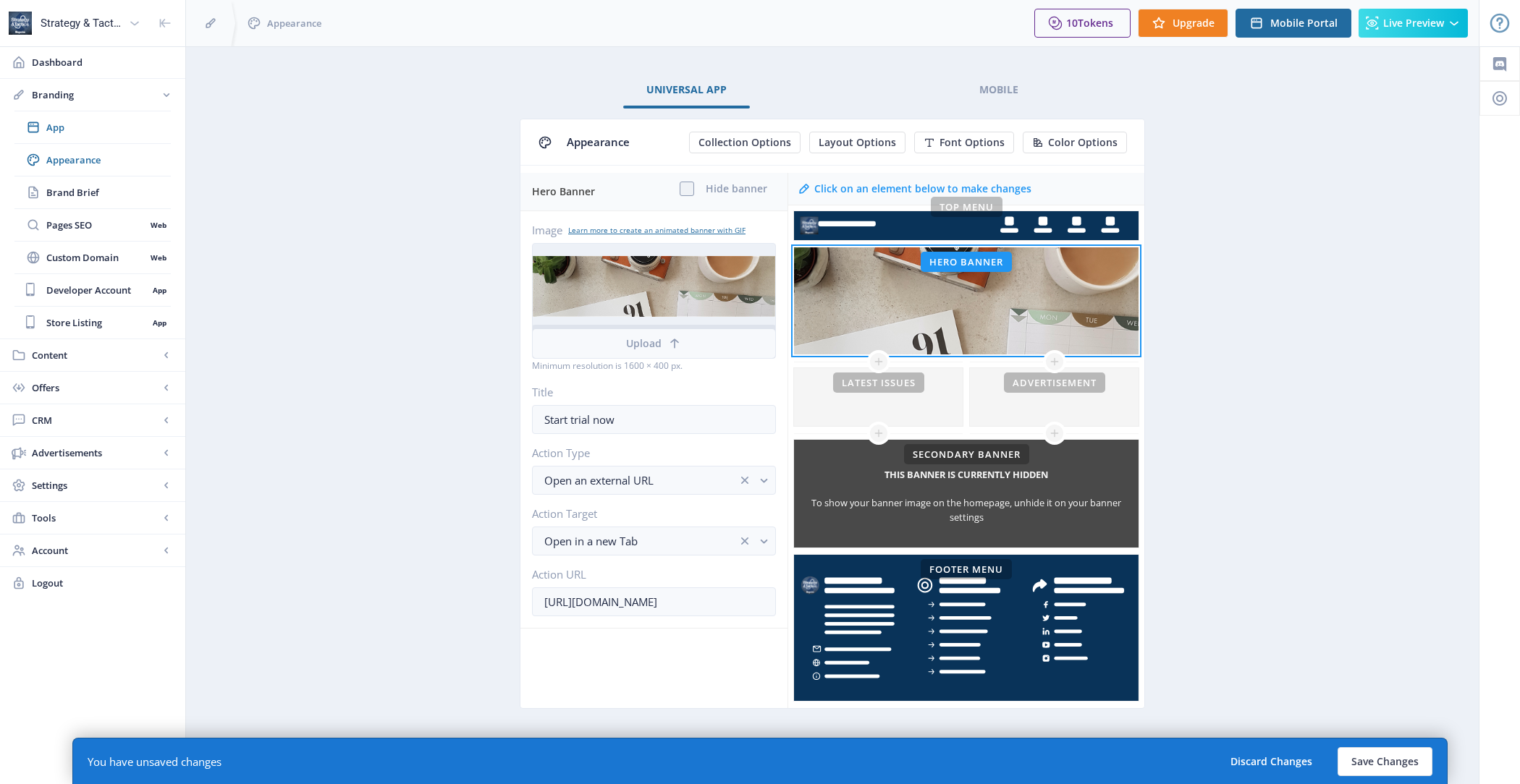
click at [671, 340] on icon at bounding box center [674, 343] width 9 height 10
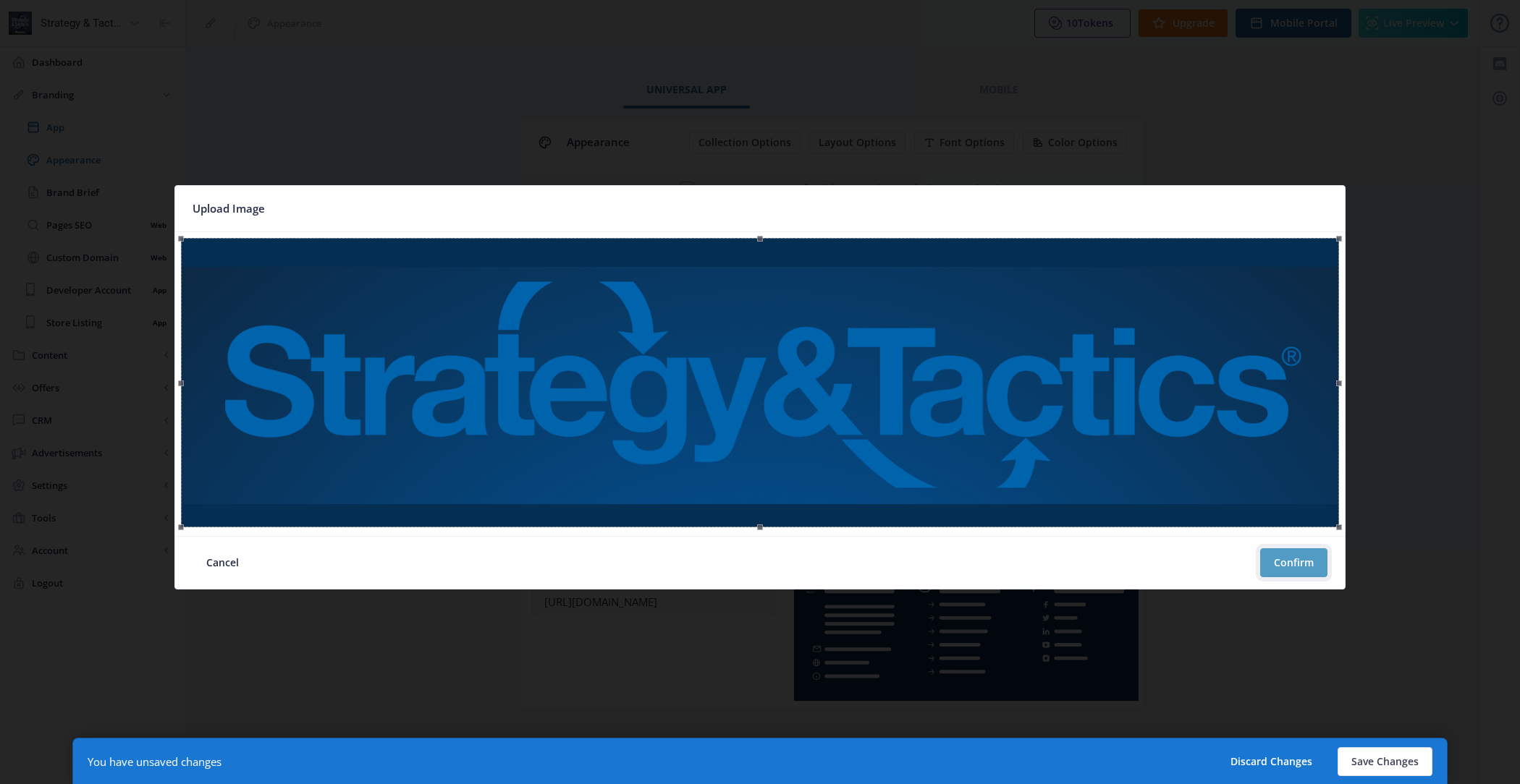
click at [1298, 560] on button "Confirm" at bounding box center [1293, 563] width 67 height 29
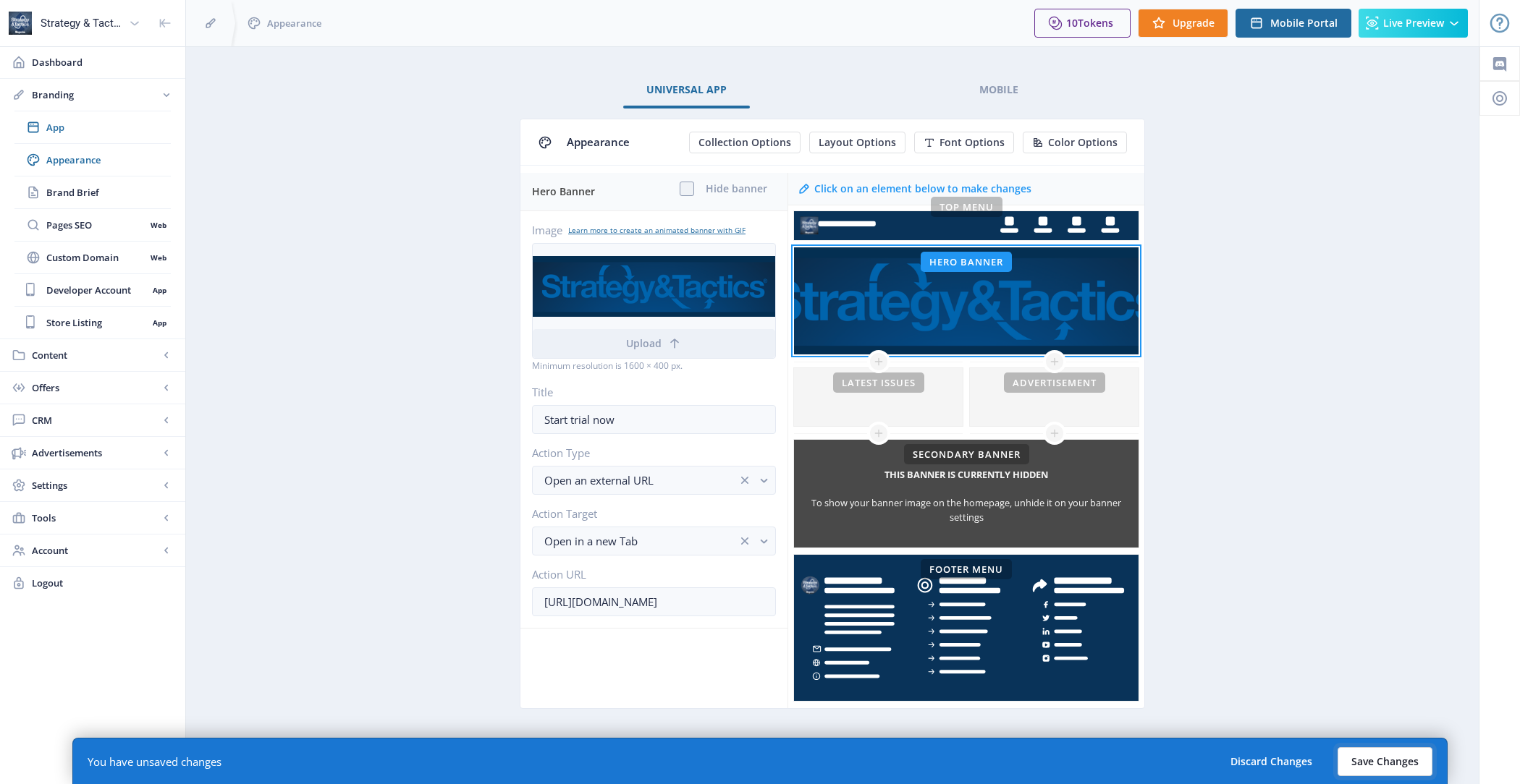
click at [1394, 764] on button "Save Changes" at bounding box center [1385, 762] width 94 height 29
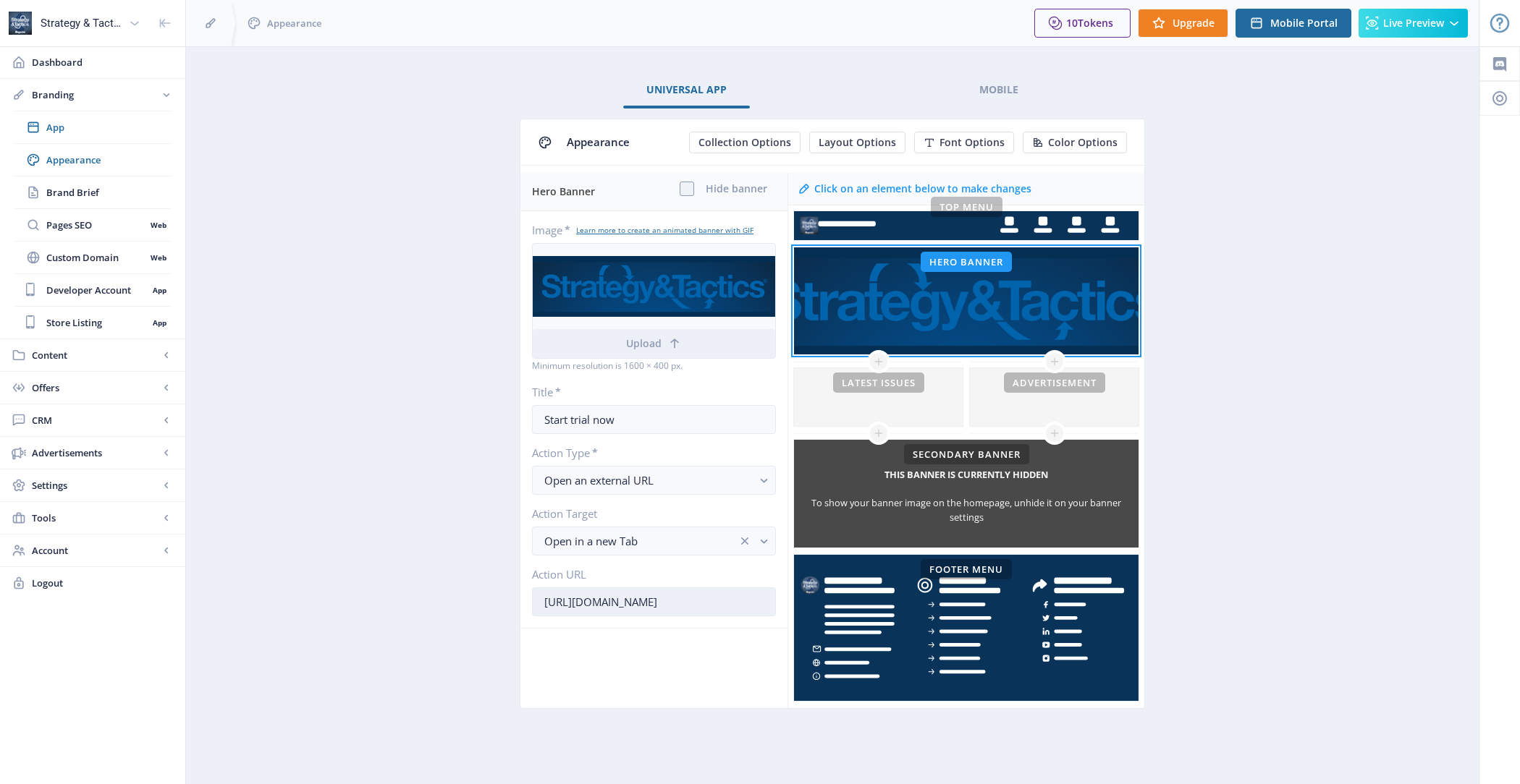
click at [680, 592] on input "https://www.magloft.com/" at bounding box center [654, 602] width 244 height 29
paste input "strategyandtacticspress.com/#stm"
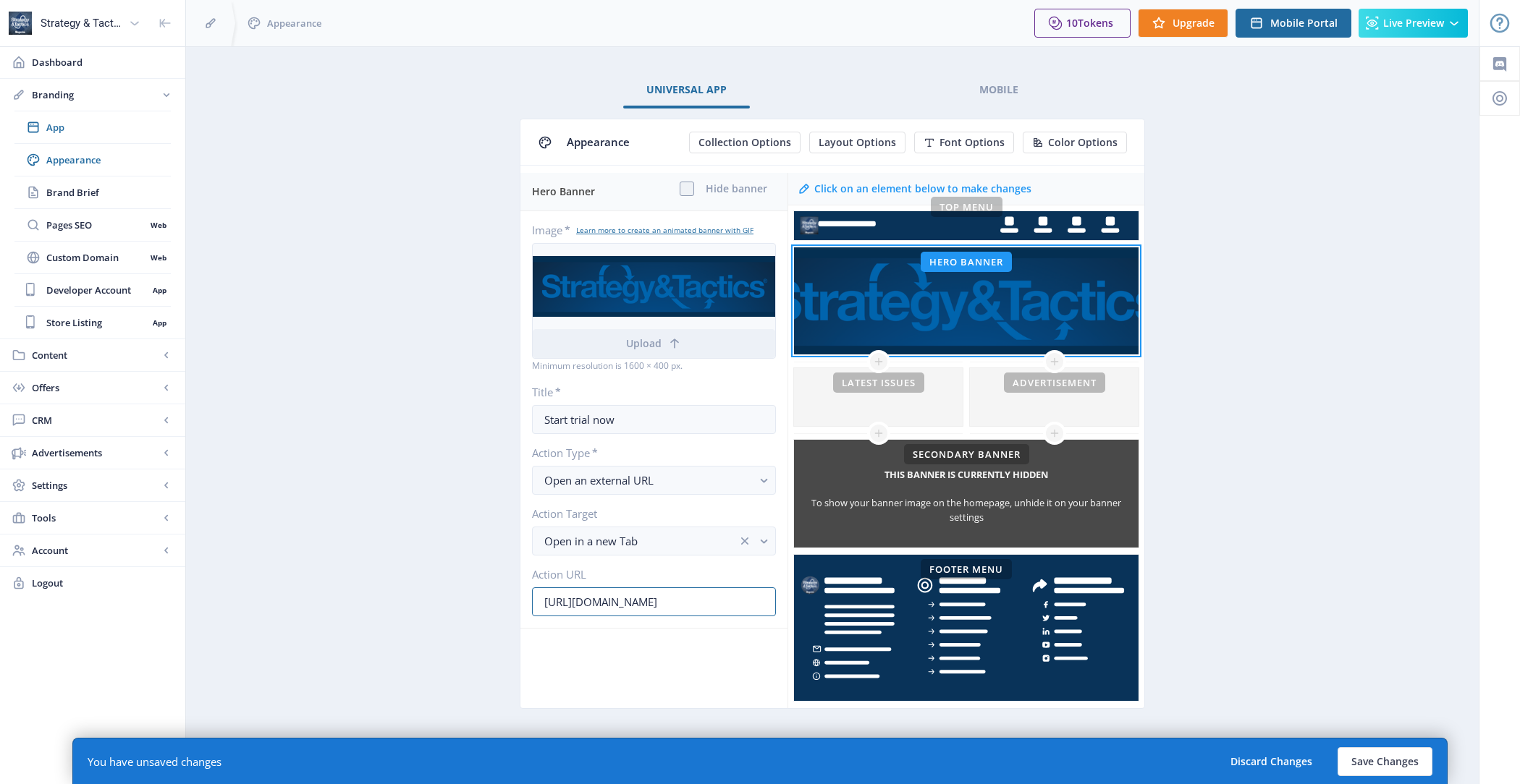
type input "https://strategyandtacticspress.com/#stm"
click at [1394, 746] on div "You have unsaved changes Discard Changes Save Changes" at bounding box center [759, 762] width 1375 height 47
click at [1394, 761] on button "Save Changes" at bounding box center [1385, 762] width 94 height 29
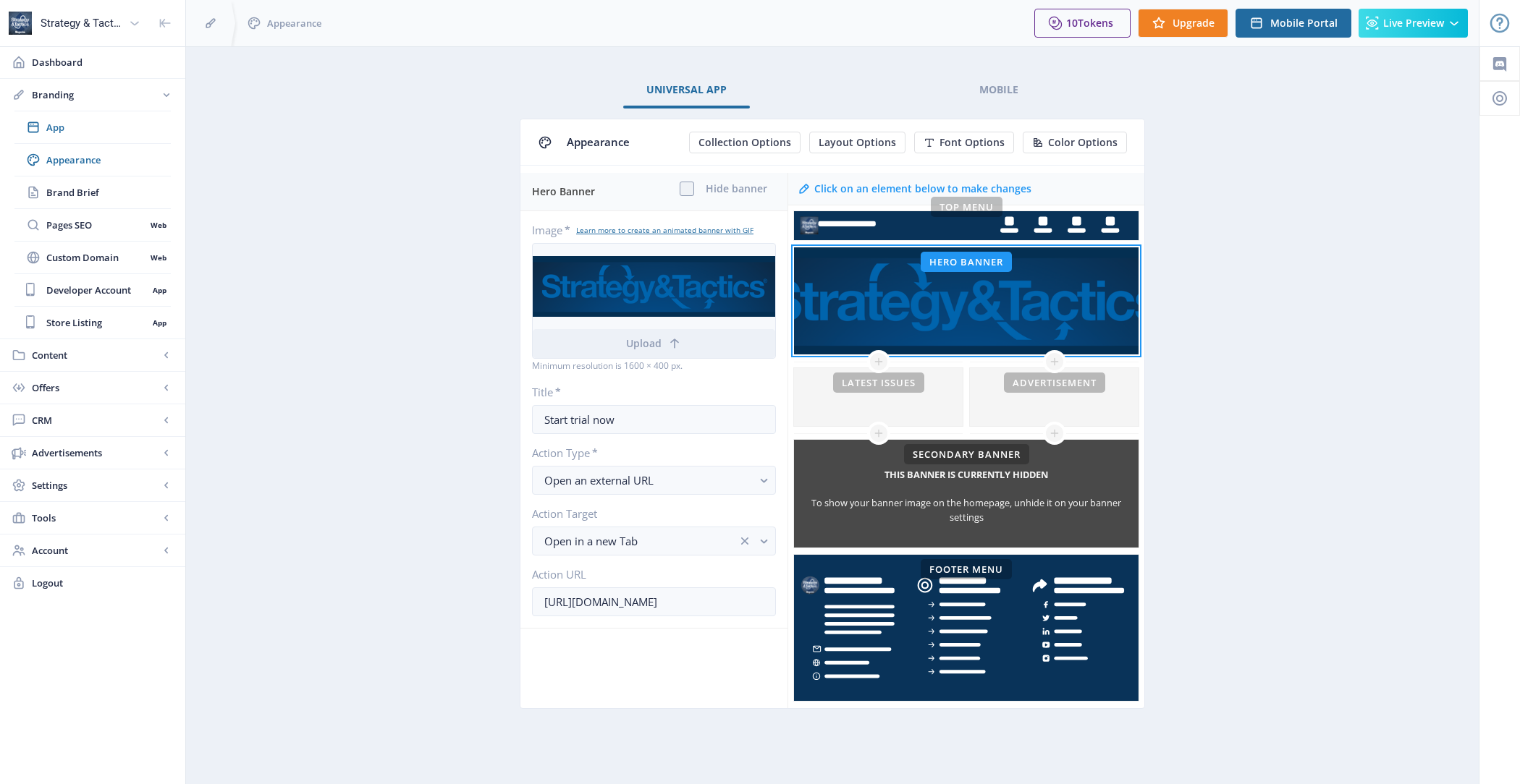
click at [430, 269] on app-branding-designer "Universal App Mobile Appearance Collection Options Layout Options Font Options …" at bounding box center [832, 407] width 1242 height 670
click at [1416, 29] on span "Live Preview" at bounding box center [1413, 23] width 60 height 12
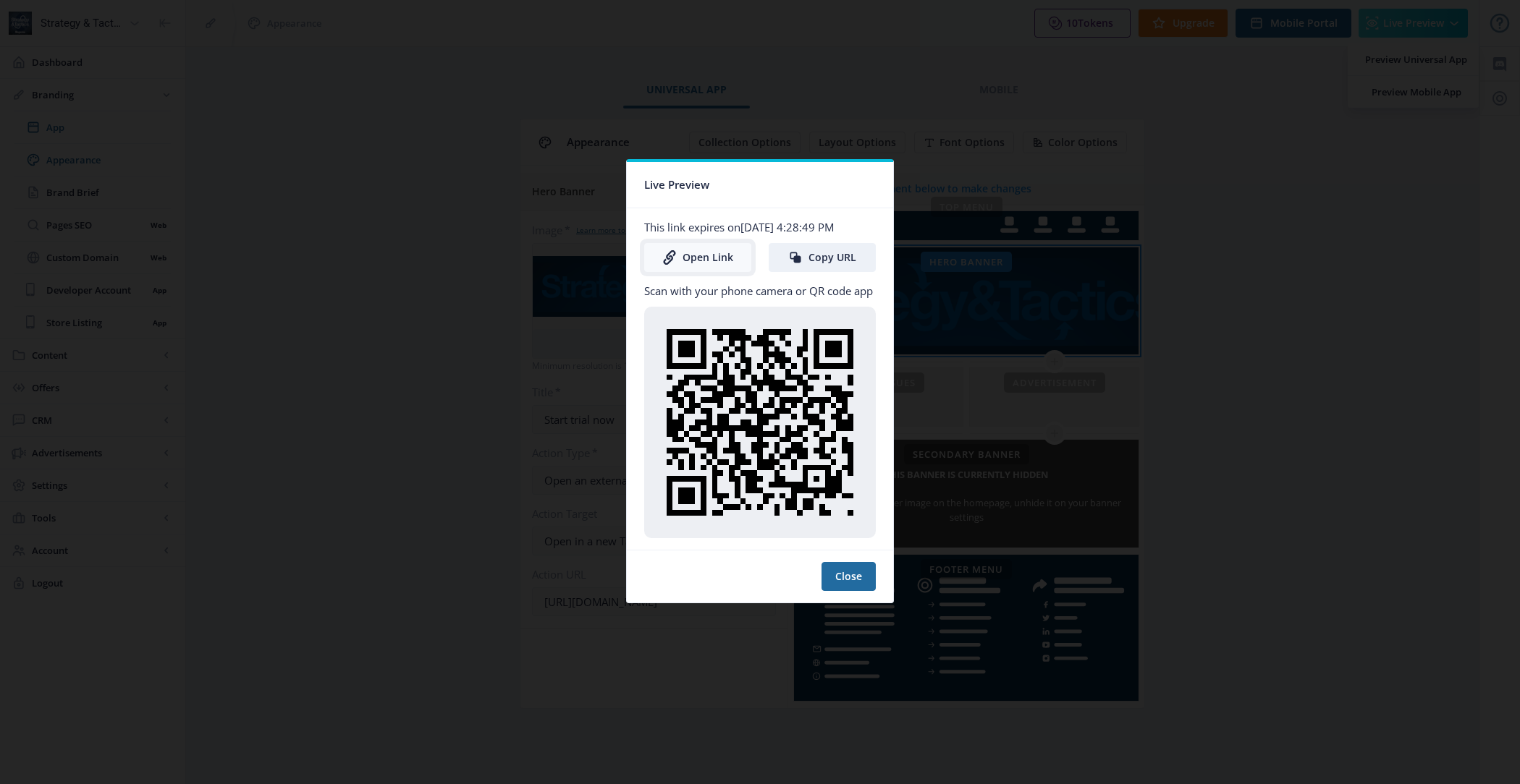
click at [719, 256] on link "Open Link" at bounding box center [698, 258] width 107 height 29
click at [857, 570] on button "Close" at bounding box center [849, 577] width 54 height 29
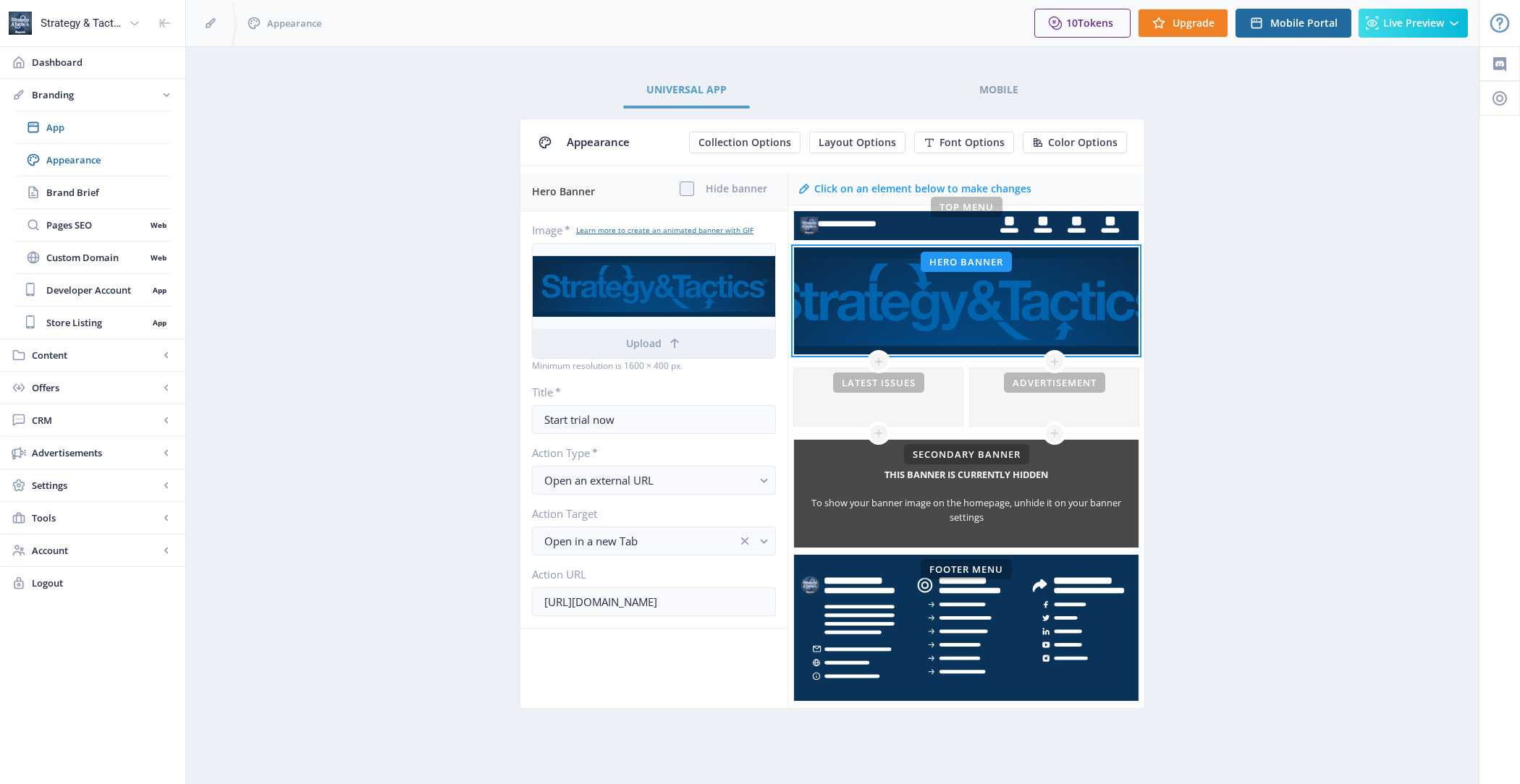
click at [694, 99] on link "Universal App" at bounding box center [686, 89] width 127 height 35
click at [60, 155] on span "Appearance" at bounding box center [109, 160] width 125 height 15
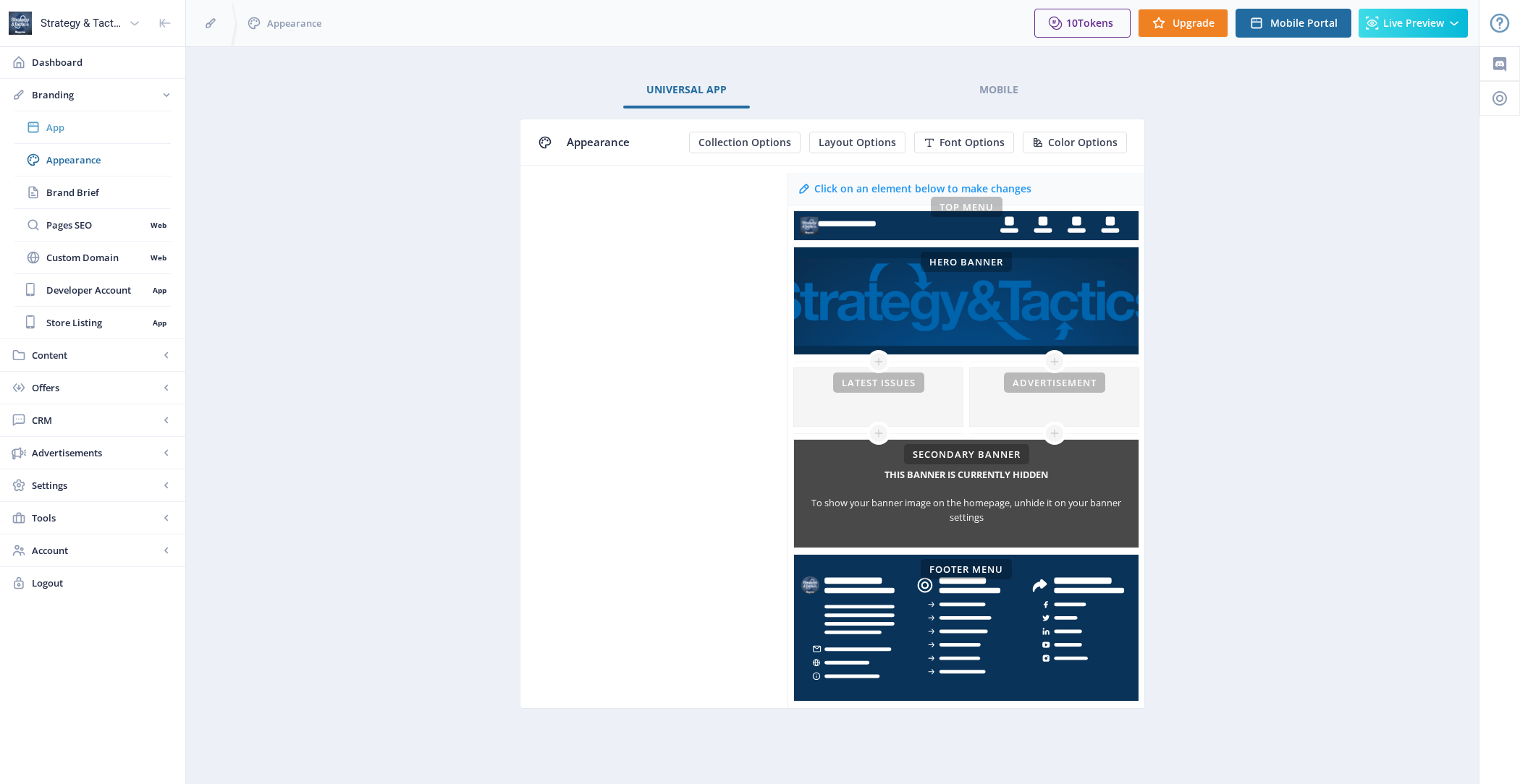
click at [69, 139] on link "App" at bounding box center [92, 127] width 157 height 32
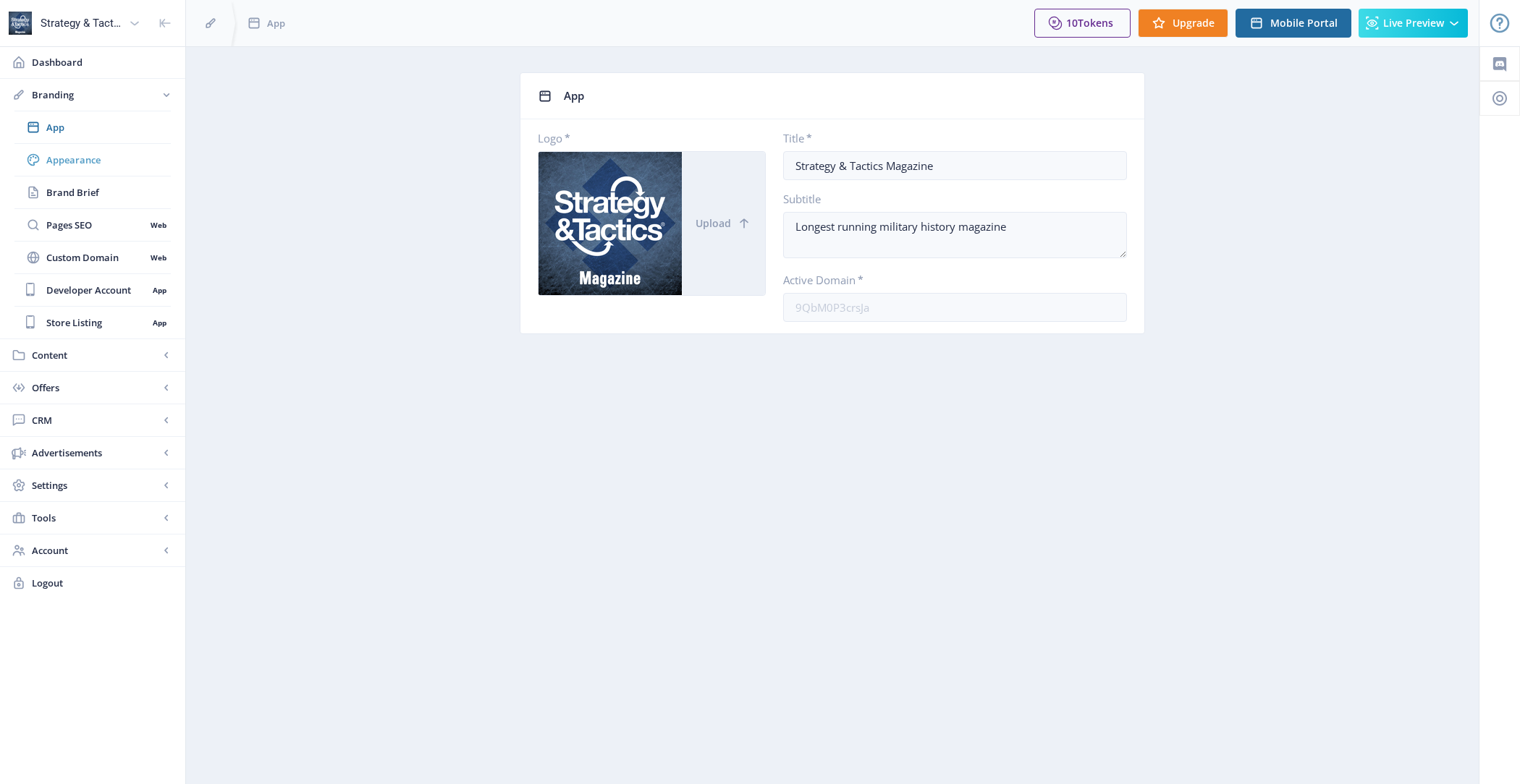
click at [81, 160] on span "Appearance" at bounding box center [109, 160] width 125 height 15
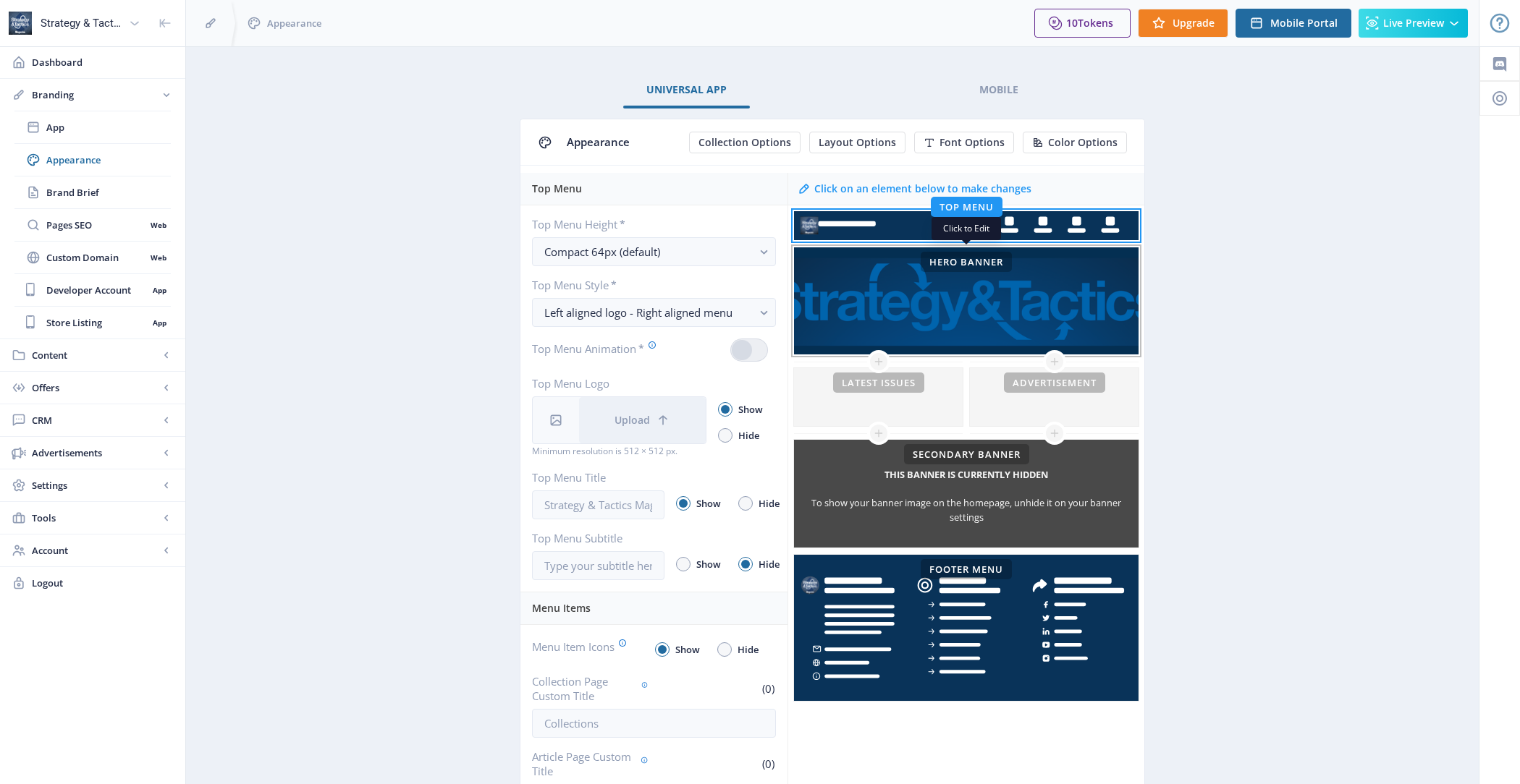
click at [872, 309] on div "This banner is currently hidden To show your banner image on the homepage, unhi…" at bounding box center [966, 301] width 344 height 108
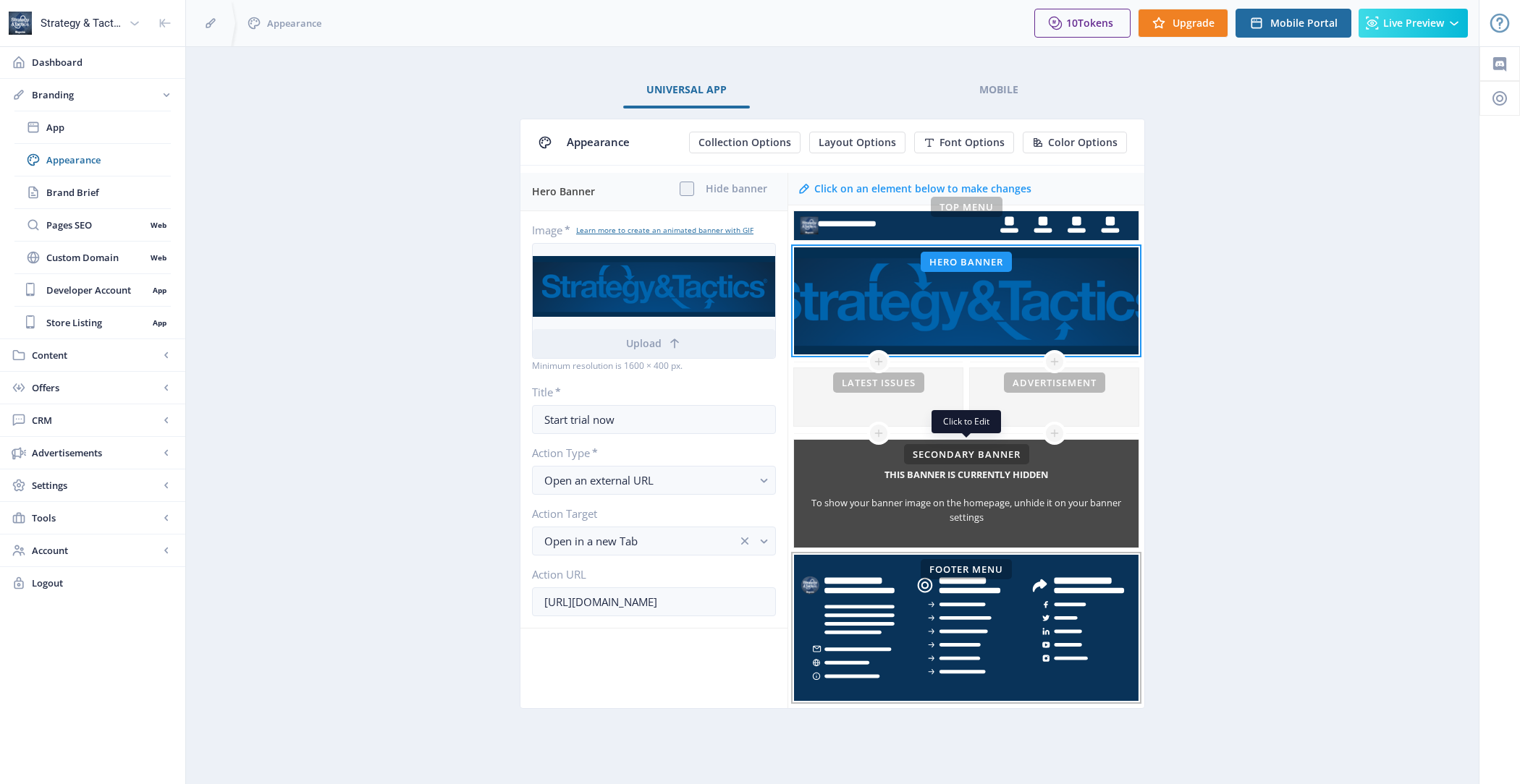
click at [890, 598] on rect at bounding box center [966, 628] width 344 height 146
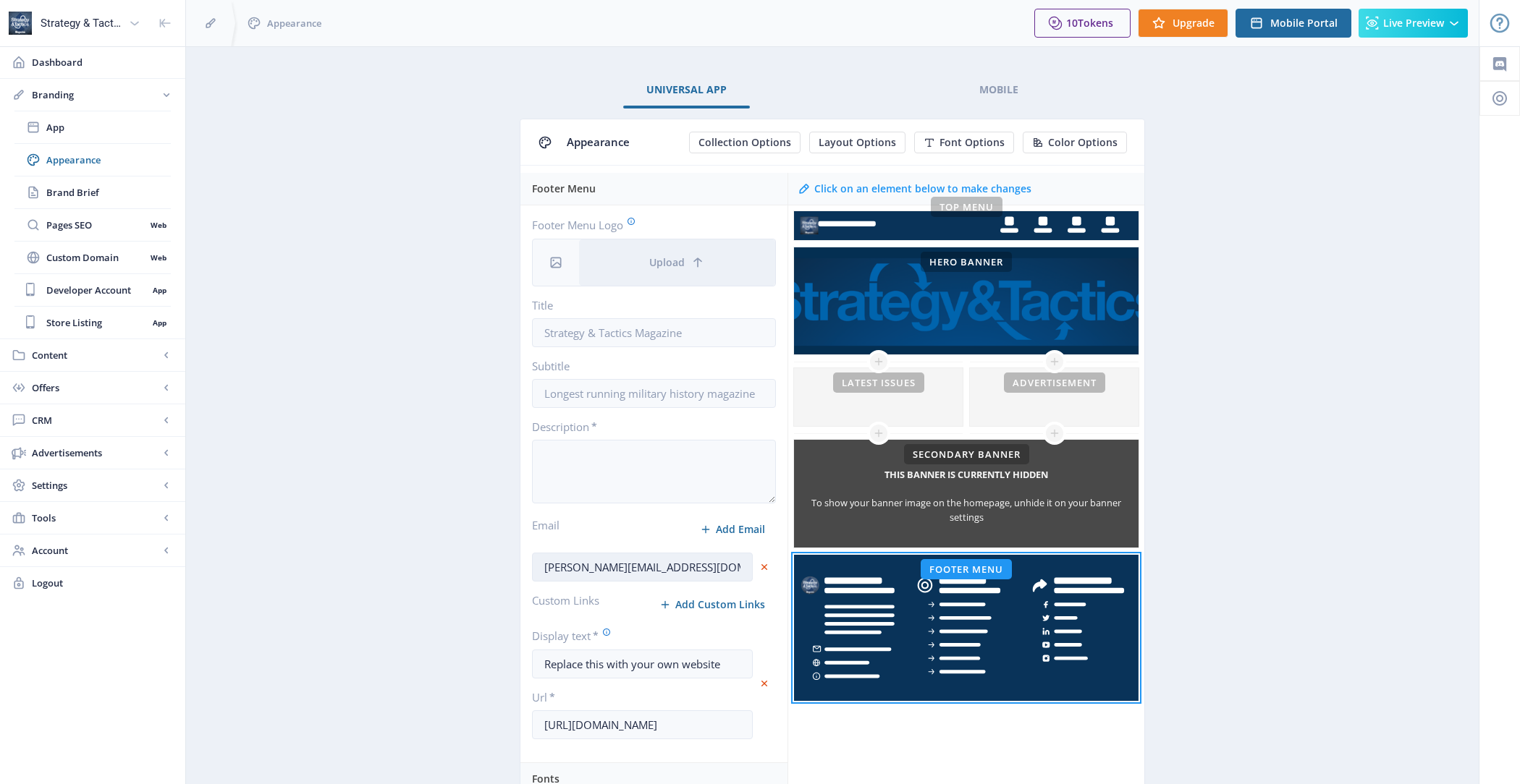
scroll to position [1, 0]
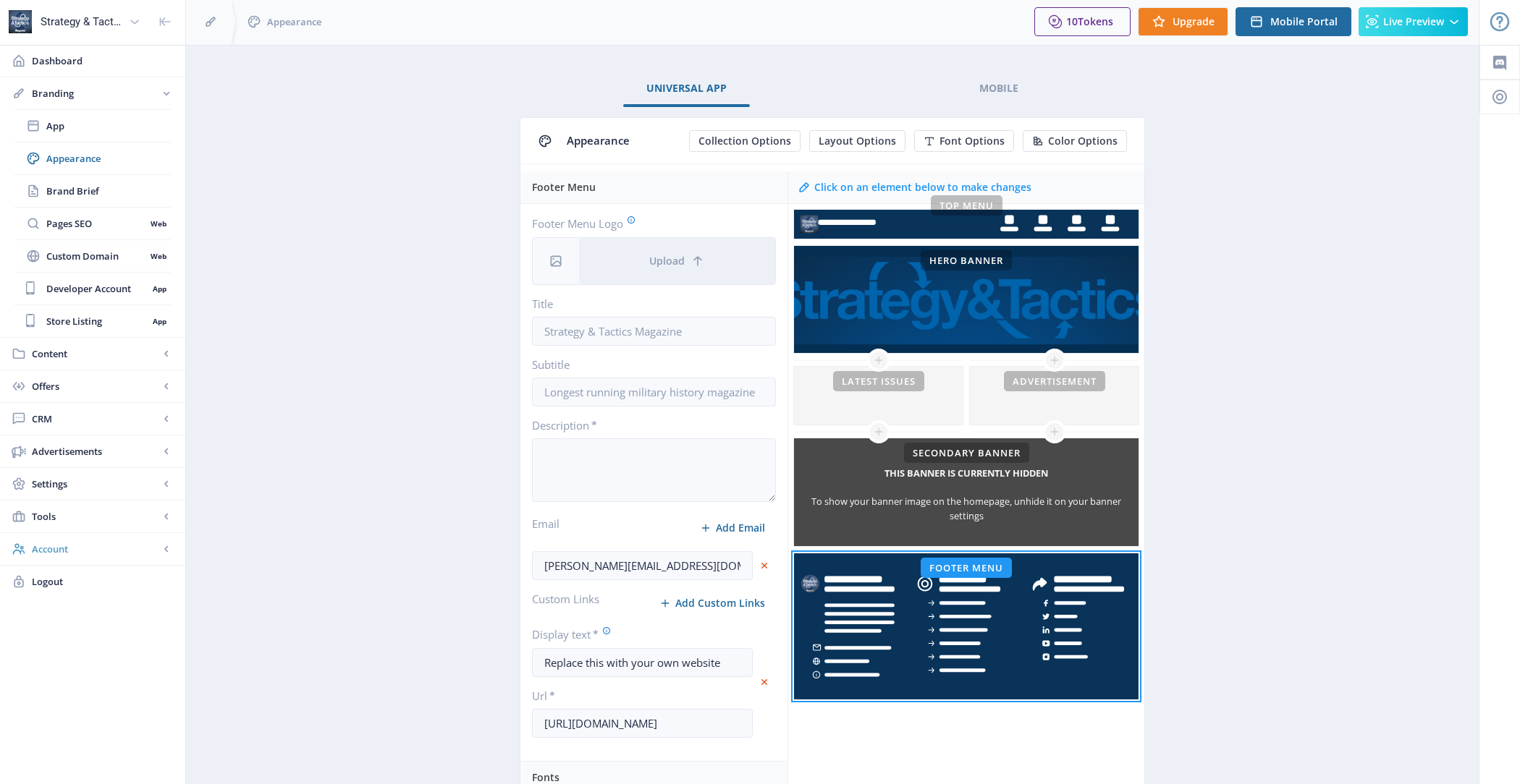
click at [128, 542] on span "Account" at bounding box center [95, 549] width 127 height 15
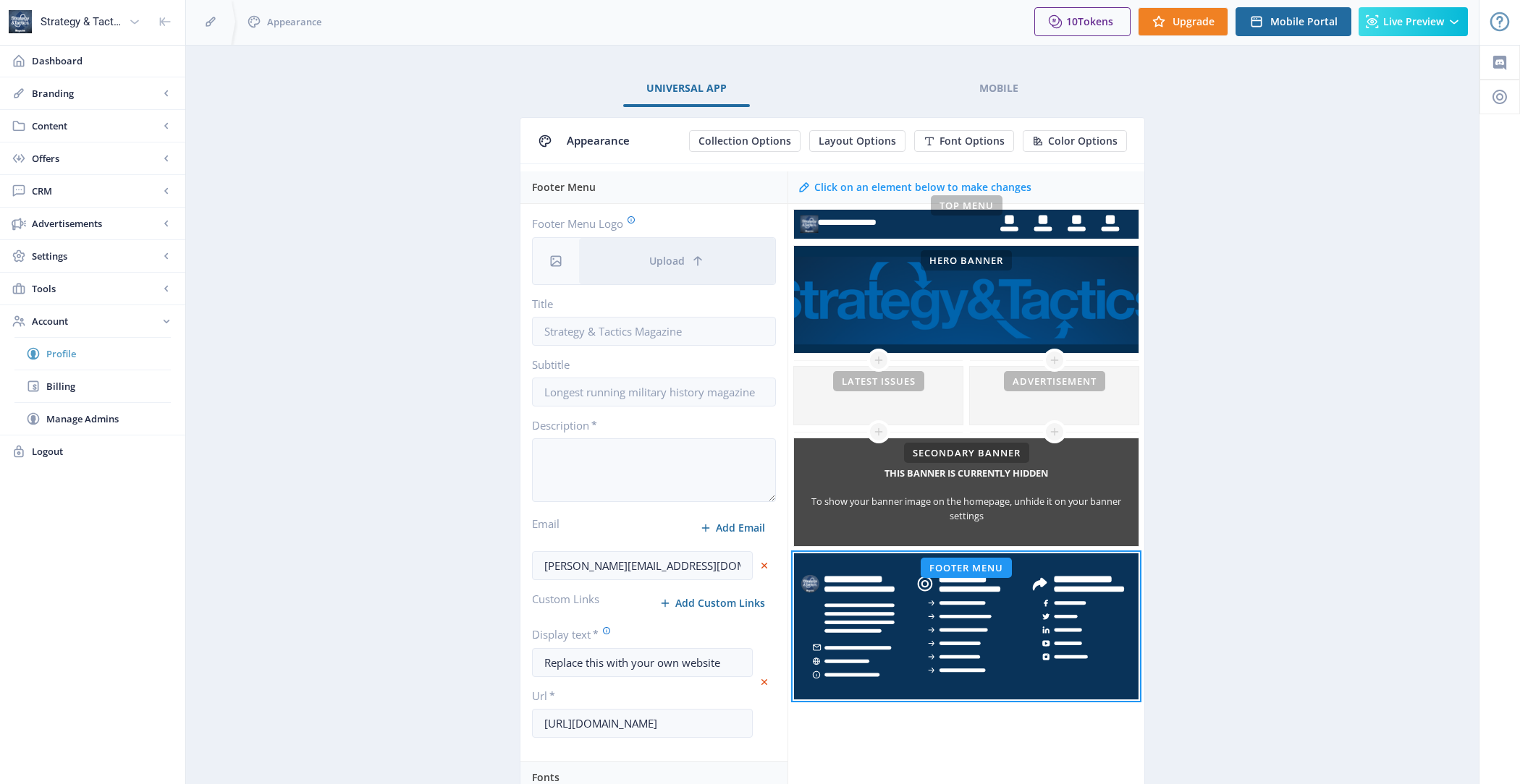
click at [101, 351] on span "Profile" at bounding box center [109, 353] width 125 height 15
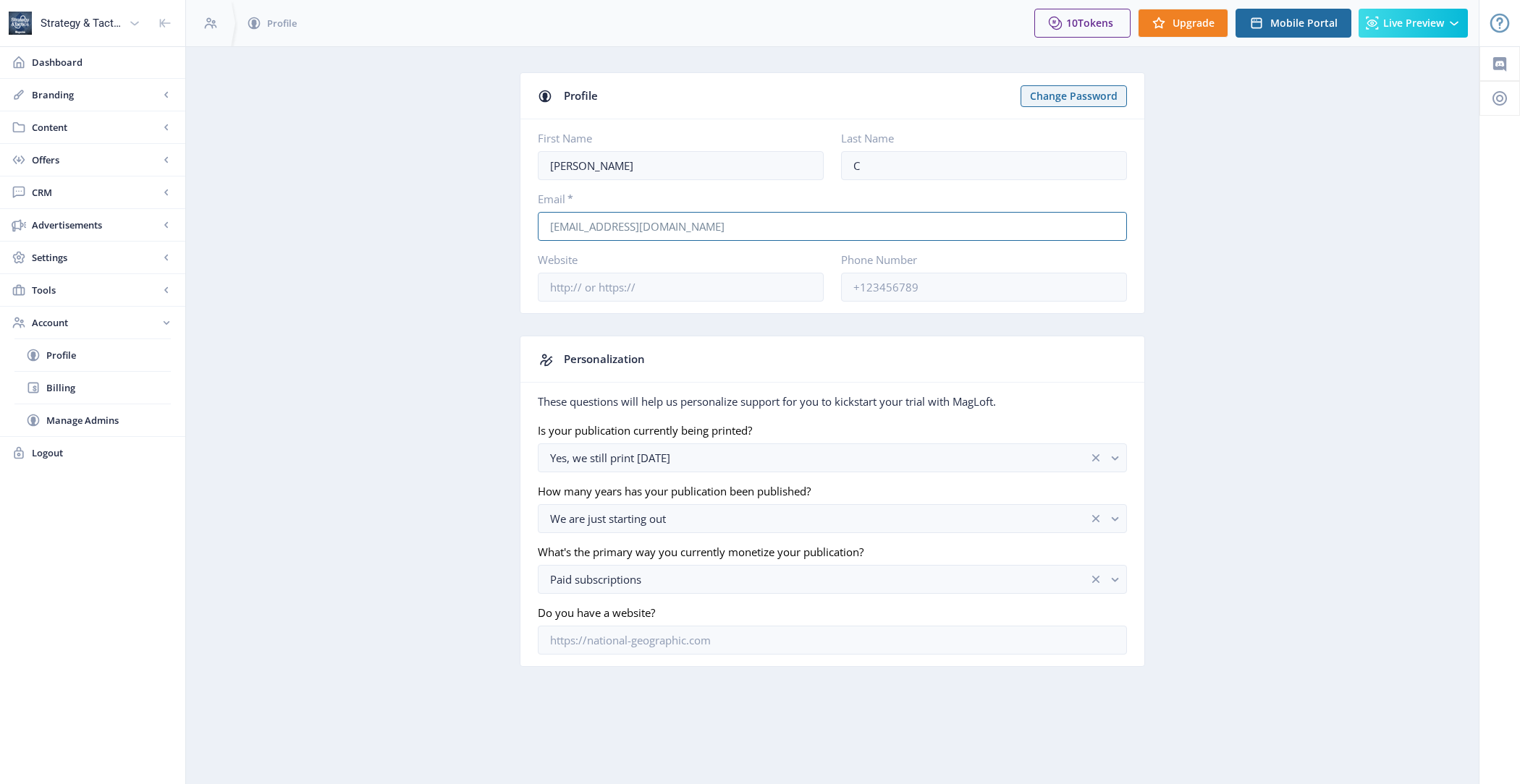
drag, startPoint x: 790, startPoint y: 233, endPoint x: 475, endPoint y: 199, distance: 316.8
click at [475, 199] on app-account-profile "Profile Change Password First Name Chris Last Name C Email * prodassistant@stra…" at bounding box center [832, 380] width 1242 height 617
click at [86, 97] on span "Branding" at bounding box center [95, 94] width 127 height 15
click at [101, 158] on span "Appearance" at bounding box center [109, 160] width 125 height 15
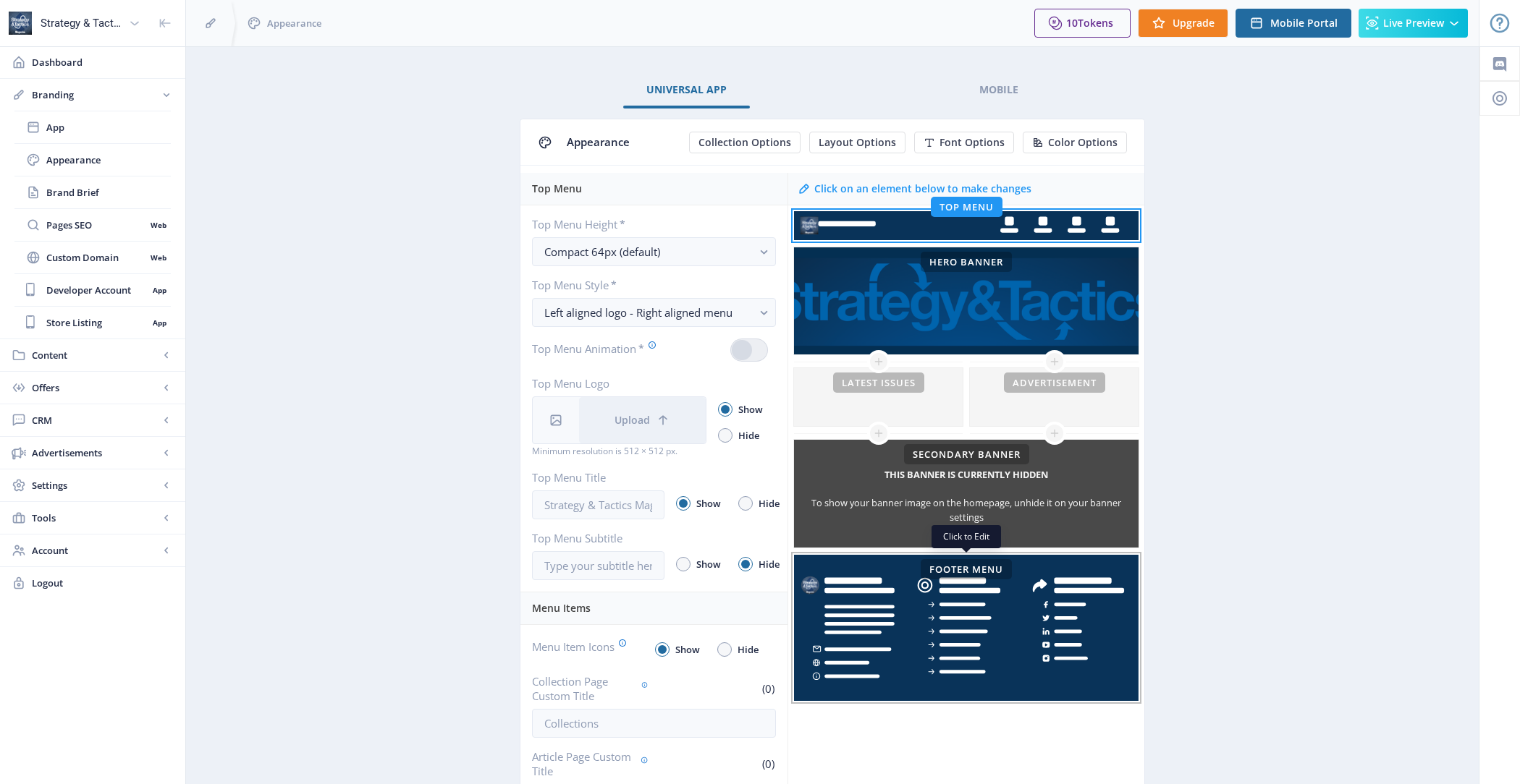
click at [852, 609] on rect at bounding box center [966, 628] width 344 height 146
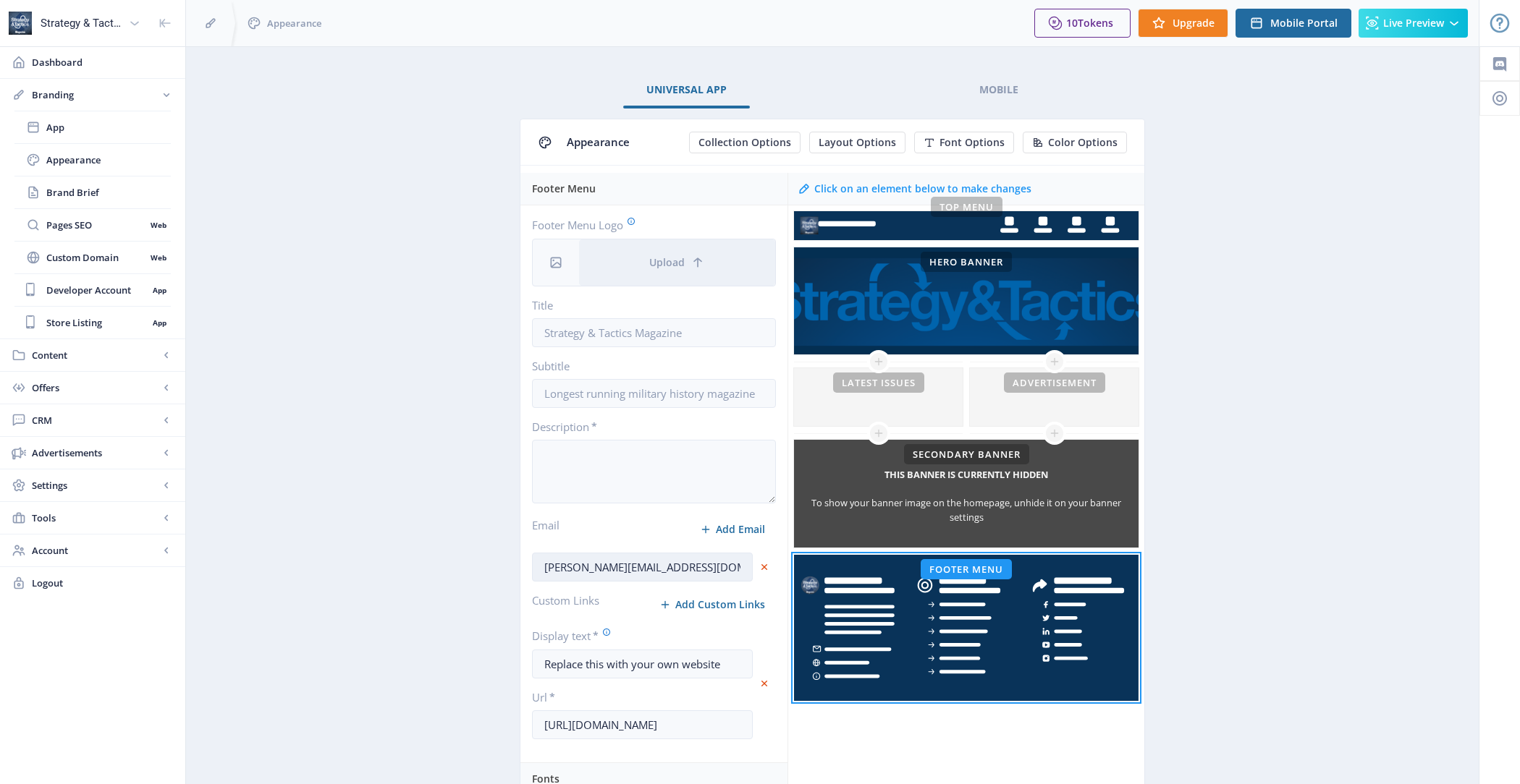
click at [657, 561] on input "nick@nickmartin.com" at bounding box center [642, 567] width 221 height 29
paste input "prodassistant@strategyandtacticspress"
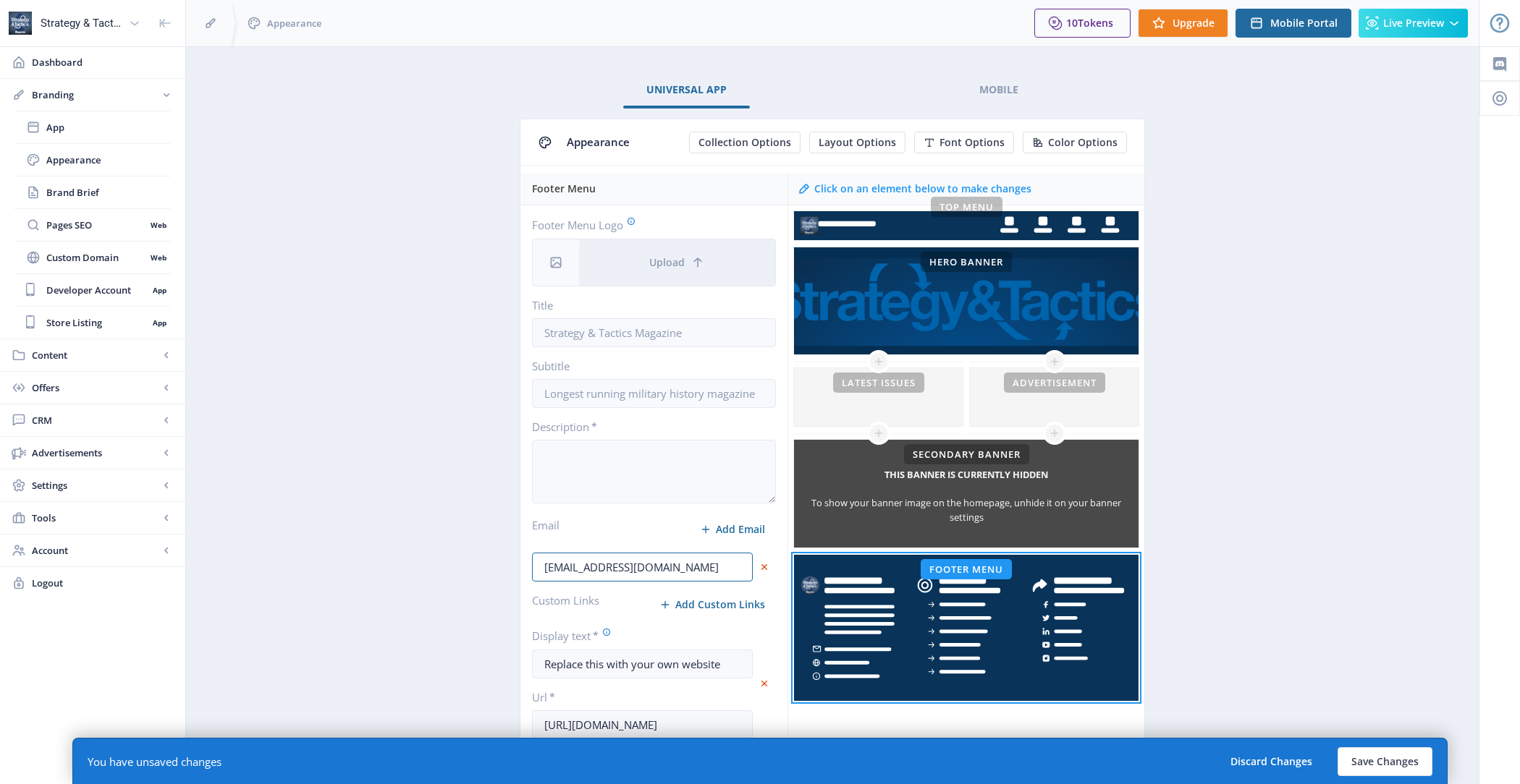
type input "prodassistant@strategyandtacticspress.com"
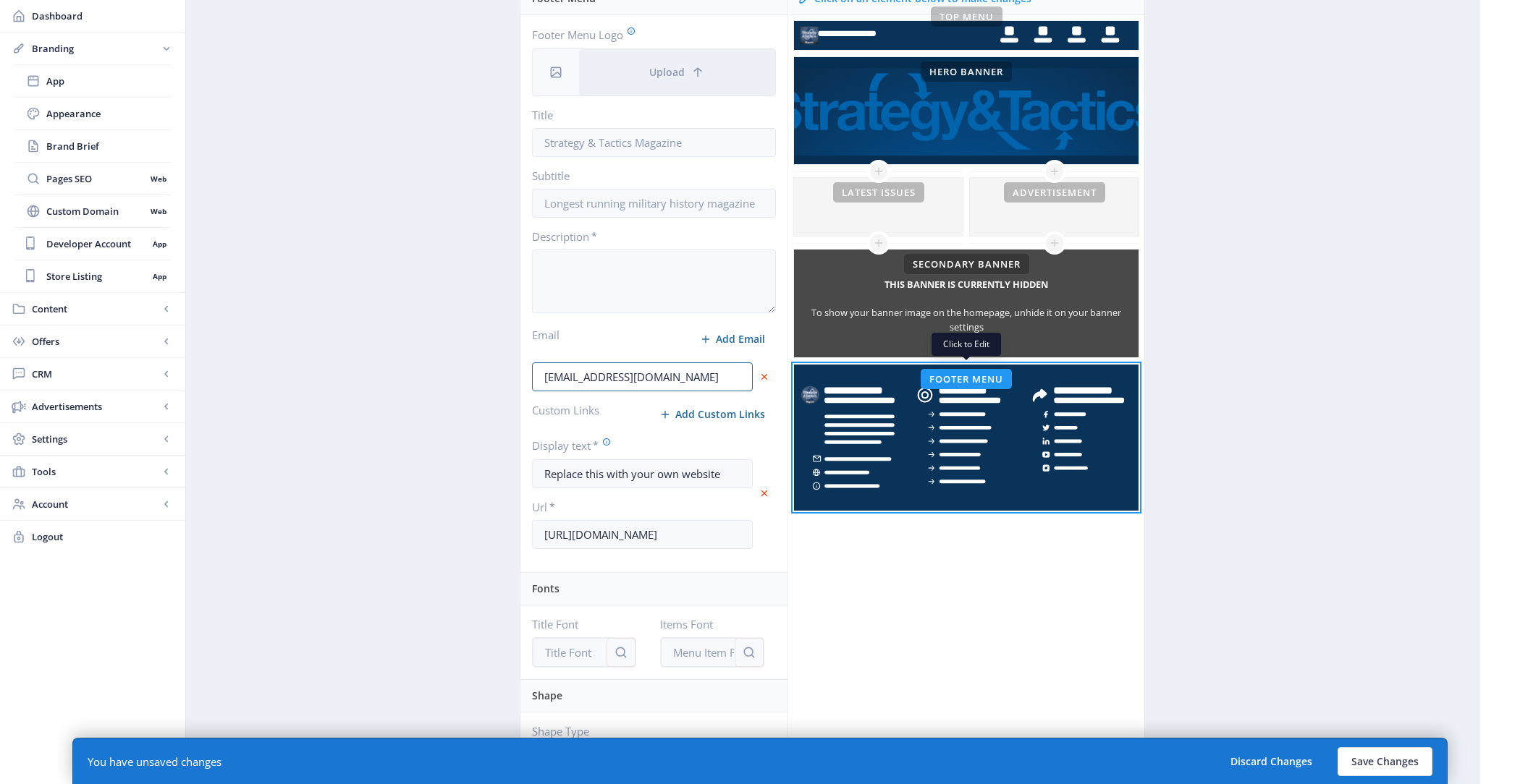
scroll to position [190, 0]
click at [888, 445] on rect at bounding box center [966, 439] width 344 height 146
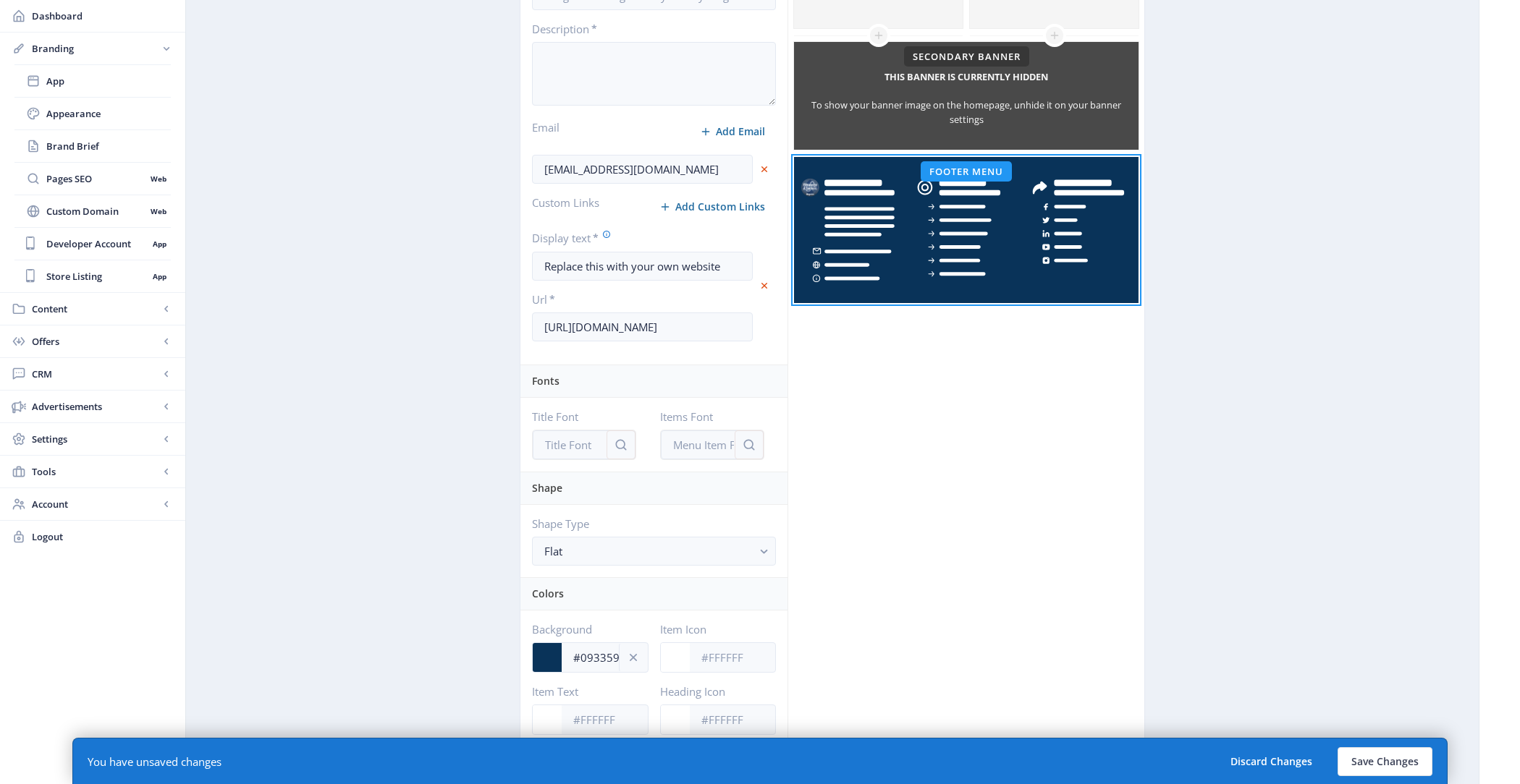
scroll to position [385, 0]
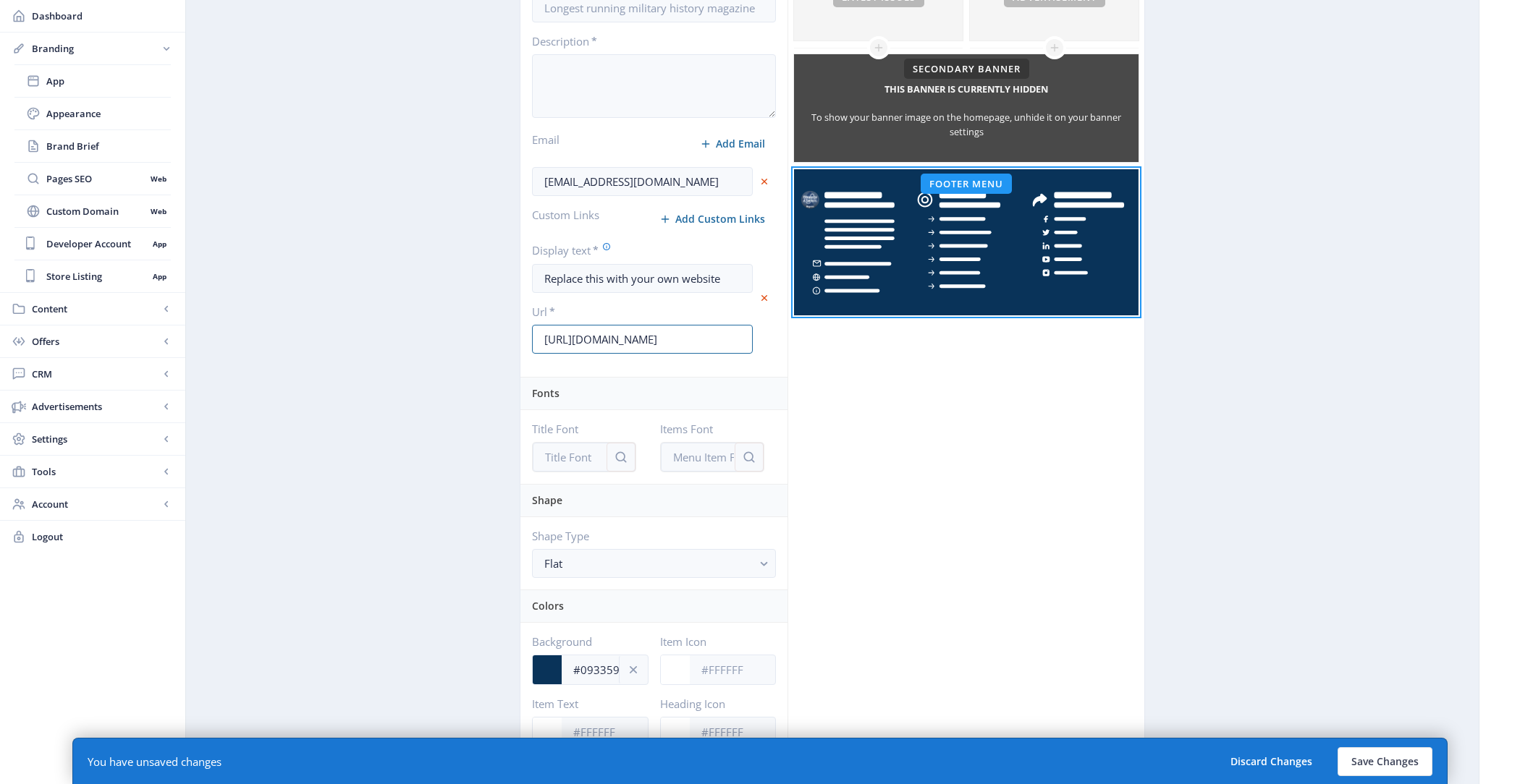
drag, startPoint x: 696, startPoint y: 339, endPoint x: 488, endPoint y: 339, distance: 208.0
click at [488, 339] on app-branding-designer "Universal App Mobile Appearance Collection Options Layout Options Font Options …" at bounding box center [832, 528] width 1242 height 1684
paste input "strategyandtacticspress"
type input "https://strategyandtacticspress.com/"
drag, startPoint x: 725, startPoint y: 269, endPoint x: 473, endPoint y: 268, distance: 252.0
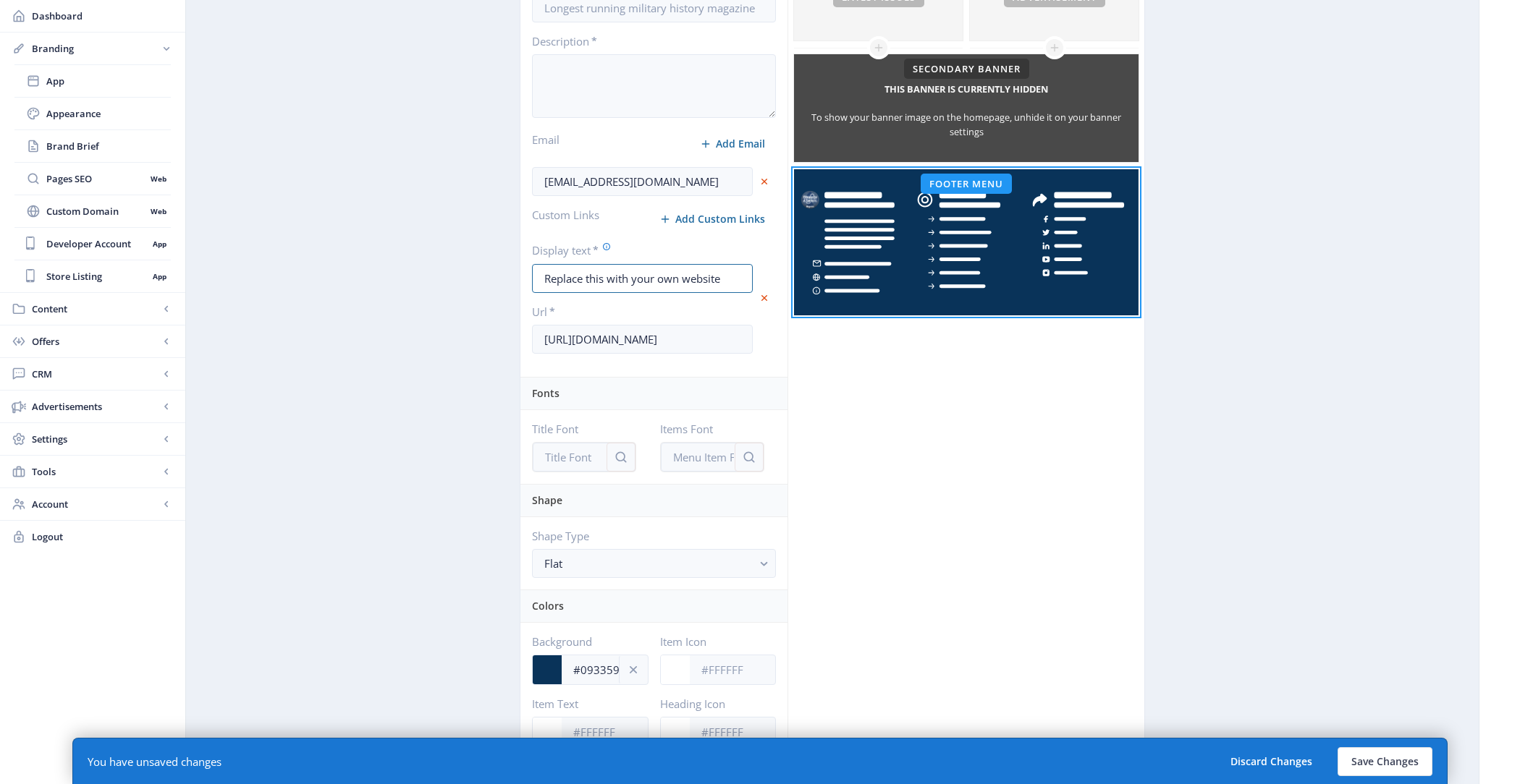
click at [473, 268] on app-branding-designer "Universal App Mobile Appearance Collection Options Layout Options Font Options …" at bounding box center [832, 528] width 1242 height 1684
paste input "https://strategyandtacticspress.com/"
drag, startPoint x: 580, startPoint y: 274, endPoint x: 456, endPoint y: 274, distance: 124.0
click at [456, 274] on app-branding-designer "Universal App Mobile Appearance Collection Options Layout Options Font Options …" at bounding box center [832, 528] width 1242 height 1684
type input "strategyandtacticspress.com"
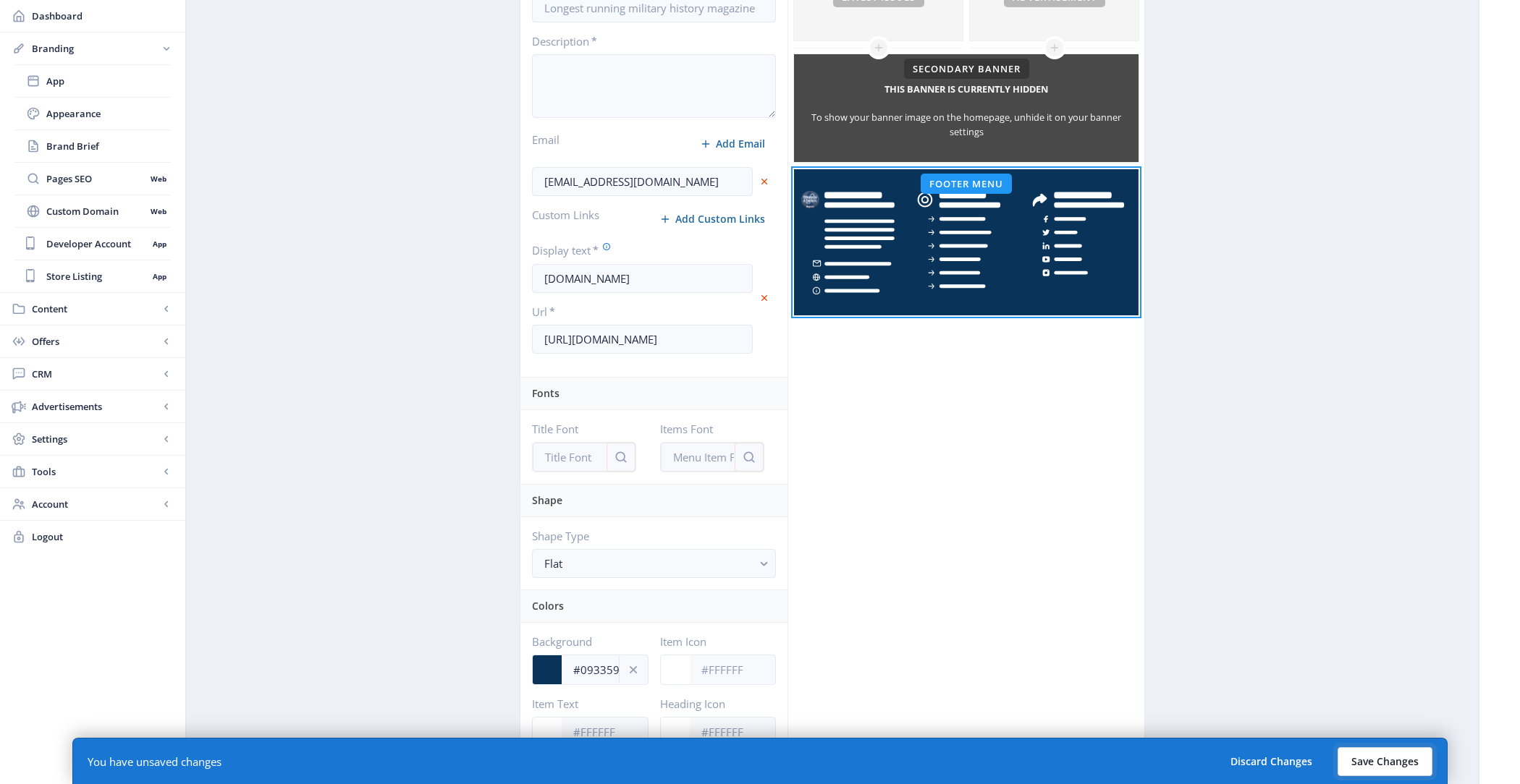
click at [1366, 761] on button "Save Changes" at bounding box center [1385, 762] width 94 height 29
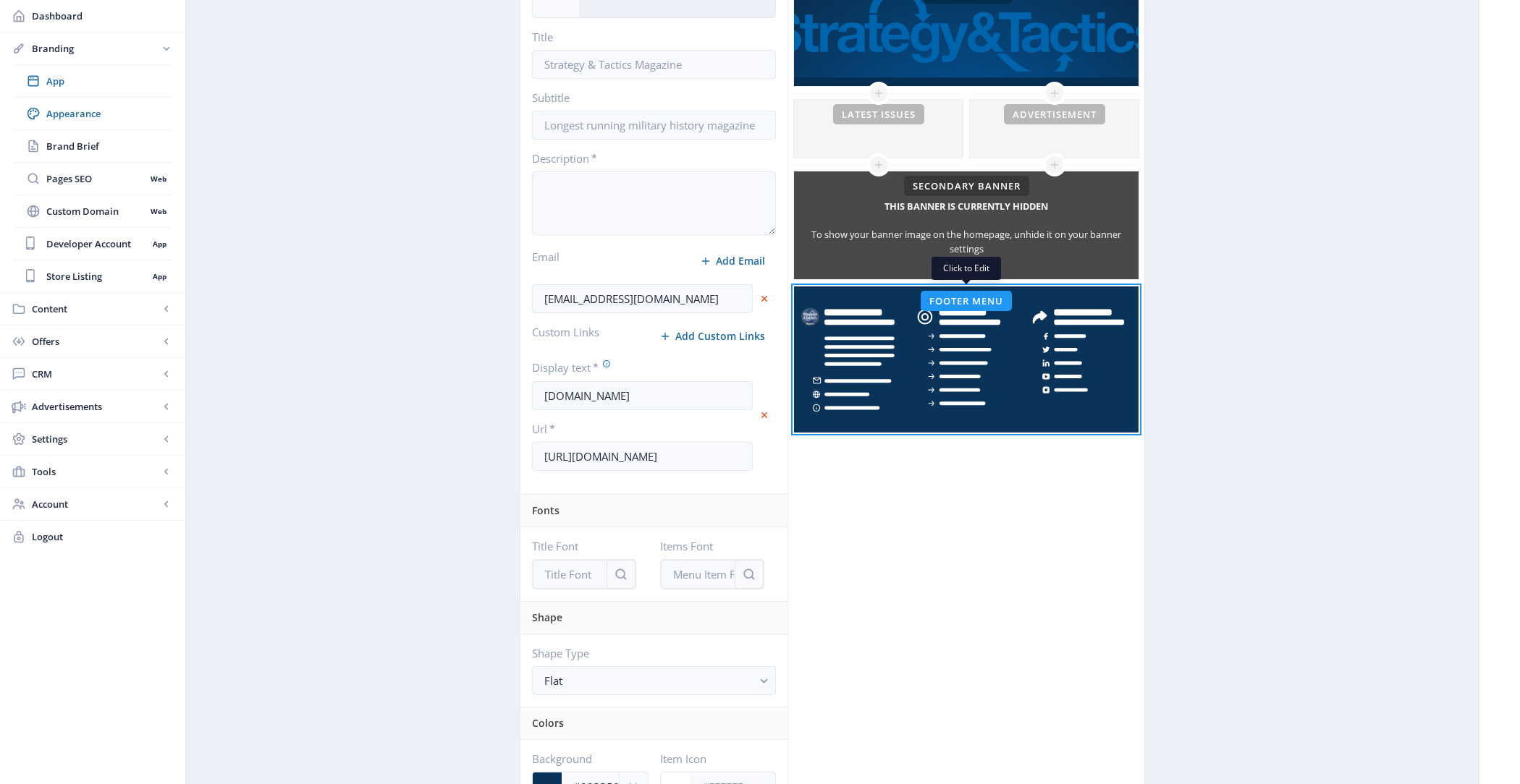
scroll to position [0, 0]
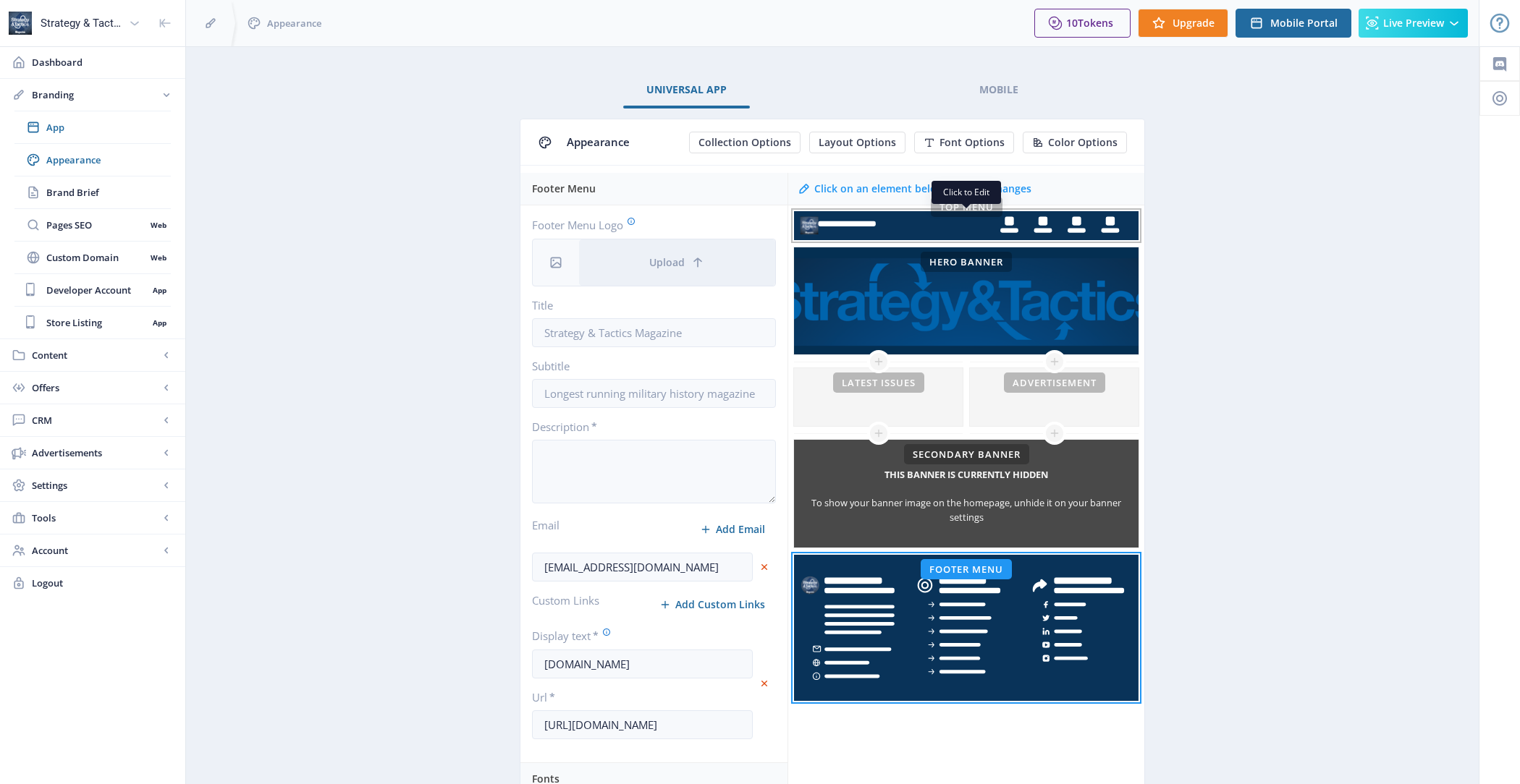
click at [906, 220] on rect at bounding box center [966, 226] width 344 height 29
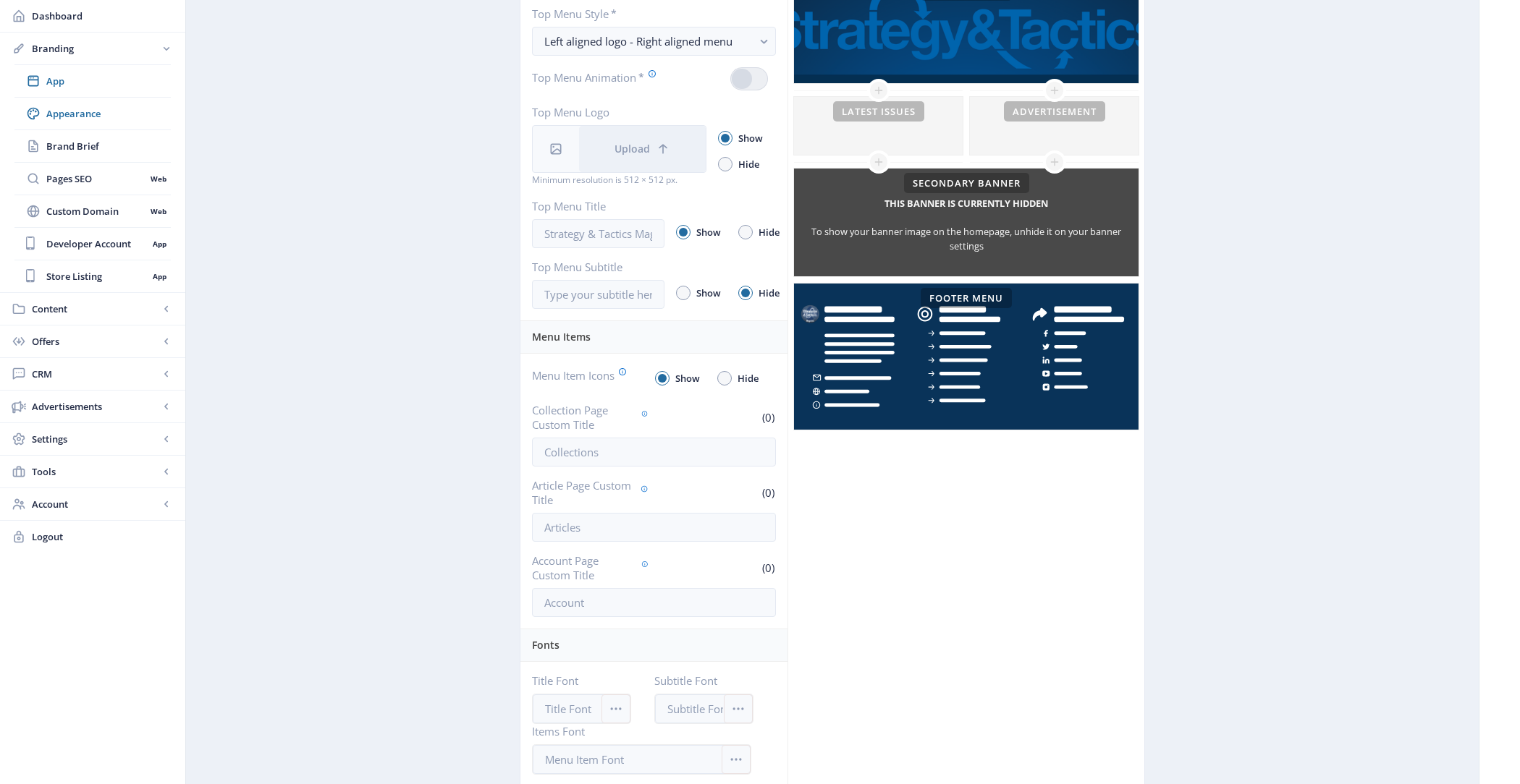
scroll to position [496, 0]
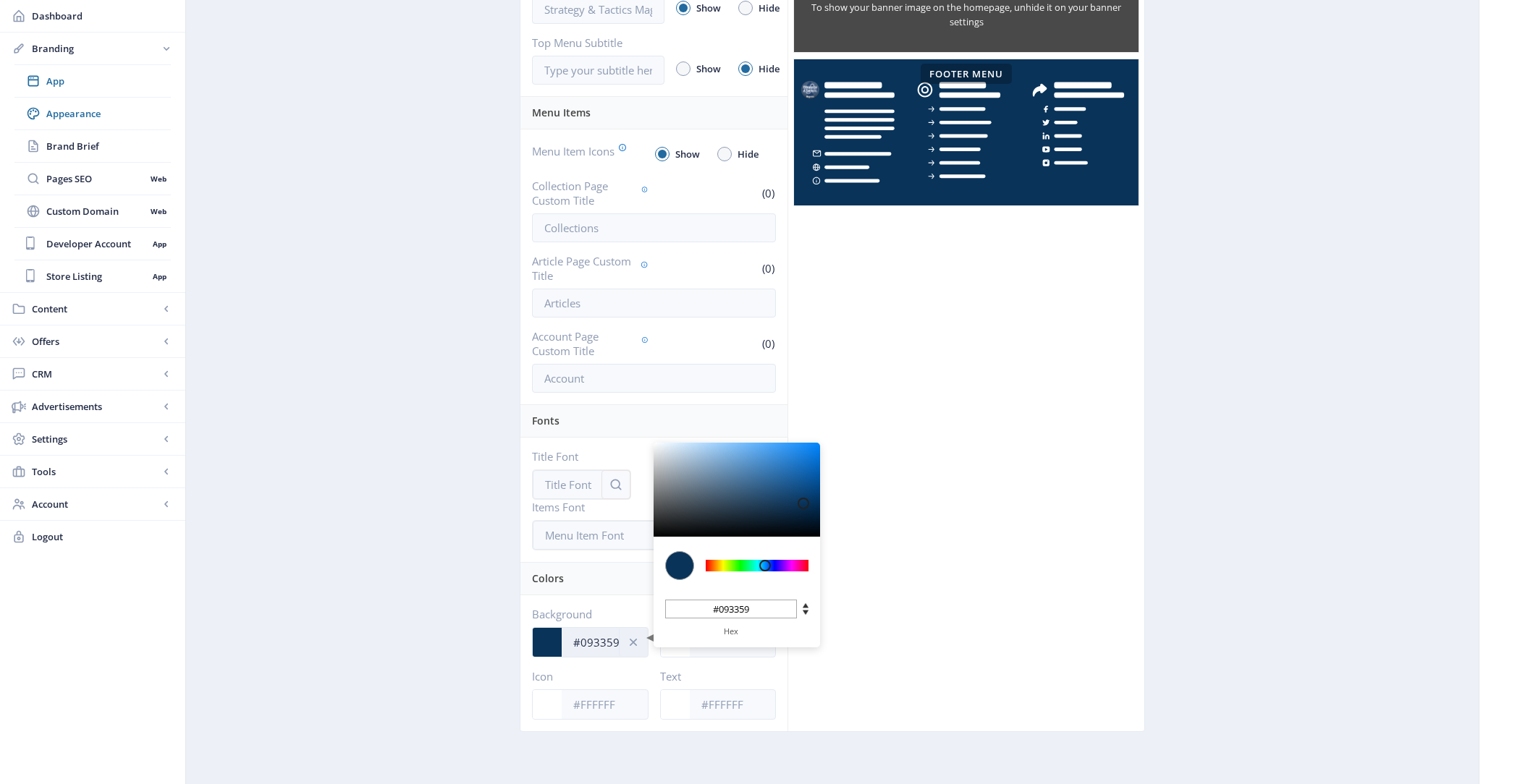
click at [609, 628] on input "#093359" at bounding box center [604, 642] width 87 height 27
paste input "2F3342"
type input "#2F3342"
type input "#2f3342"
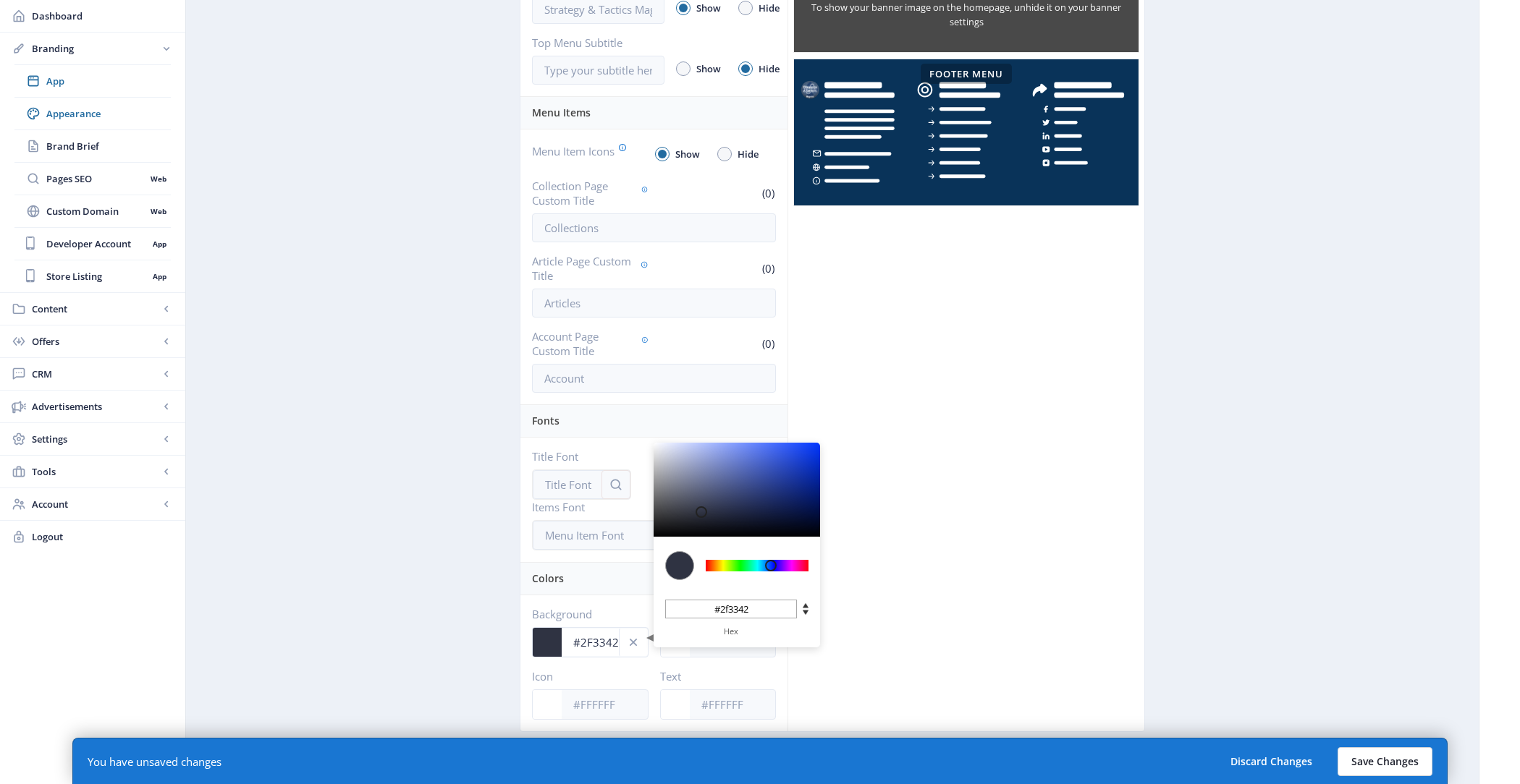
type input "#2F3342"
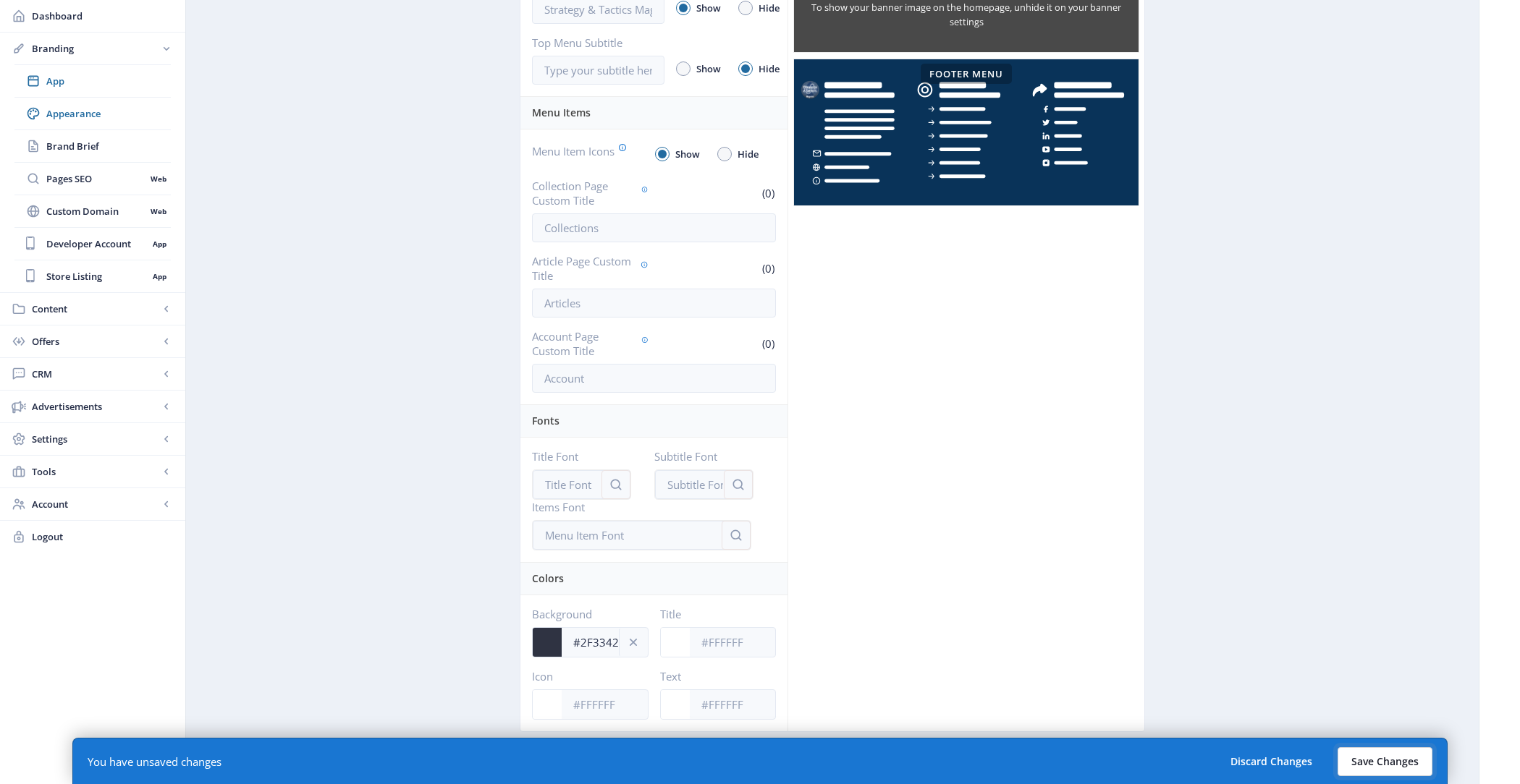
click at [1387, 753] on button "Save Changes" at bounding box center [1385, 762] width 94 height 29
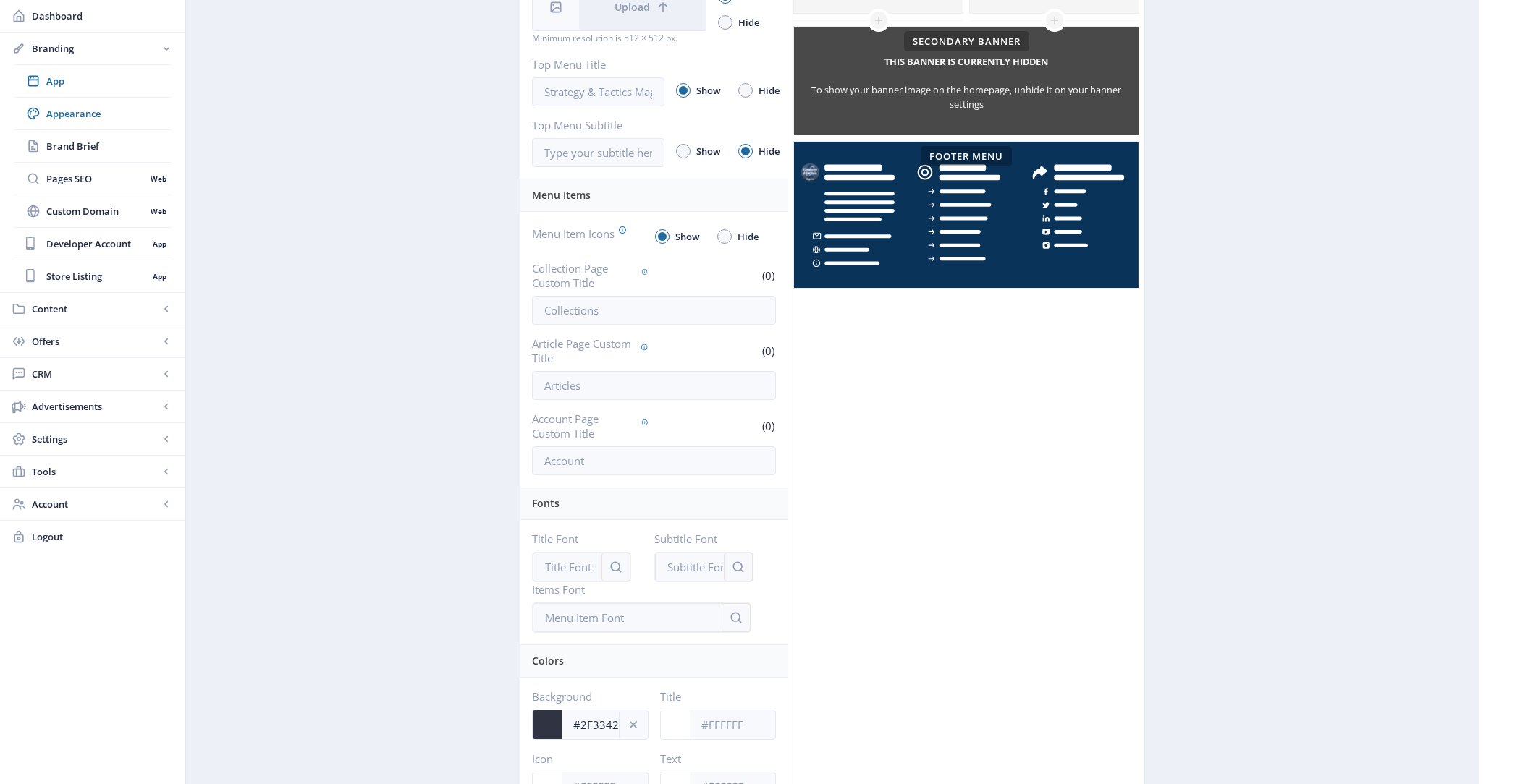
scroll to position [446, 0]
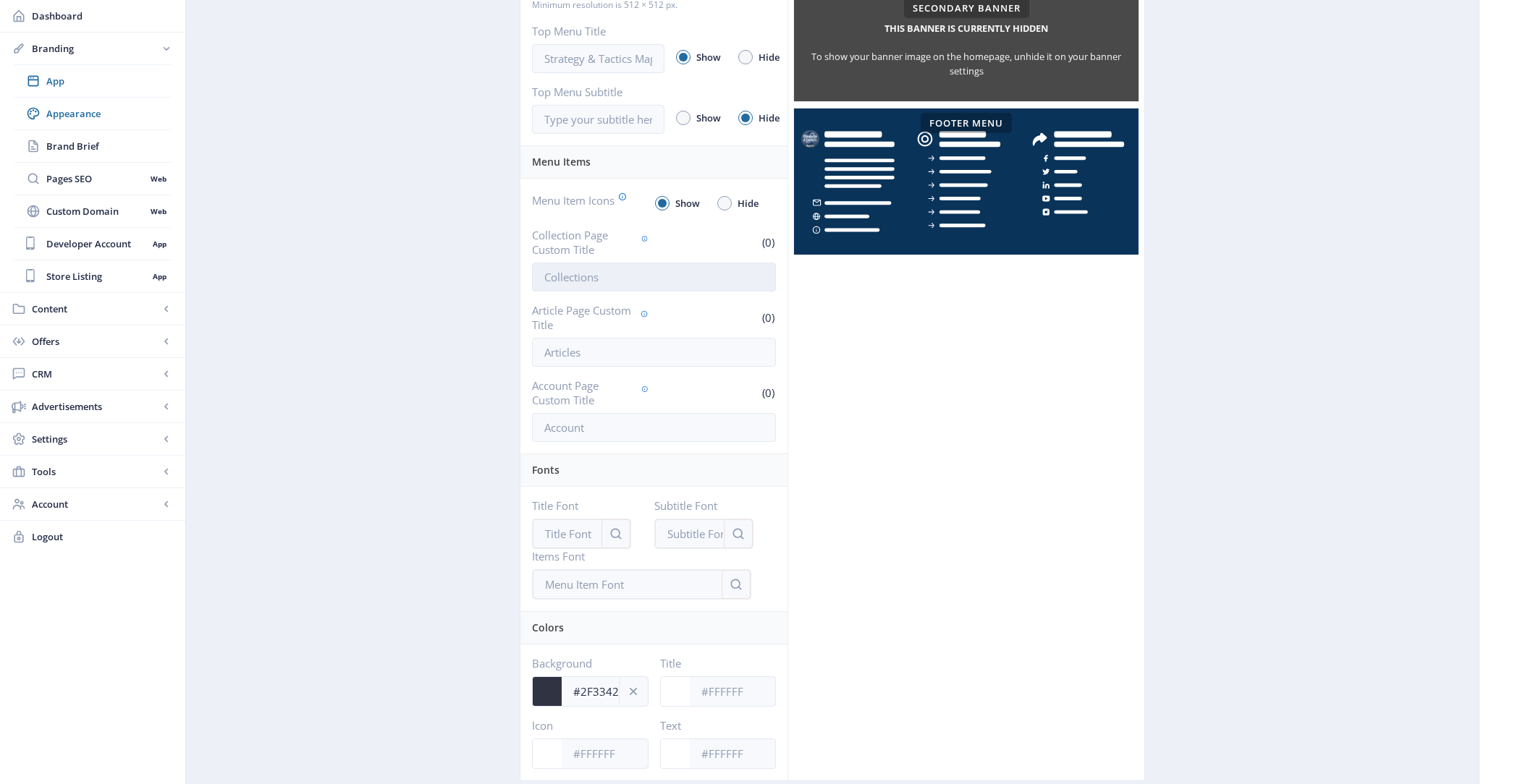
click at [606, 281] on input "Collection Page Custom Title" at bounding box center [654, 277] width 244 height 29
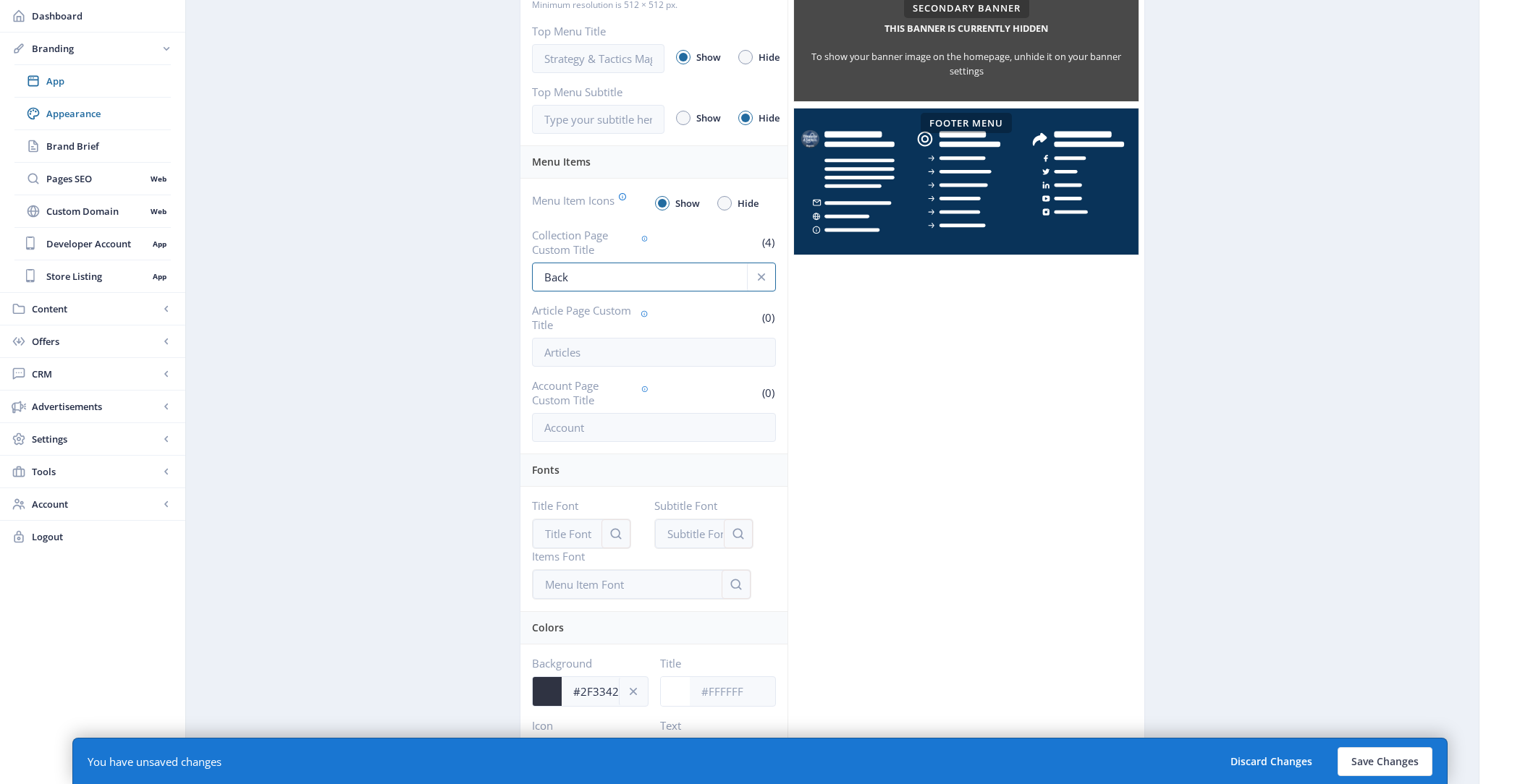
type input "Back Issues"
click at [1377, 758] on button "Save Changes" at bounding box center [1385, 762] width 94 height 29
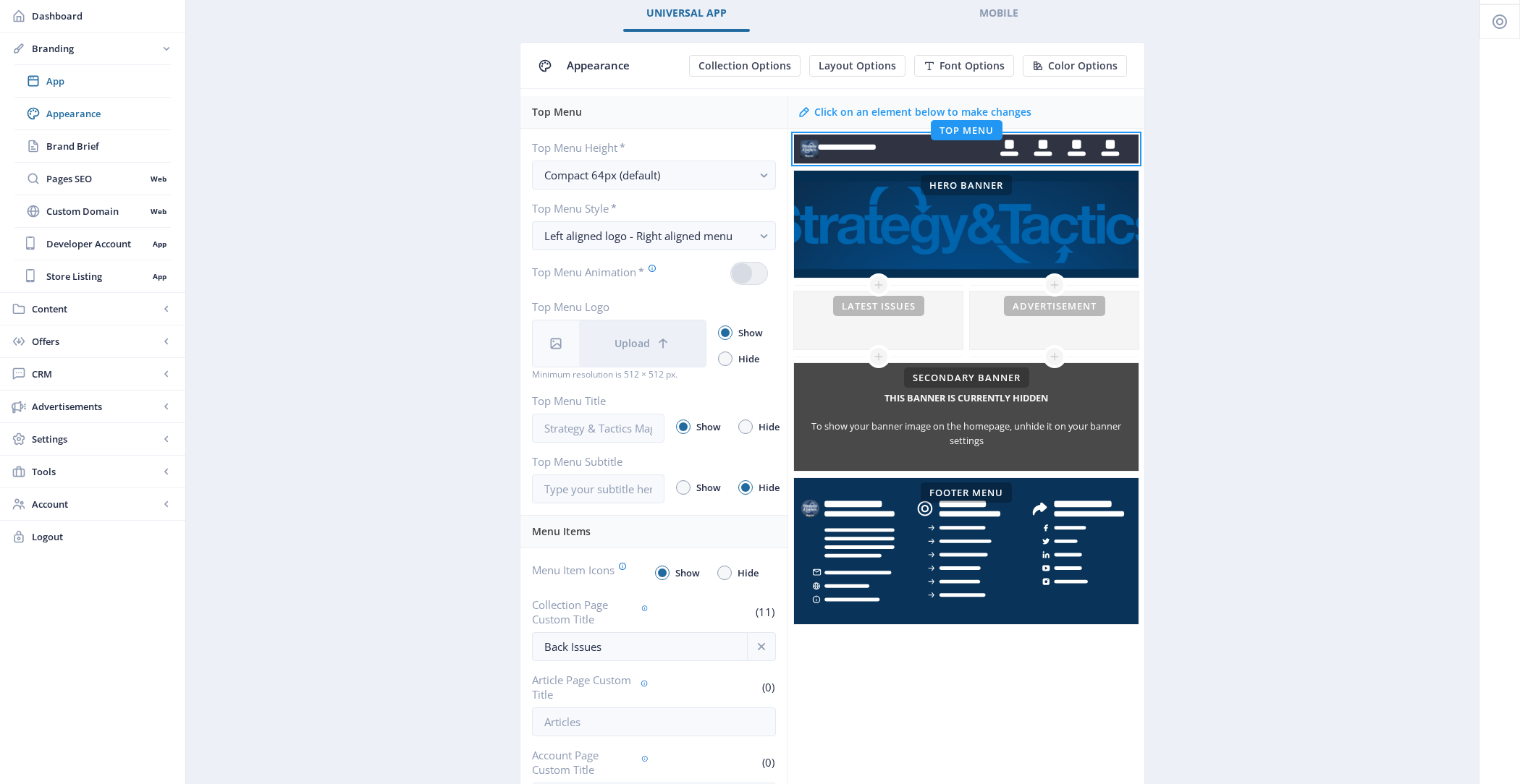
scroll to position [0, 0]
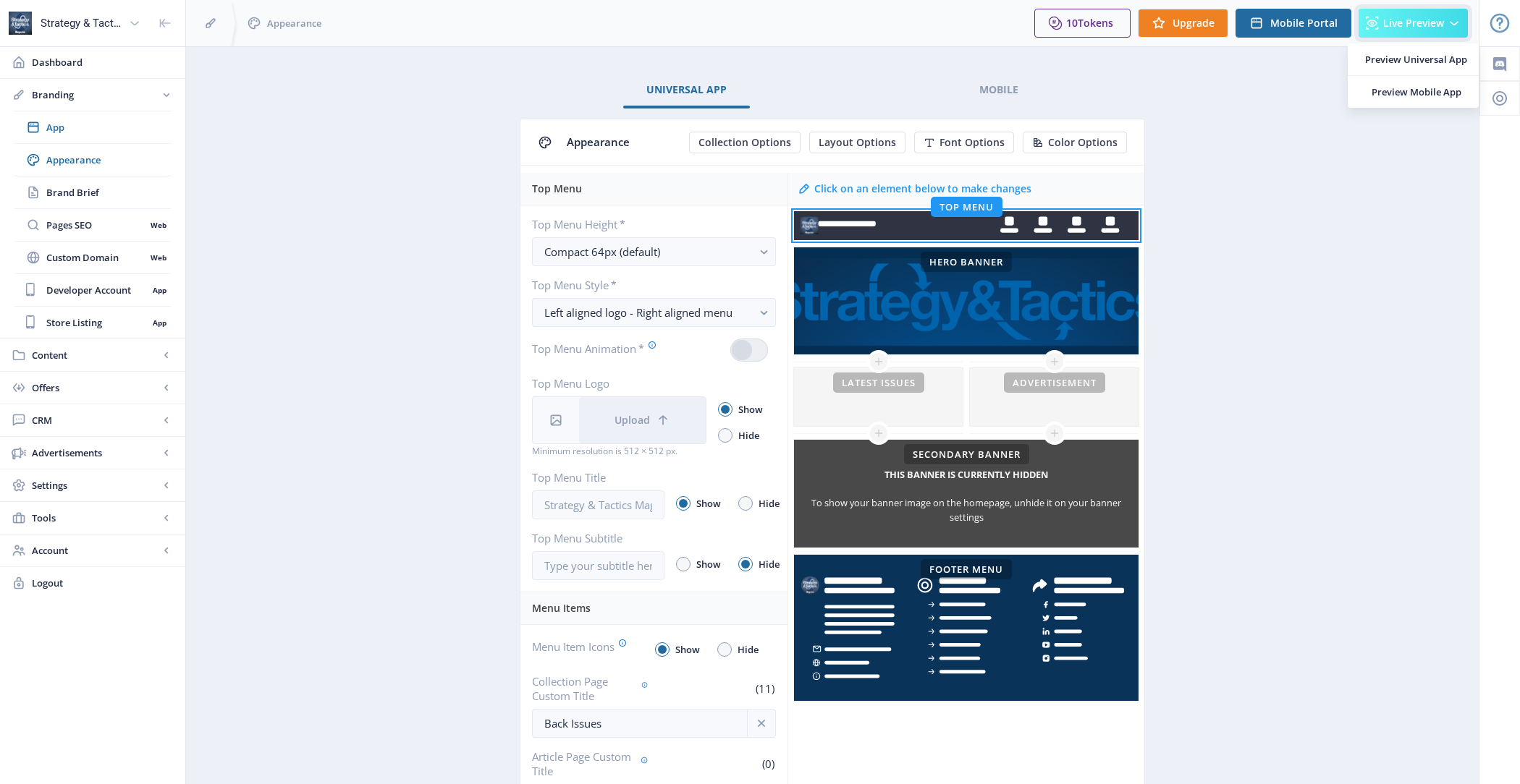
click at [1398, 27] on span "Live Preview" at bounding box center [1413, 23] width 60 height 12
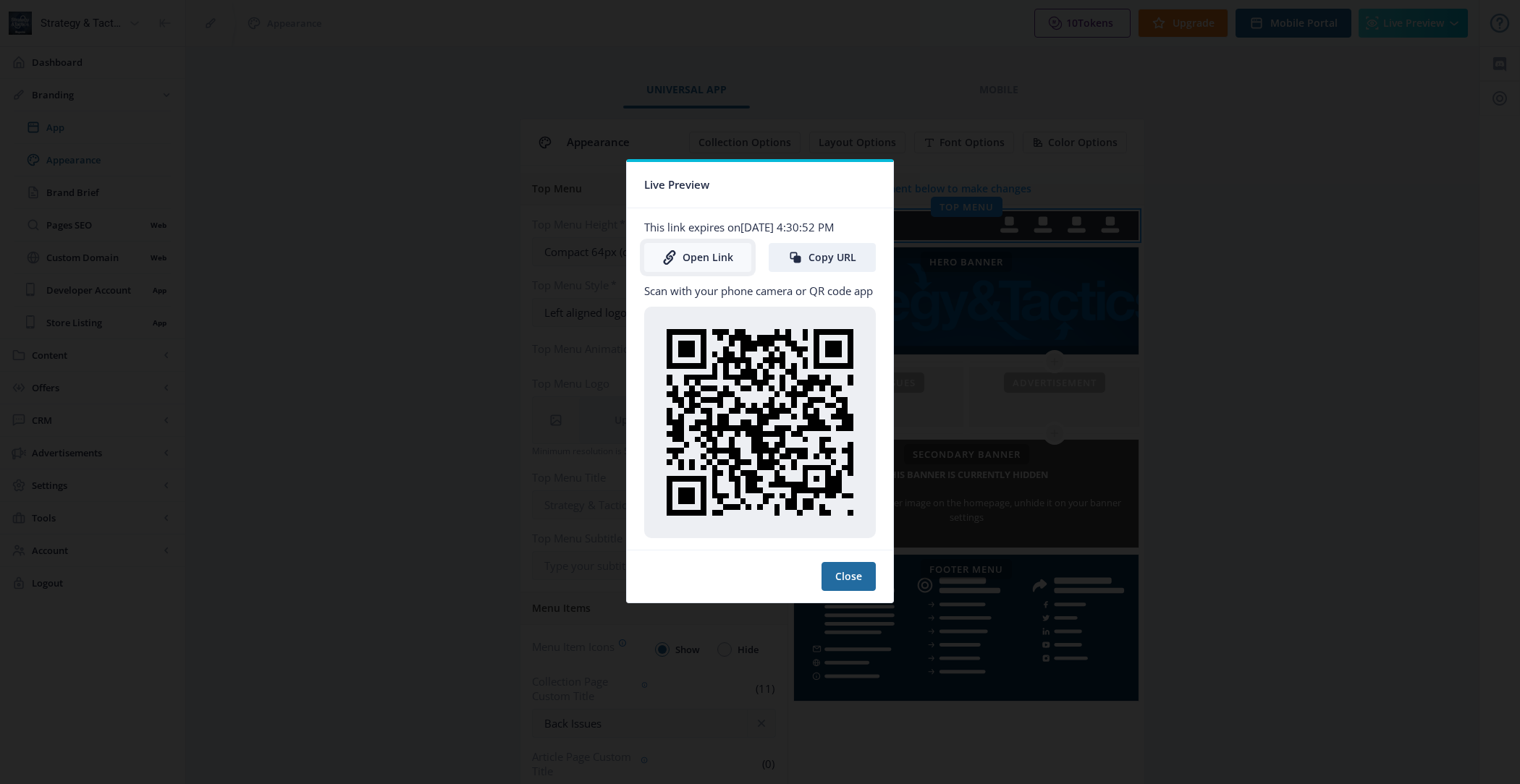
click at [693, 257] on link "Open Link" at bounding box center [698, 258] width 107 height 29
click at [853, 569] on button "Close" at bounding box center [849, 577] width 54 height 29
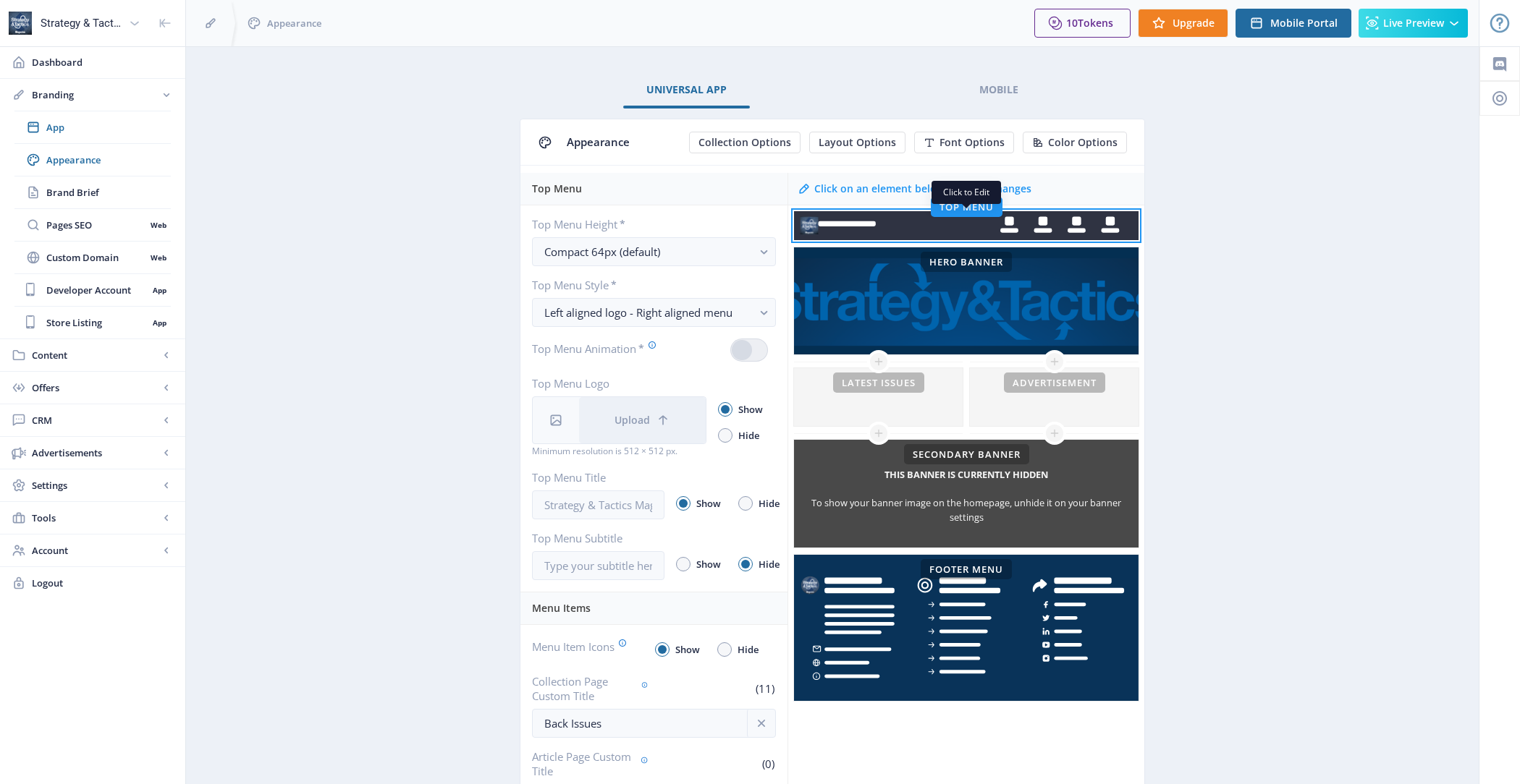
click at [1068, 225] on rect at bounding box center [966, 226] width 344 height 29
click at [1094, 142] on span "Color Options" at bounding box center [1082, 143] width 69 height 12
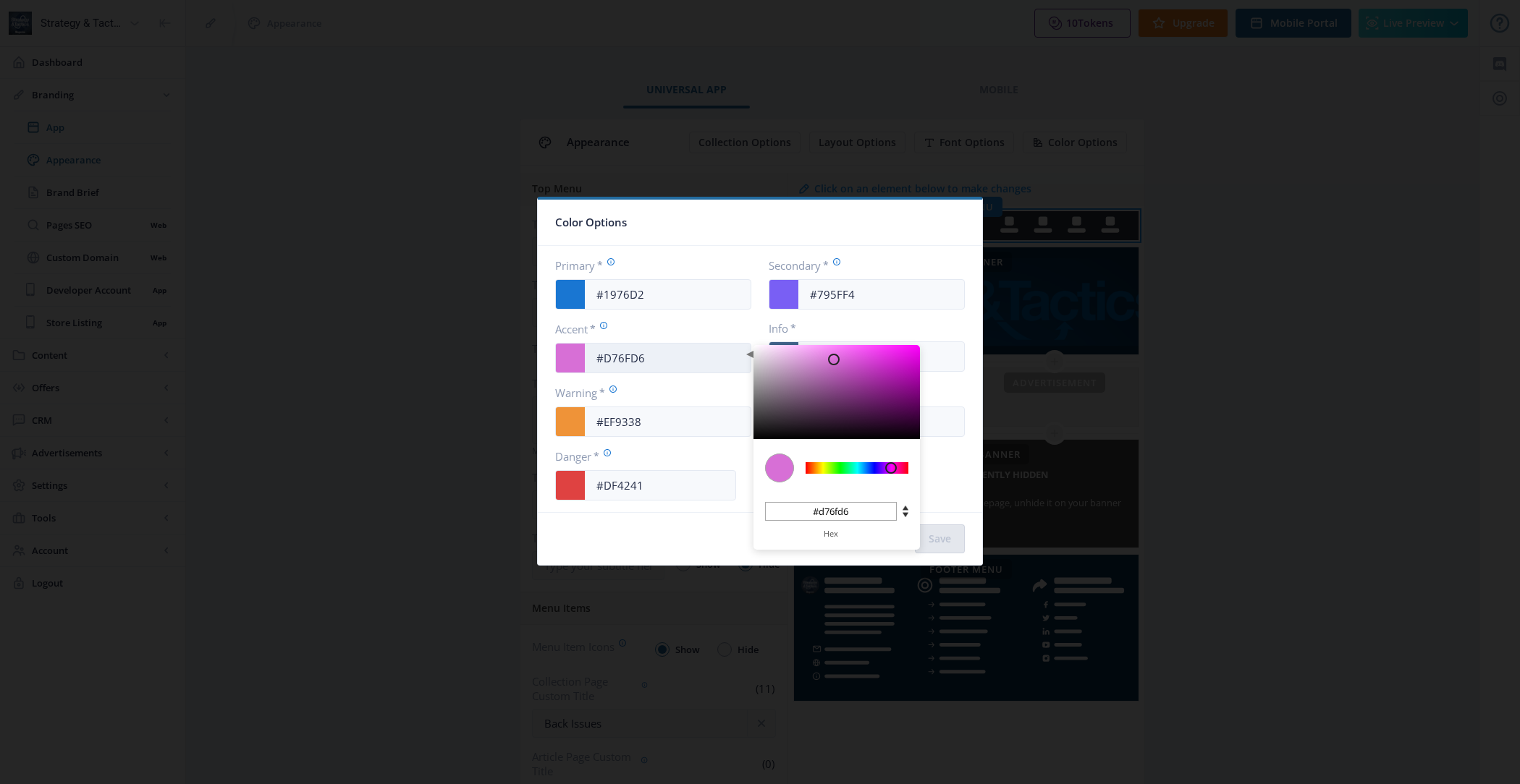
click at [682, 360] on input "#D76FD6" at bounding box center [668, 358] width 165 height 27
paste input "FF624D"
type input "#FF624D"
type input "#ff624d"
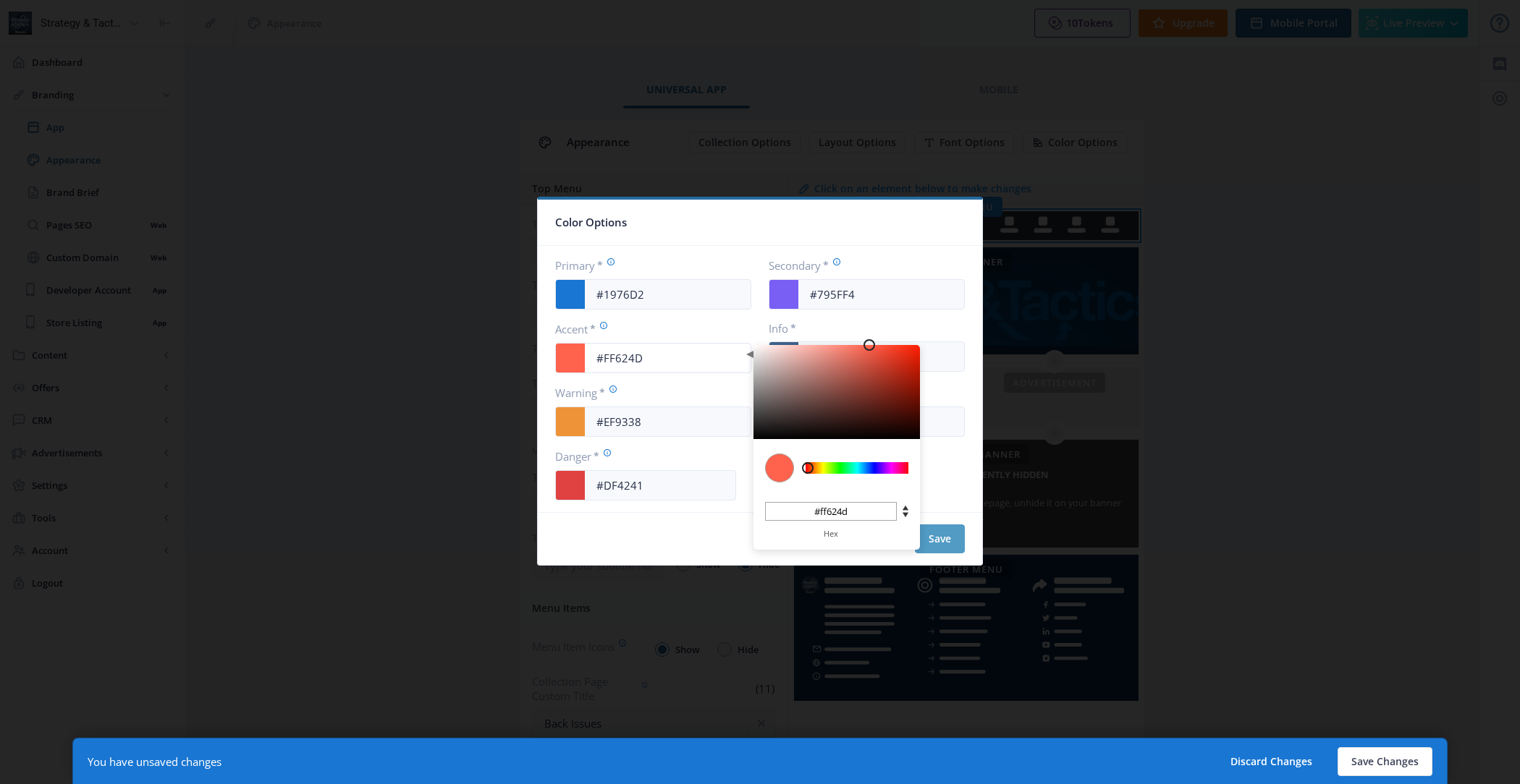
type input "#FF624D"
click at [934, 536] on button "Save" at bounding box center [939, 539] width 50 height 29
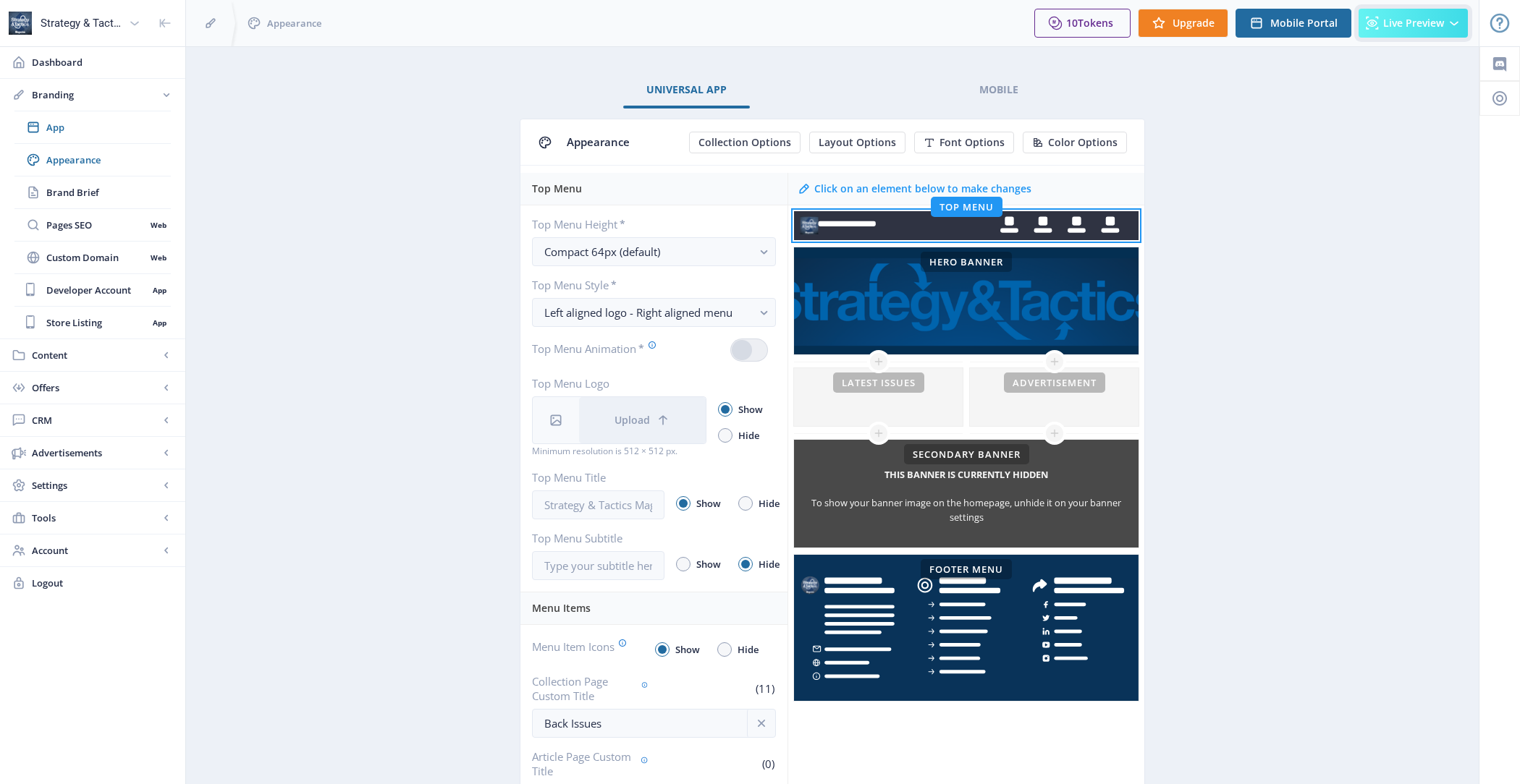
click at [1424, 35] on button "Live Preview" at bounding box center [1413, 23] width 109 height 29
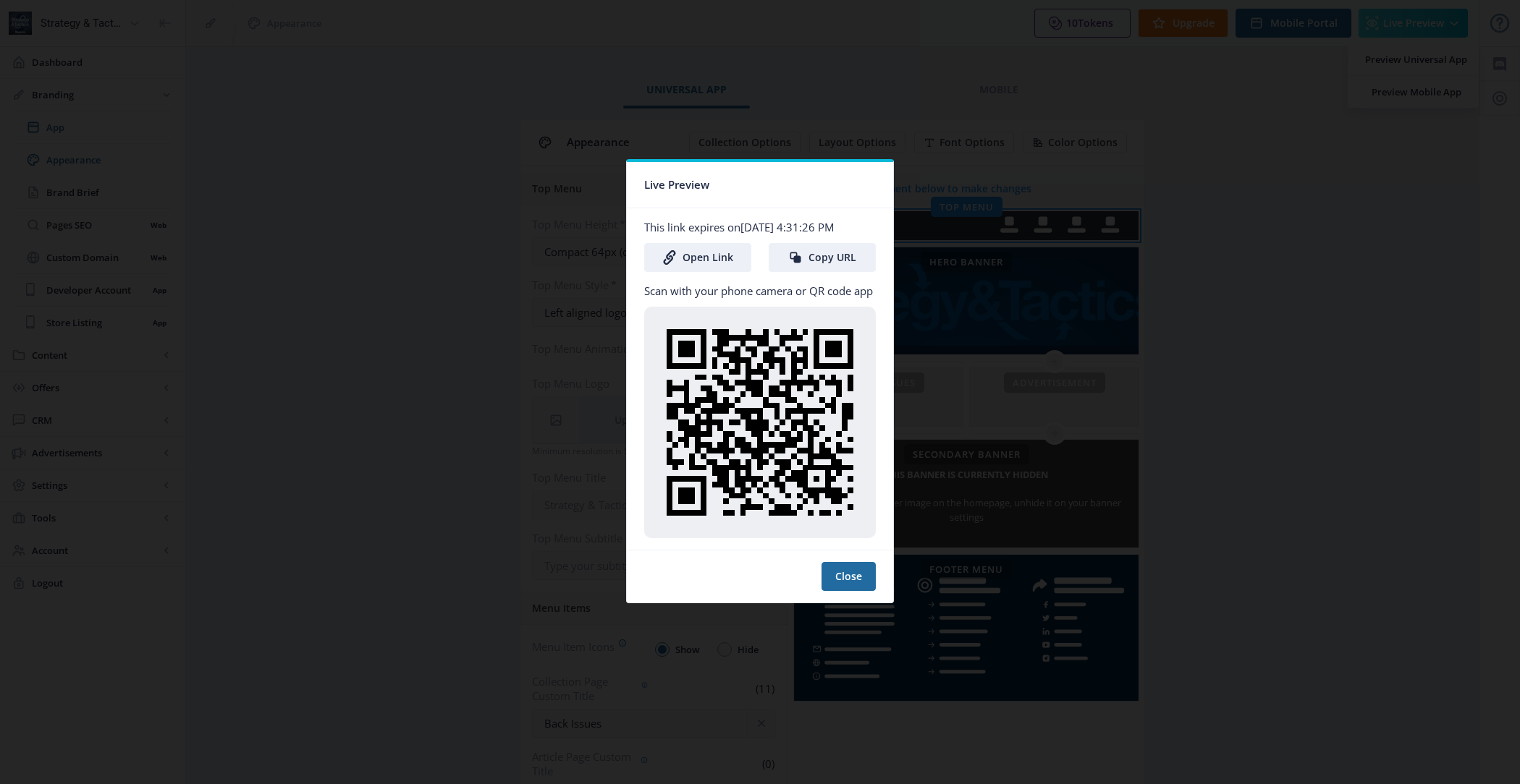
click at [705, 273] on nb-card-body "This link expires on Sep 27, 2025, 4:31:26 PM Open Link Copy URL Scan with your…" at bounding box center [760, 378] width 267 height 341
click at [704, 267] on link "Open Link" at bounding box center [698, 258] width 107 height 29
click at [854, 575] on button "Close" at bounding box center [849, 577] width 54 height 29
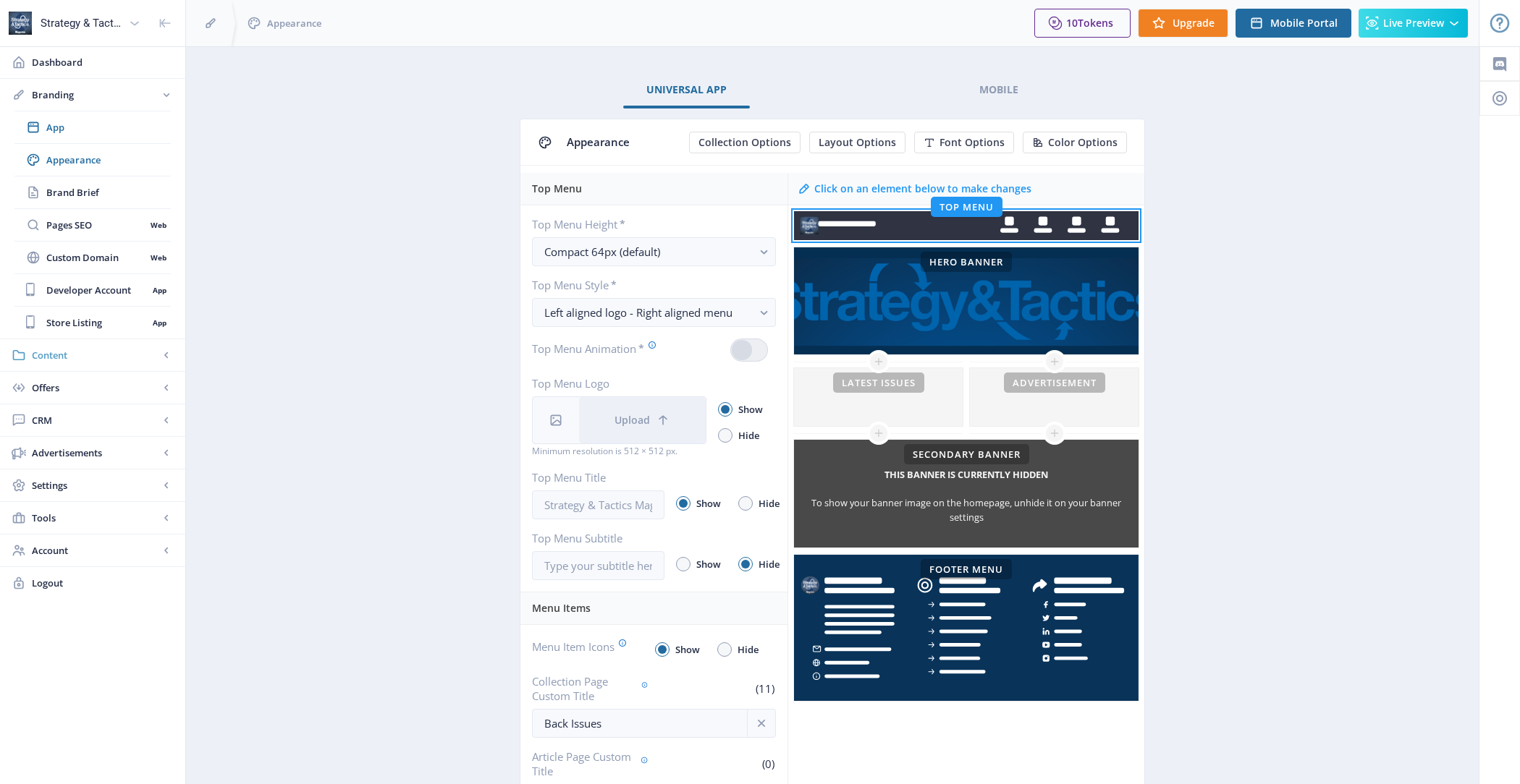
click at [128, 352] on span "Content" at bounding box center [95, 355] width 127 height 15
click at [94, 199] on link "Collections" at bounding box center [92, 192] width 157 height 32
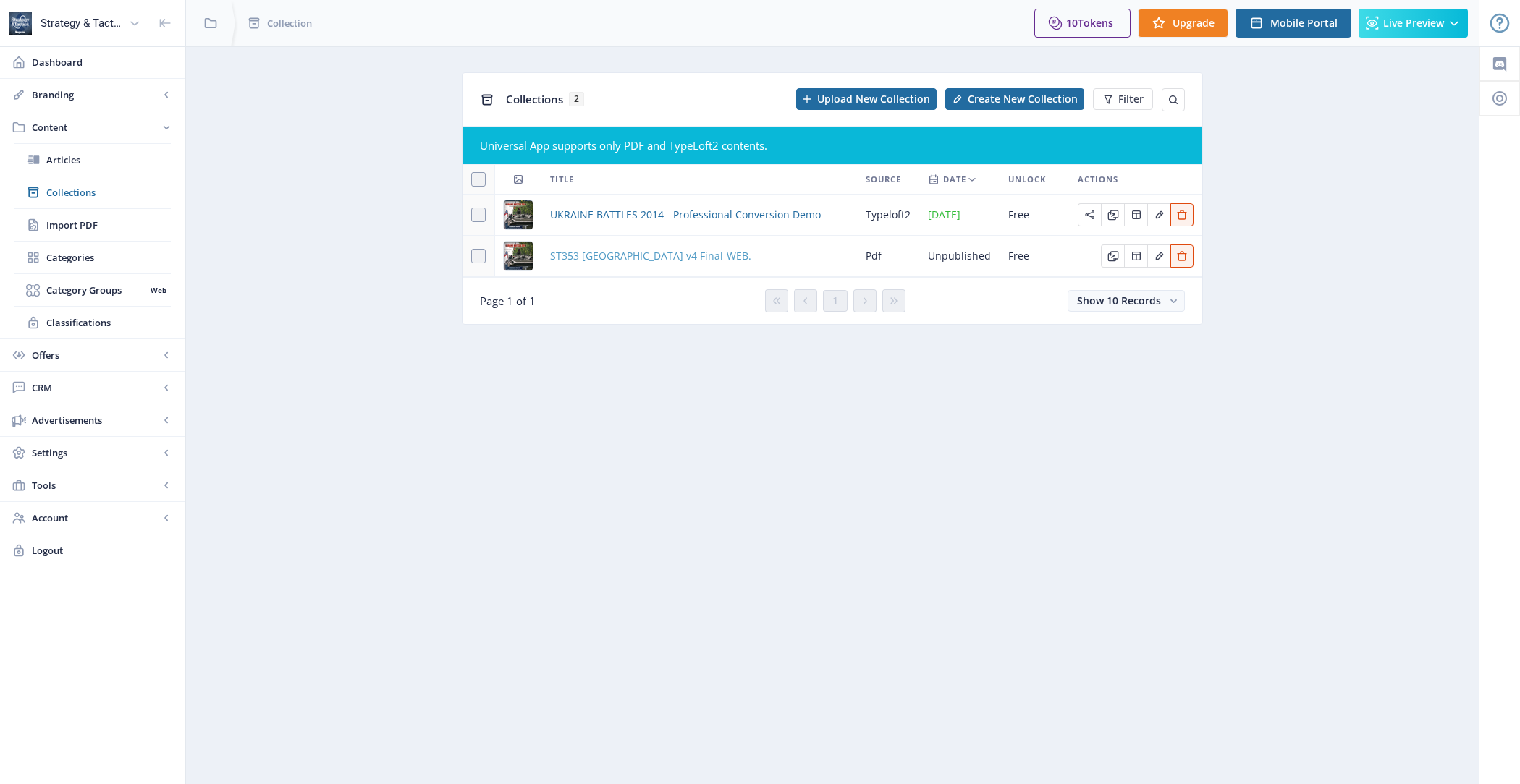
click at [646, 258] on span "ST353 Ukraine v4 Final-WEB." at bounding box center [650, 256] width 201 height 18
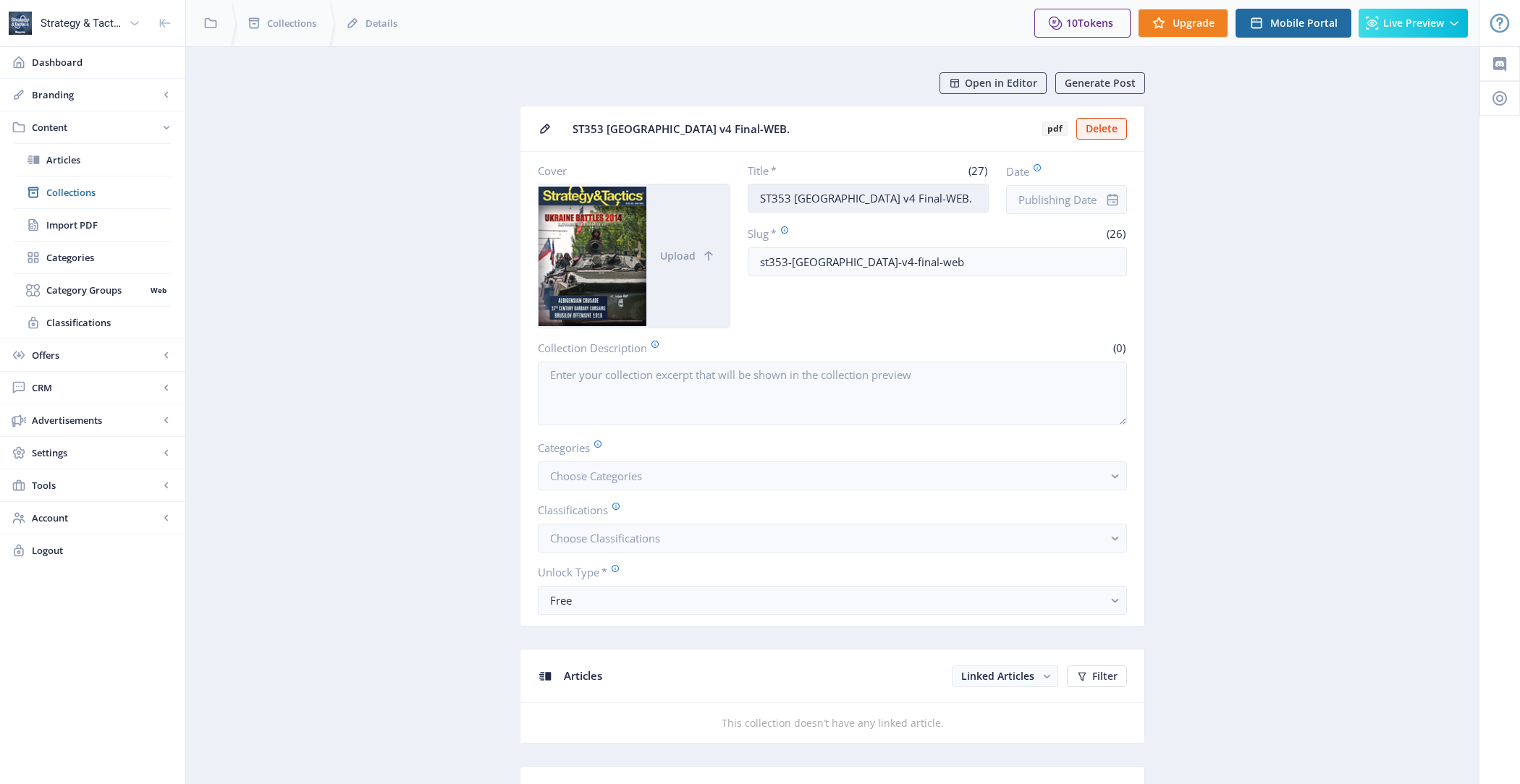
drag, startPoint x: 911, startPoint y: 194, endPoint x: 833, endPoint y: 195, distance: 78.0
click at [833, 195] on input "ST353 Ukraine v4 Final-WEB." at bounding box center [868, 198] width 241 height 29
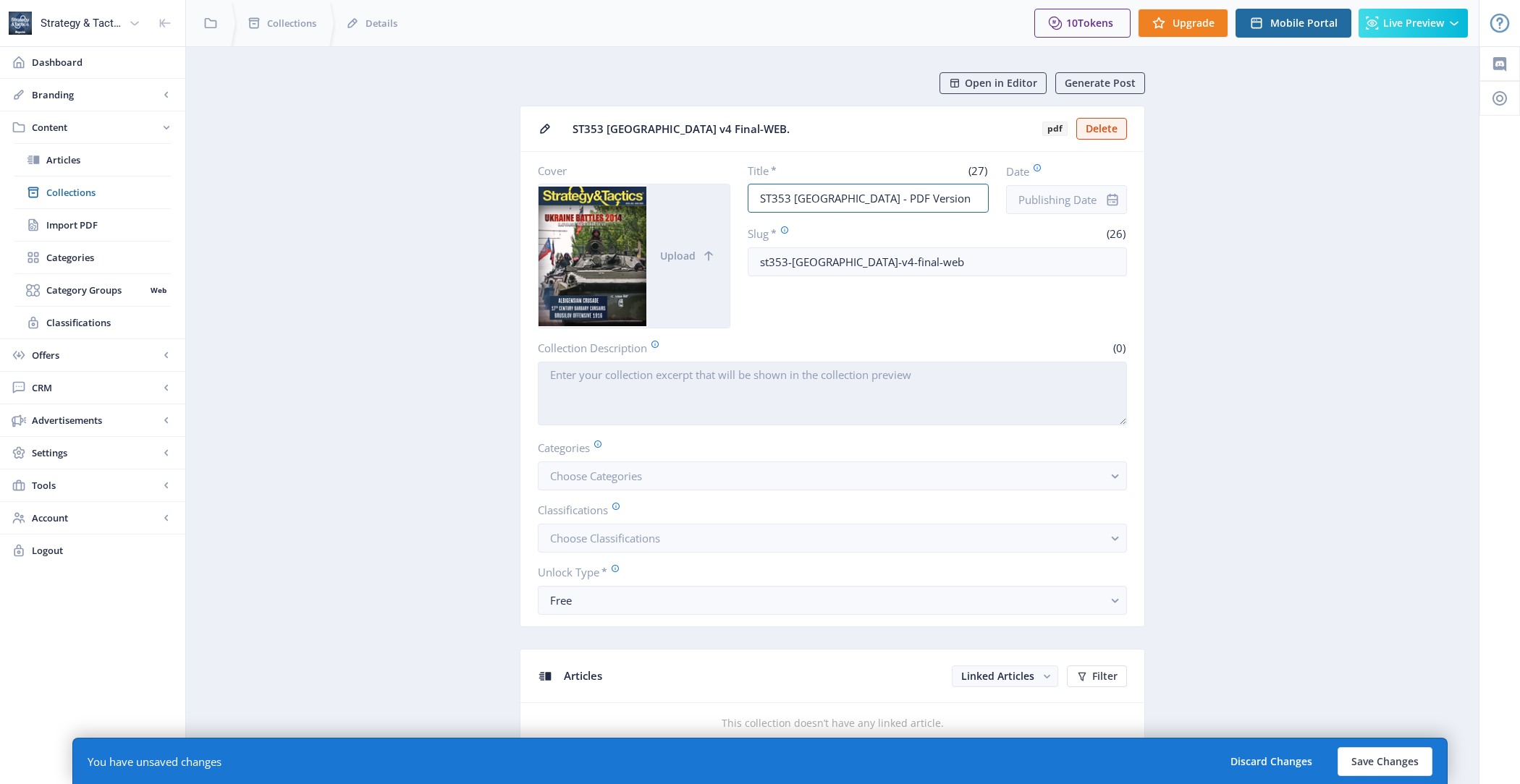
type input "ST353 [GEOGRAPHIC_DATA] - PDF Version"
click at [746, 378] on textarea "Collection Description" at bounding box center [832, 393] width 589 height 63
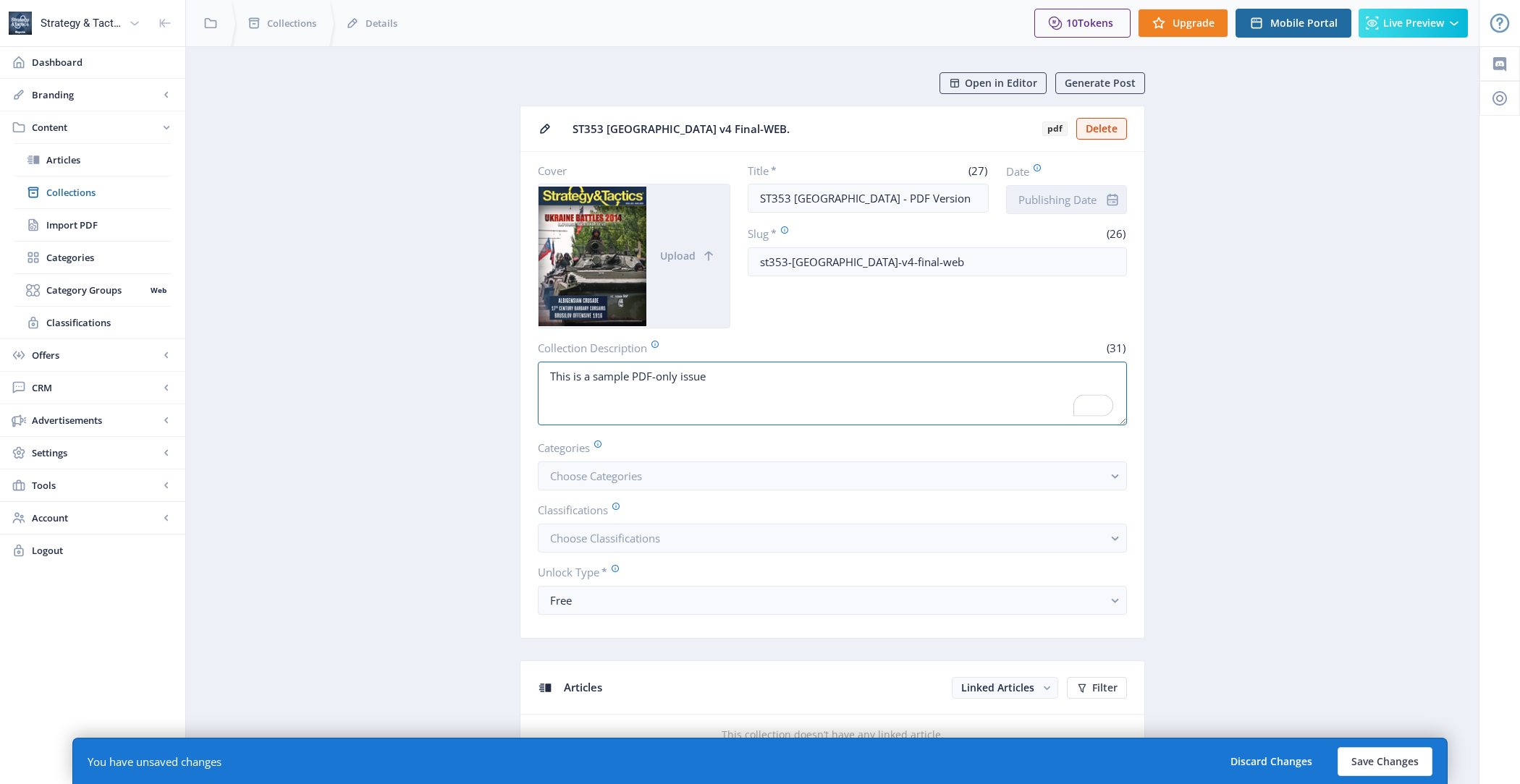
type textarea "This is a sample PDF-only issue"
click at [1068, 187] on input "Date" at bounding box center [1067, 199] width 121 height 29
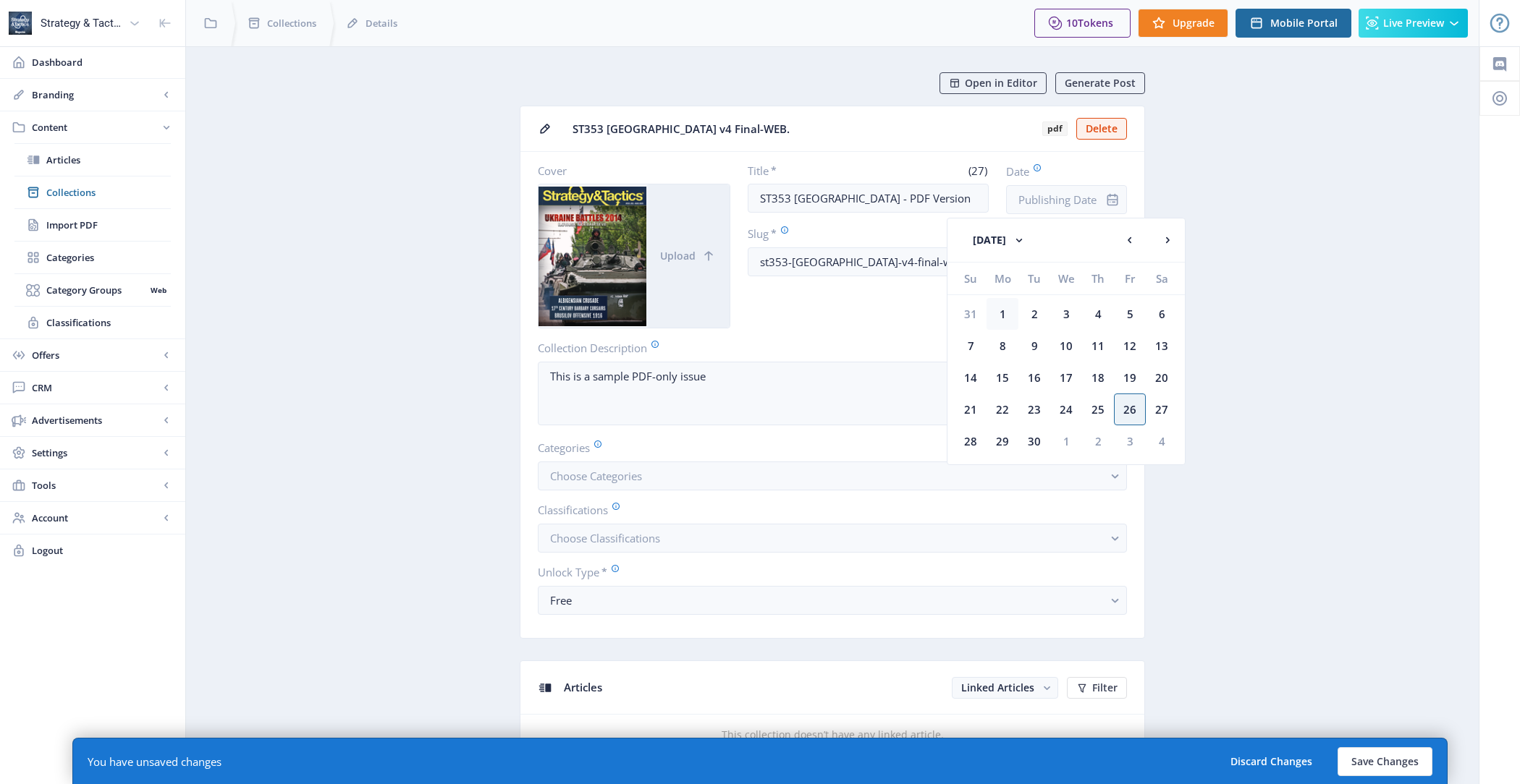
click at [1007, 312] on div "1" at bounding box center [1002, 313] width 32 height 32
type input "[DATE]"
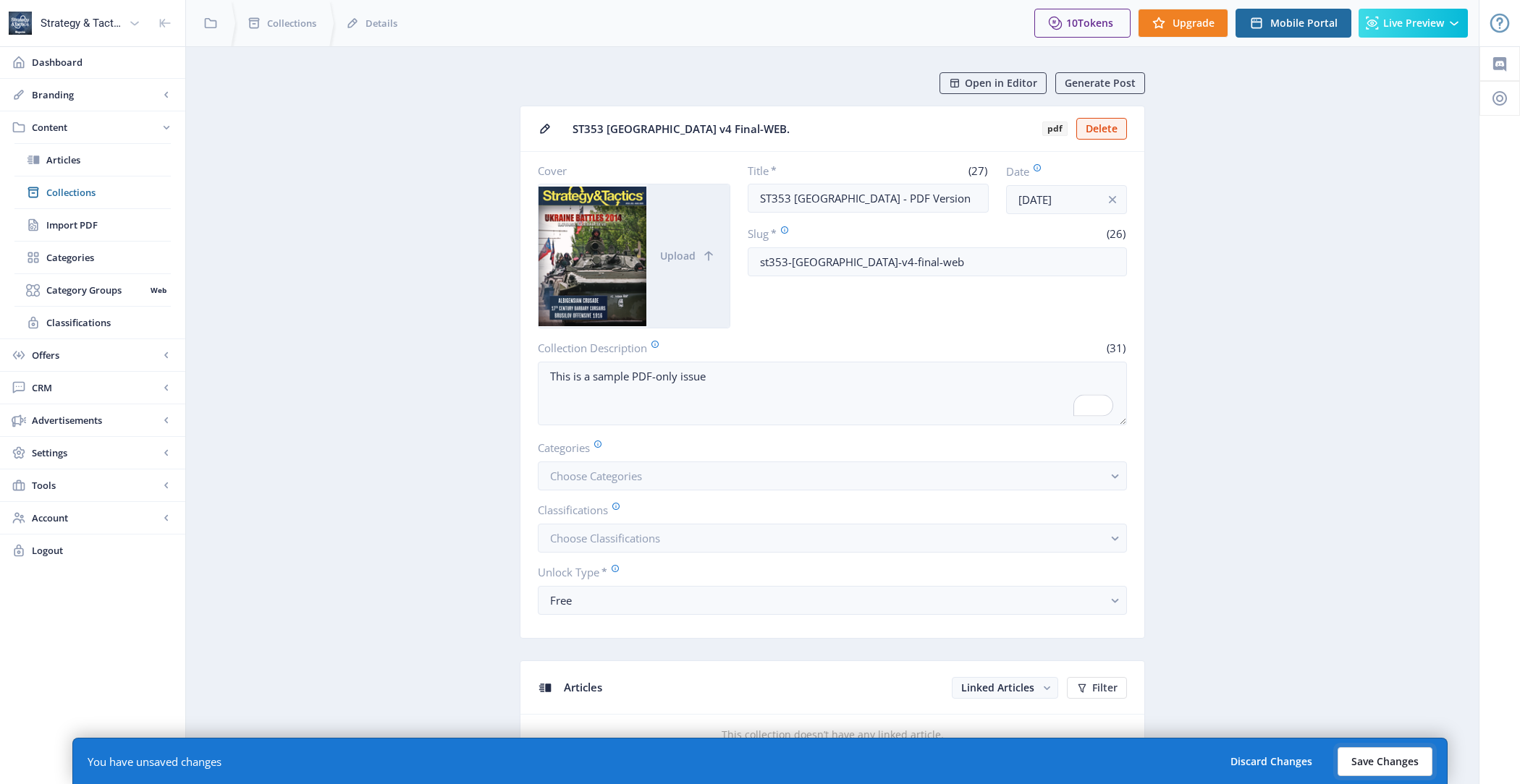
click at [1362, 755] on button "Save Changes" at bounding box center [1385, 762] width 94 height 29
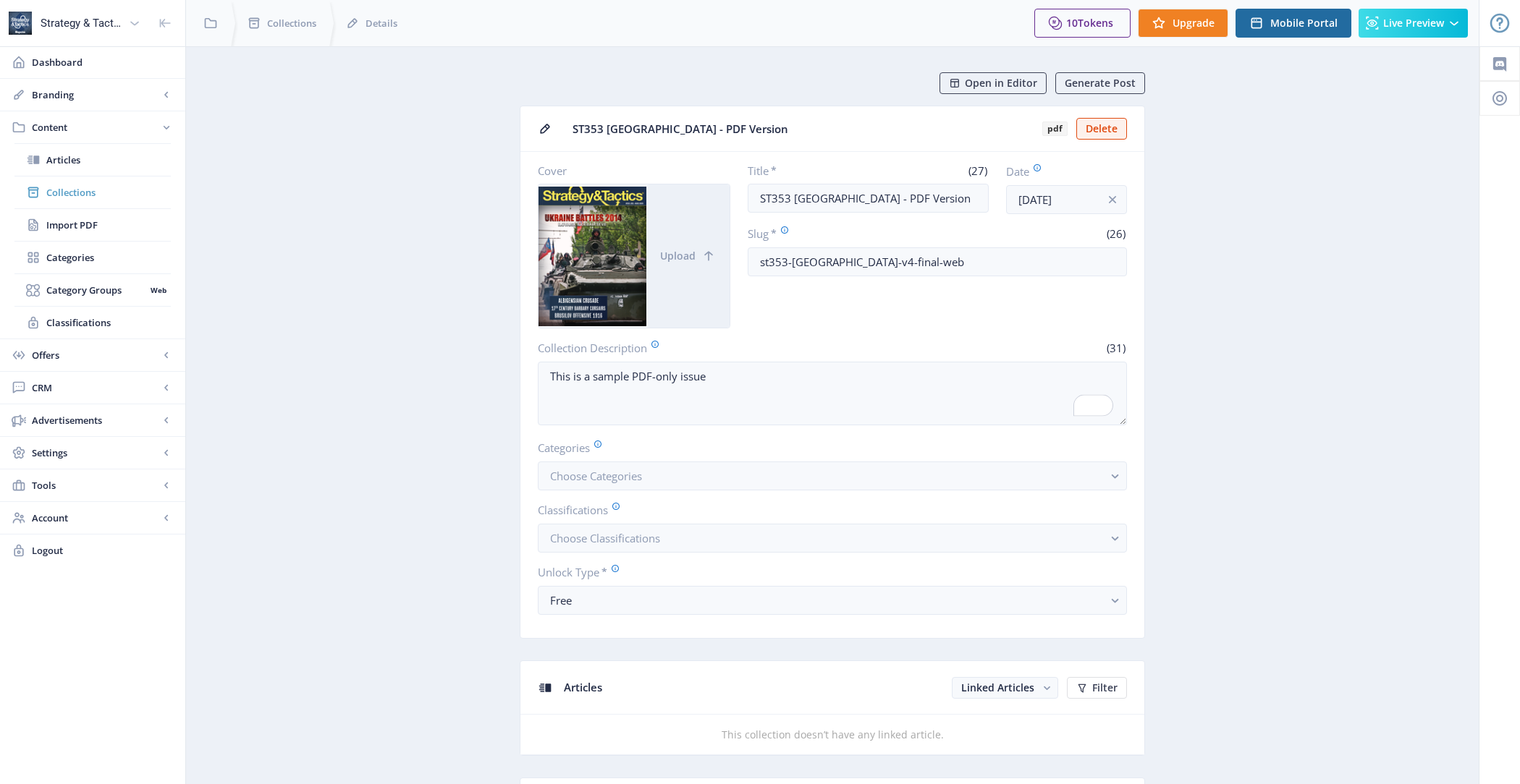
click at [97, 207] on link "Collections" at bounding box center [92, 192] width 157 height 32
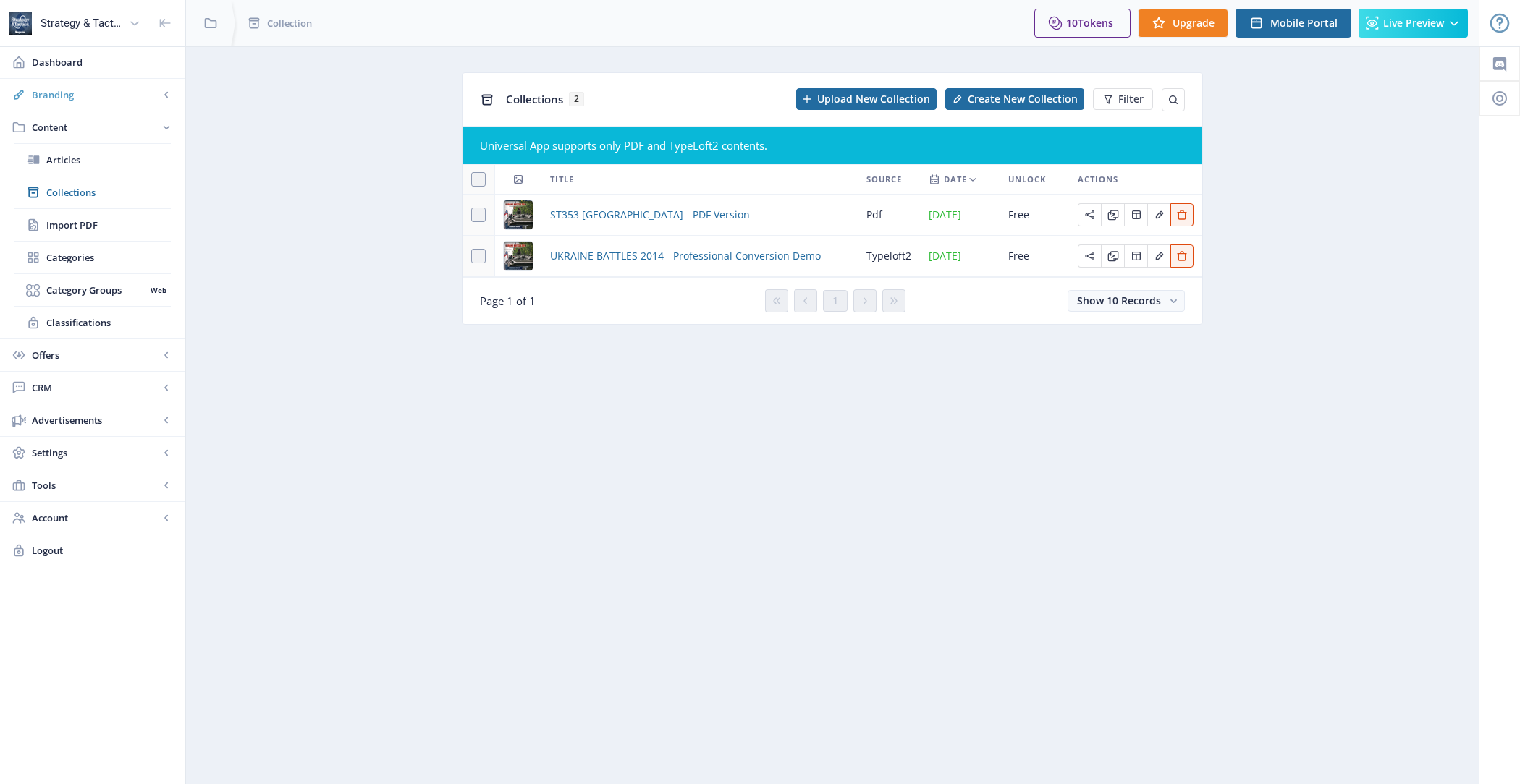
click at [112, 89] on span "Branding" at bounding box center [95, 94] width 127 height 15
click at [107, 154] on span "Appearance" at bounding box center [109, 160] width 125 height 15
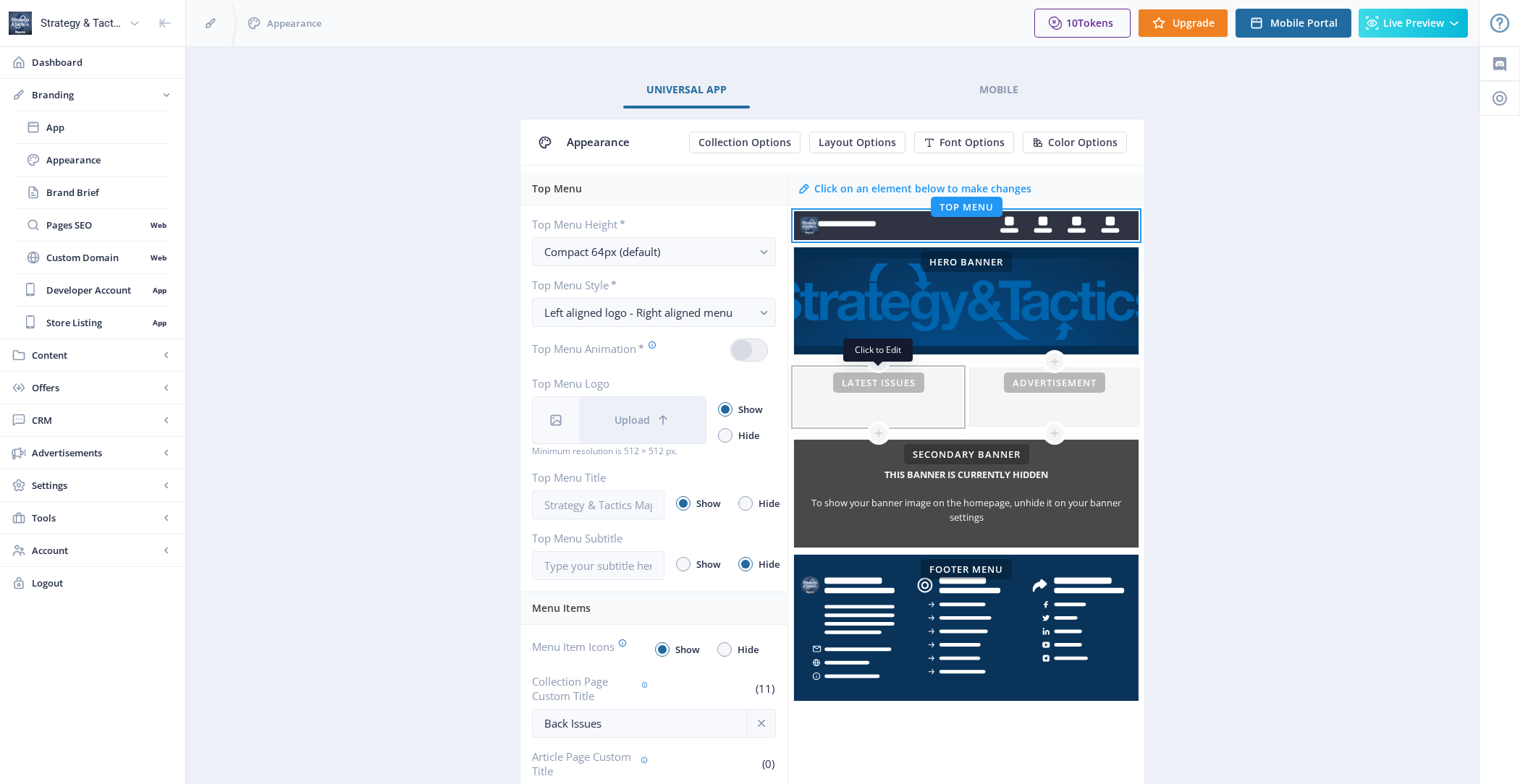
click at [877, 413] on div at bounding box center [878, 398] width 168 height 58
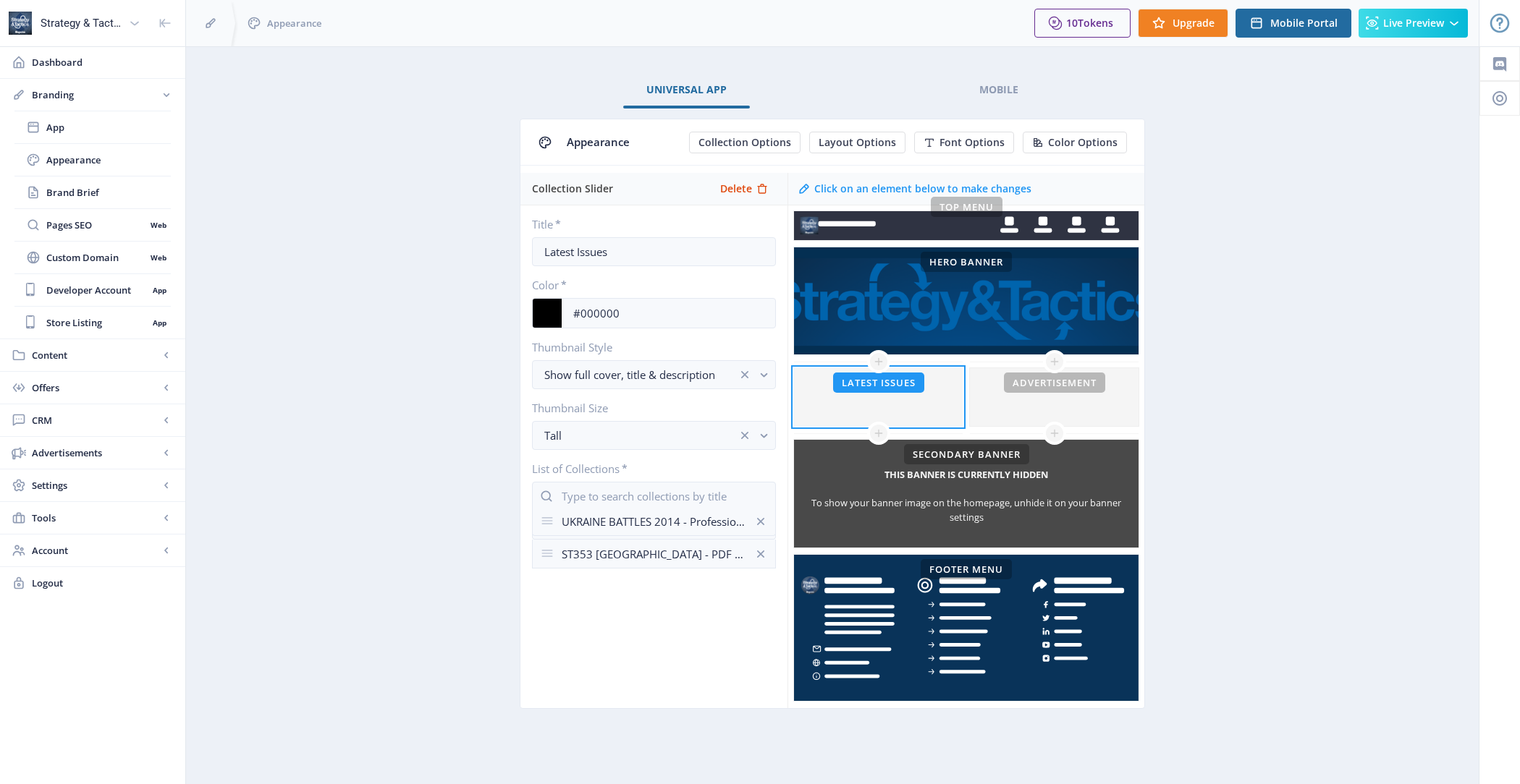
drag, startPoint x: 549, startPoint y: 552, endPoint x: 549, endPoint y: 511, distance: 41.0
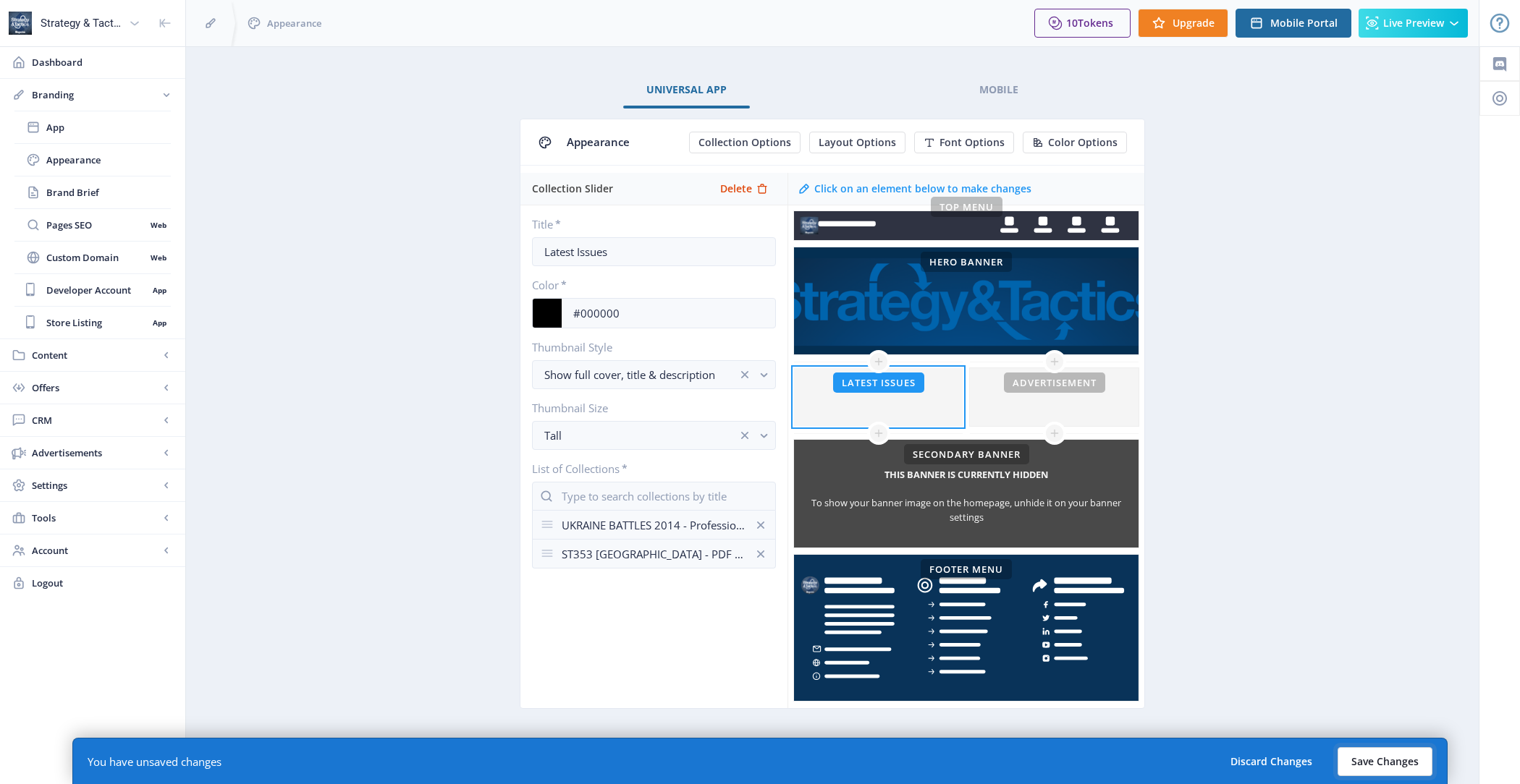
click at [1376, 761] on button "Save Changes" at bounding box center [1385, 762] width 94 height 29
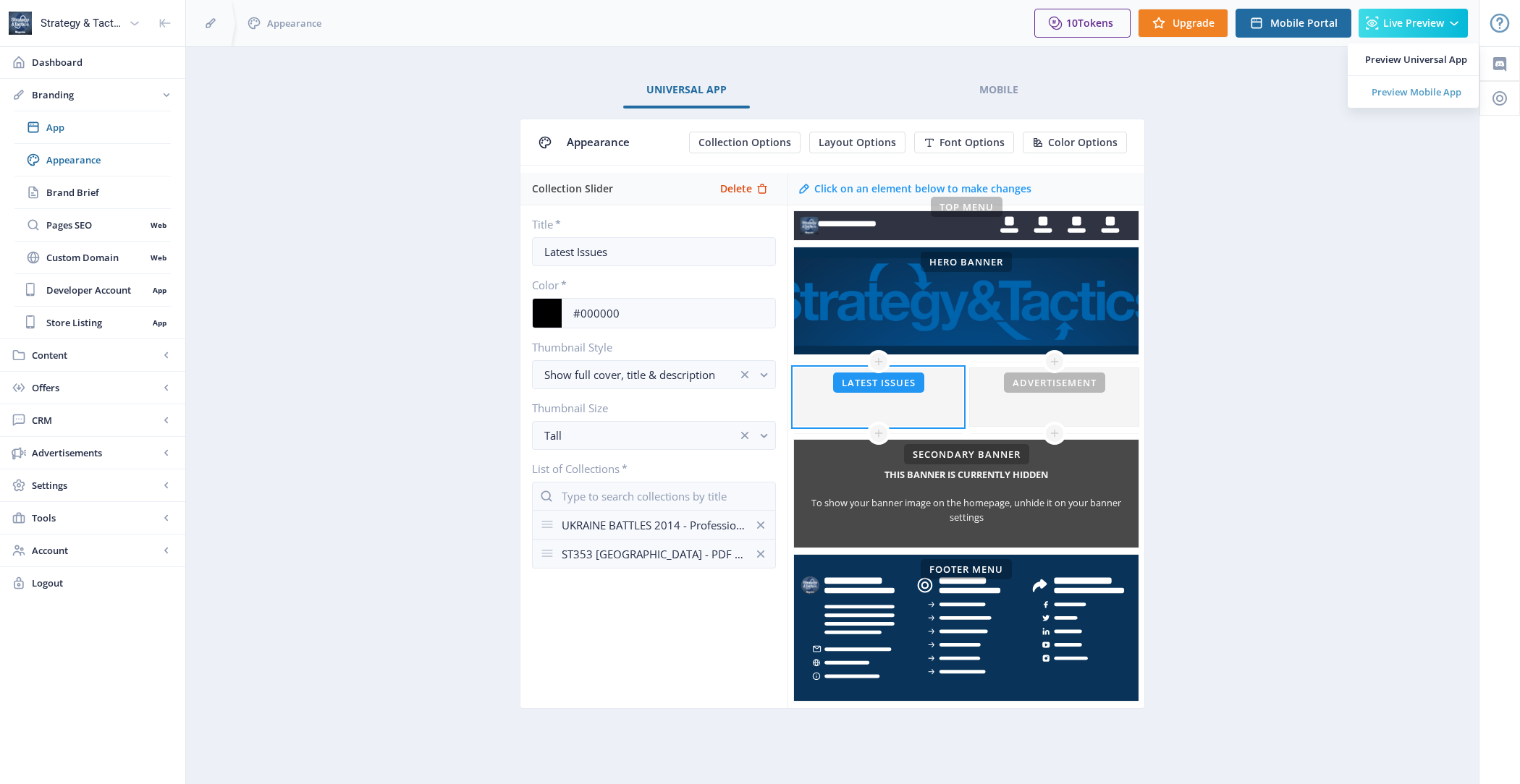
click at [1403, 85] on span "Preview Mobile App" at bounding box center [1416, 91] width 102 height 15
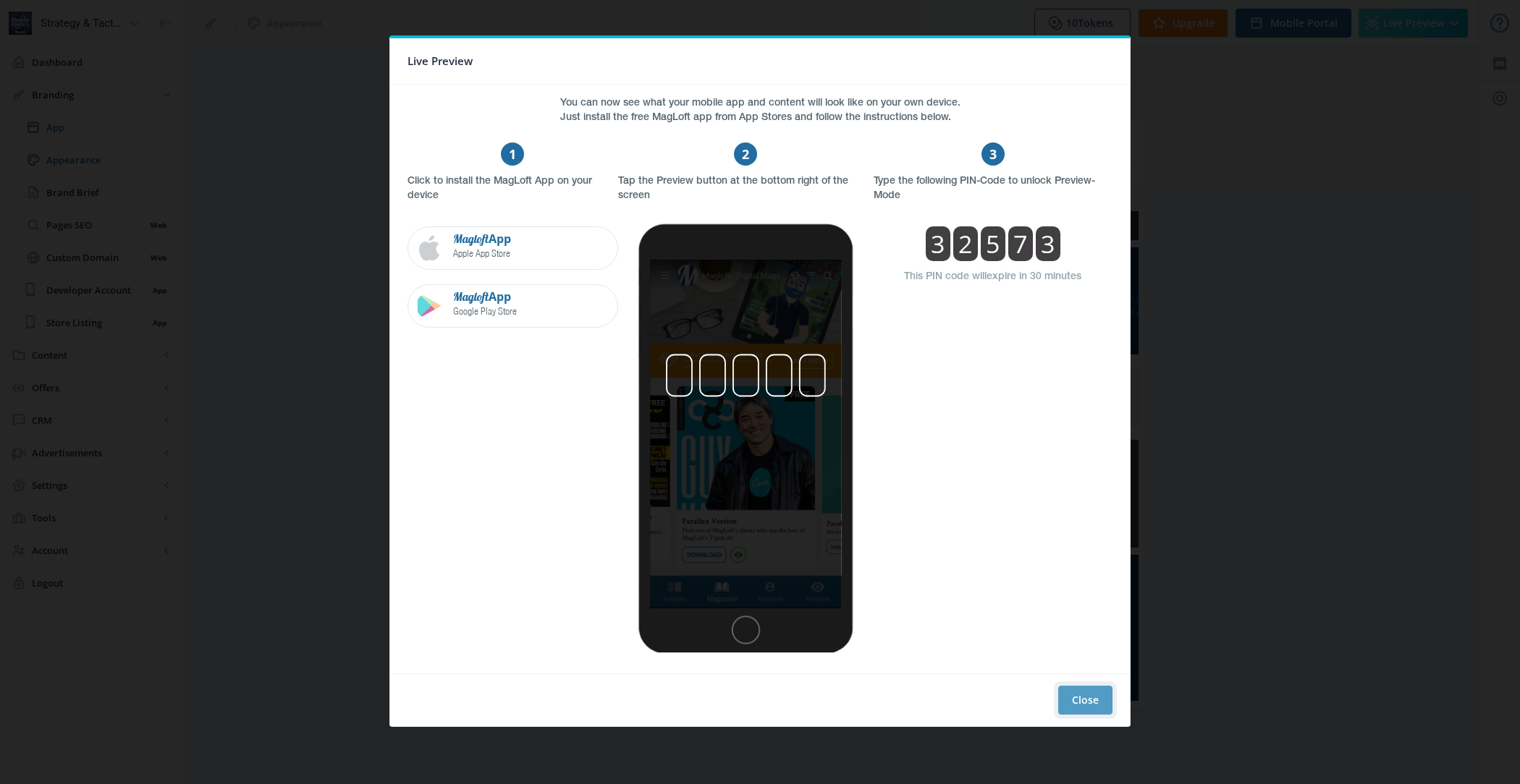
click at [1095, 686] on button "Close" at bounding box center [1085, 700] width 54 height 29
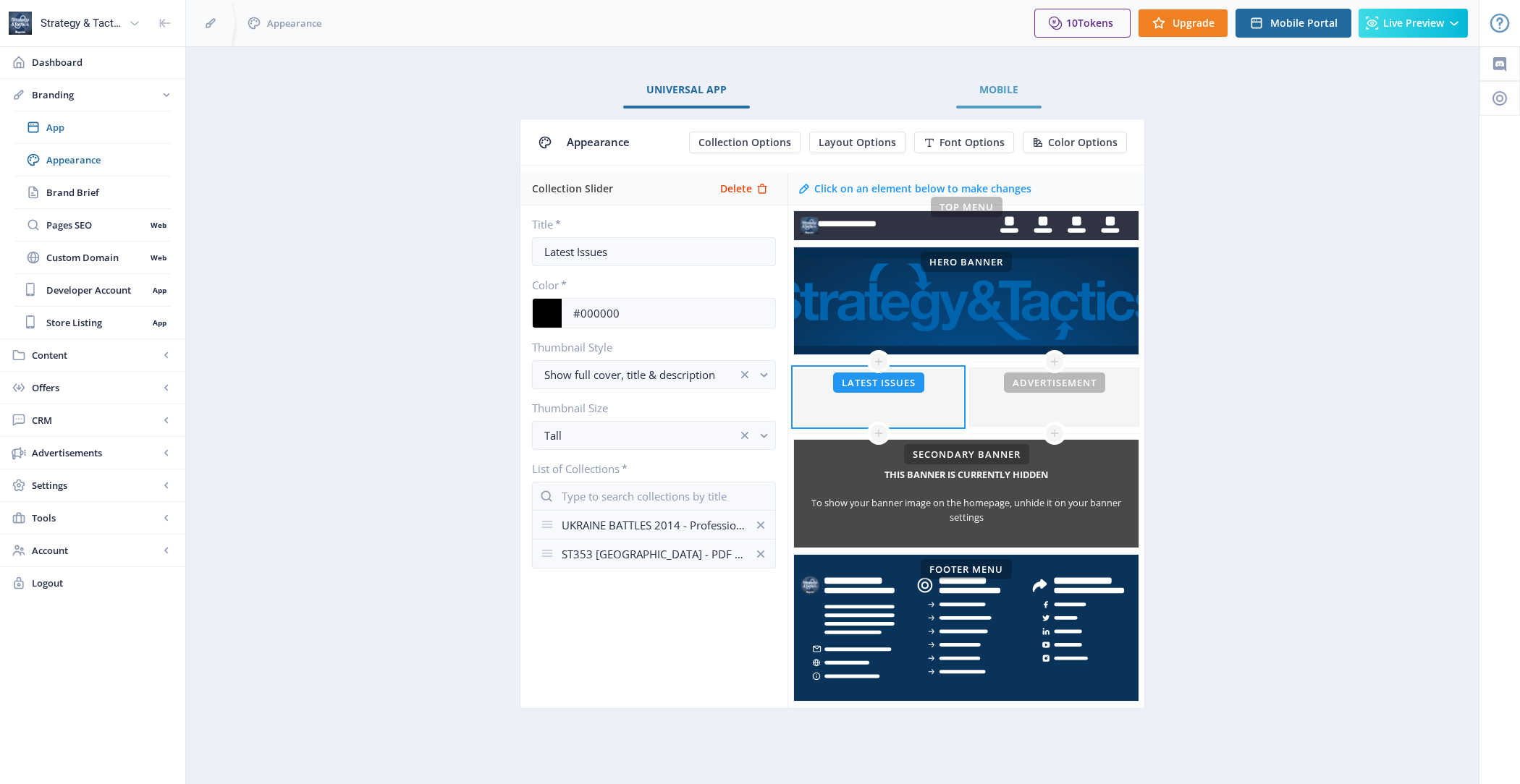
click at [1005, 86] on span "Mobile" at bounding box center [998, 89] width 39 height 12
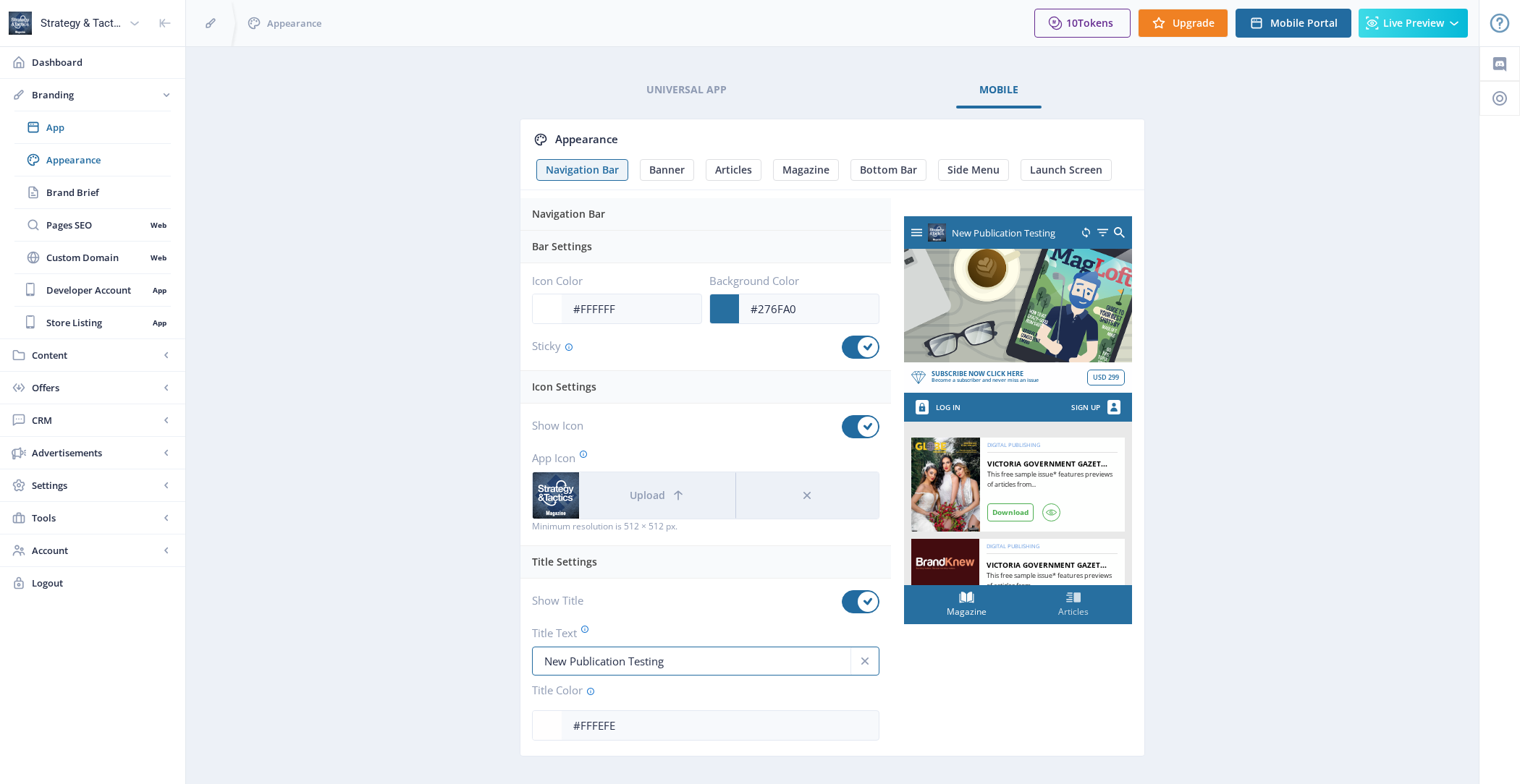
drag, startPoint x: 695, startPoint y: 662, endPoint x: 452, endPoint y: 628, distance: 245.4
click at [452, 628] on app-branding-designer "Universal App Mobile Appearance Navigation Bar Banner Articles Magazine Bottom …" at bounding box center [832, 431] width 1242 height 718
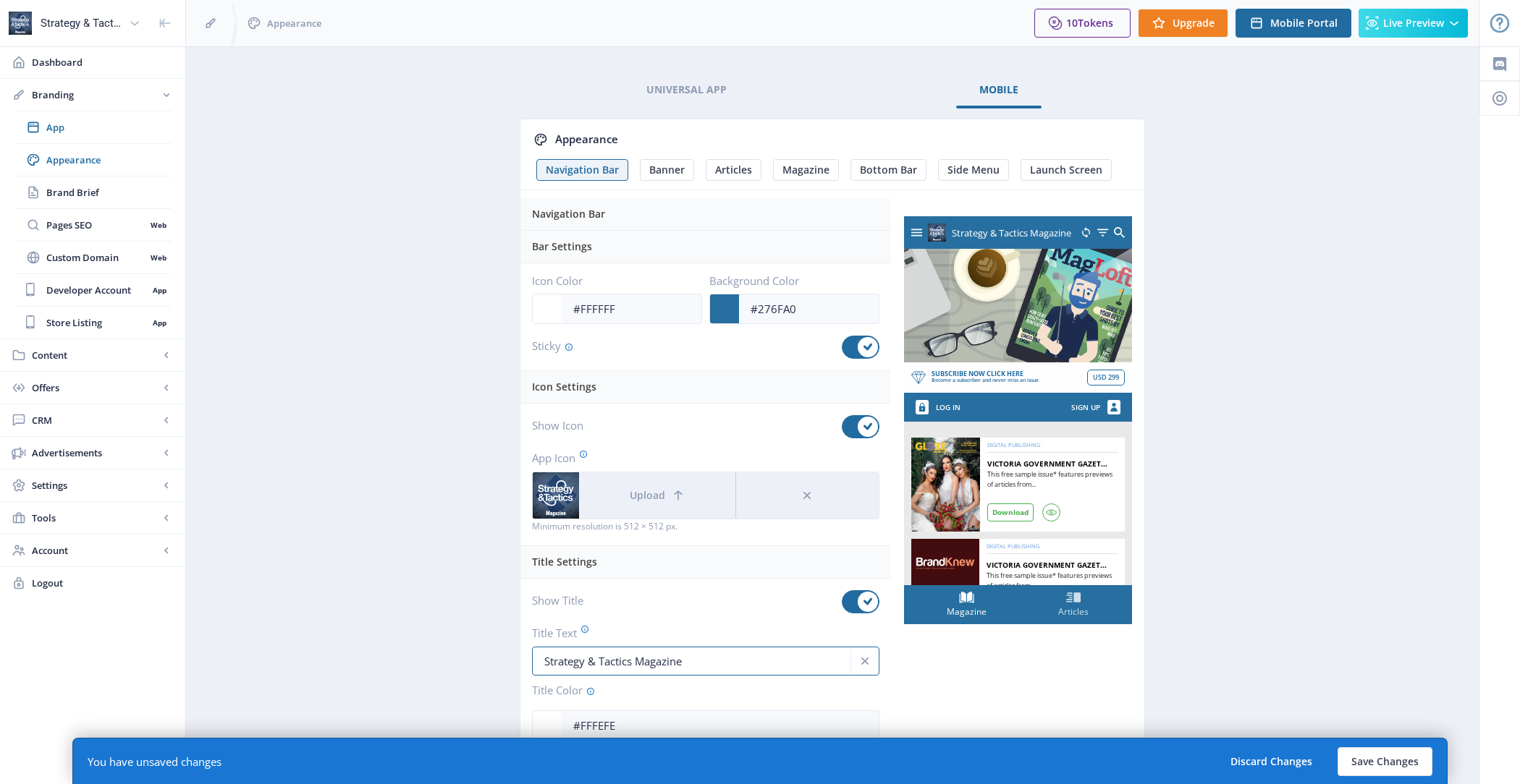
type input "Strategy & Tactics Magazine"
click at [1249, 571] on app-branding-designer "Universal App Mobile Appearance Navigation Bar Banner Articles Magazine Bottom …" at bounding box center [832, 431] width 1242 height 718
click at [1393, 775] on div "You have unsaved changes Discard Changes Save Changes" at bounding box center [759, 762] width 1375 height 47
click at [1381, 752] on button "Save Changes" at bounding box center [1385, 762] width 94 height 29
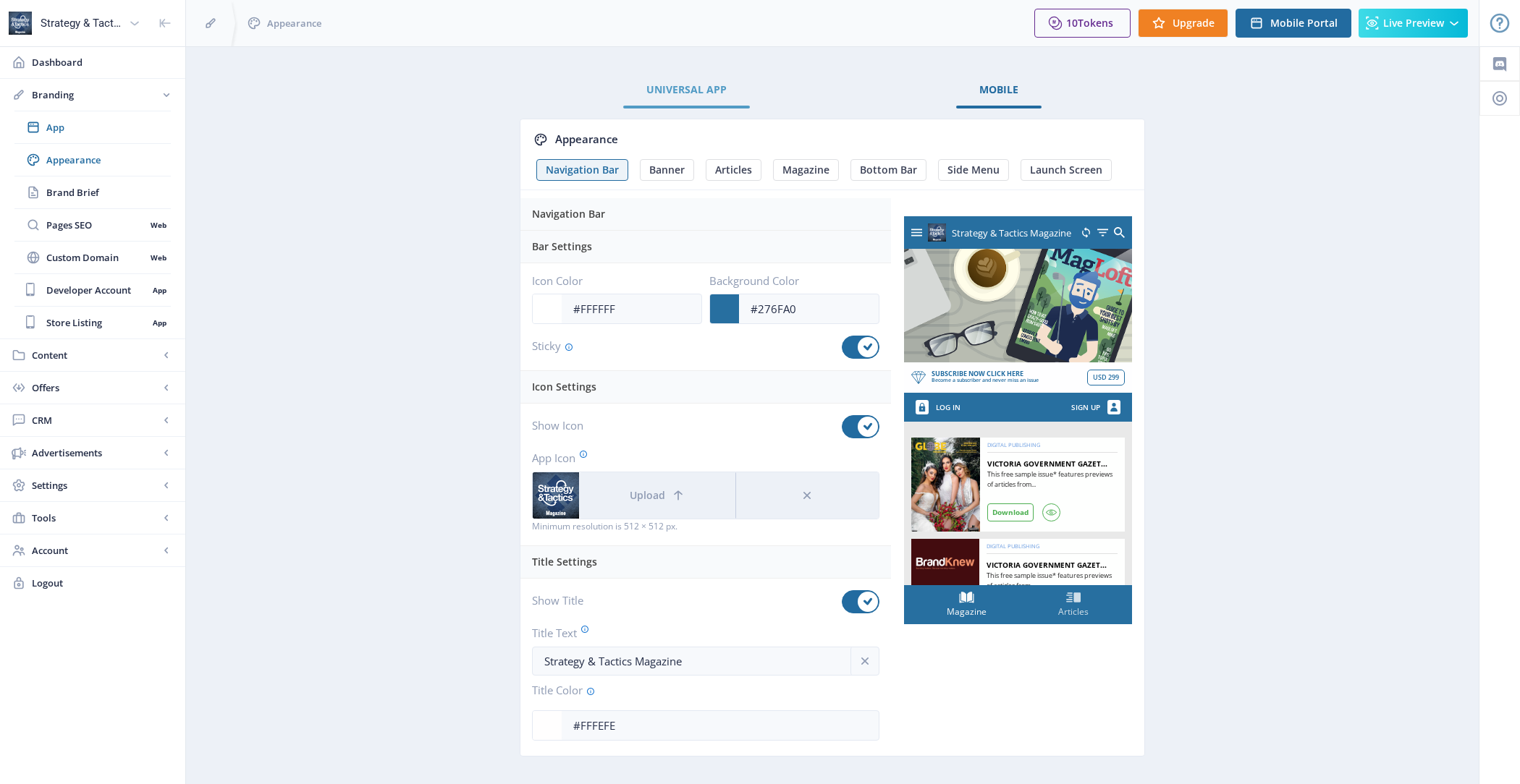
click at [708, 84] on span "Universal App" at bounding box center [686, 89] width 81 height 12
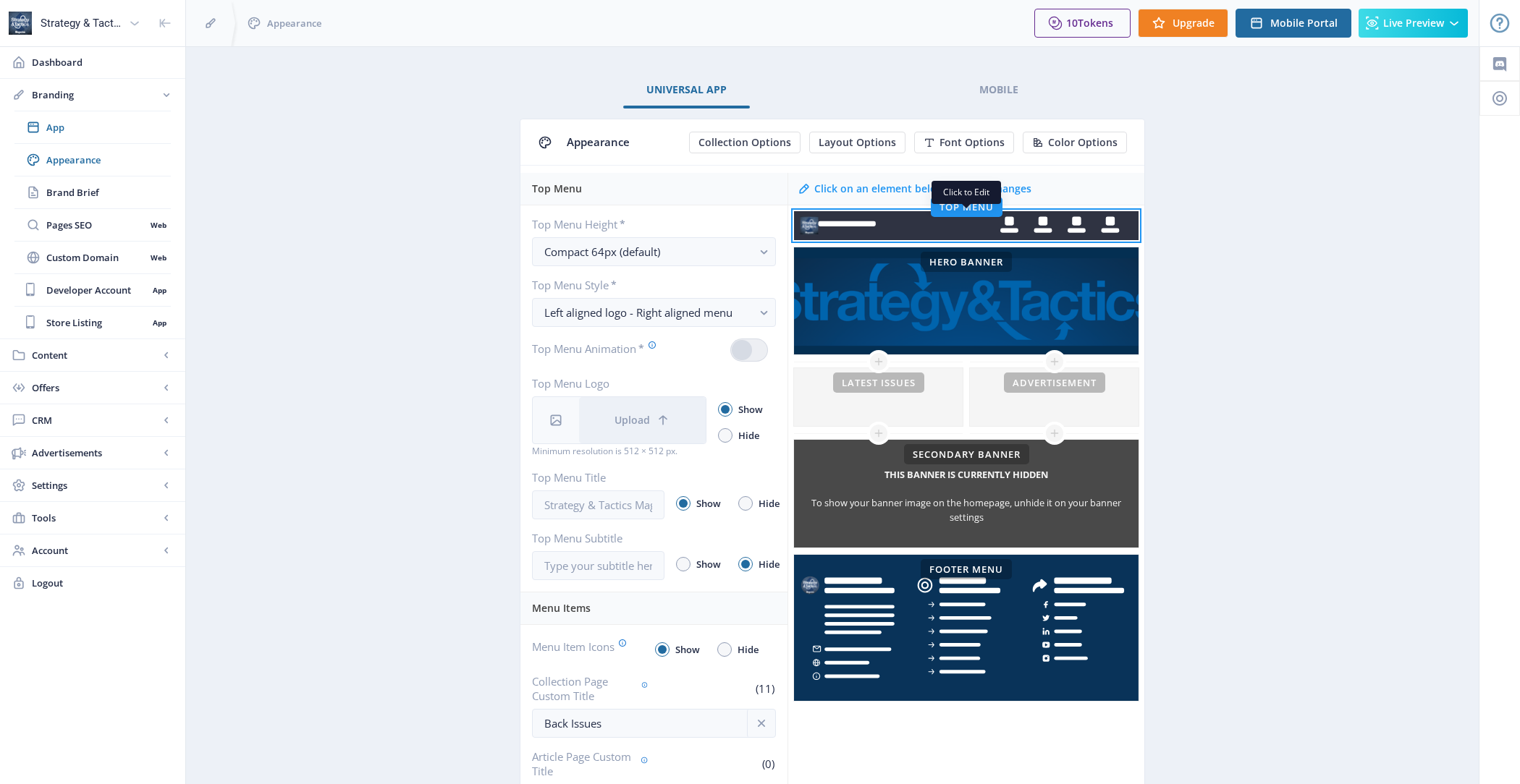
click at [863, 229] on rect at bounding box center [966, 226] width 344 height 29
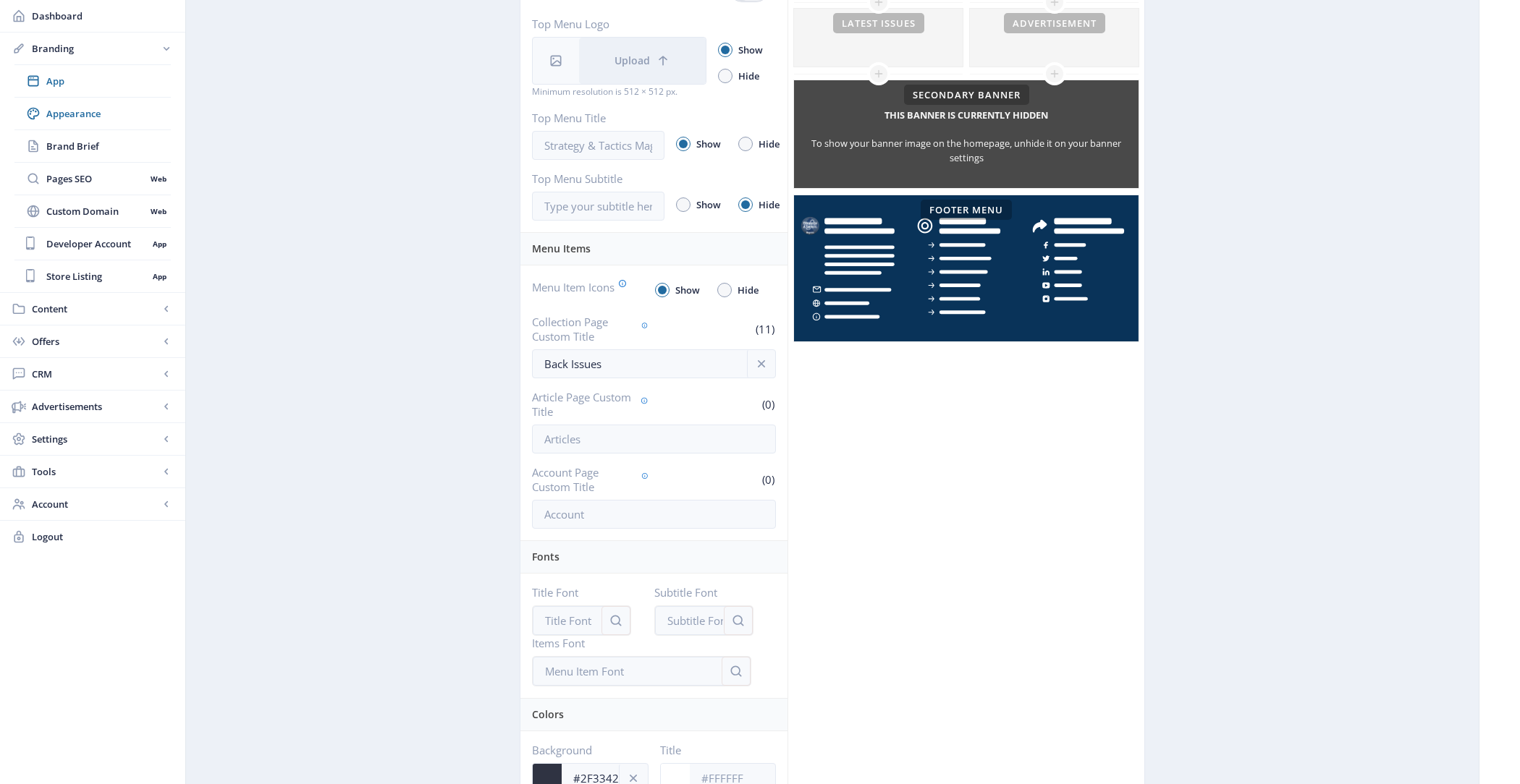
scroll to position [496, 0]
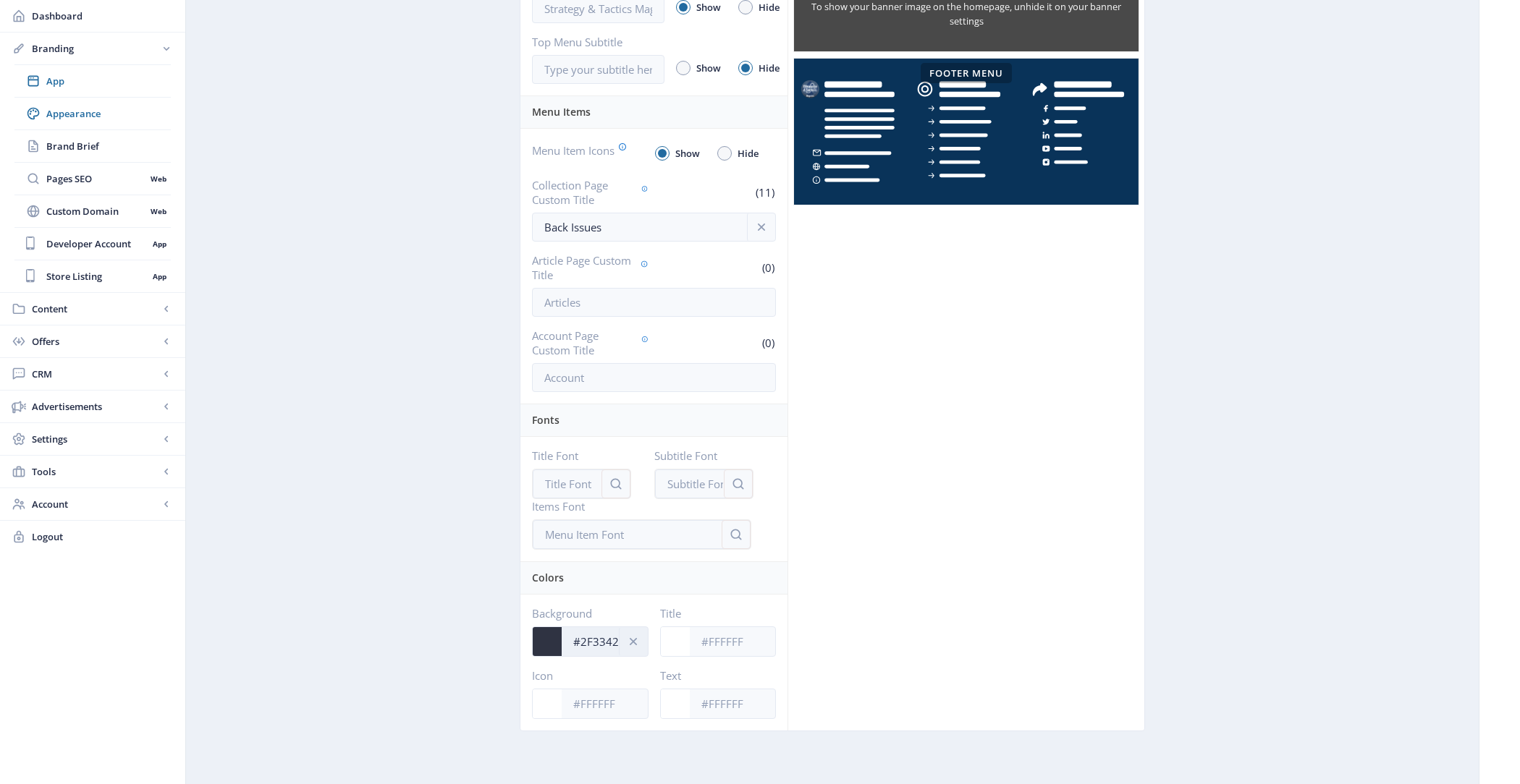
click at [600, 634] on input "#2F3342" at bounding box center [604, 642] width 87 height 27
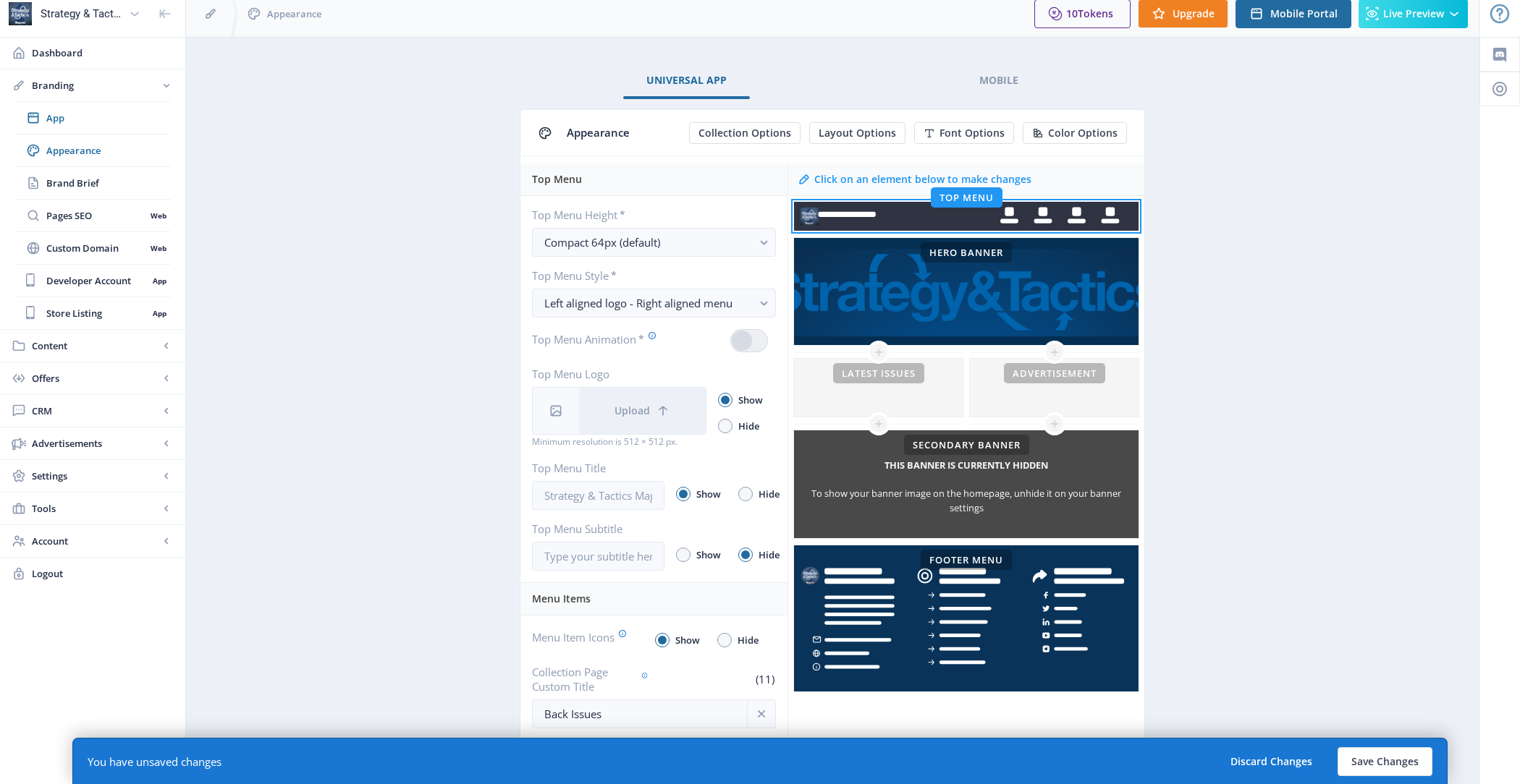
scroll to position [0, 0]
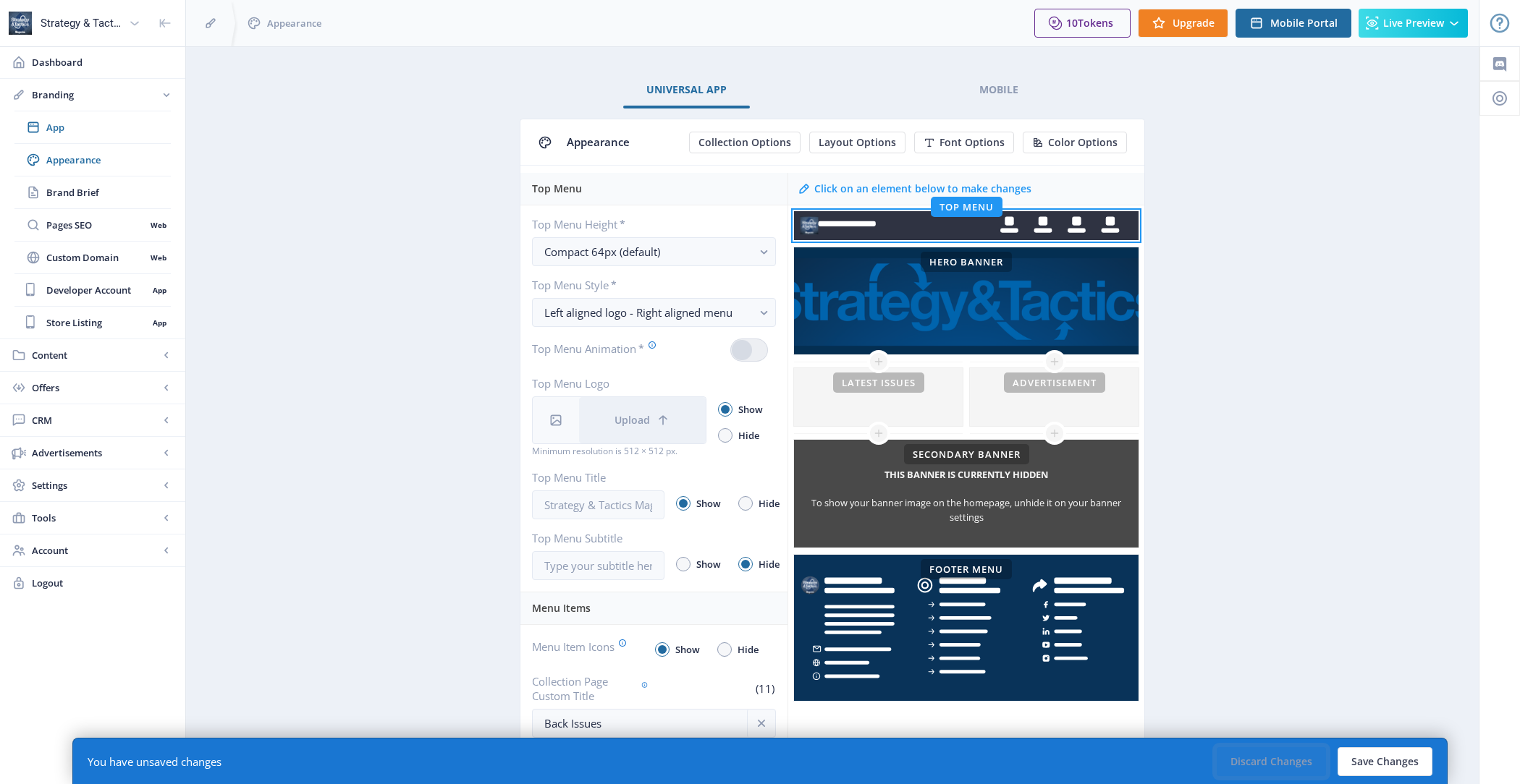
click at [1284, 765] on button "Discard Changes" at bounding box center [1271, 762] width 109 height 29
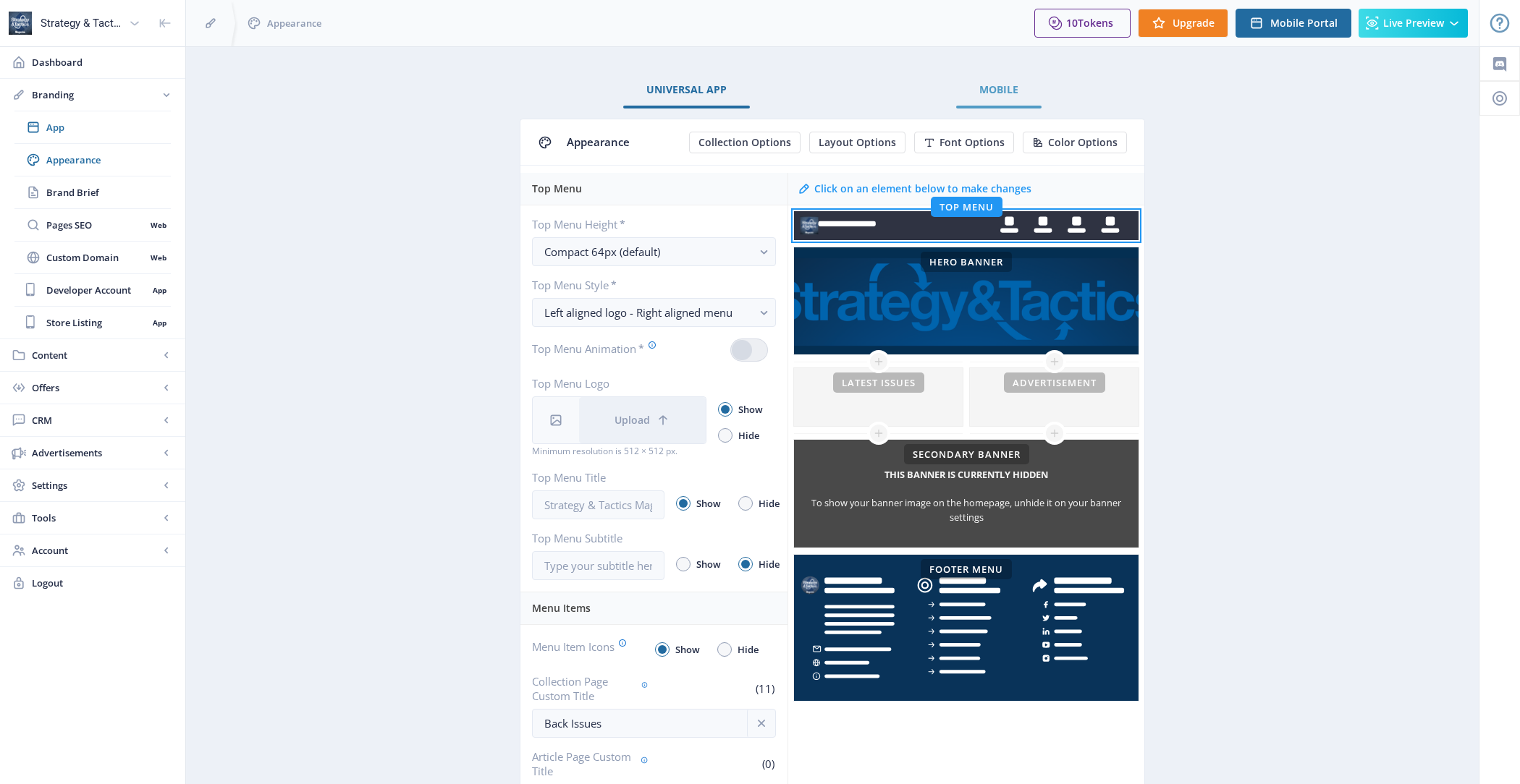
click at [1011, 78] on link "Mobile" at bounding box center [999, 89] width 86 height 35
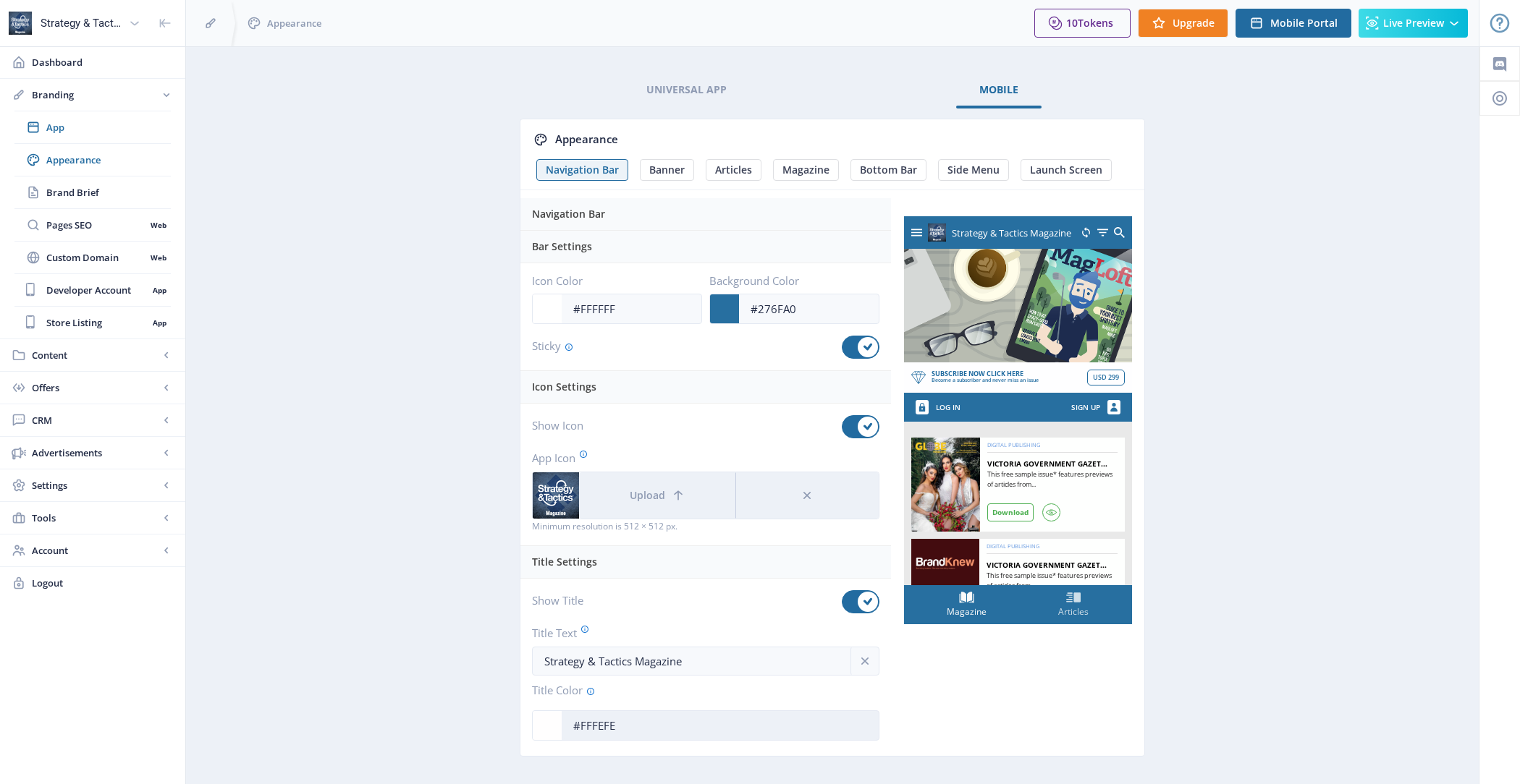
click at [655, 712] on input "#FFFEFE" at bounding box center [720, 726] width 317 height 27
click at [776, 307] on input "#276FA0" at bounding box center [809, 308] width 140 height 27
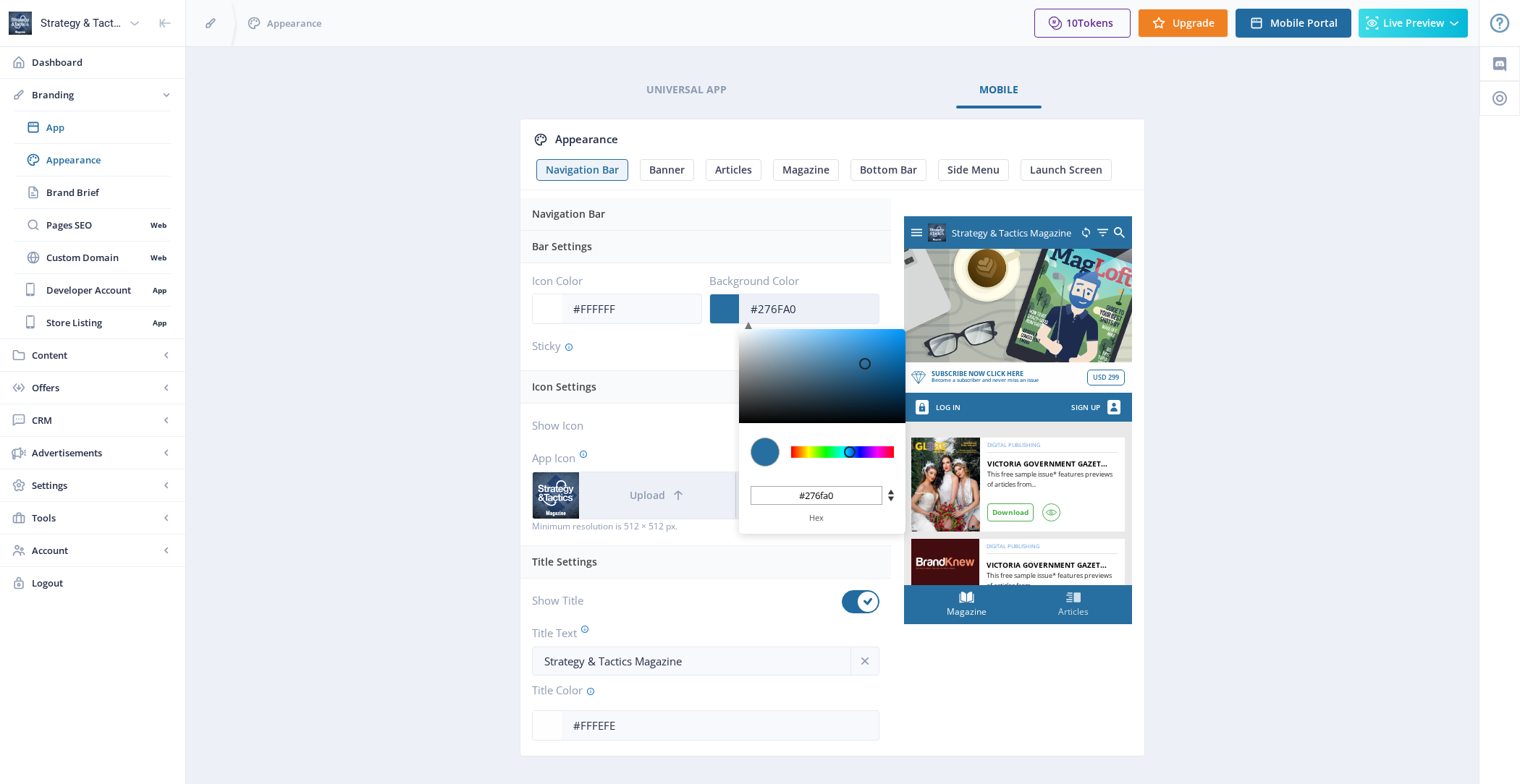
paste input "F3342"
type input "#2F3342"
type input "#2f3342"
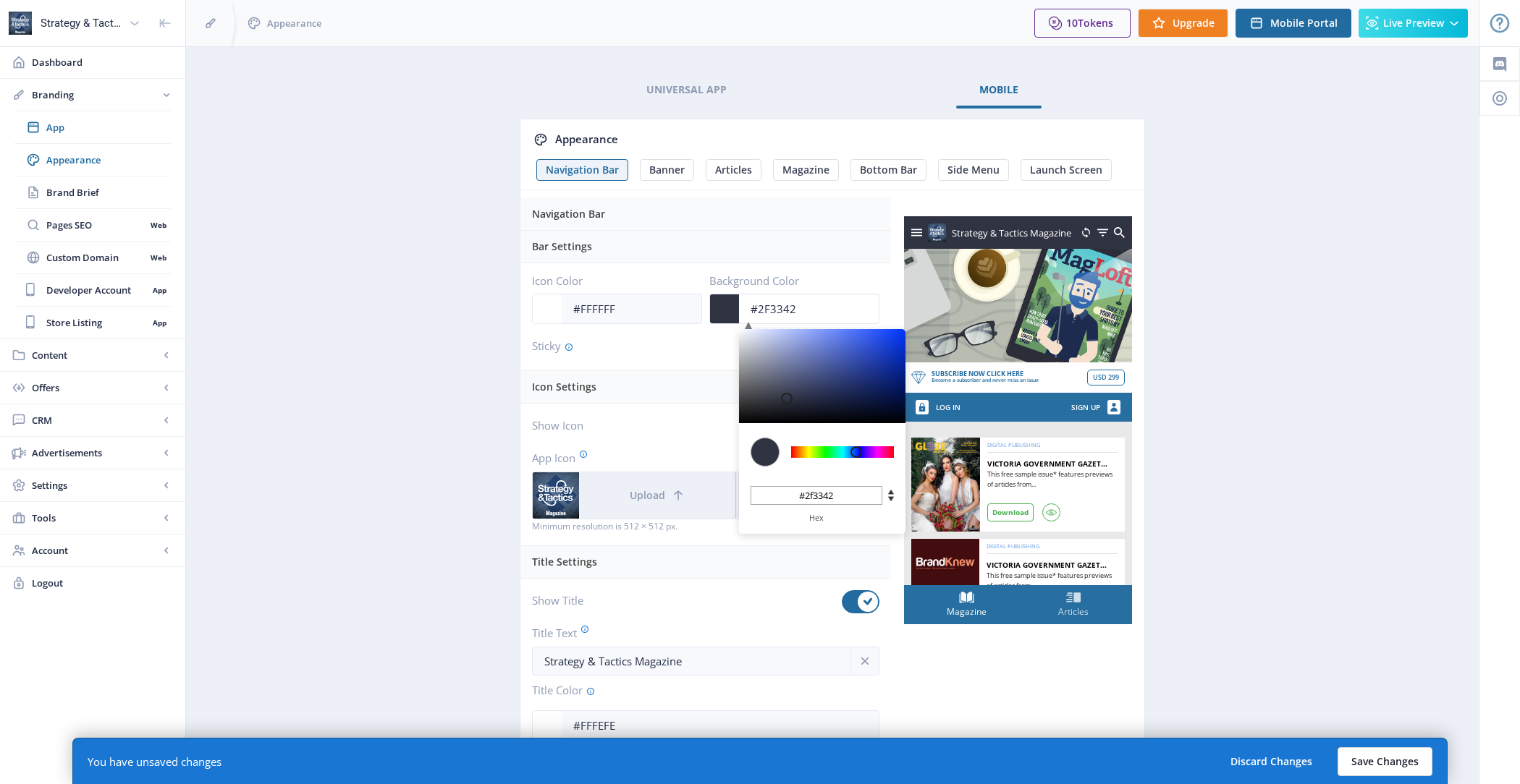
type input "#2F3342"
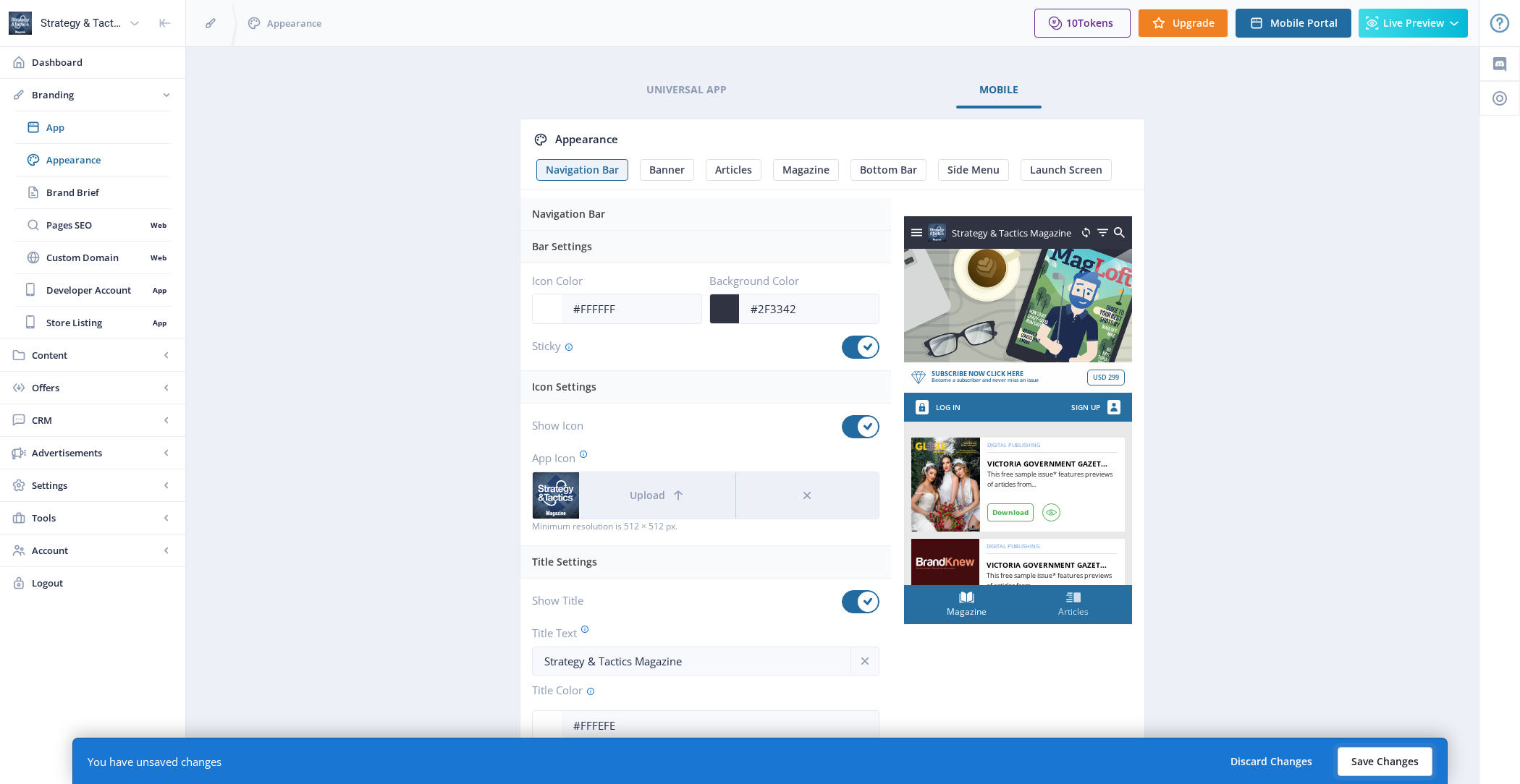
click at [1351, 771] on button "Save Changes" at bounding box center [1385, 762] width 94 height 29
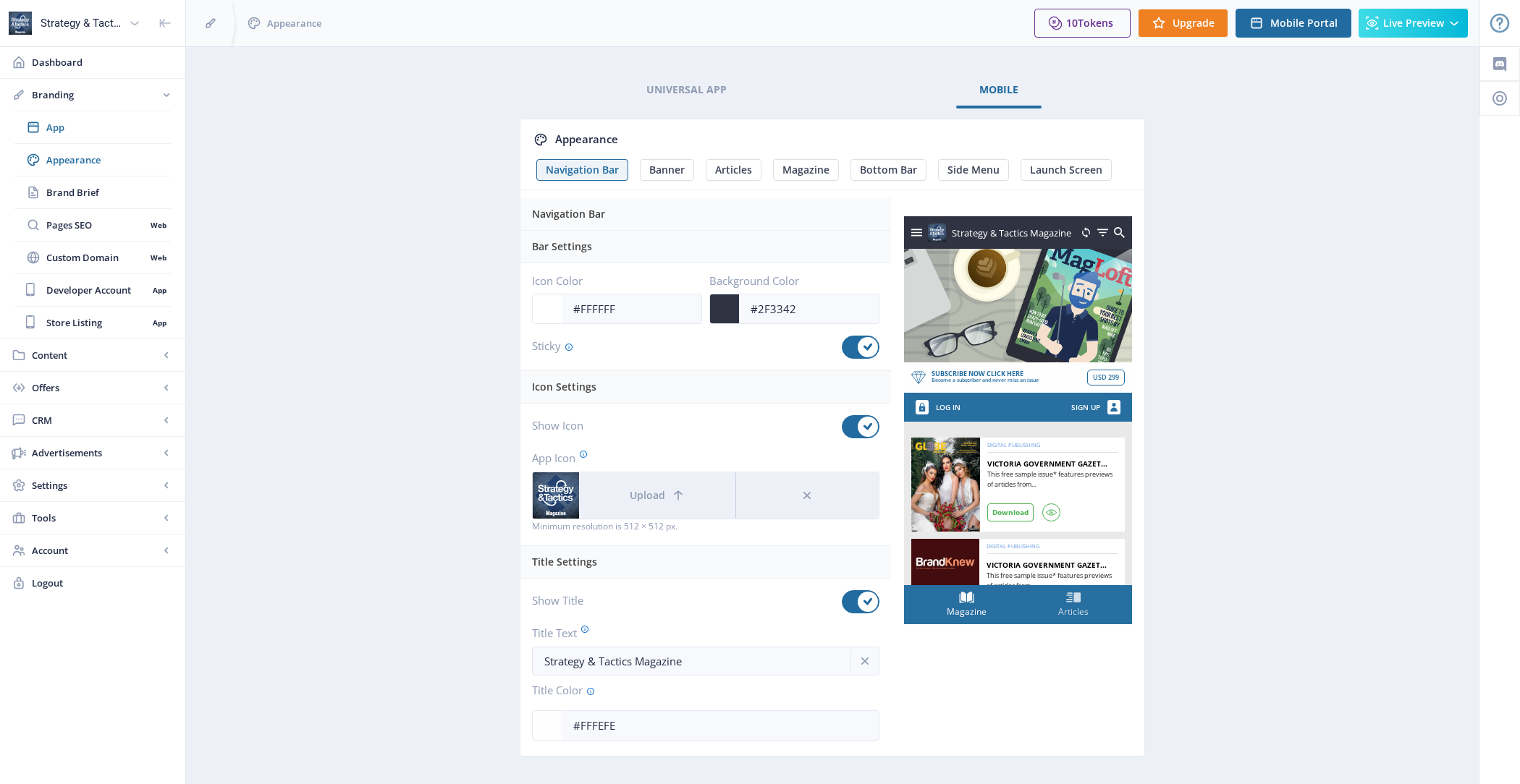
scroll to position [27, 0]
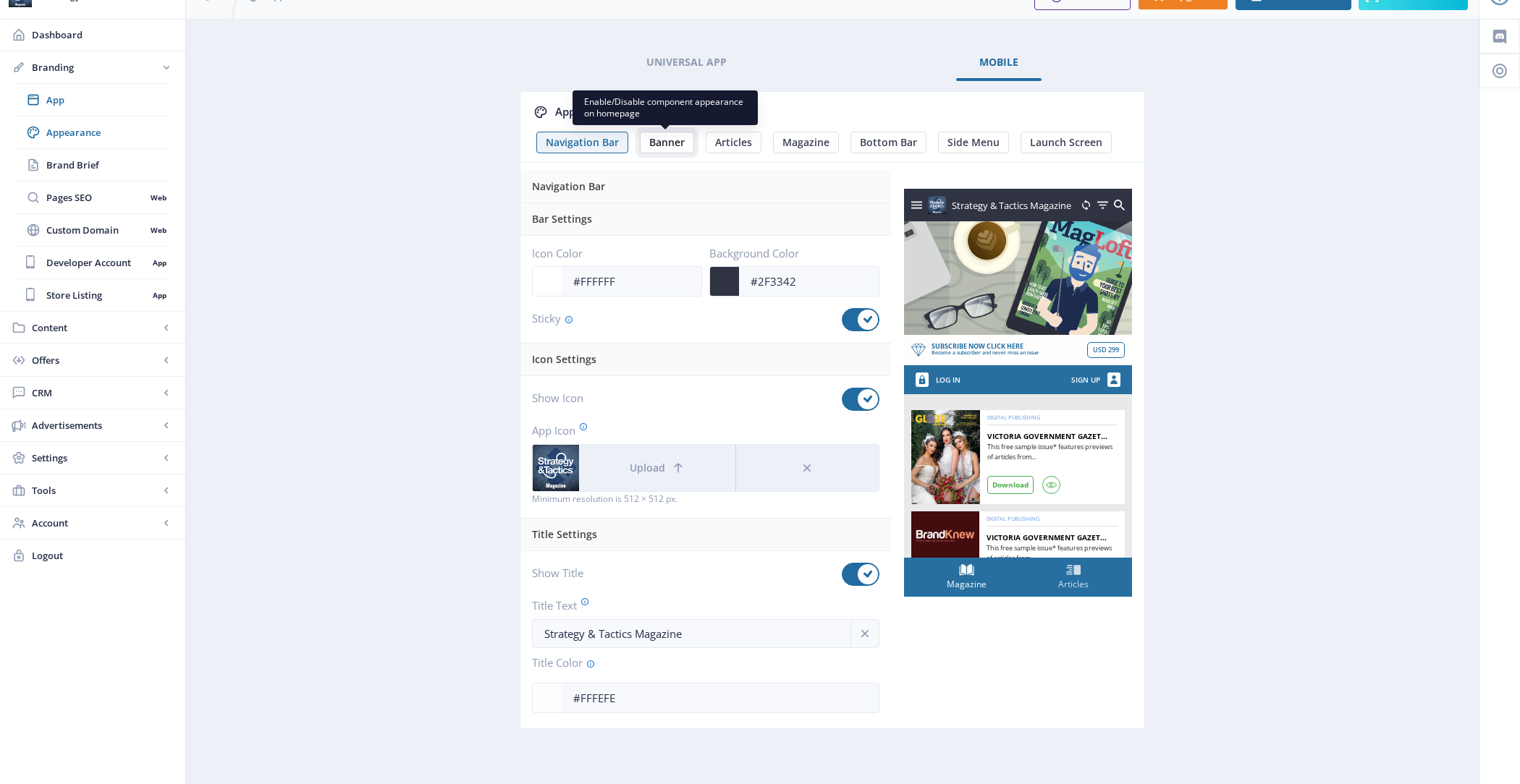
click at [668, 149] on button "Banner" at bounding box center [668, 142] width 54 height 21
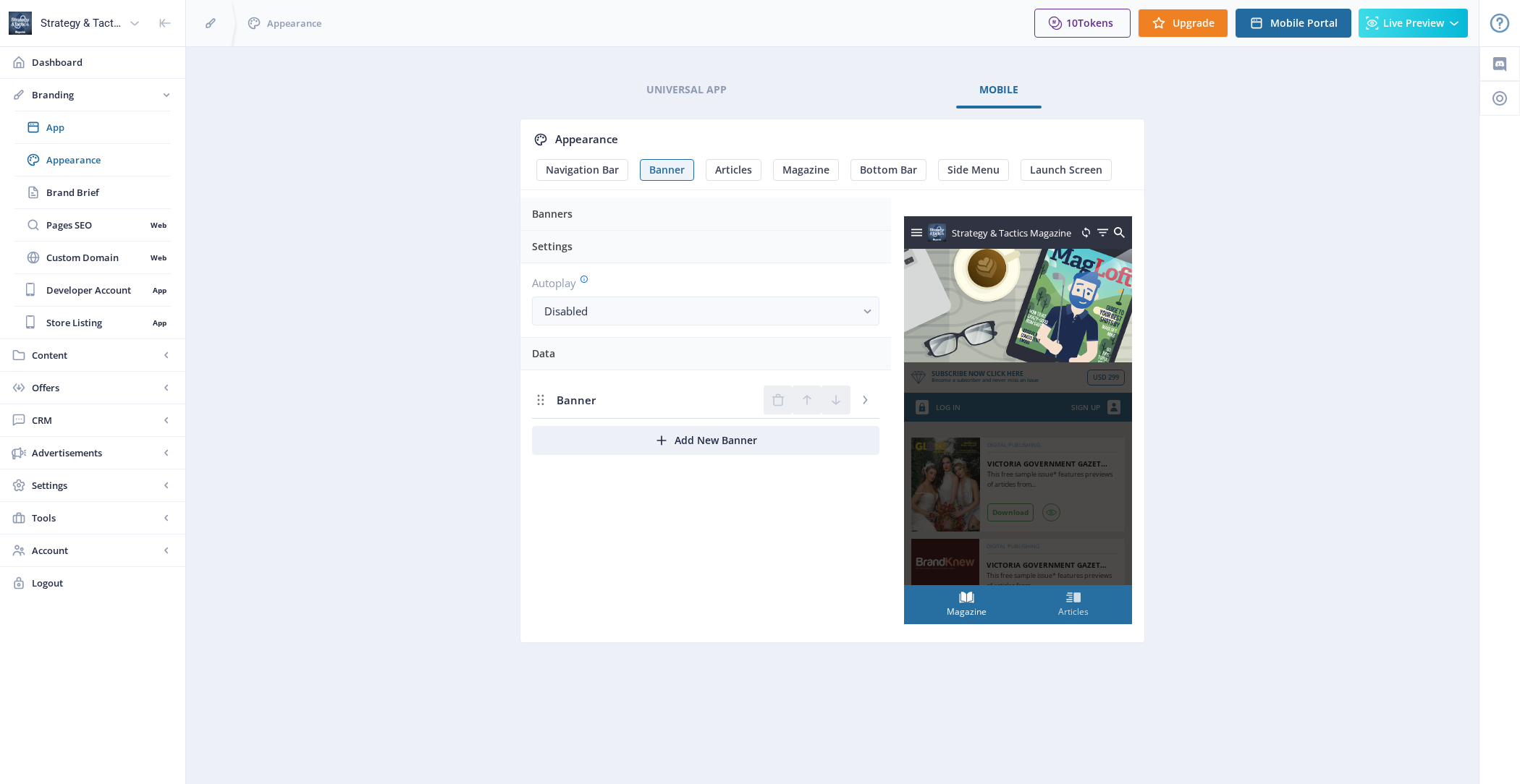
click at [658, 396] on div "Banner" at bounding box center [706, 401] width 347 height 37
click at [869, 400] on icon "Delete Banner" at bounding box center [864, 400] width 15 height 15
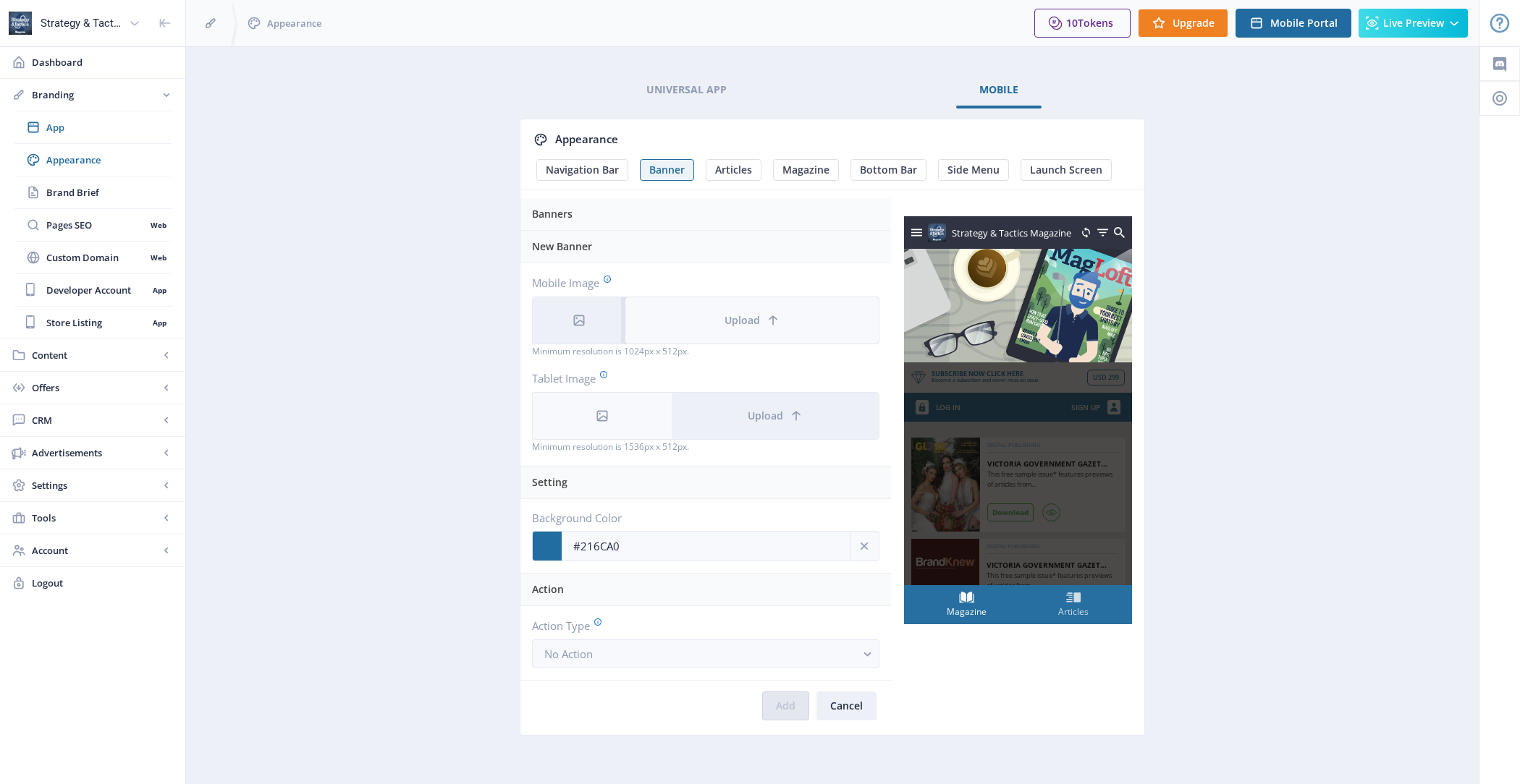
click at [737, 317] on span "Upload" at bounding box center [742, 321] width 35 height 12
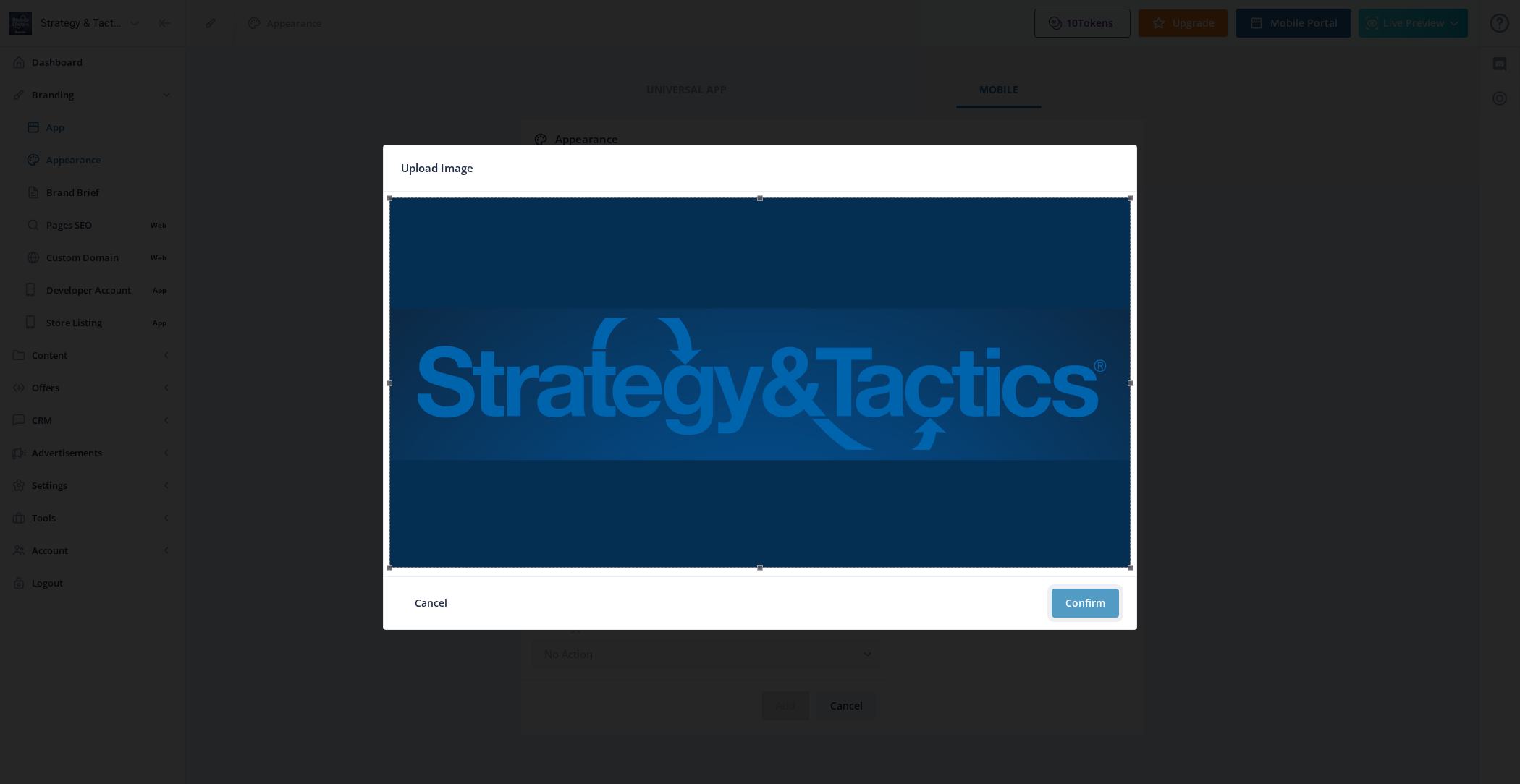
click at [1084, 596] on button "Confirm" at bounding box center [1085, 603] width 67 height 29
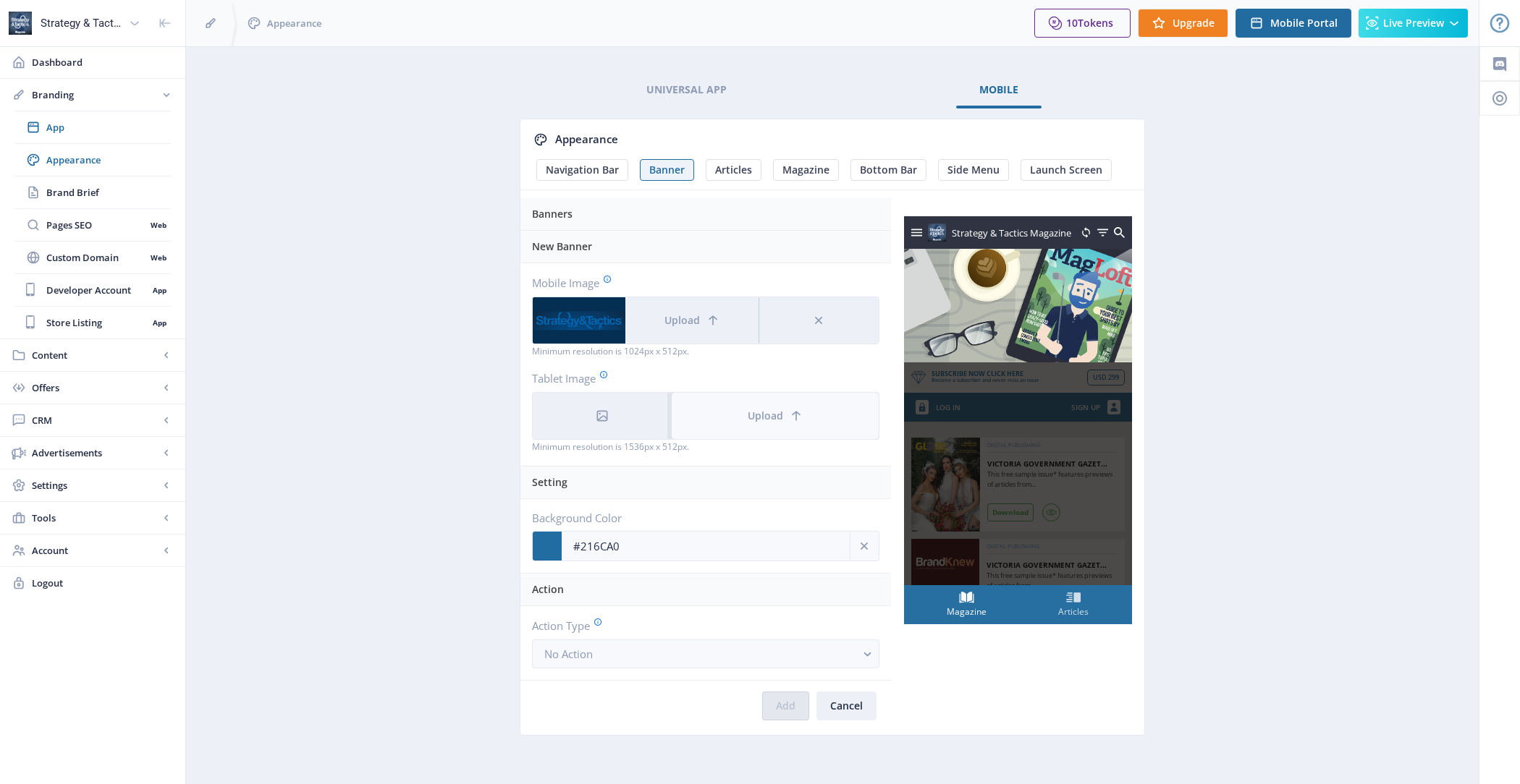
click at [727, 396] on button "Upload" at bounding box center [775, 416] width 207 height 47
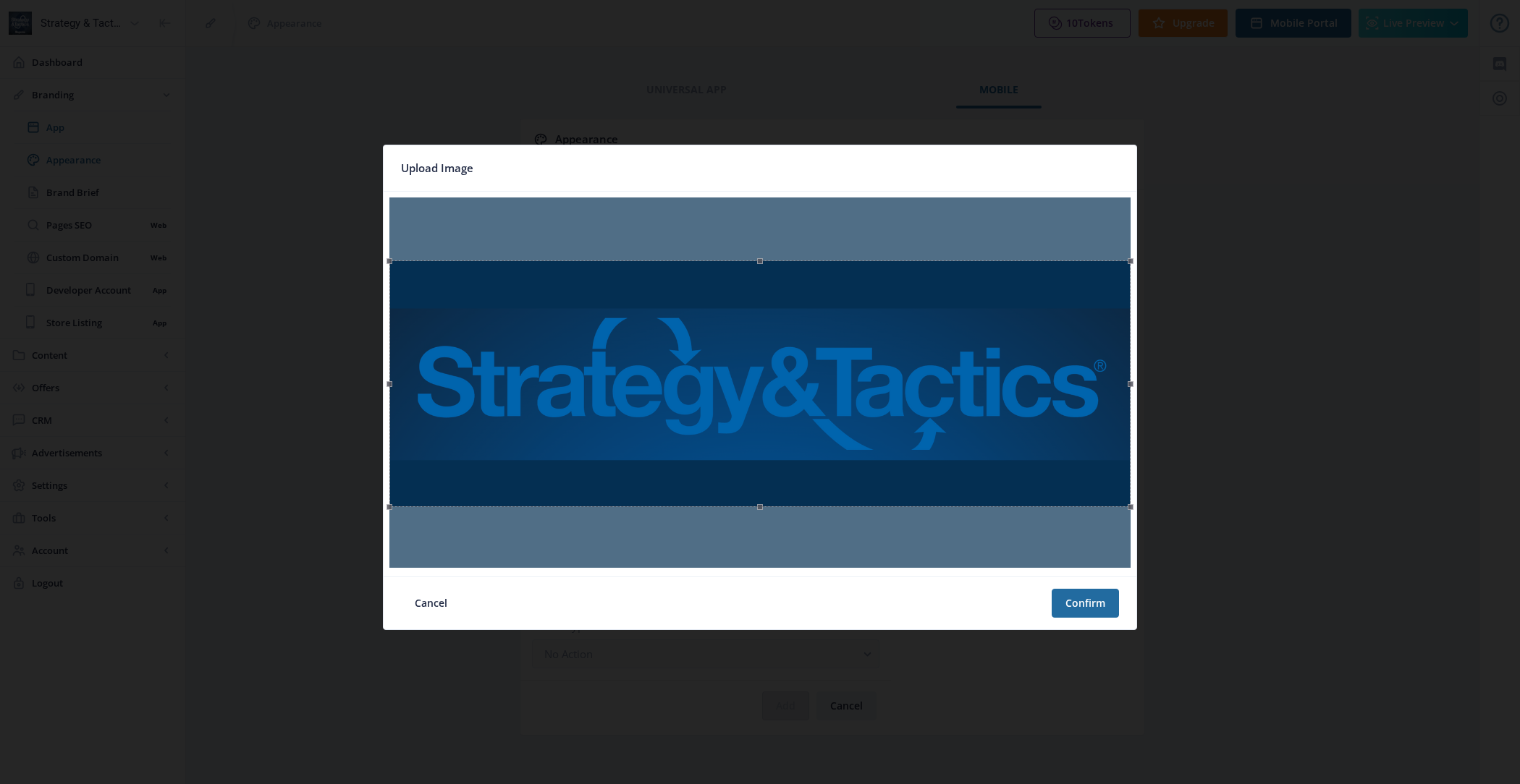
drag, startPoint x: 774, startPoint y: 351, endPoint x: 773, endPoint y: 414, distance: 63.0
click at [773, 414] on div at bounding box center [760, 384] width 742 height 247
click at [1085, 608] on button "Confirm" at bounding box center [1085, 603] width 67 height 29
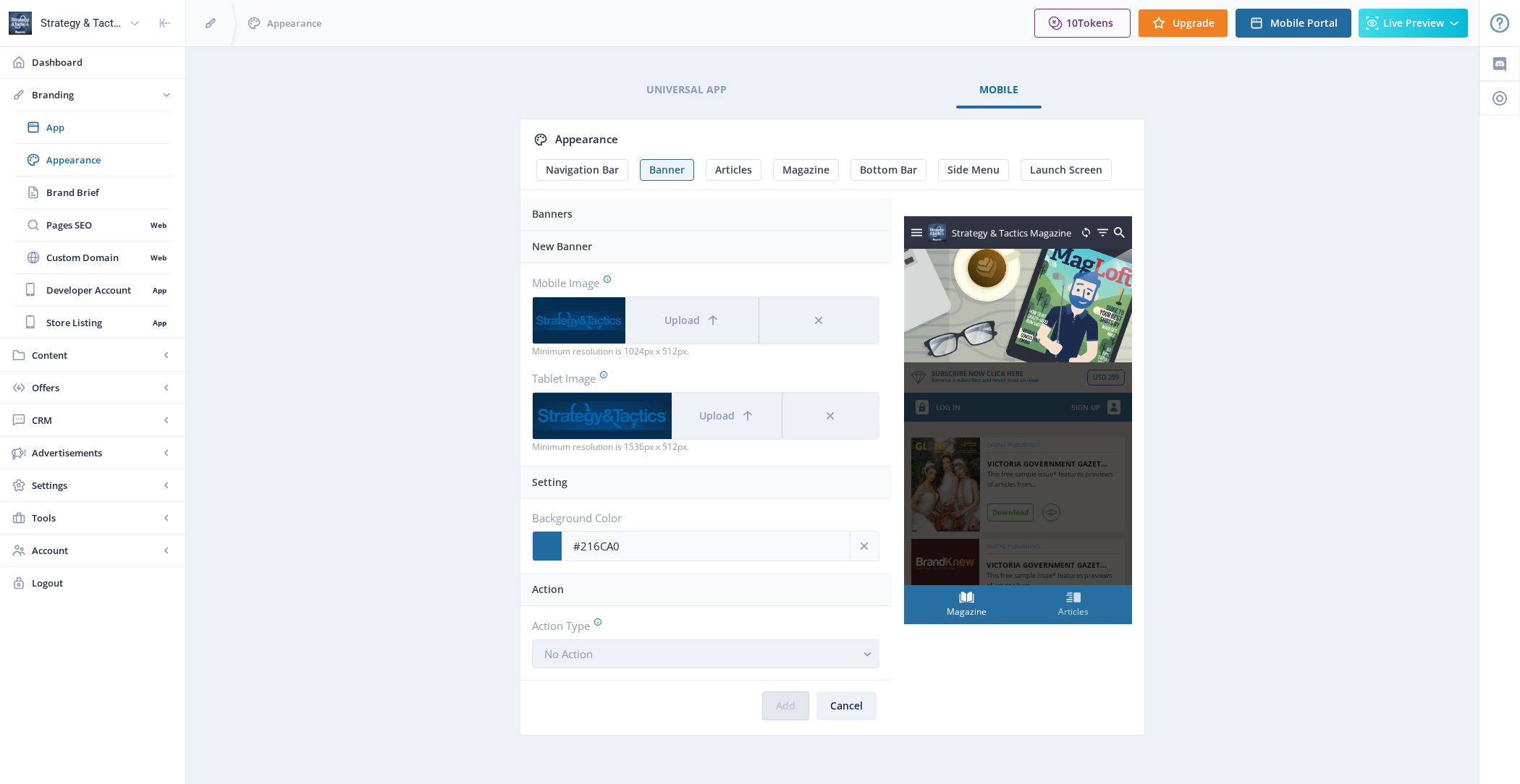
click at [756, 659] on button "No Action" at bounding box center [706, 655] width 347 height 29
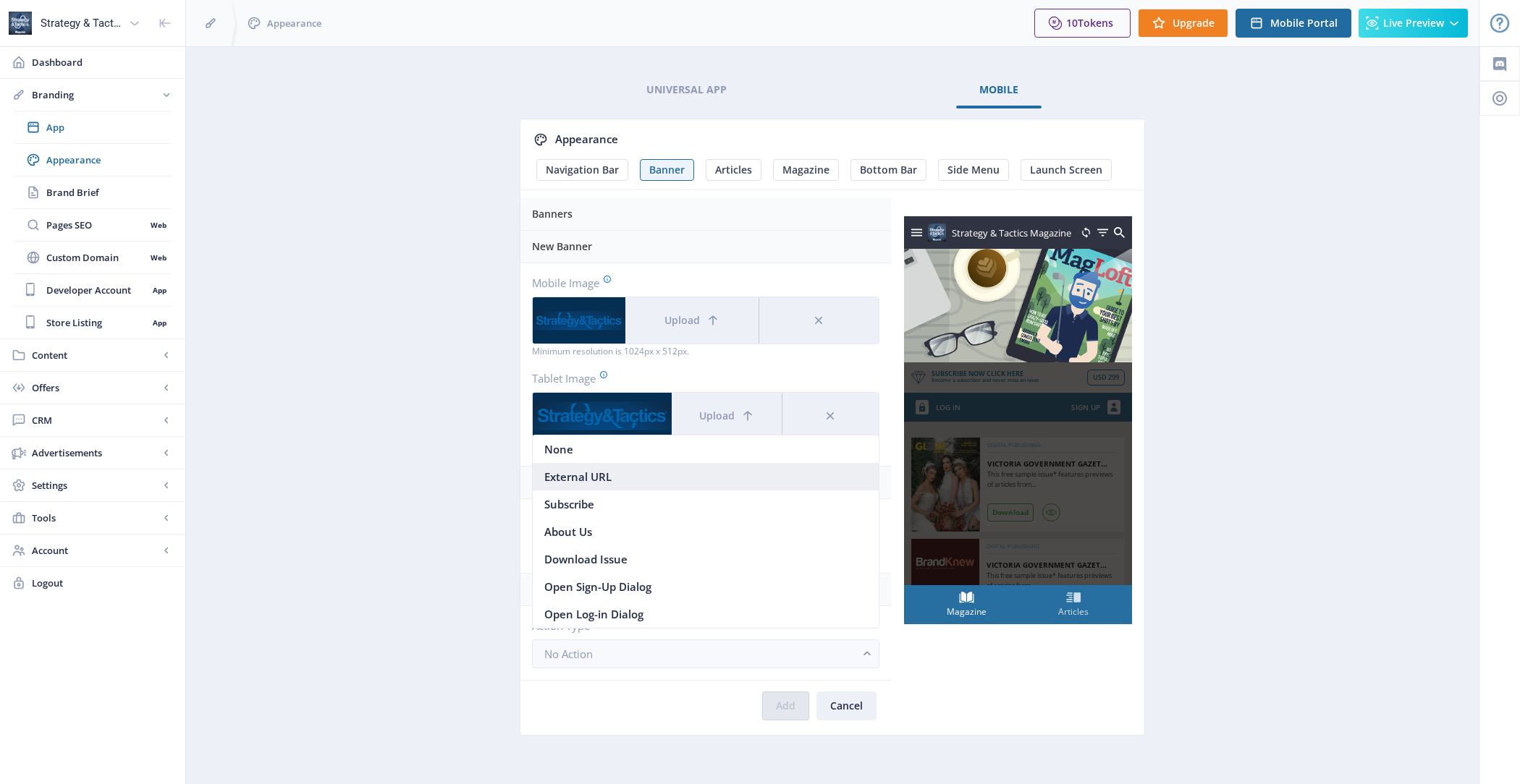
click at [696, 471] on nb-option "External URL" at bounding box center [706, 477] width 346 height 27
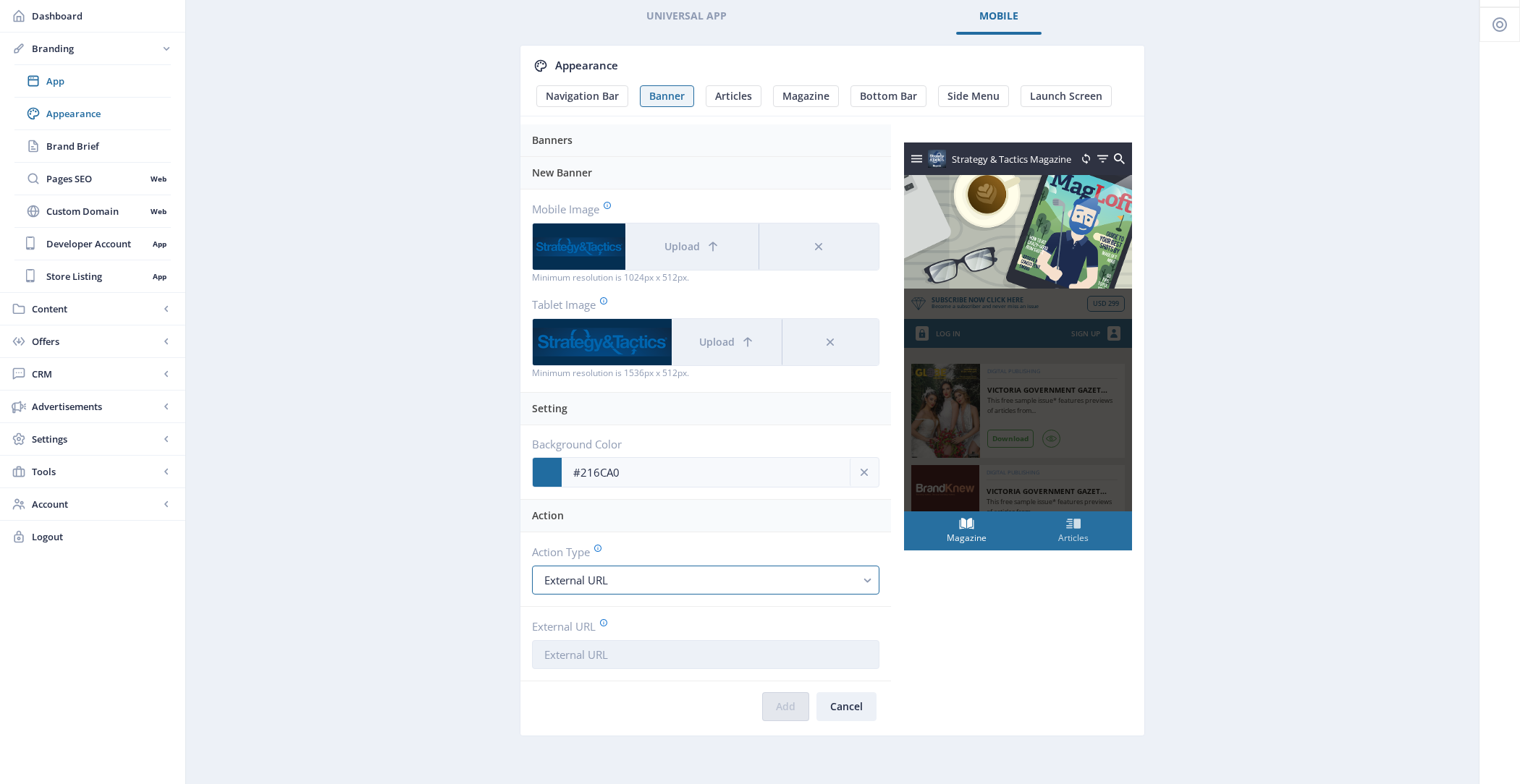
scroll to position [81, 0]
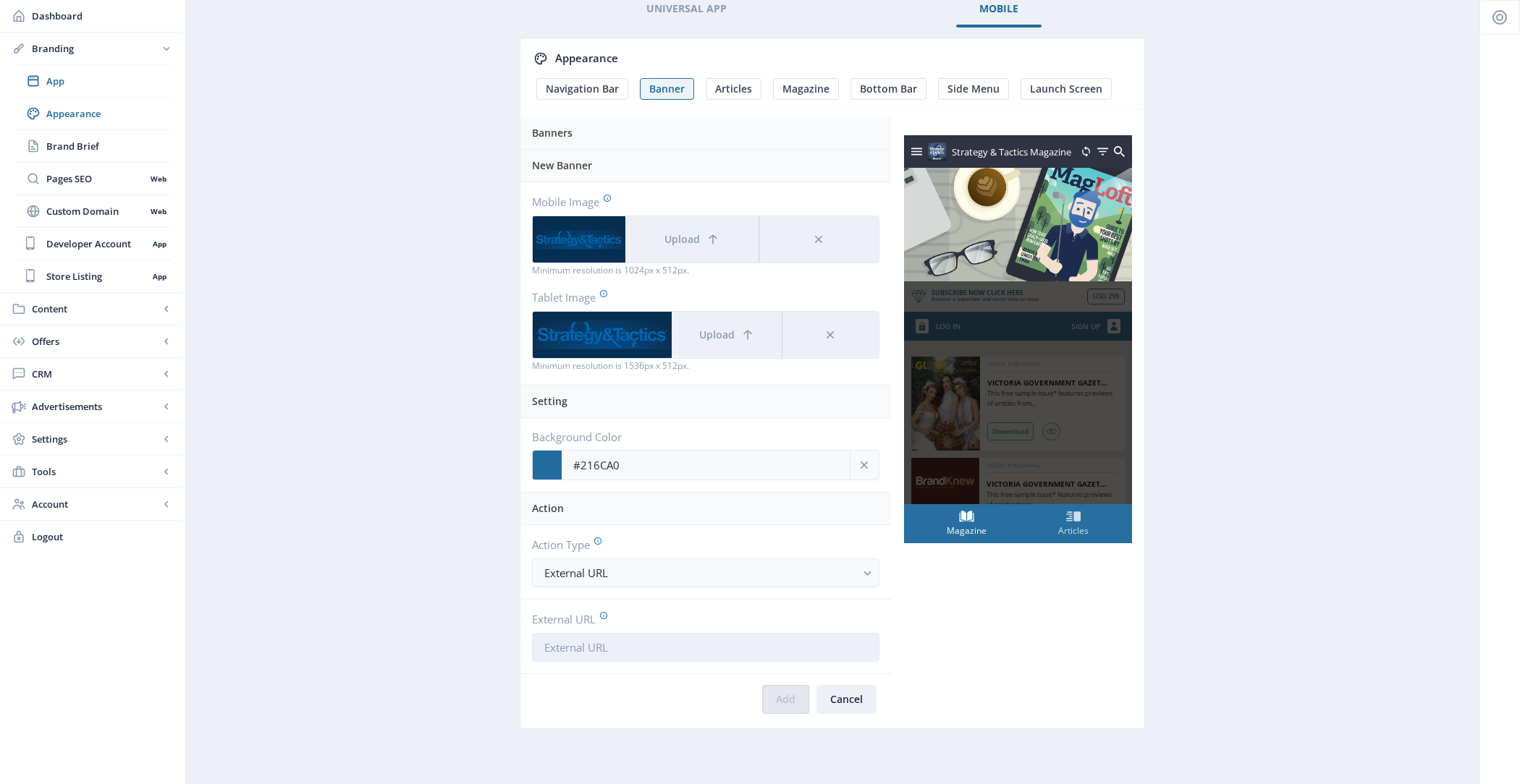
click at [687, 648] on input "External URL" at bounding box center [706, 648] width 347 height 29
paste input "https://strategyandtacticspress.com/"
type input "https://strategyandtacticspress.com/"
click at [790, 696] on button "Add" at bounding box center [785, 699] width 47 height 29
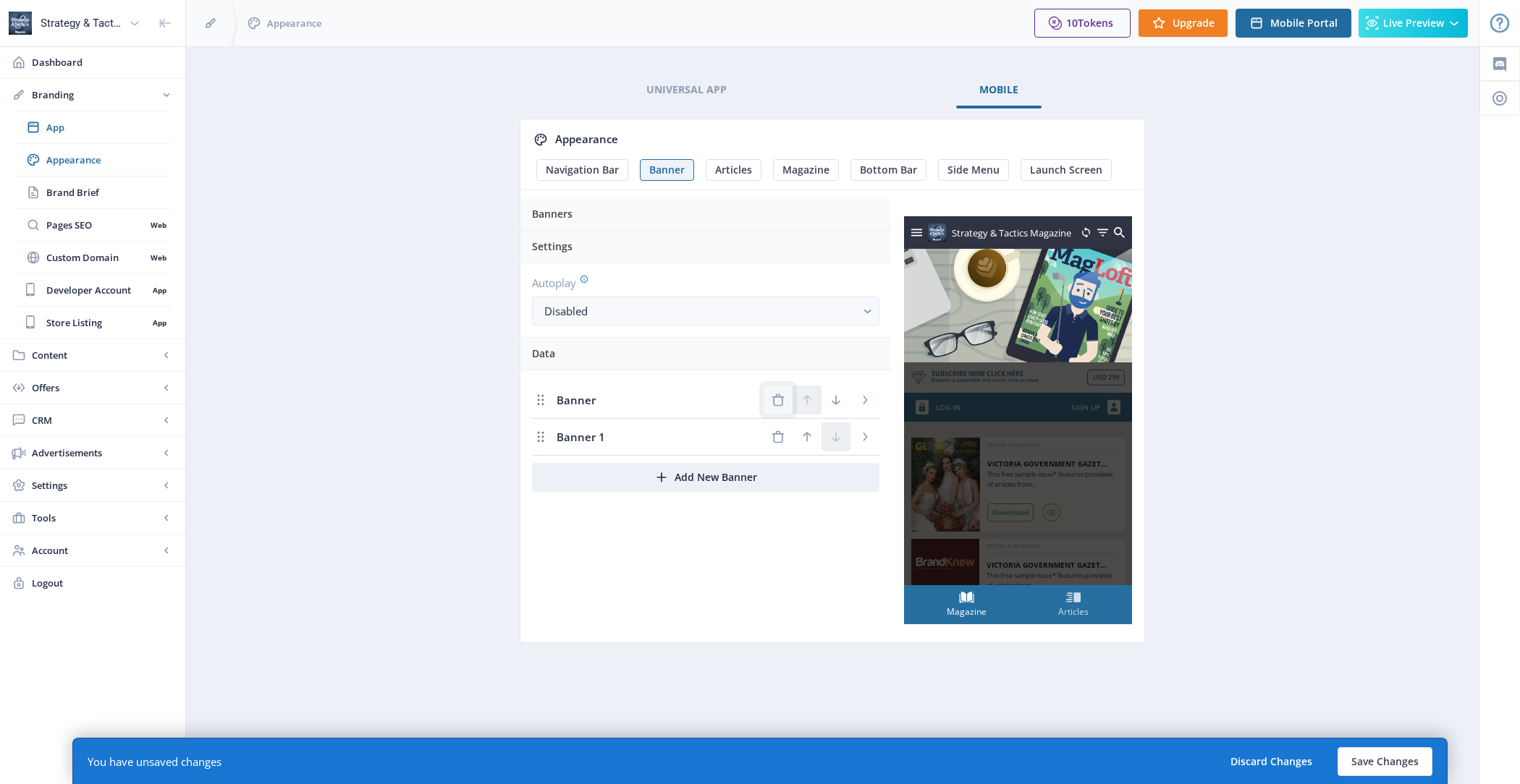
click at [783, 396] on icon "Delete Banner" at bounding box center [778, 400] width 15 height 15
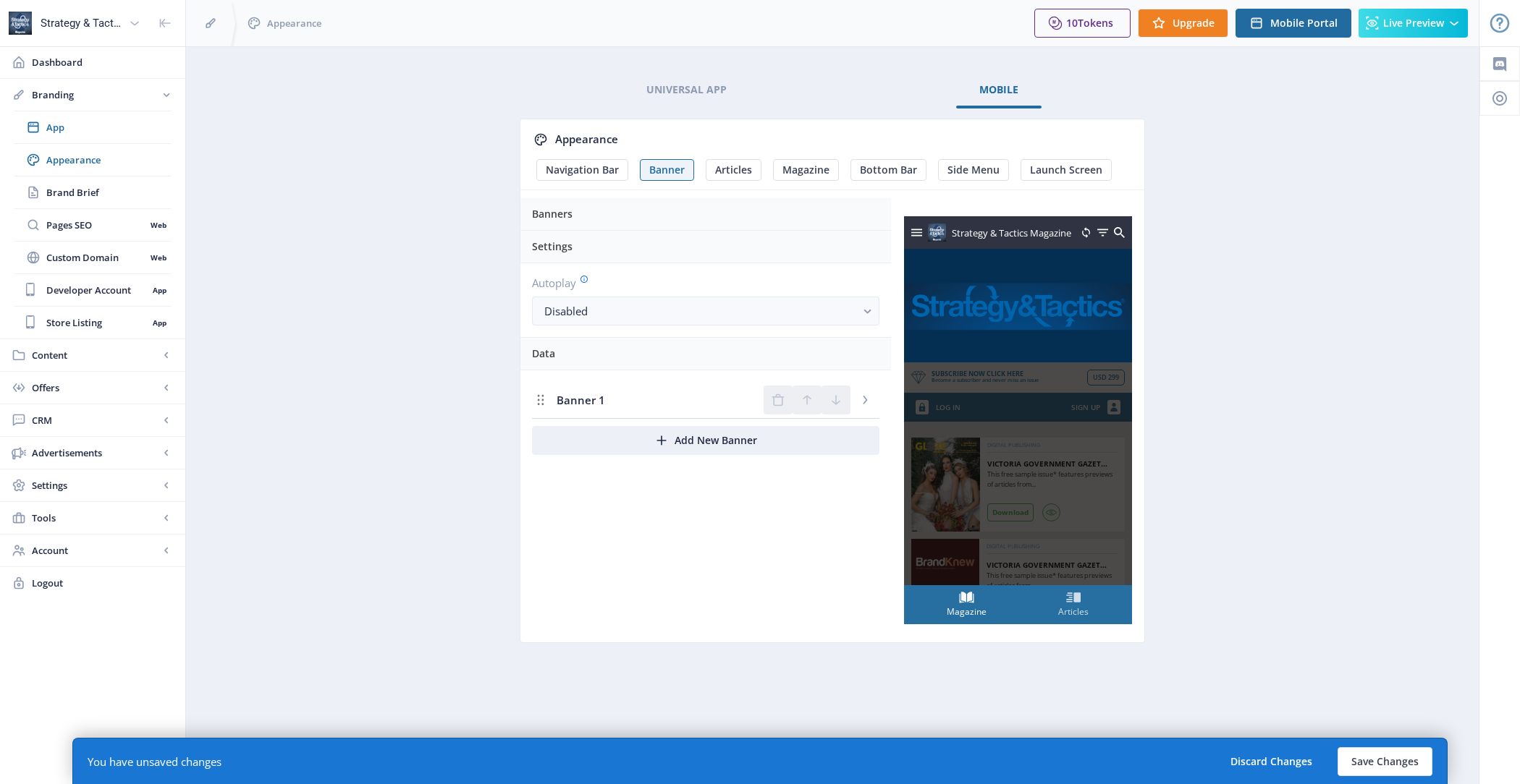
click at [800, 525] on div "Banners Settings Autoplay Disabled Data Banner 1 Add New Banner" at bounding box center [706, 422] width 371 height 441
click at [1369, 750] on button "Save Changes" at bounding box center [1385, 762] width 94 height 29
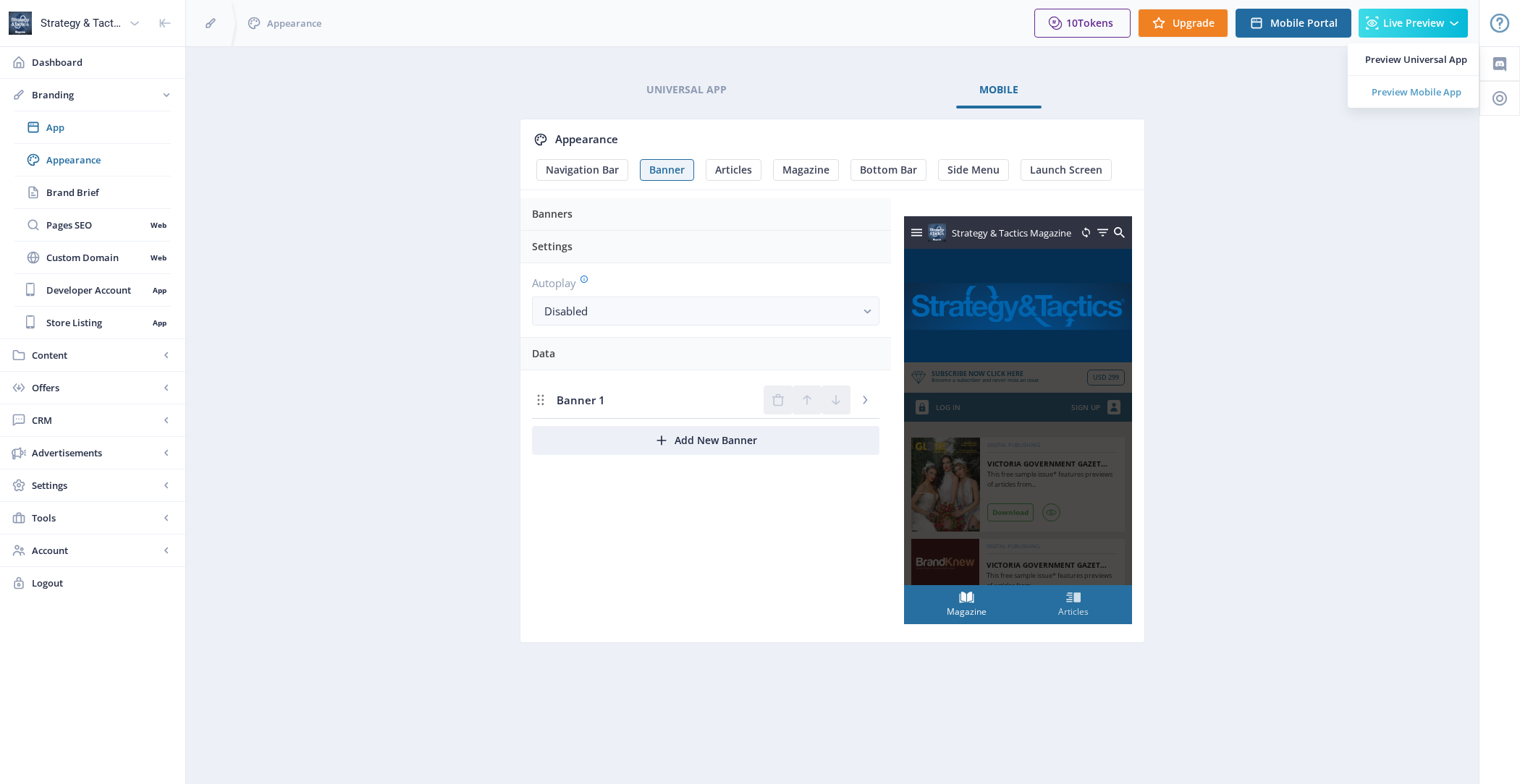
click at [1423, 85] on span "Preview Mobile App" at bounding box center [1416, 91] width 102 height 15
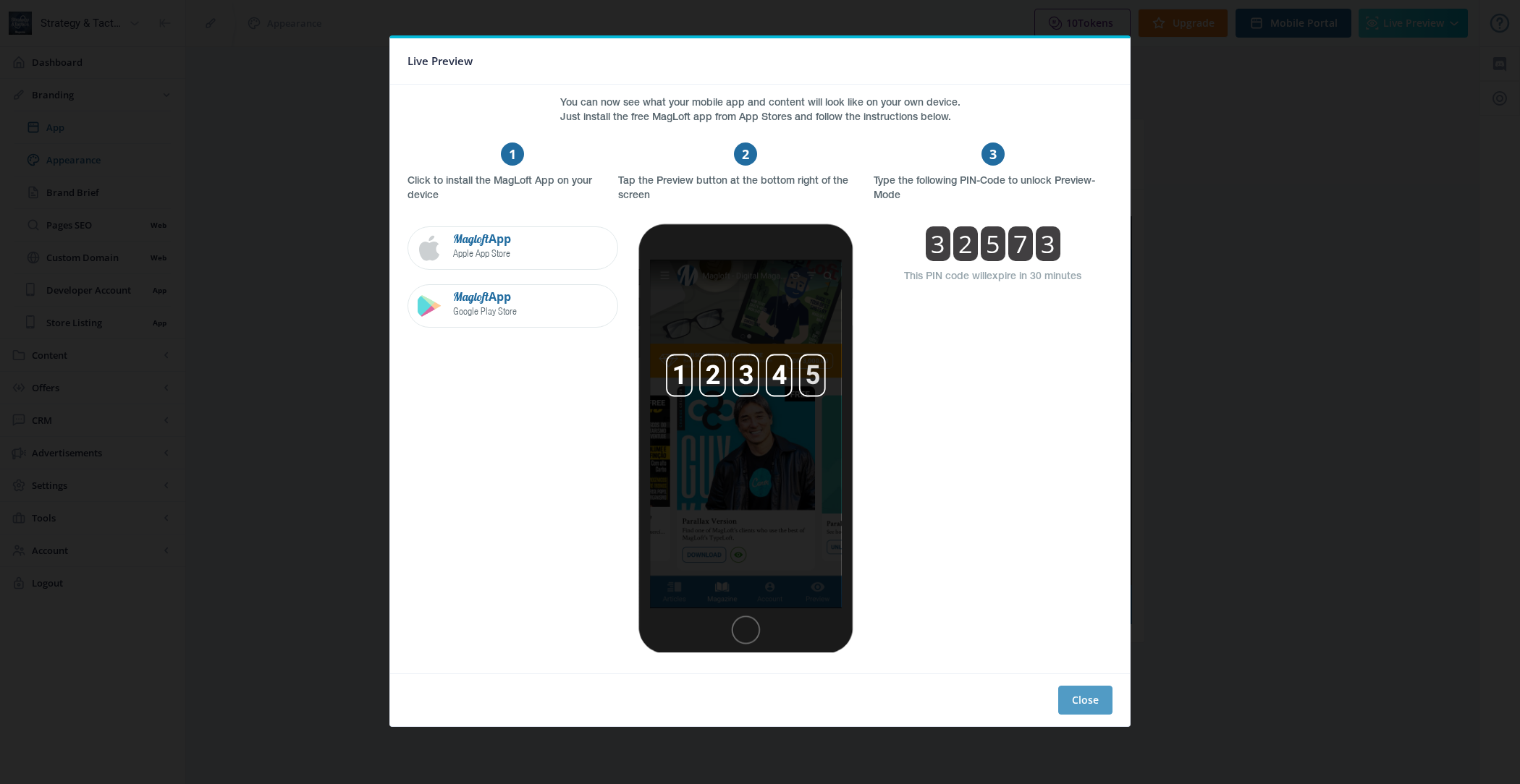
click at [1084, 694] on button "Close" at bounding box center [1085, 700] width 54 height 29
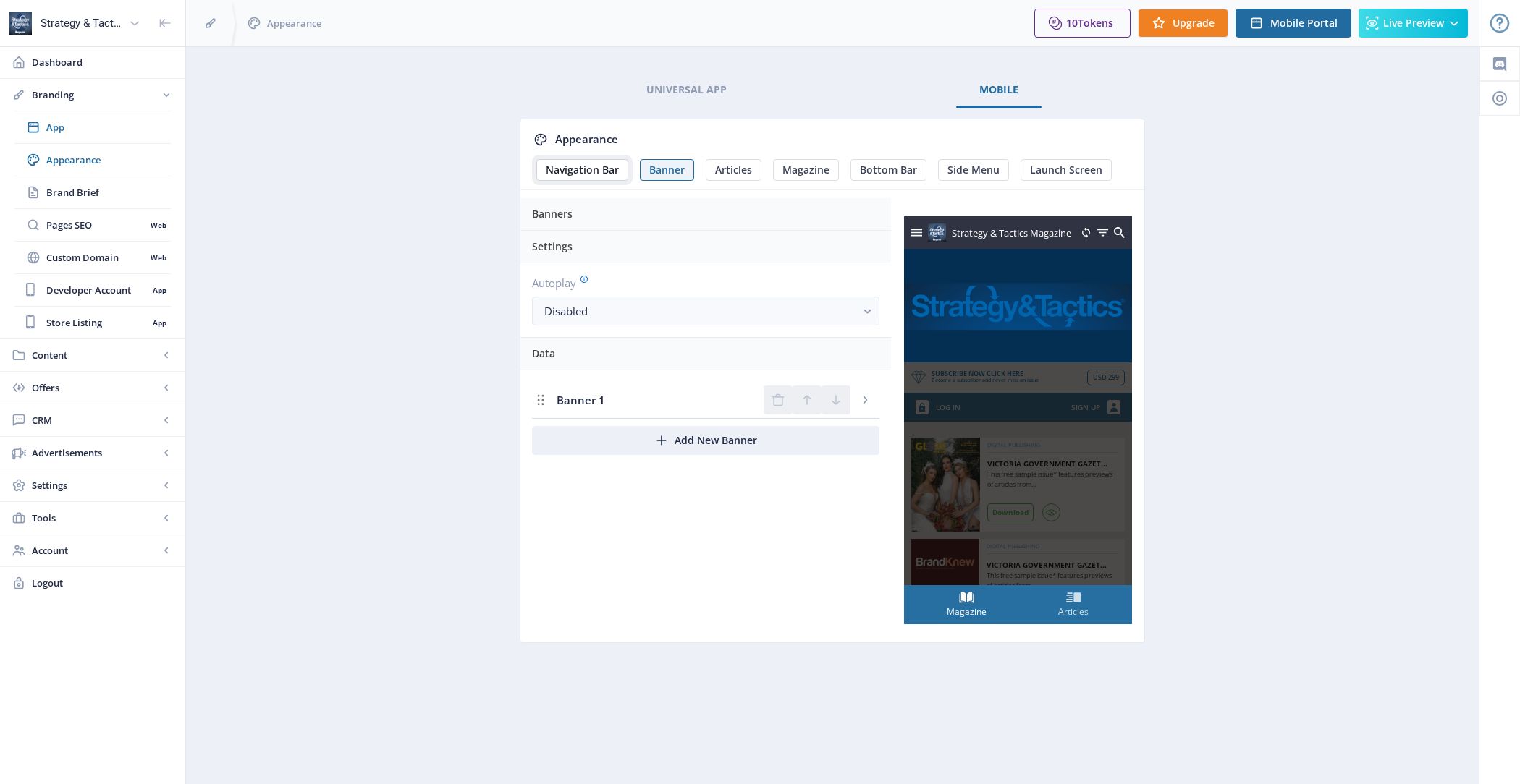
click at [584, 171] on span "Navigation Bar" at bounding box center [582, 170] width 73 height 12
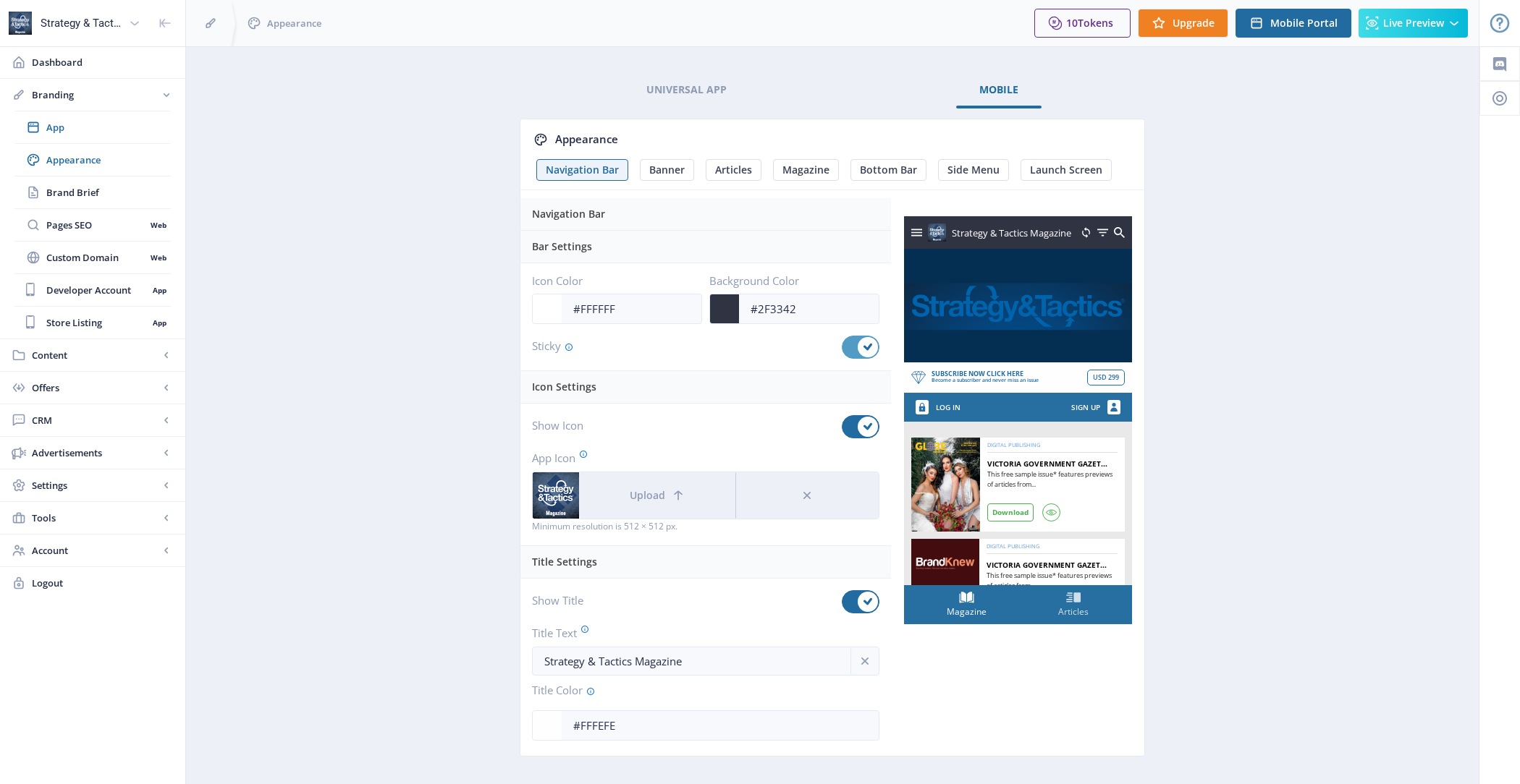
click at [857, 349] on div at bounding box center [860, 347] width 38 height 23
click at [843, 348] on input "checkbox" at bounding box center [842, 347] width 1 height 1
checkbox input "false"
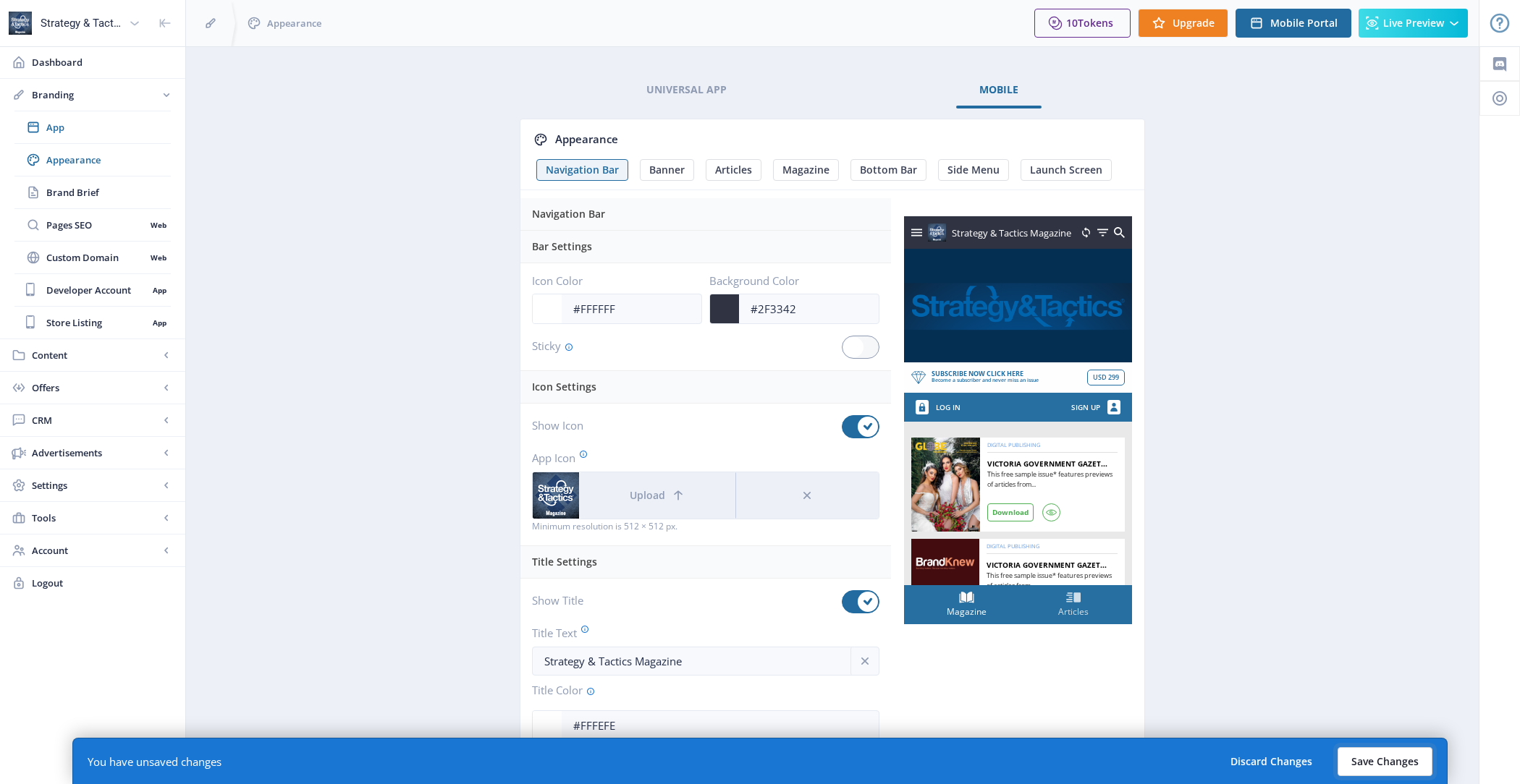
click at [1386, 756] on button "Save Changes" at bounding box center [1385, 762] width 94 height 29
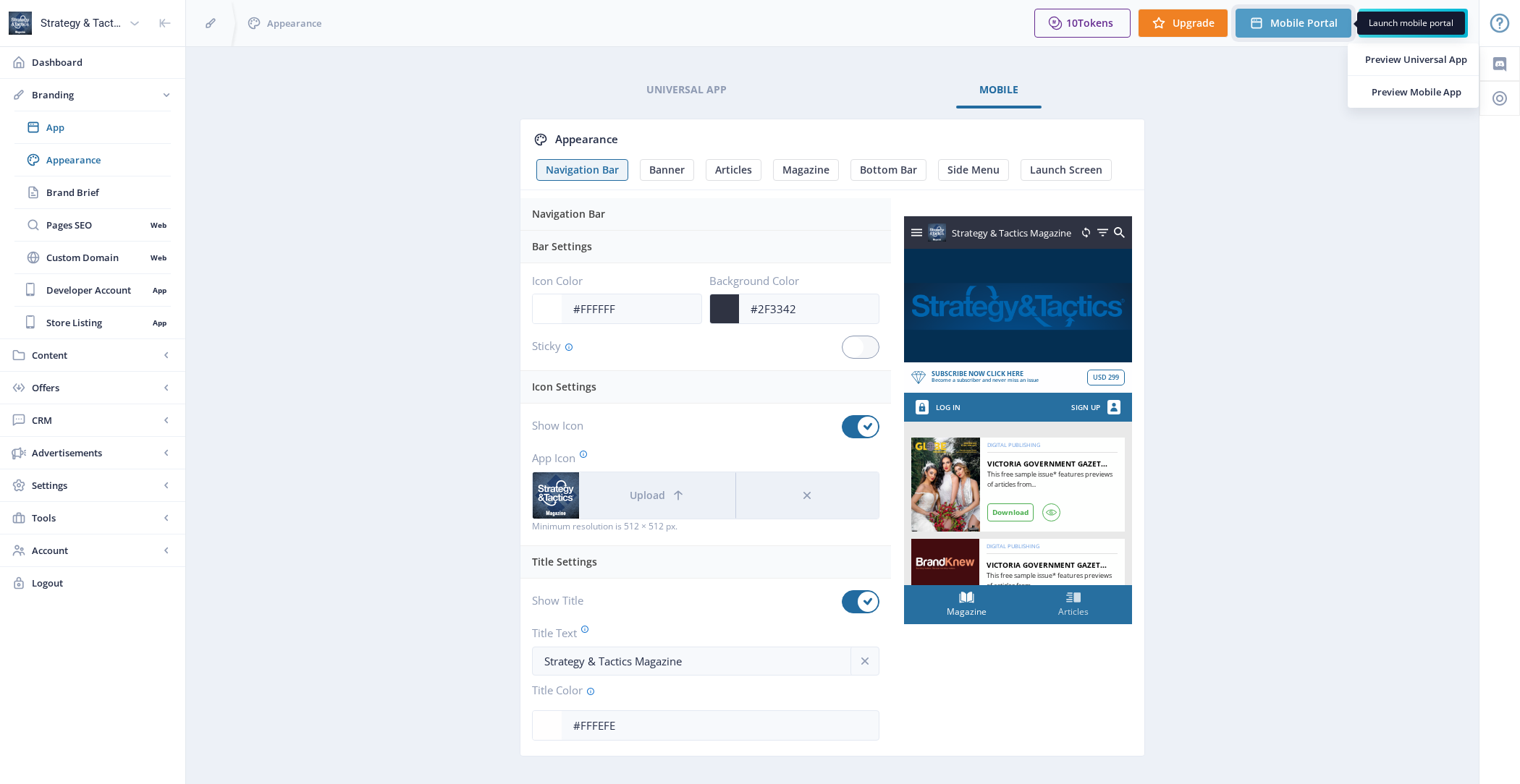
click at [1307, 29] on span "Mobile Portal" at bounding box center [1303, 23] width 67 height 12
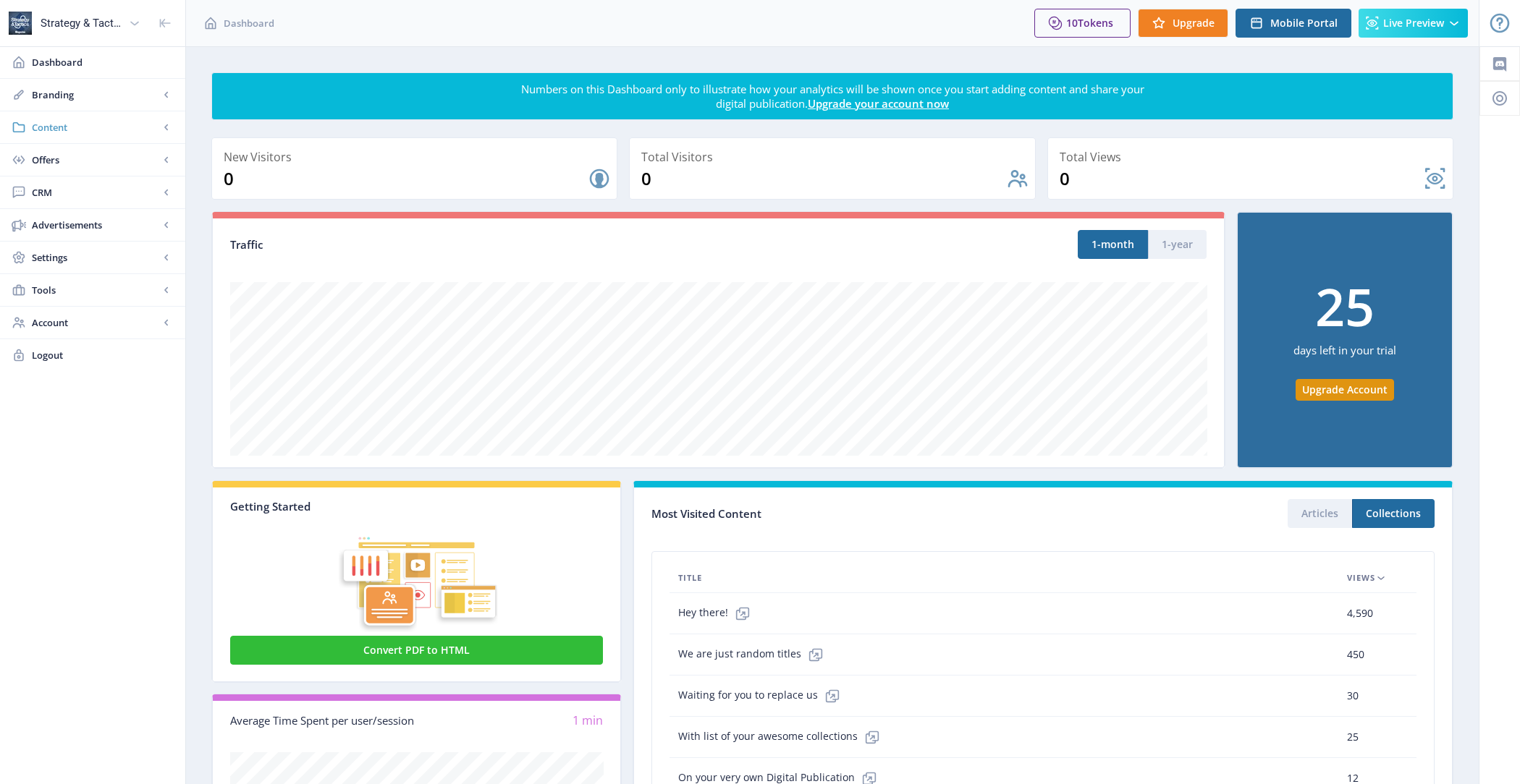
click at [85, 124] on span "Content" at bounding box center [95, 126] width 127 height 15
click at [103, 189] on span "Collections" at bounding box center [109, 192] width 125 height 15
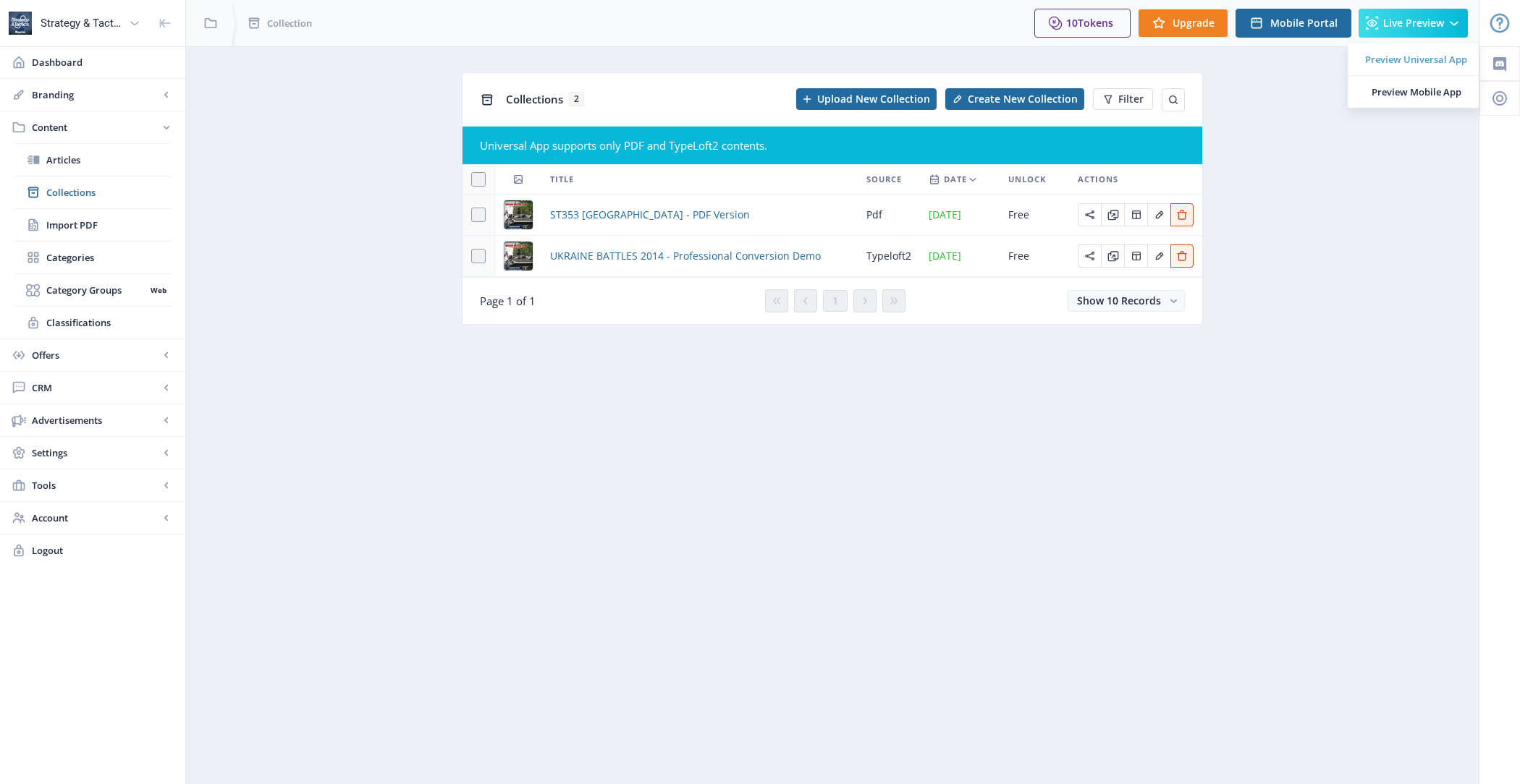
click at [1389, 61] on span "Preview Universal App" at bounding box center [1416, 59] width 102 height 15
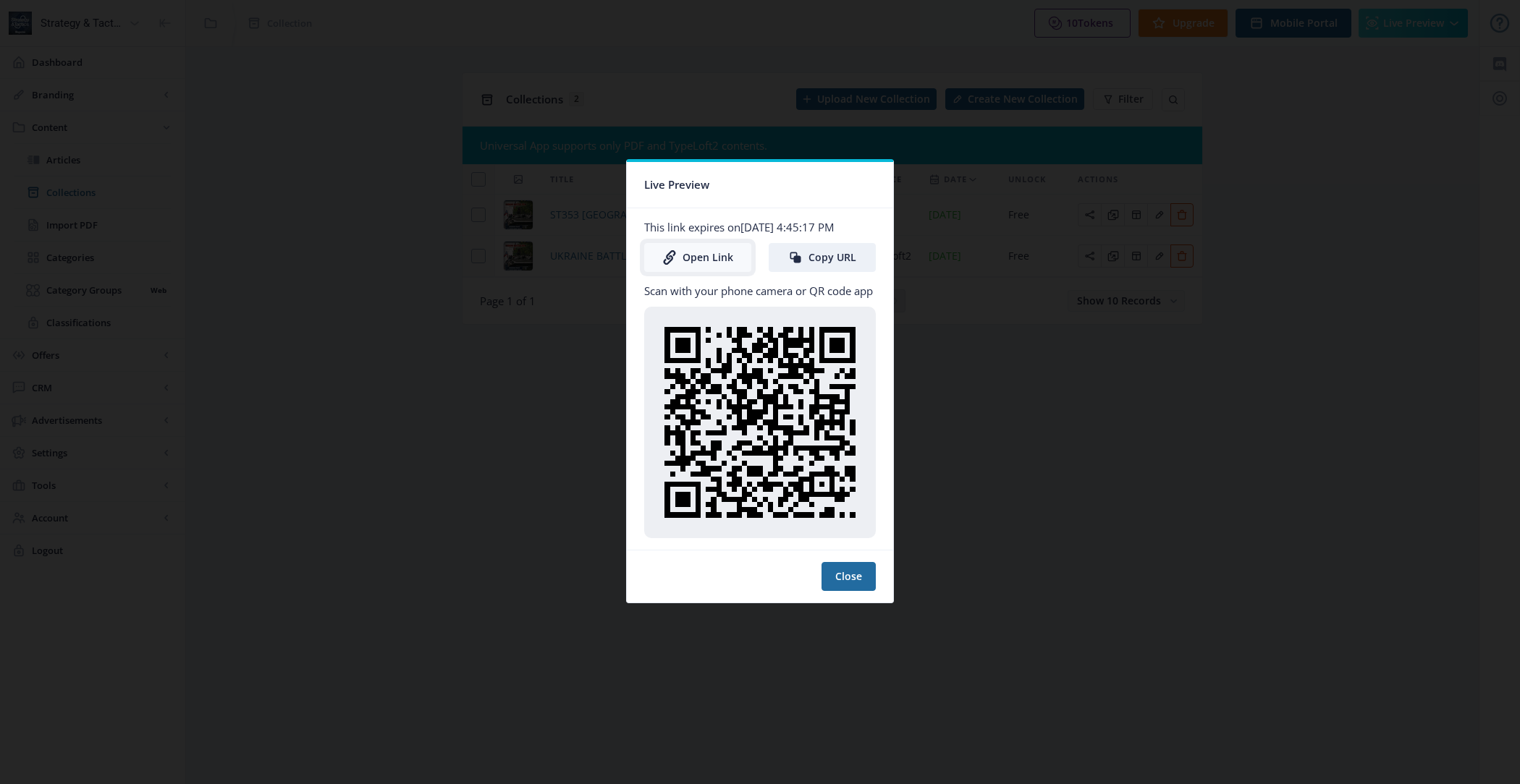
click at [719, 259] on link "Open Link" at bounding box center [698, 258] width 107 height 29
click at [845, 571] on button "Close" at bounding box center [849, 577] width 54 height 29
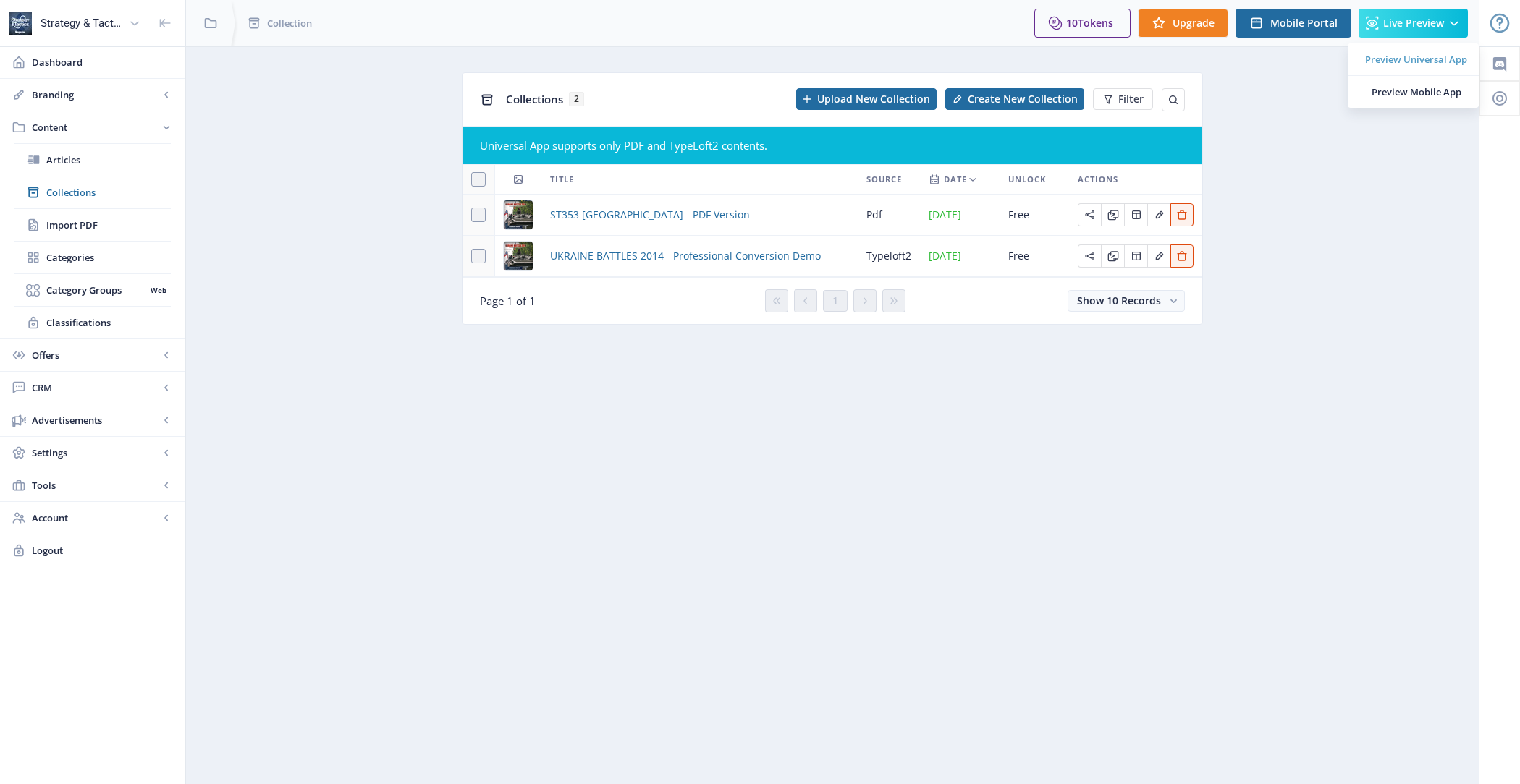
click at [1409, 53] on span "Preview Universal App" at bounding box center [1416, 59] width 102 height 15
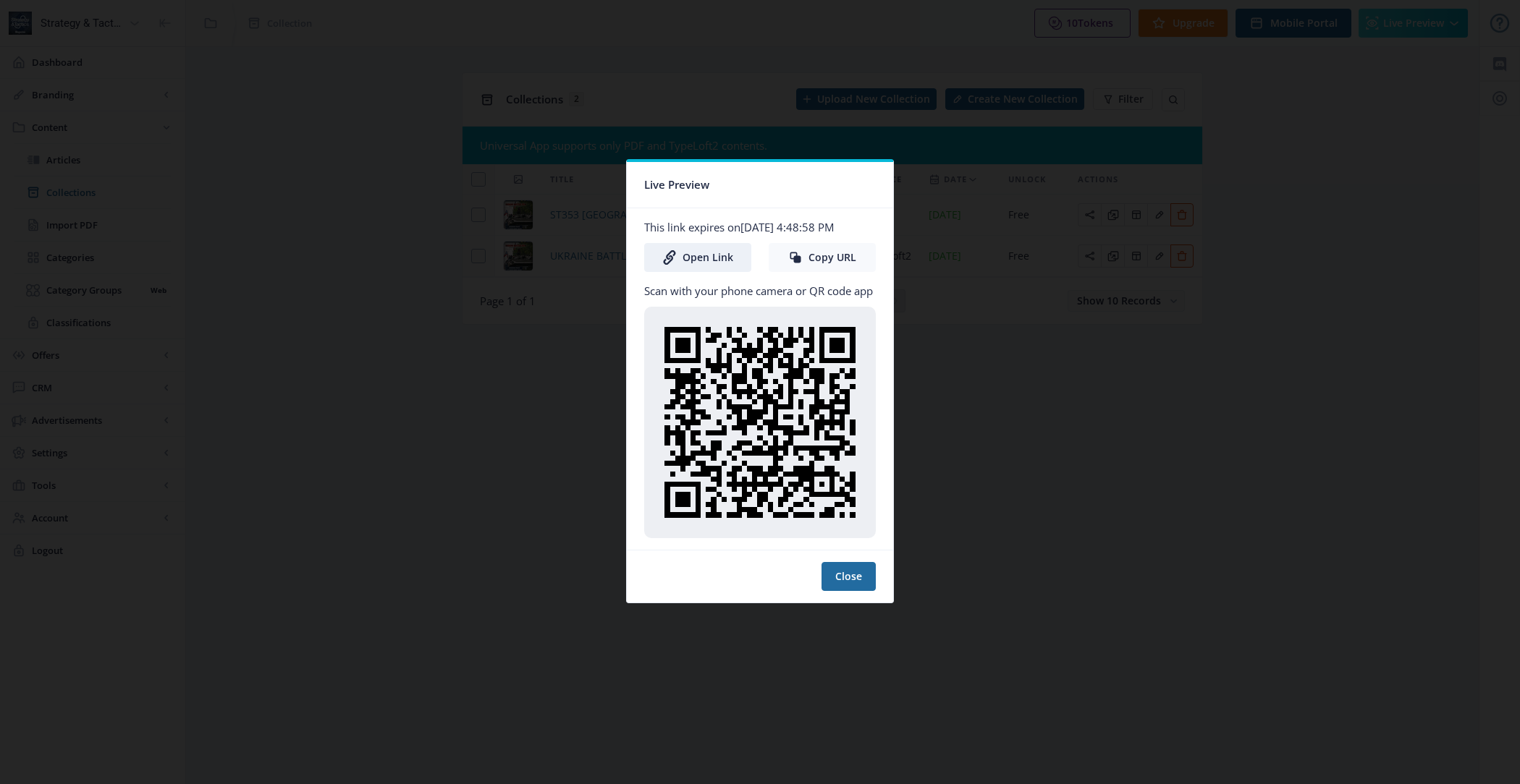
click at [842, 247] on button "Copy URL" at bounding box center [822, 258] width 107 height 29
click at [861, 587] on button "Close" at bounding box center [849, 577] width 54 height 29
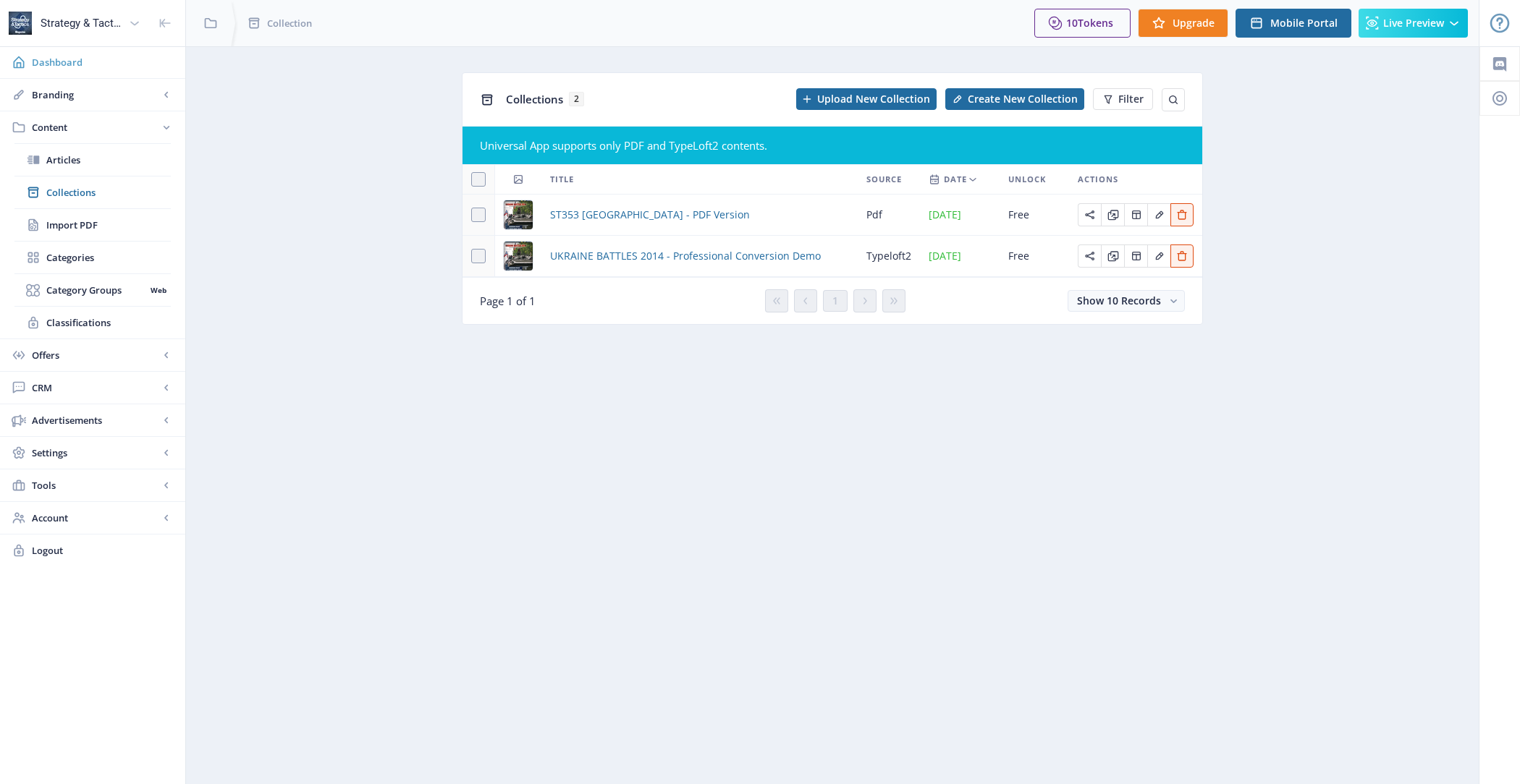
click at [126, 58] on span "Dashboard" at bounding box center [103, 62] width 142 height 15
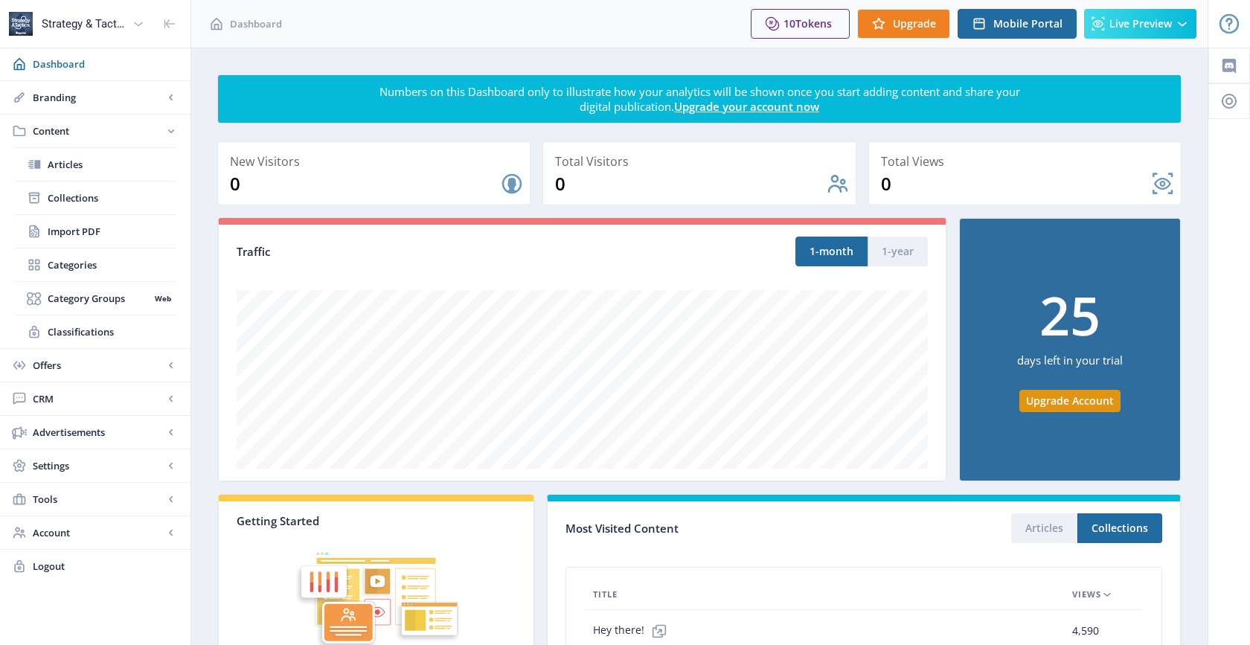
click at [472, 39] on div at bounding box center [602, 24] width 274 height 48
